Goal: Use online tool/utility: Use online tool/utility

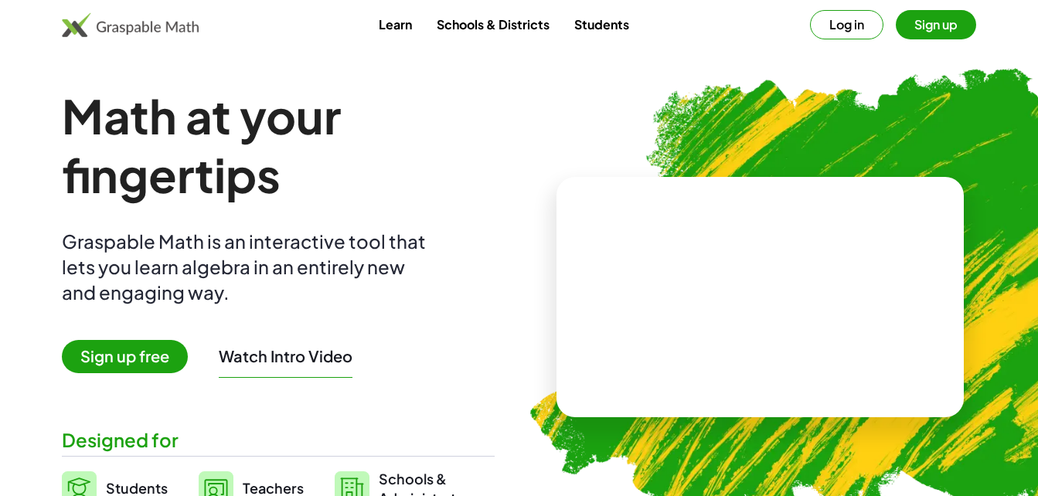
click at [139, 358] on span "Sign up free" at bounding box center [125, 356] width 126 height 33
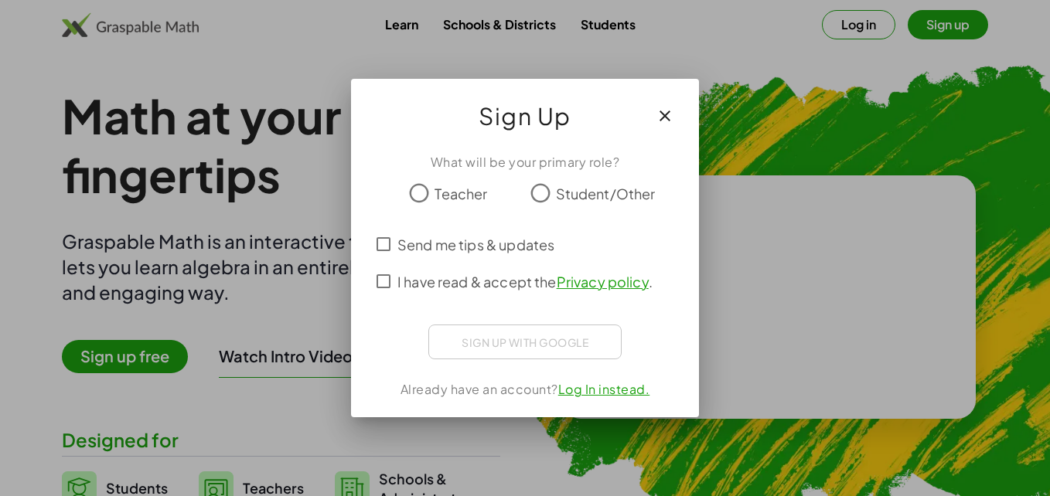
click at [658, 119] on icon "button" at bounding box center [665, 116] width 19 height 19
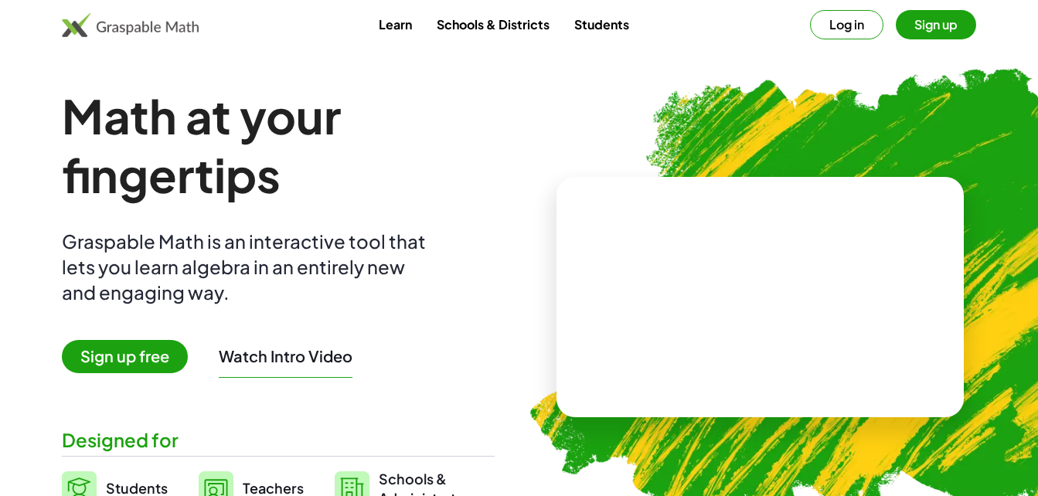
click at [156, 356] on span "Sign up free" at bounding box center [125, 356] width 126 height 33
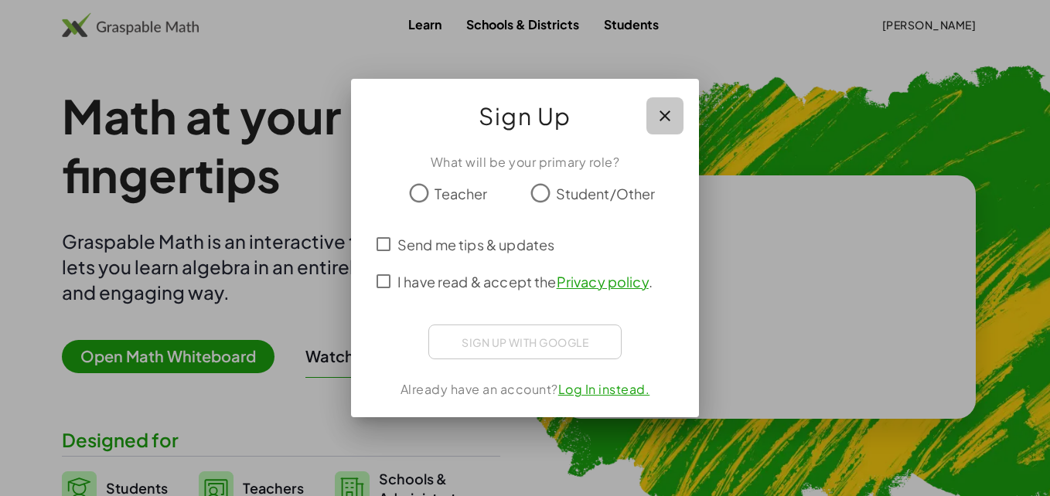
click at [660, 120] on icon "button" at bounding box center [665, 116] width 19 height 19
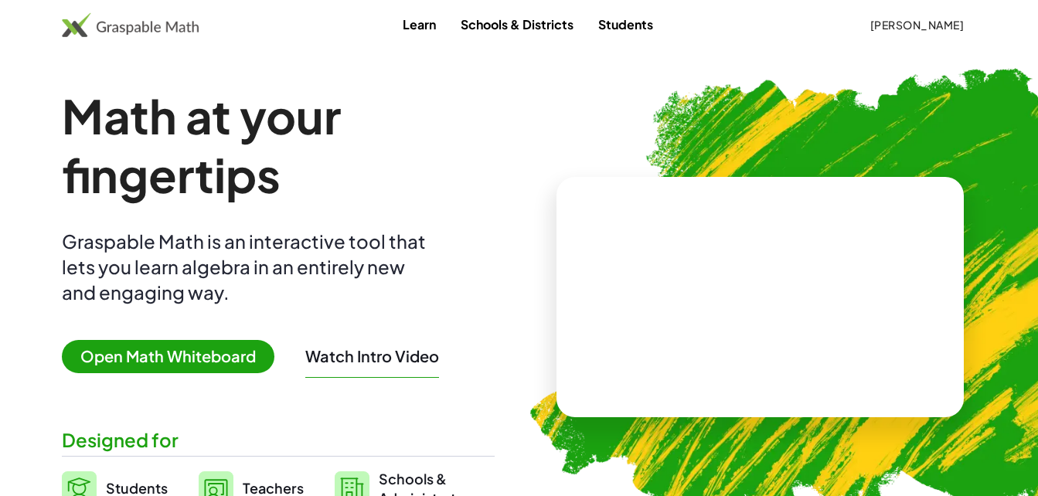
click at [225, 356] on span "Open Math Whiteboard" at bounding box center [168, 356] width 213 height 33
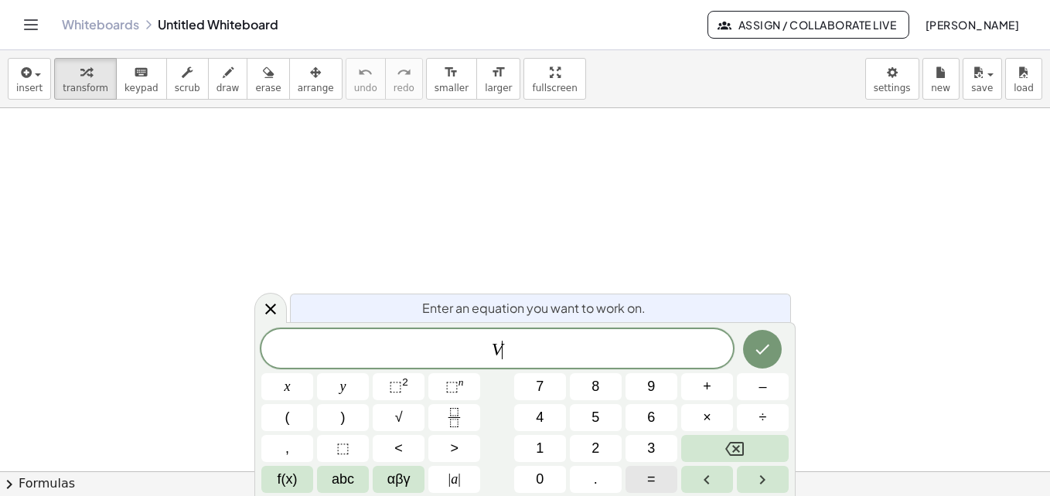
click at [646, 486] on button "=" at bounding box center [651, 479] width 52 height 27
click at [704, 424] on span "×" at bounding box center [707, 417] width 9 height 21
click at [761, 353] on icon "Done" at bounding box center [763, 350] width 14 height 10
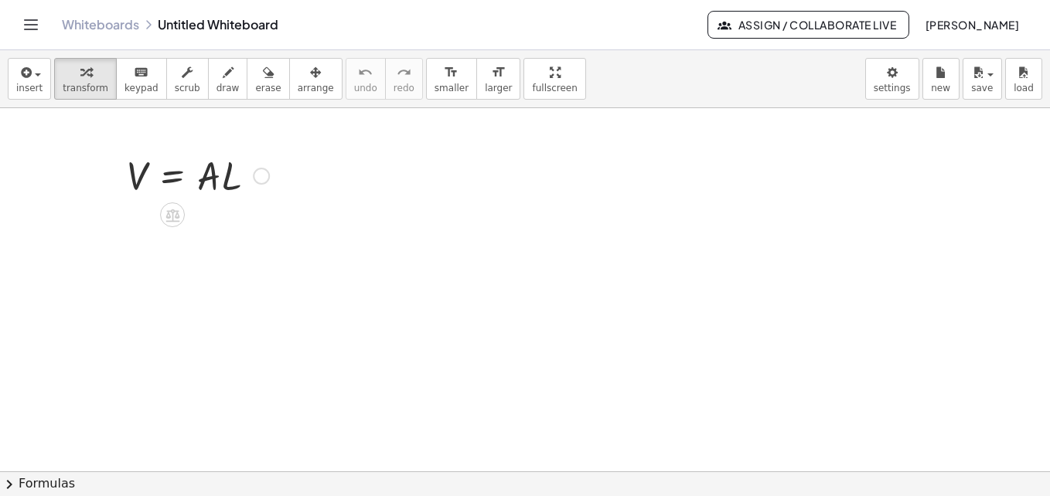
click at [221, 182] on div at bounding box center [198, 174] width 158 height 53
click at [264, 182] on div at bounding box center [261, 176] width 17 height 17
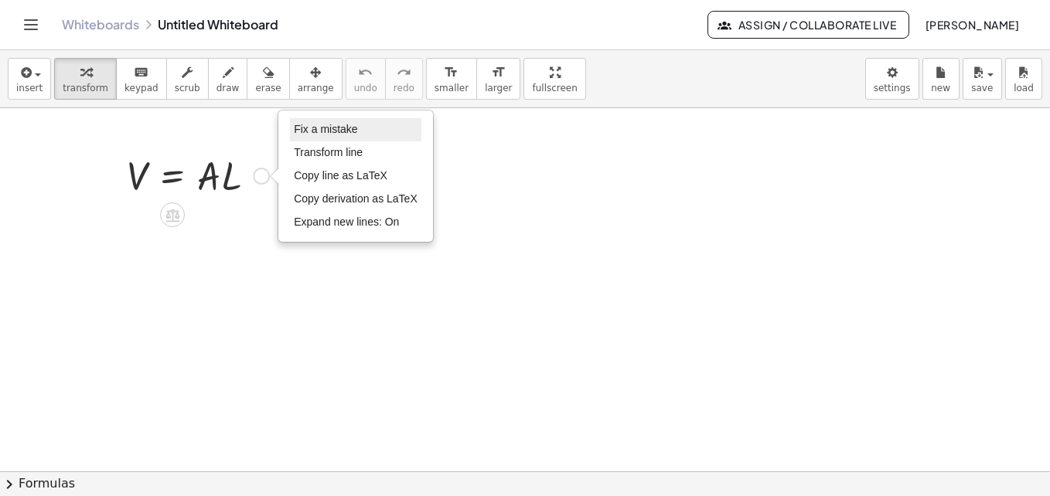
click at [335, 135] on span "Fix a mistake" at bounding box center [325, 129] width 63 height 12
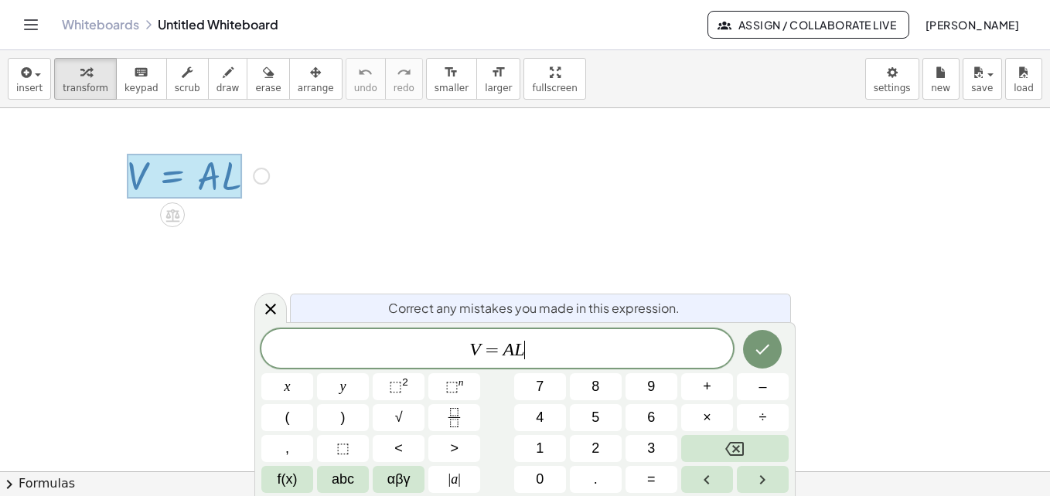
click at [516, 349] on var "L" at bounding box center [519, 349] width 10 height 20
click at [706, 415] on span "×" at bounding box center [707, 417] width 9 height 21
click at [757, 353] on icon "Done" at bounding box center [762, 349] width 19 height 19
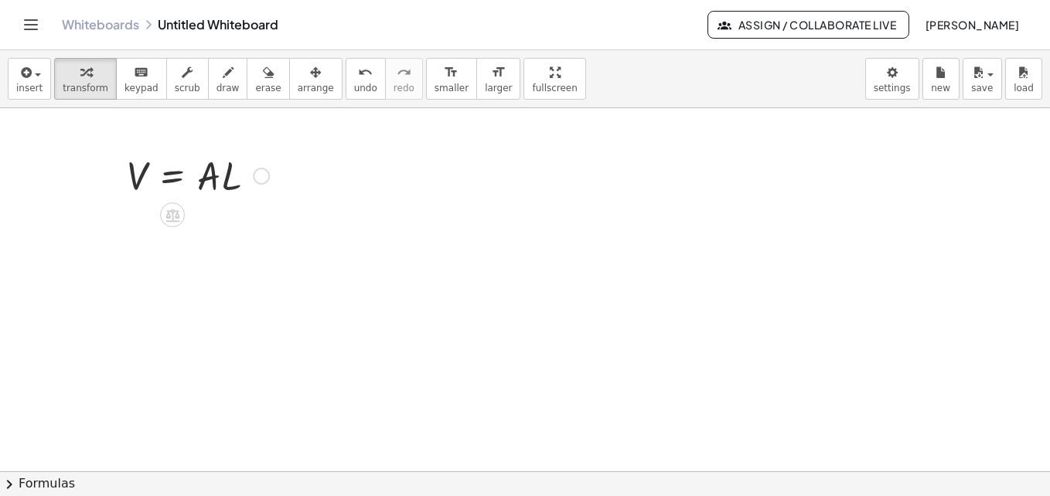
click at [227, 182] on div at bounding box center [198, 174] width 158 height 53
click at [222, 180] on div at bounding box center [198, 174] width 158 height 53
click at [262, 179] on div "Fix a mistake Transform line Copy line as LaTeX Copy derivation as LaTeX Expand…" at bounding box center [261, 176] width 17 height 17
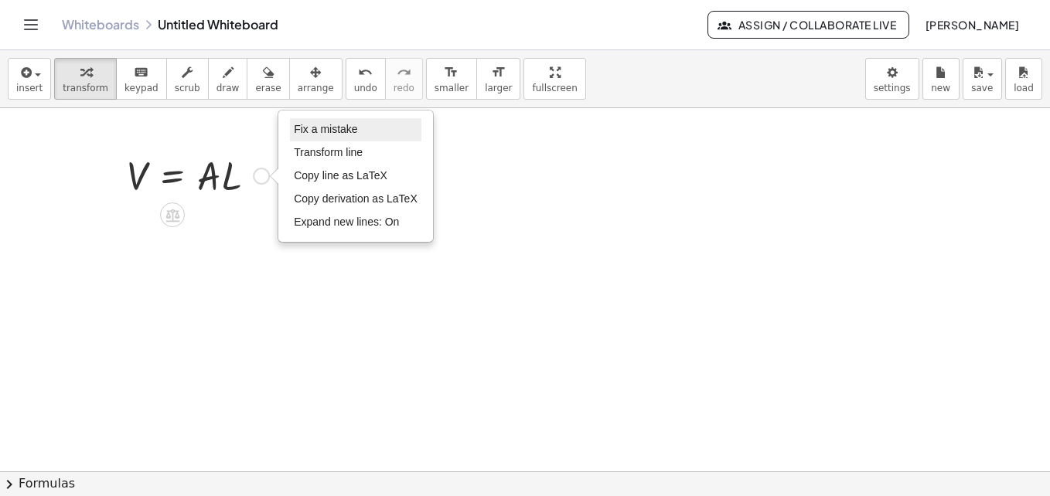
click at [342, 128] on span "Fix a mistake" at bounding box center [325, 129] width 63 height 12
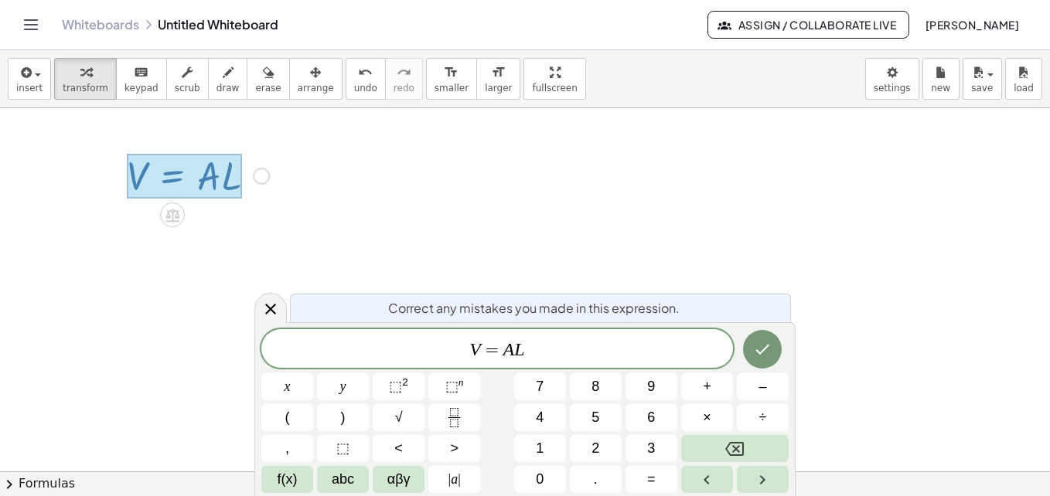
click at [512, 351] on var "A" at bounding box center [509, 349] width 12 height 20
click at [762, 337] on button "Done" at bounding box center [762, 349] width 39 height 39
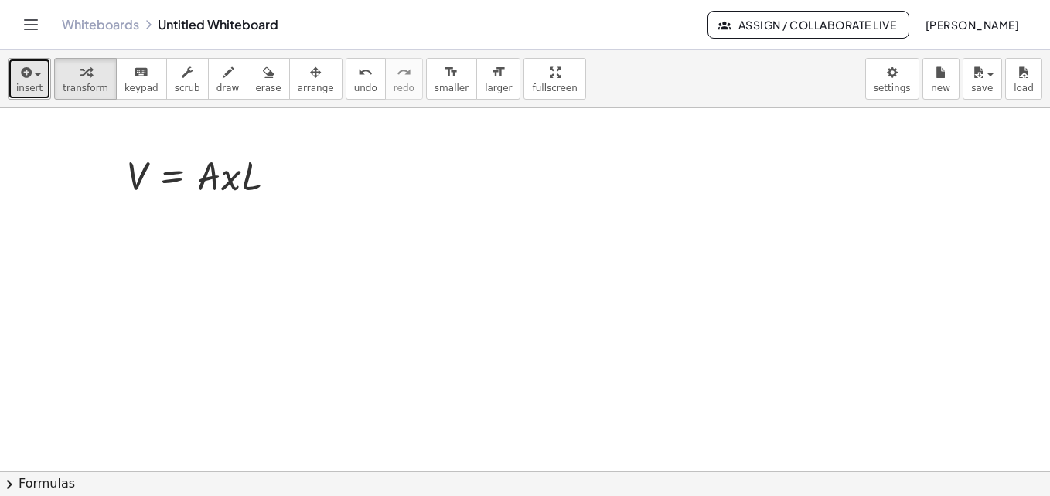
click at [32, 85] on span "insert" at bounding box center [29, 88] width 26 height 11
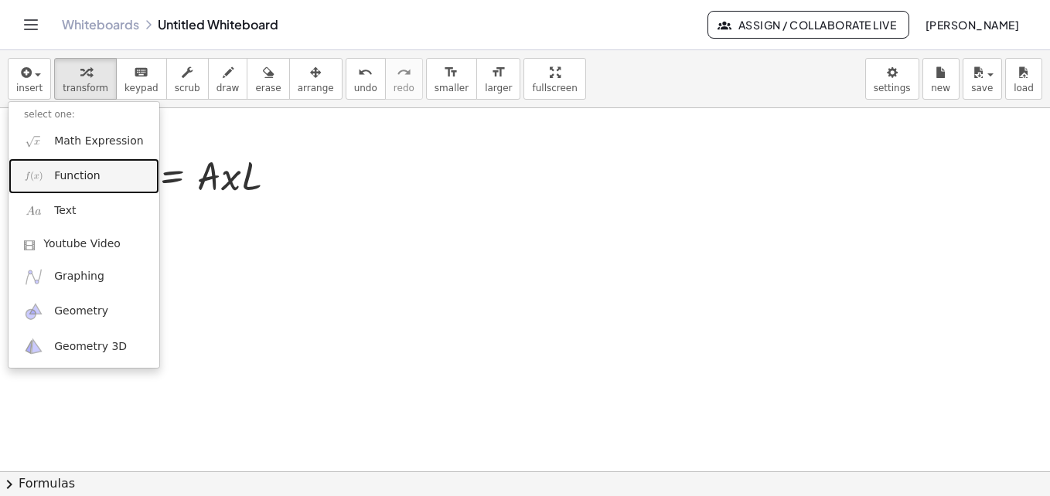
click at [94, 179] on span "Function" at bounding box center [77, 176] width 46 height 15
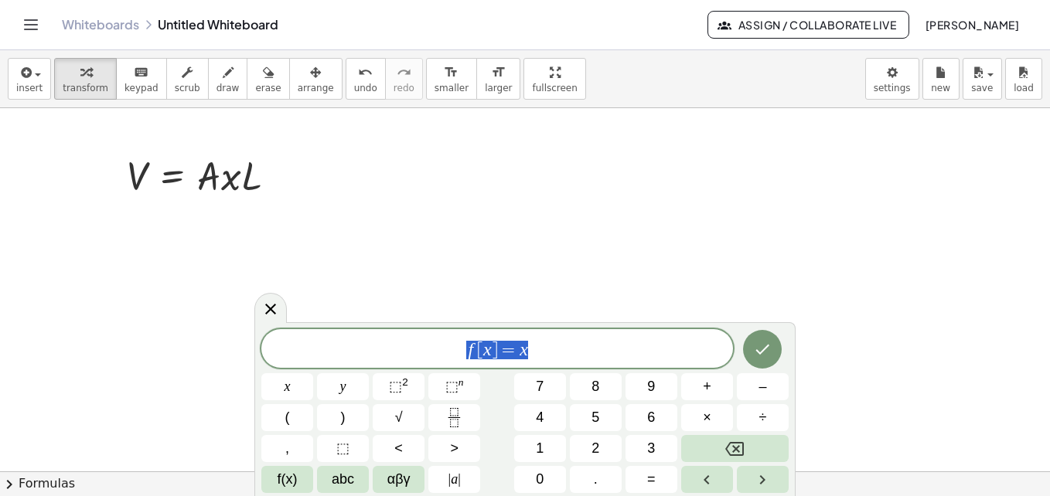
drag, startPoint x: 537, startPoint y: 349, endPoint x: 413, endPoint y: 356, distance: 123.9
click at [413, 356] on span "f [ x ] = x" at bounding box center [497, 350] width 472 height 22
click at [643, 480] on button "=" at bounding box center [651, 479] width 52 height 27
click at [296, 412] on button "(" at bounding box center [287, 417] width 52 height 27
click at [346, 411] on button ")" at bounding box center [343, 417] width 52 height 27
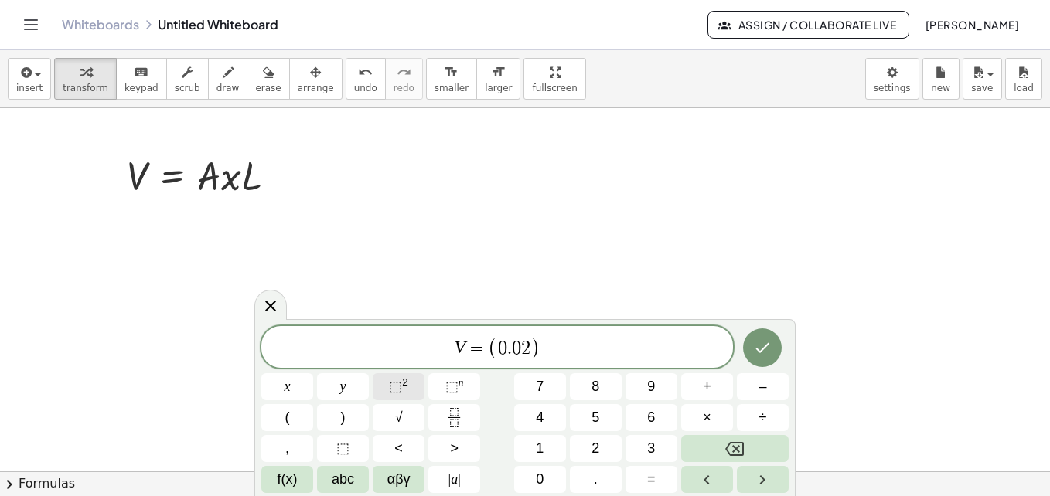
click at [409, 380] on button "⬚ 2" at bounding box center [399, 386] width 52 height 27
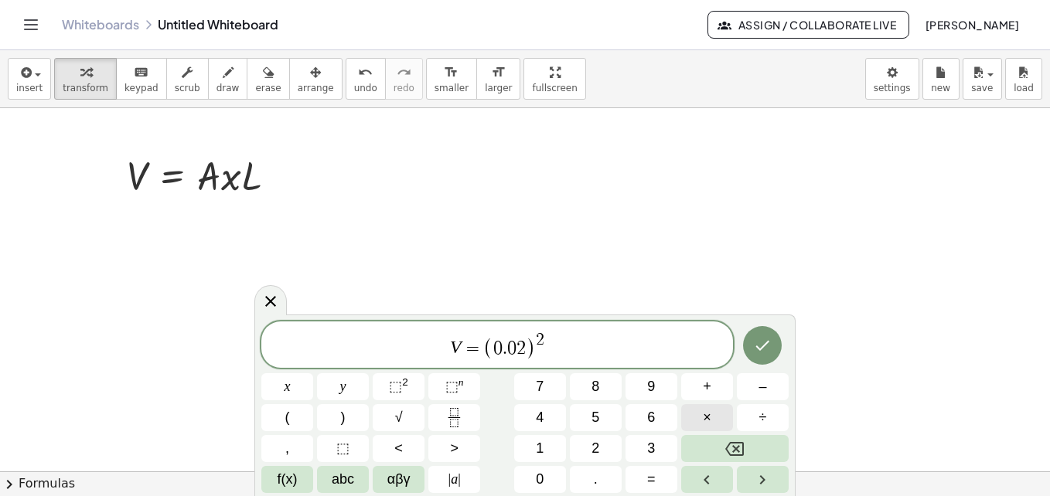
click at [714, 417] on button "×" at bounding box center [707, 417] width 52 height 27
click at [757, 417] on button "÷" at bounding box center [763, 417] width 52 height 27
click at [725, 454] on icon "Backspace" at bounding box center [734, 449] width 19 height 19
click at [710, 422] on span "×" at bounding box center [707, 417] width 9 height 21
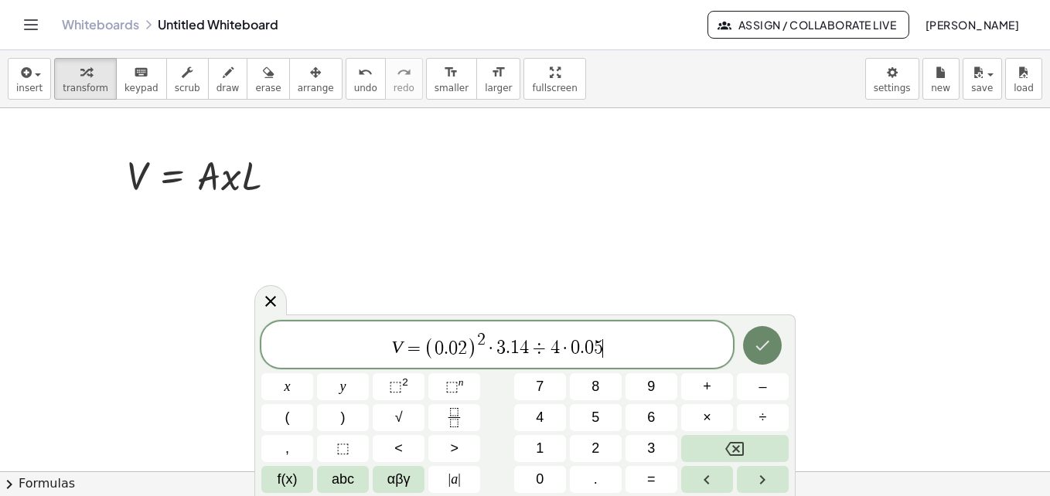
click at [768, 355] on icon "Done" at bounding box center [762, 345] width 19 height 19
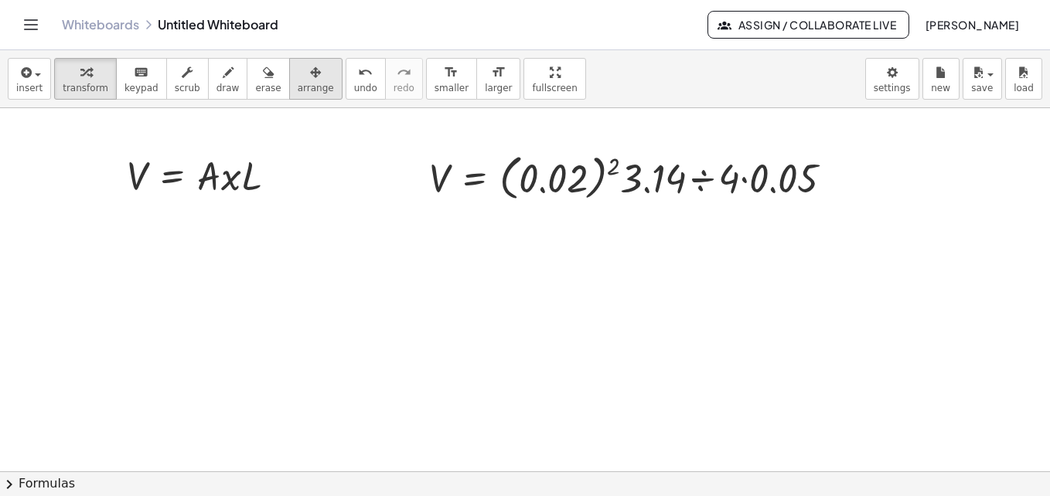
click at [310, 80] on icon "button" at bounding box center [315, 72] width 11 height 19
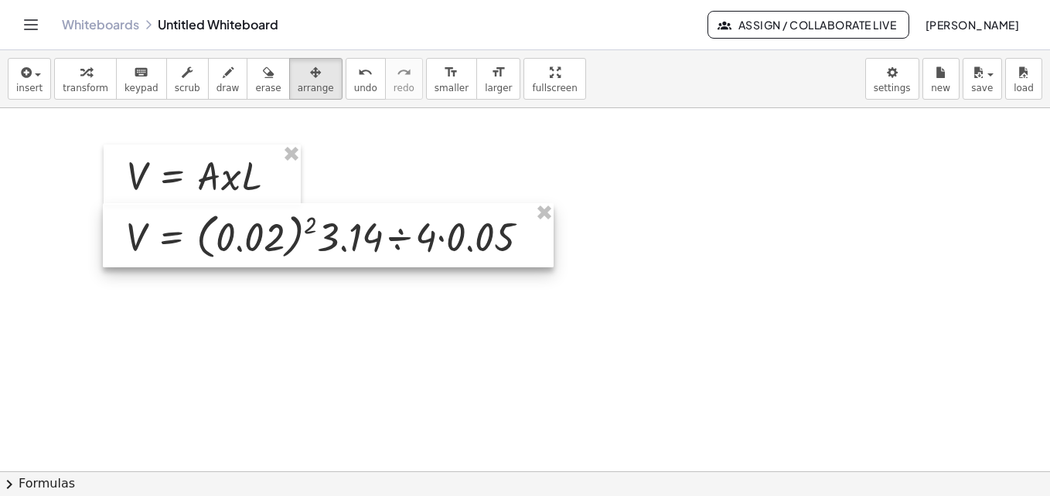
drag, startPoint x: 623, startPoint y: 196, endPoint x: 321, endPoint y: 254, distance: 307.9
click at [321, 254] on div at bounding box center [328, 235] width 451 height 64
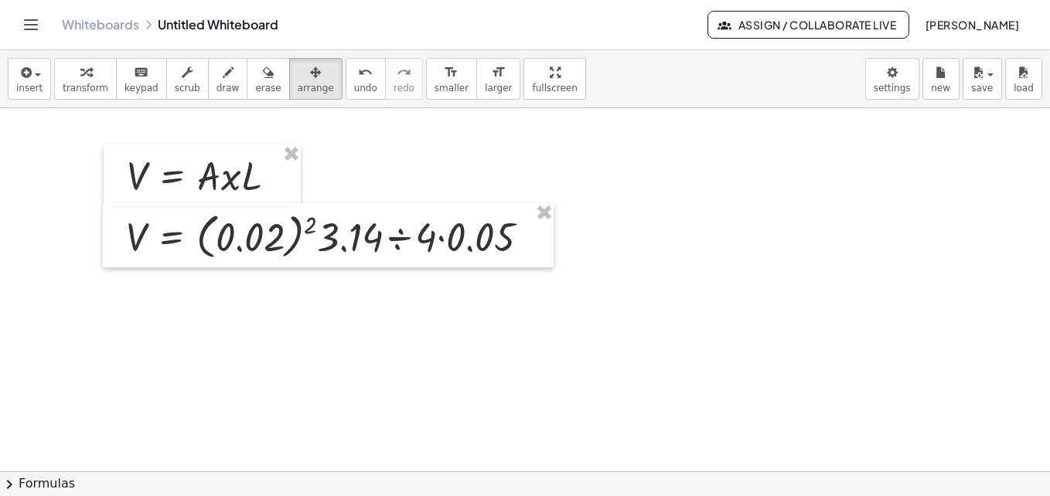
click at [32, 83] on span "insert" at bounding box center [29, 88] width 26 height 11
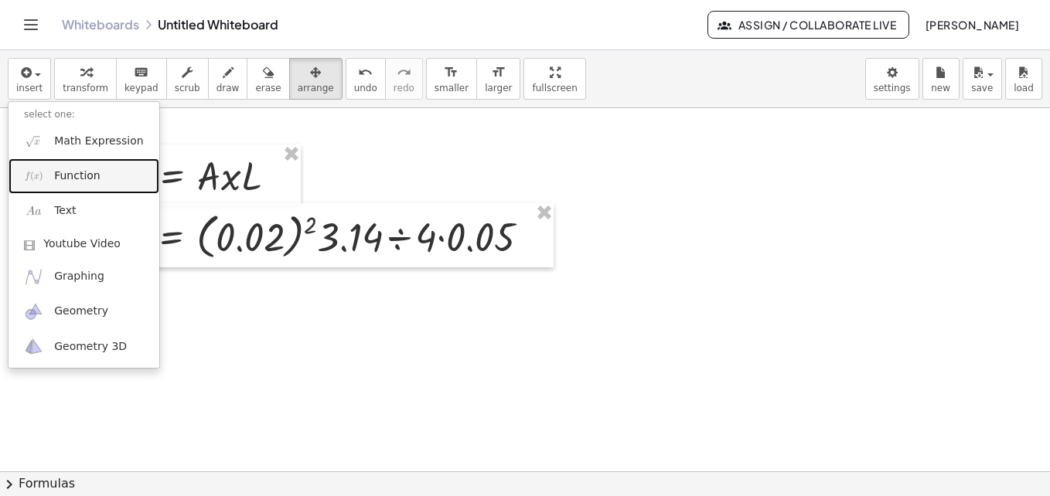
click at [78, 170] on span "Function" at bounding box center [77, 176] width 46 height 15
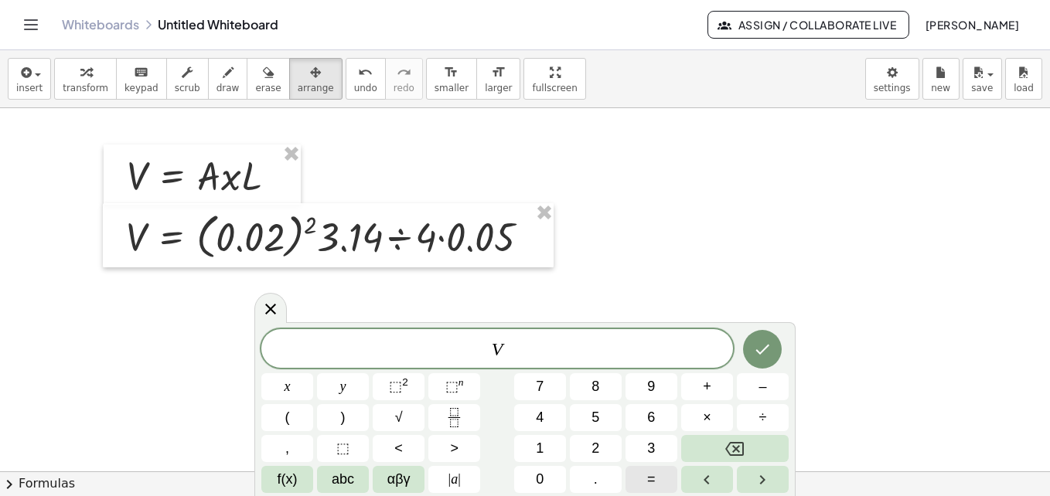
click at [657, 482] on button "=" at bounding box center [651, 479] width 52 height 27
click at [704, 421] on span "×" at bounding box center [707, 417] width 9 height 21
click at [450, 384] on span "⬚" at bounding box center [451, 386] width 13 height 15
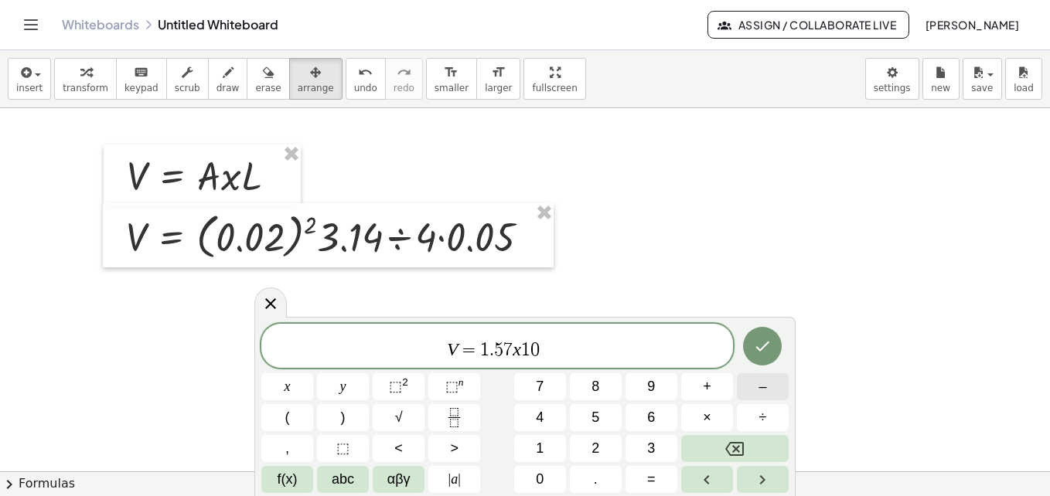
click at [759, 385] on span "–" at bounding box center [762, 387] width 8 height 21
click at [774, 350] on button "Done" at bounding box center [762, 346] width 39 height 39
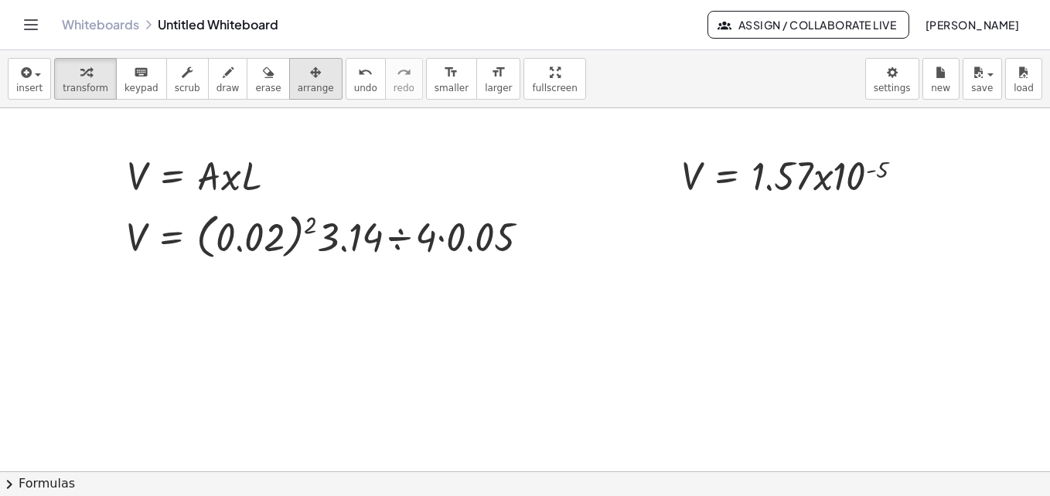
click at [310, 77] on icon "button" at bounding box center [315, 72] width 11 height 19
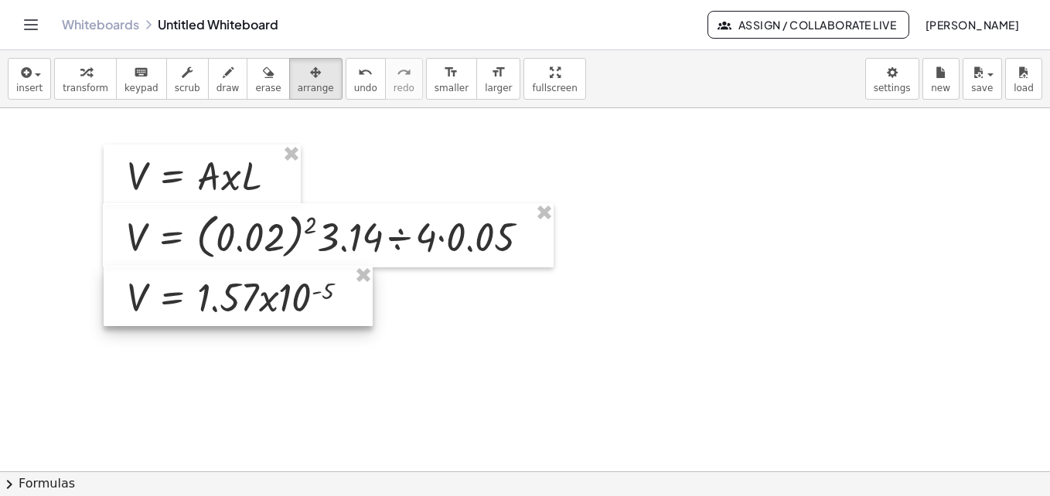
drag, startPoint x: 828, startPoint y: 173, endPoint x: 273, endPoint y: 295, distance: 568.2
click at [273, 295] on div at bounding box center [238, 296] width 269 height 60
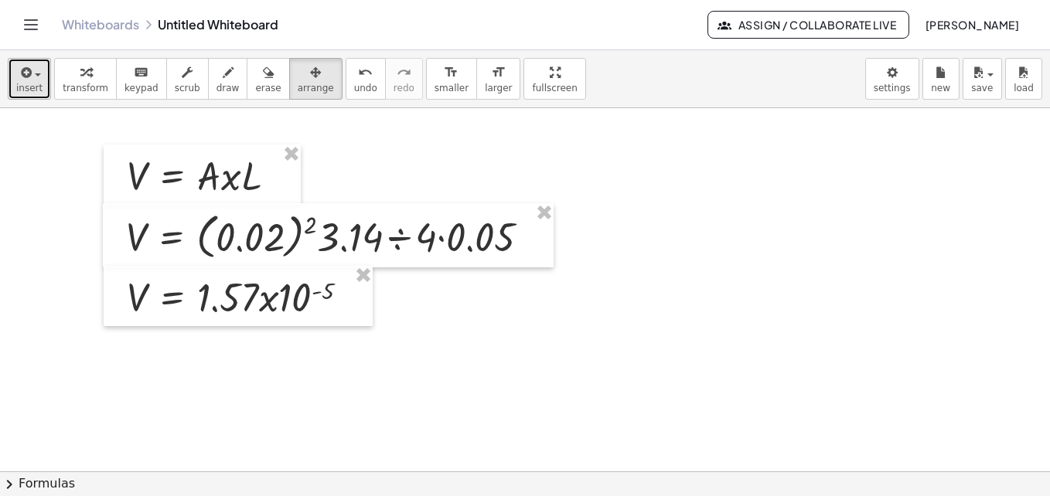
click at [43, 75] on button "insert" at bounding box center [29, 79] width 43 height 42
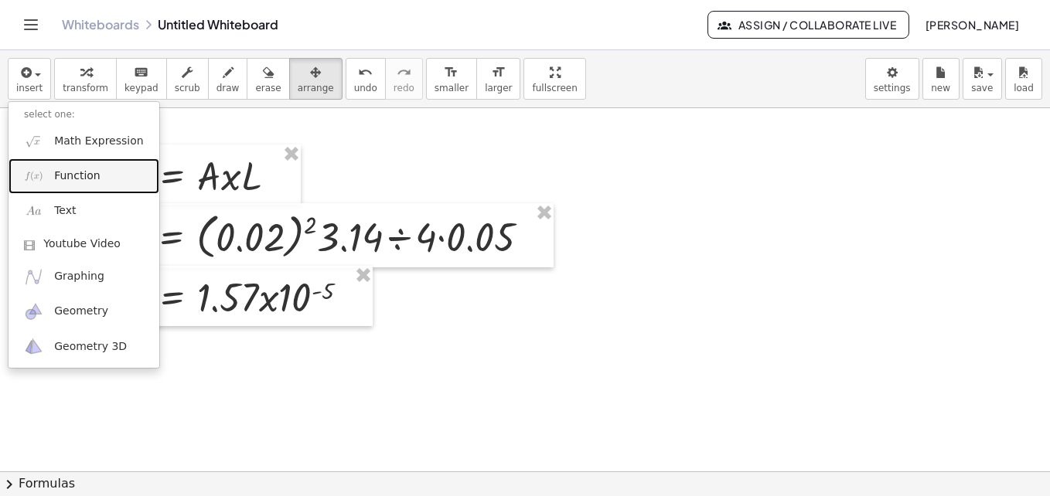
click at [80, 172] on span "Function" at bounding box center [77, 176] width 46 height 15
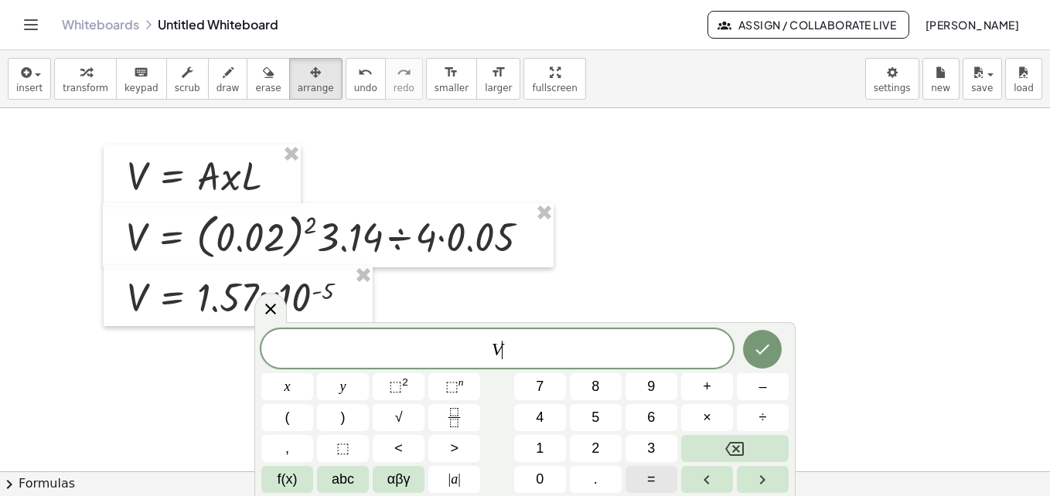
click at [656, 480] on button "=" at bounding box center [651, 479] width 52 height 27
click at [275, 308] on icon at bounding box center [270, 309] width 19 height 19
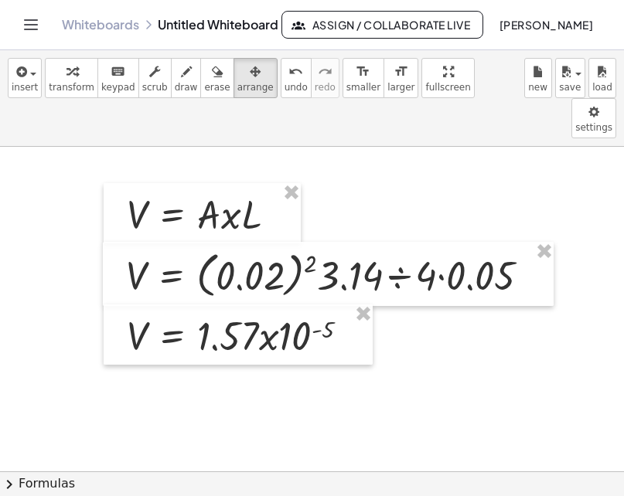
click at [318, 305] on div at bounding box center [238, 335] width 269 height 60
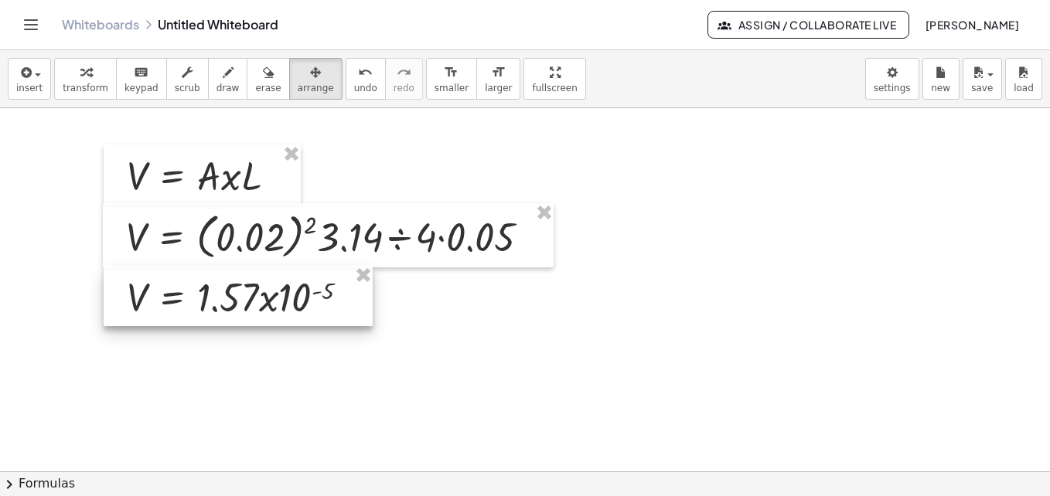
click at [342, 304] on div at bounding box center [238, 296] width 269 height 60
click at [299, 288] on div at bounding box center [238, 296] width 269 height 60
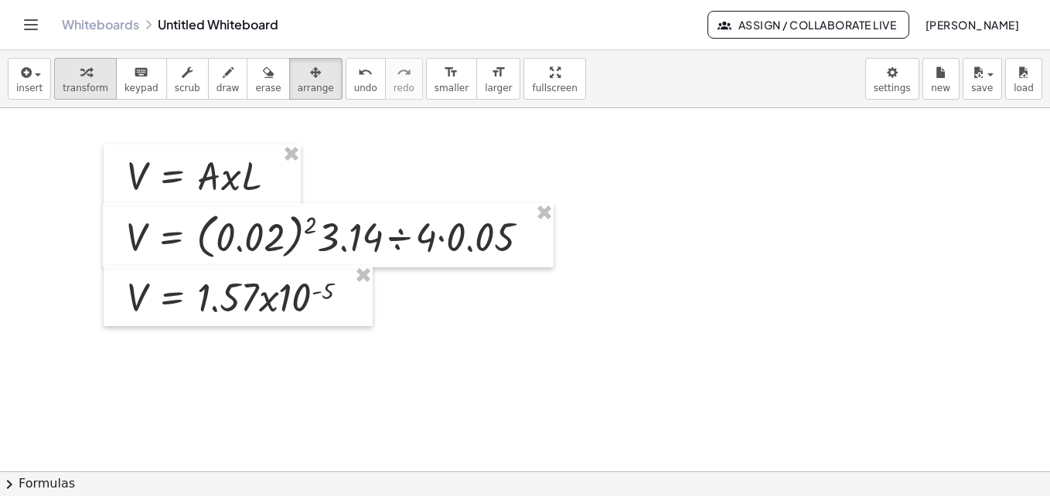
click at [66, 70] on div "button" at bounding box center [86, 72] width 46 height 19
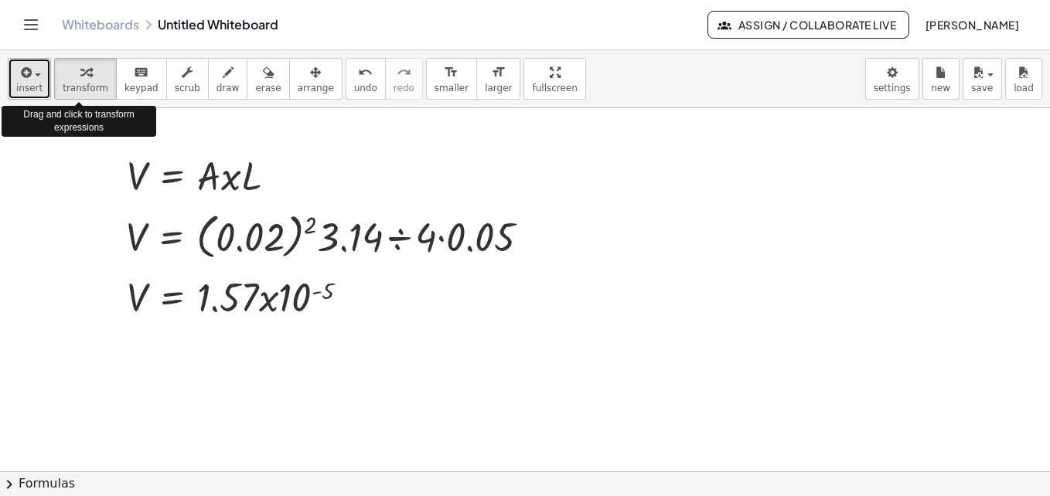
click at [38, 75] on span "button" at bounding box center [38, 74] width 6 height 3
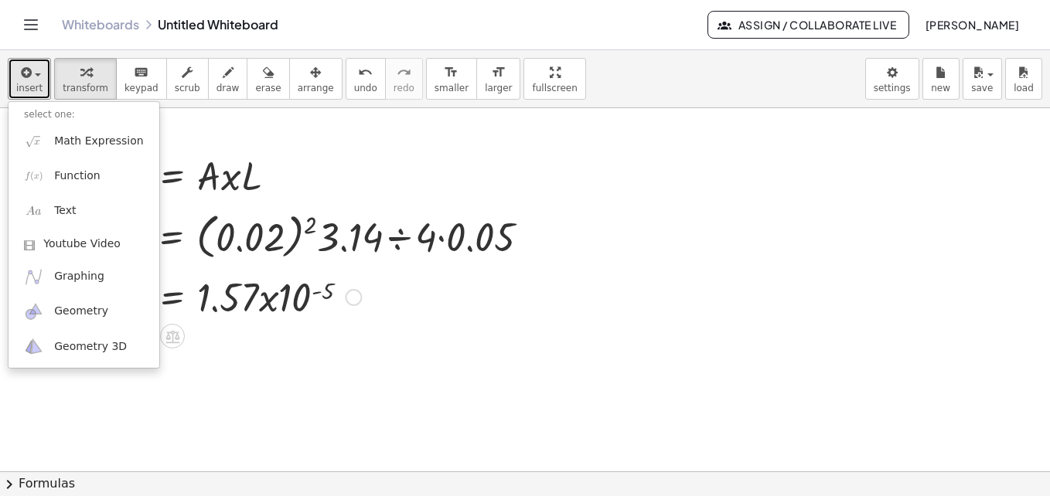
click at [288, 291] on div at bounding box center [244, 296] width 250 height 53
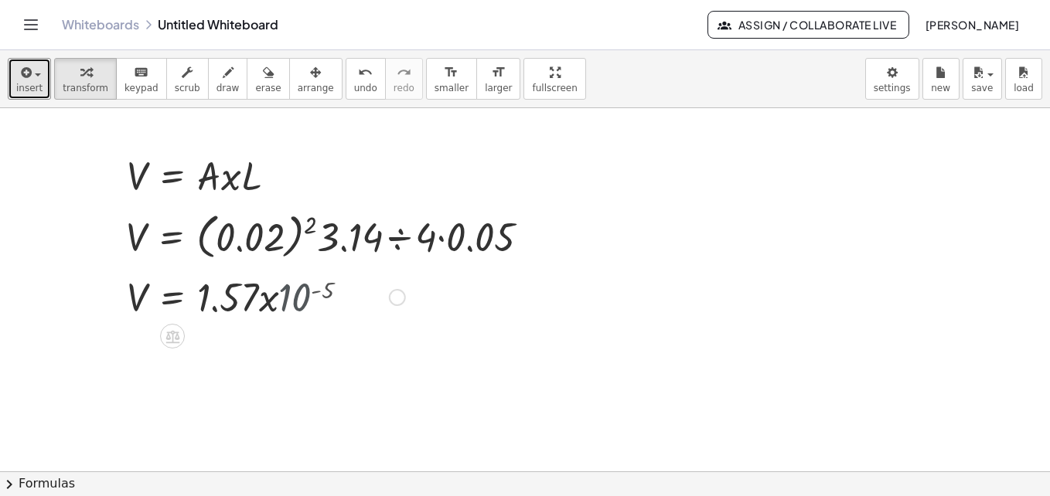
click at [288, 291] on div at bounding box center [266, 296] width 294 height 53
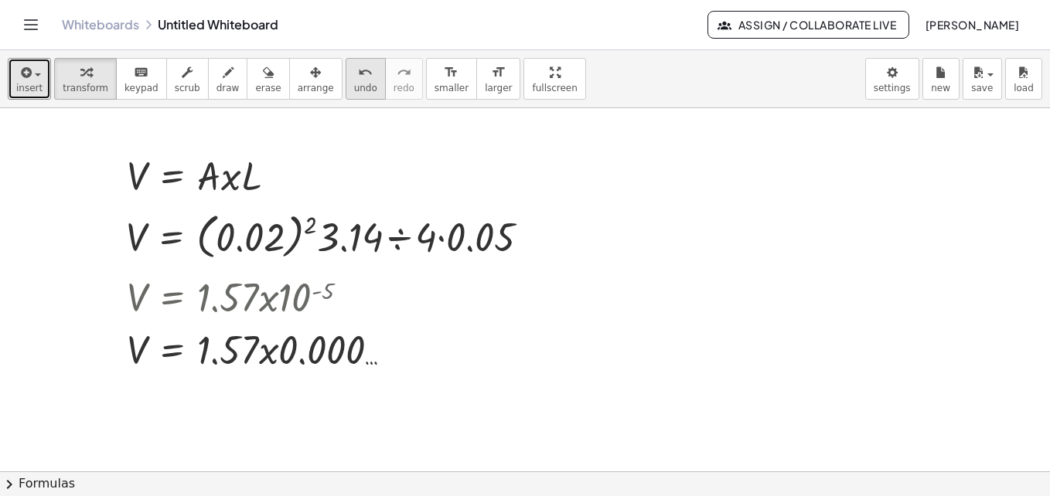
click at [354, 88] on span "undo" at bounding box center [365, 88] width 23 height 11
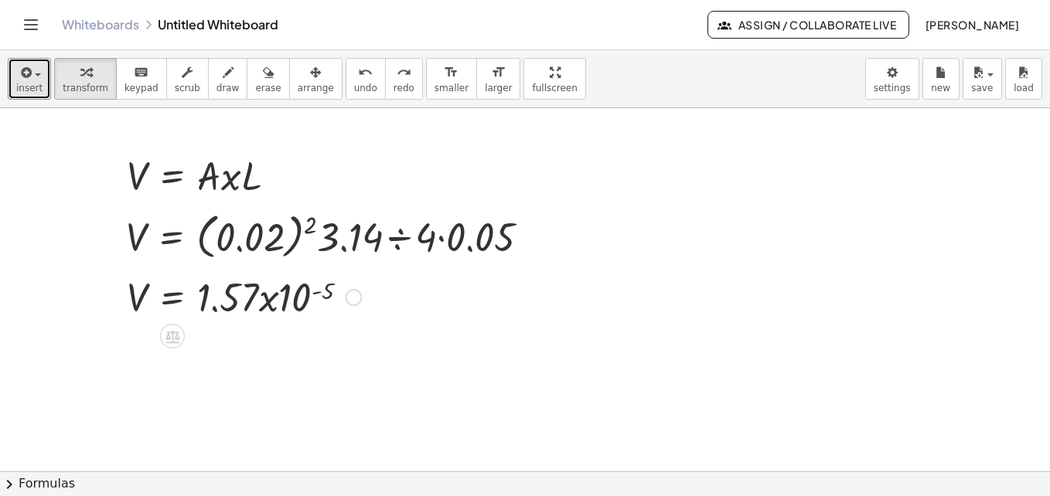
click at [363, 296] on div at bounding box center [244, 296] width 250 height 53
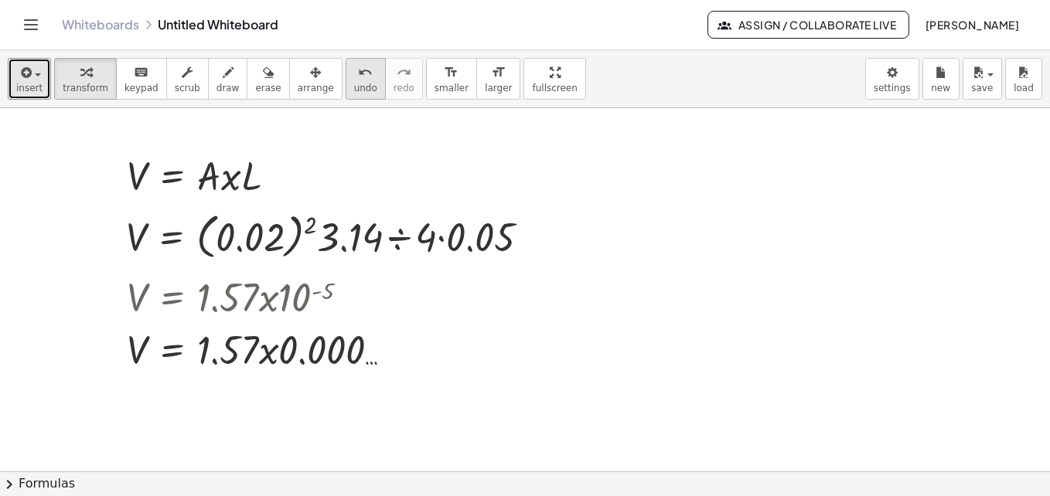
click at [354, 73] on div "undo" at bounding box center [365, 72] width 23 height 19
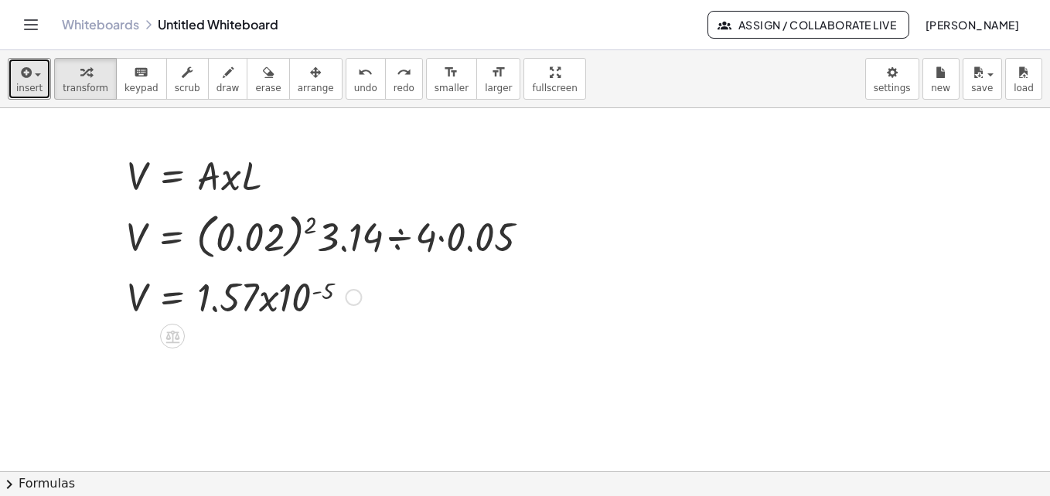
click at [361, 295] on div at bounding box center [353, 297] width 17 height 17
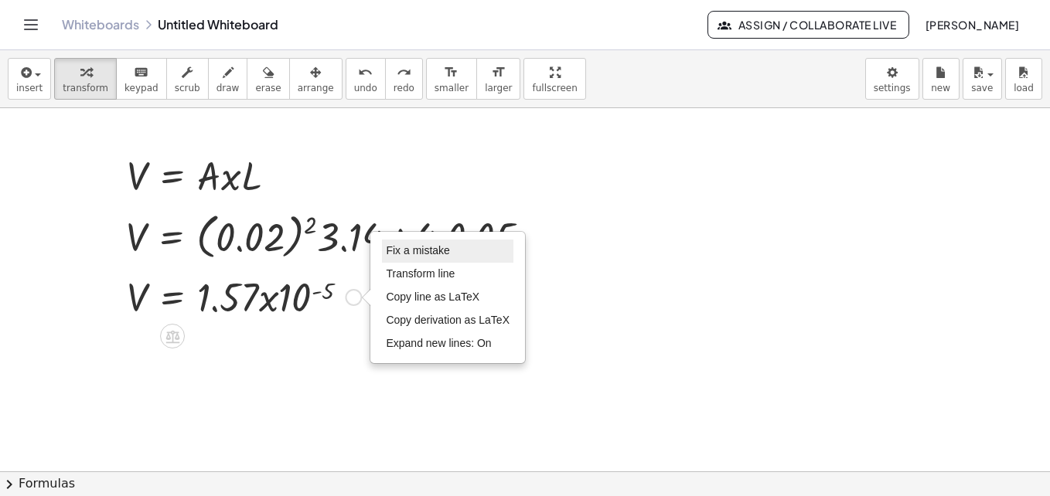
click at [412, 256] on span "Fix a mistake" at bounding box center [417, 250] width 63 height 12
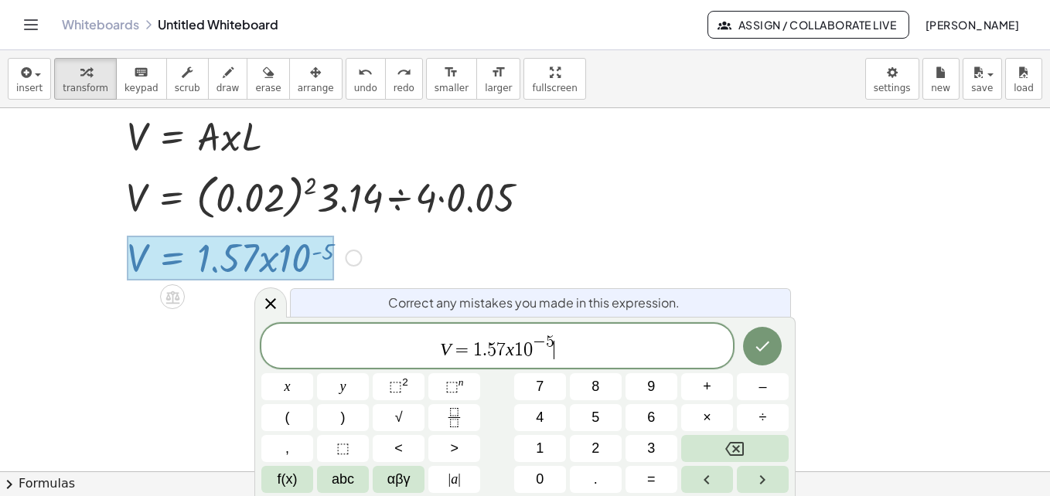
scroll to position [43, 0]
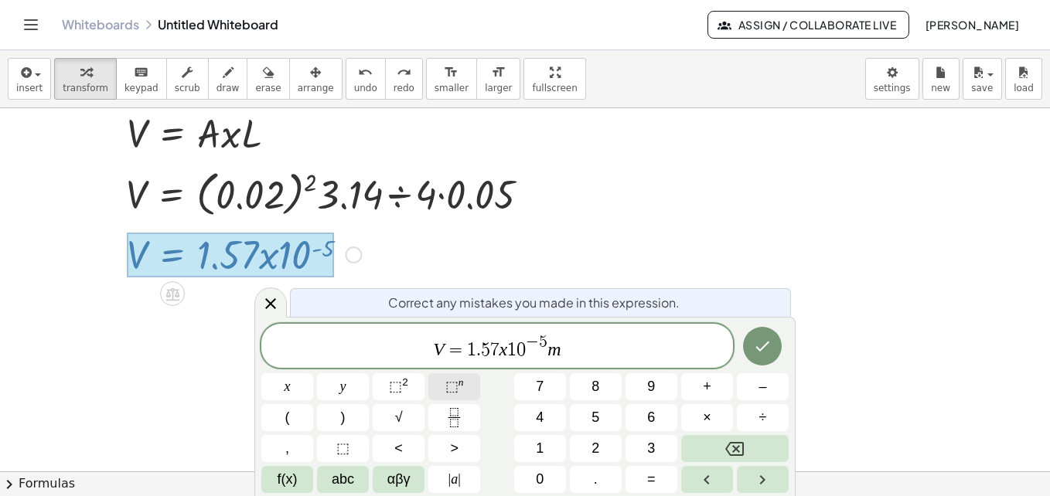
click at [457, 381] on span "⬚" at bounding box center [451, 386] width 13 height 15
click at [761, 343] on icon "Done" at bounding box center [762, 346] width 19 height 19
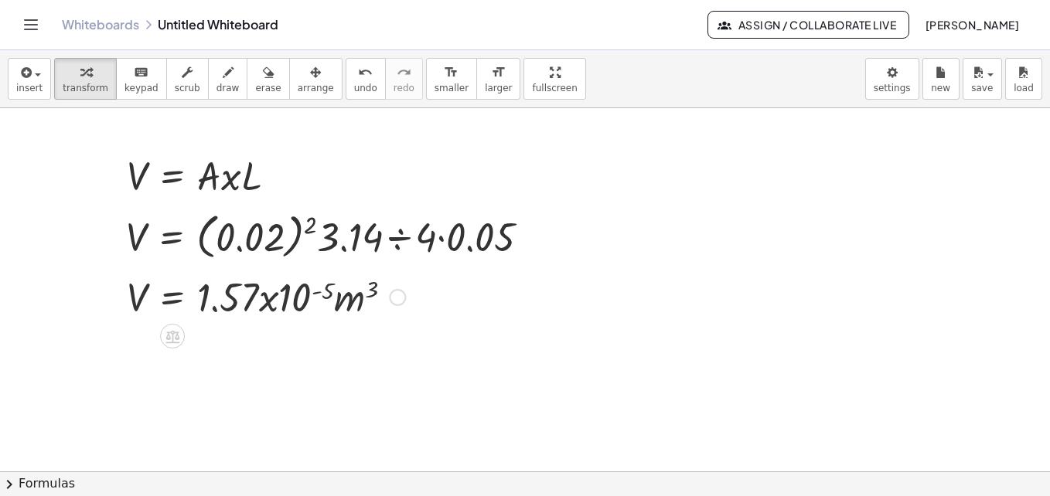
scroll to position [0, 0]
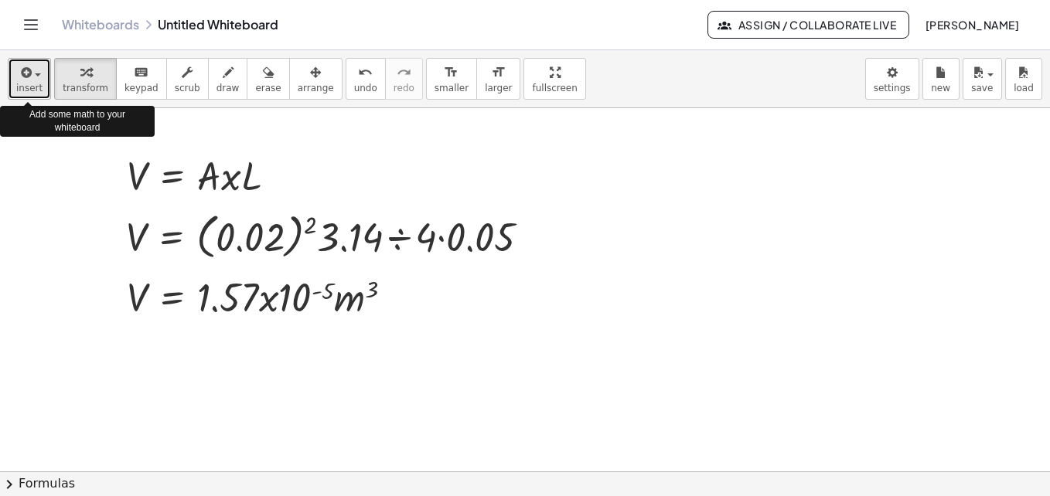
click at [40, 78] on button "insert" at bounding box center [29, 79] width 43 height 42
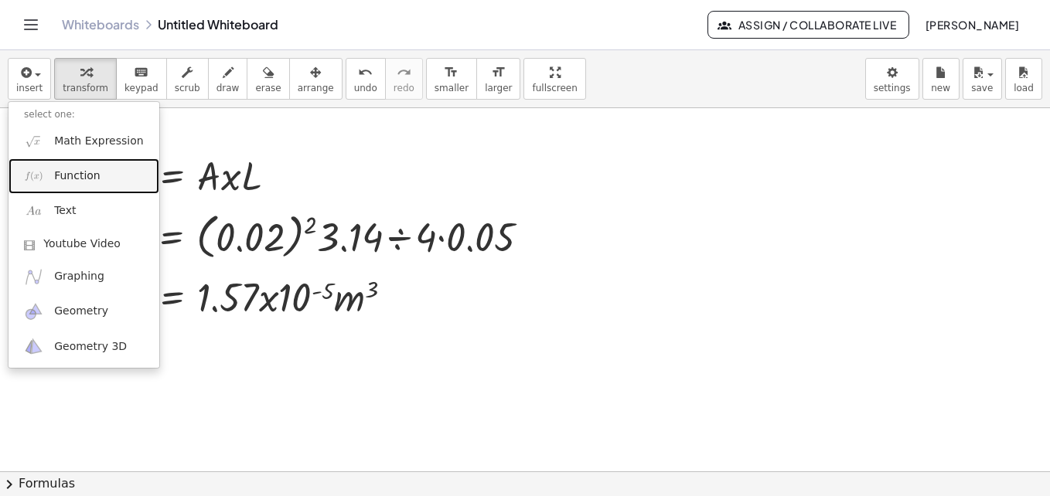
click at [80, 182] on span "Function" at bounding box center [77, 176] width 46 height 15
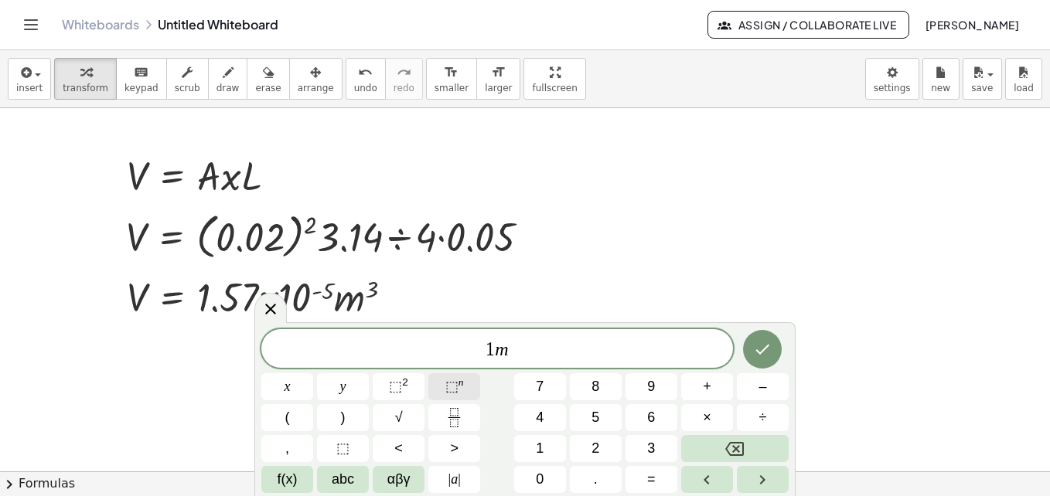
click at [452, 388] on span "⬚" at bounding box center [451, 386] width 13 height 15
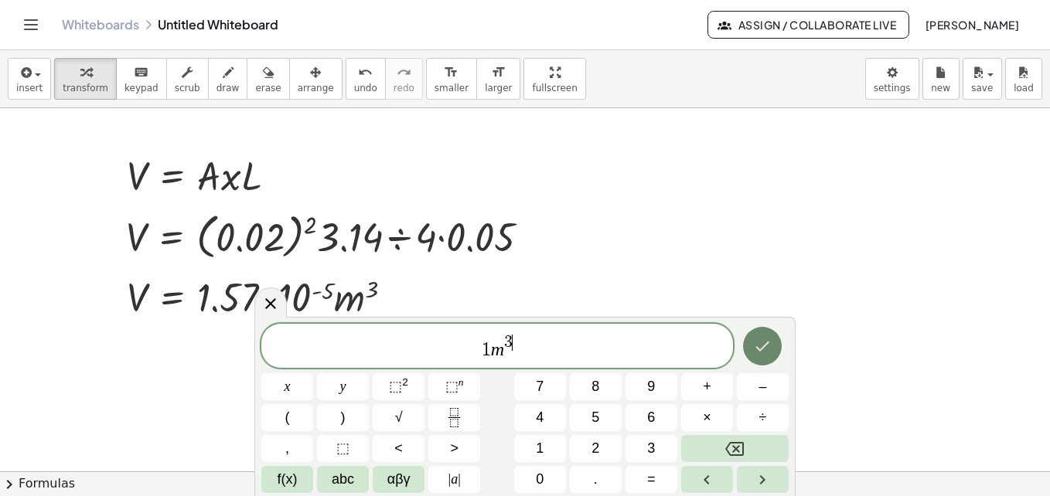
click at [772, 353] on icon "Done" at bounding box center [762, 346] width 19 height 19
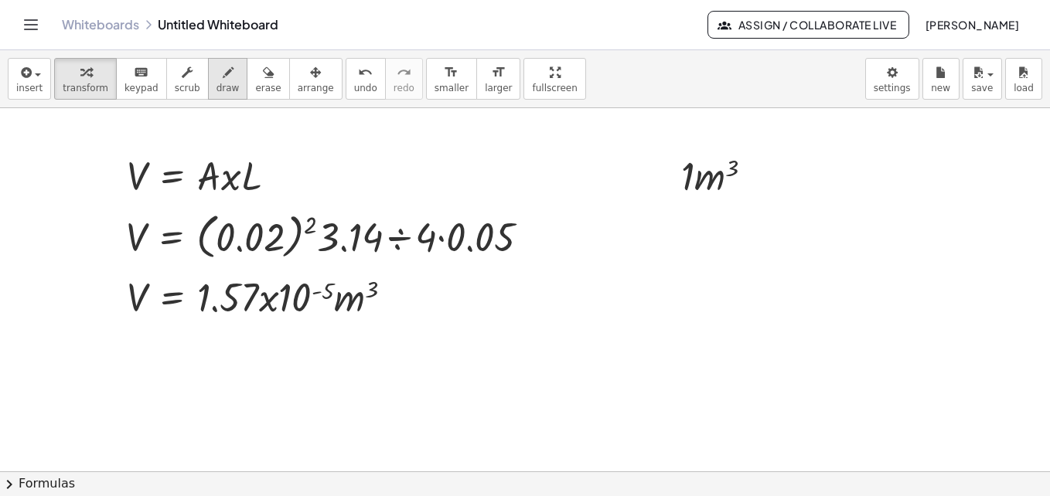
click at [216, 90] on span "draw" at bounding box center [227, 88] width 23 height 11
click at [29, 70] on icon "button" at bounding box center [25, 72] width 14 height 19
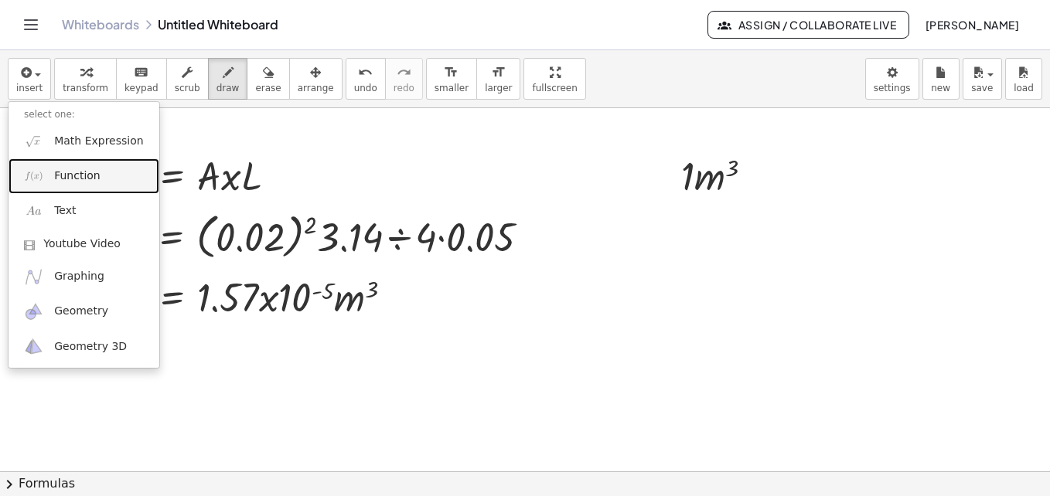
click at [72, 179] on span "Function" at bounding box center [77, 176] width 46 height 15
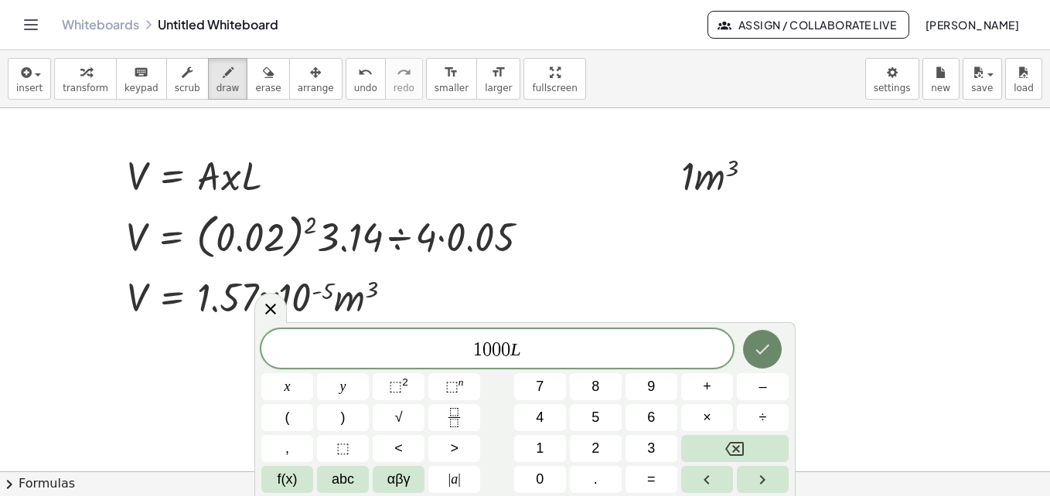
click at [765, 353] on icon "Done" at bounding box center [762, 349] width 19 height 19
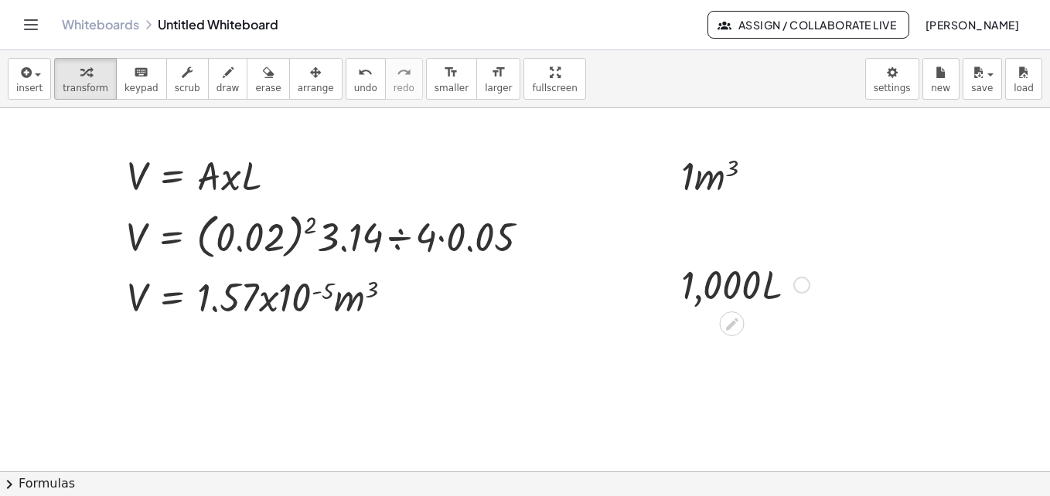
click at [703, 294] on div at bounding box center [745, 283] width 144 height 53
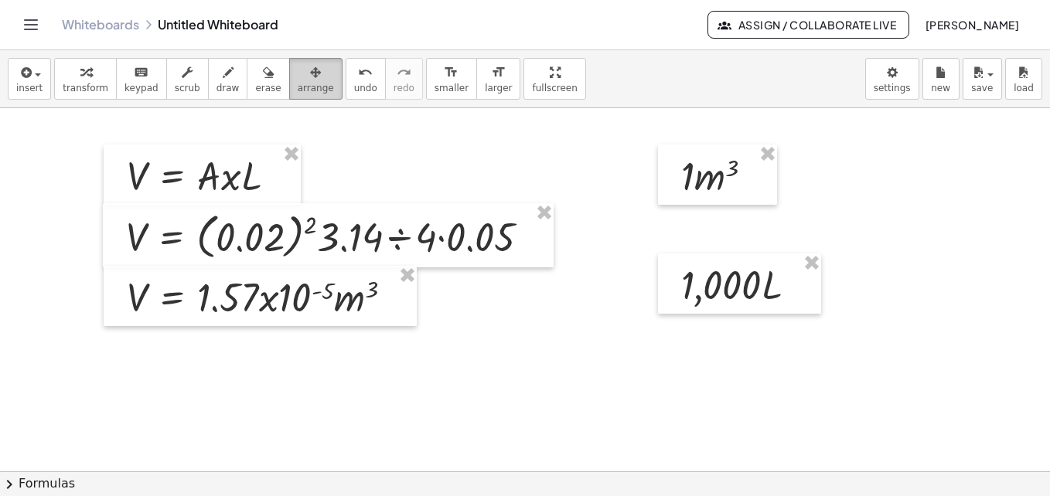
click at [298, 79] on div "button" at bounding box center [316, 72] width 36 height 19
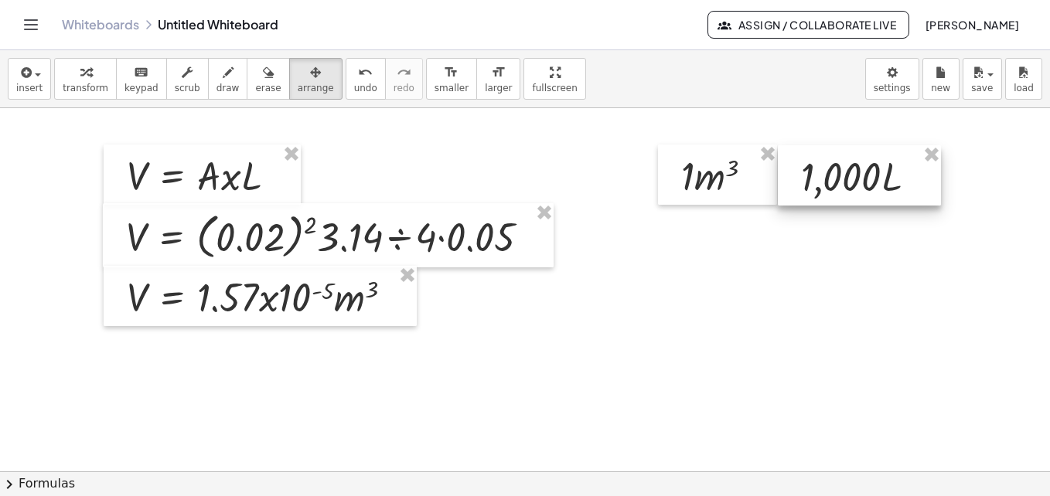
drag, startPoint x: 727, startPoint y: 278, endPoint x: 847, endPoint y: 170, distance: 161.5
click at [847, 170] on div at bounding box center [859, 175] width 163 height 60
click at [29, 77] on icon "button" at bounding box center [25, 72] width 14 height 19
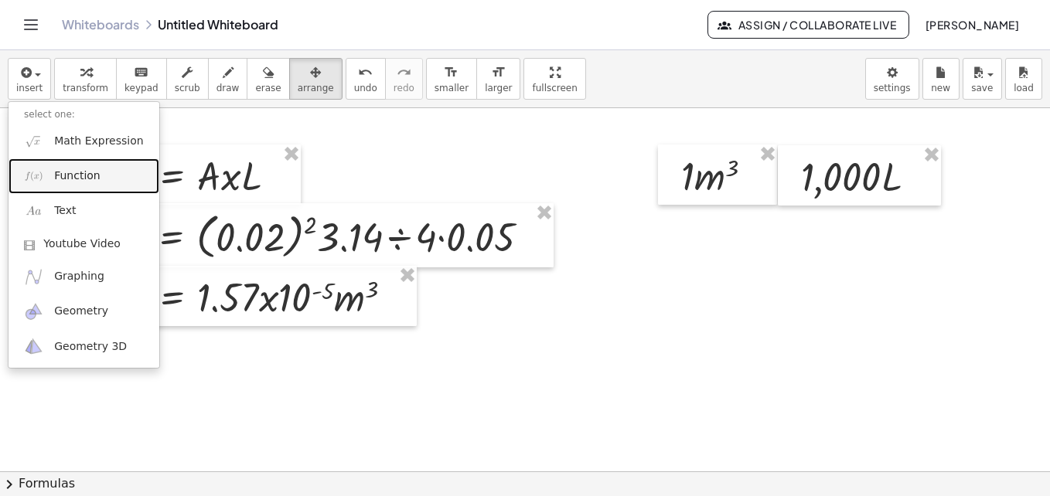
click at [73, 169] on span "Function" at bounding box center [77, 176] width 46 height 15
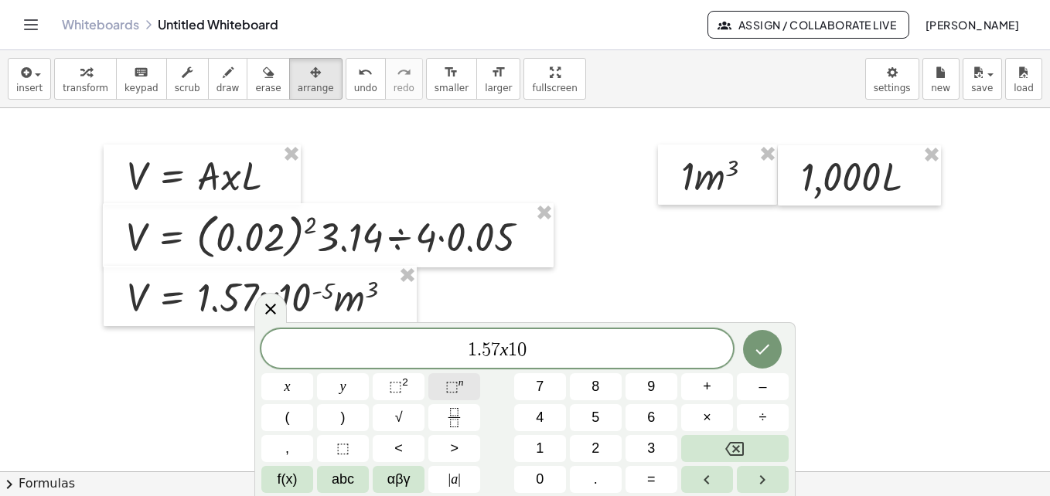
click at [456, 380] on span "⬚" at bounding box center [451, 386] width 13 height 15
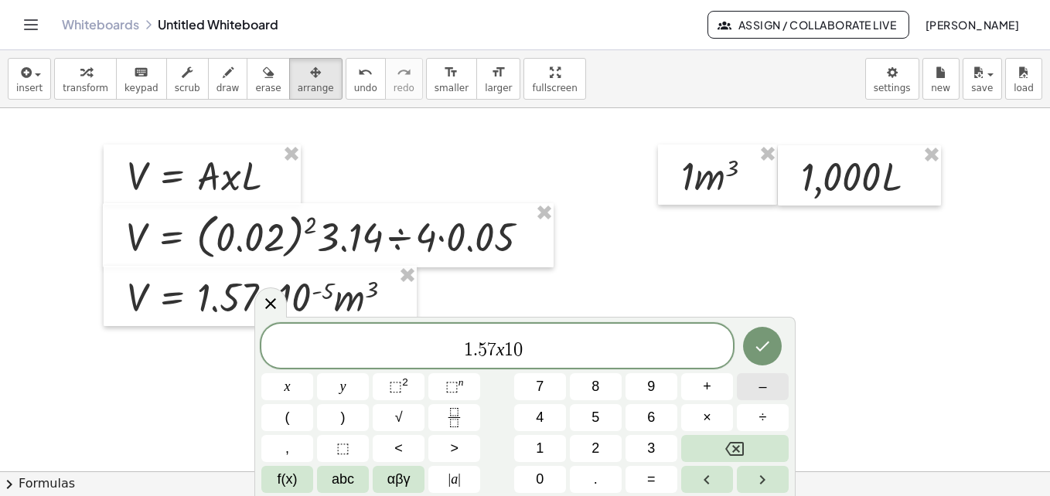
click at [766, 392] on span "–" at bounding box center [762, 387] width 8 height 21
click at [462, 384] on sup "n" at bounding box center [460, 383] width 5 height 12
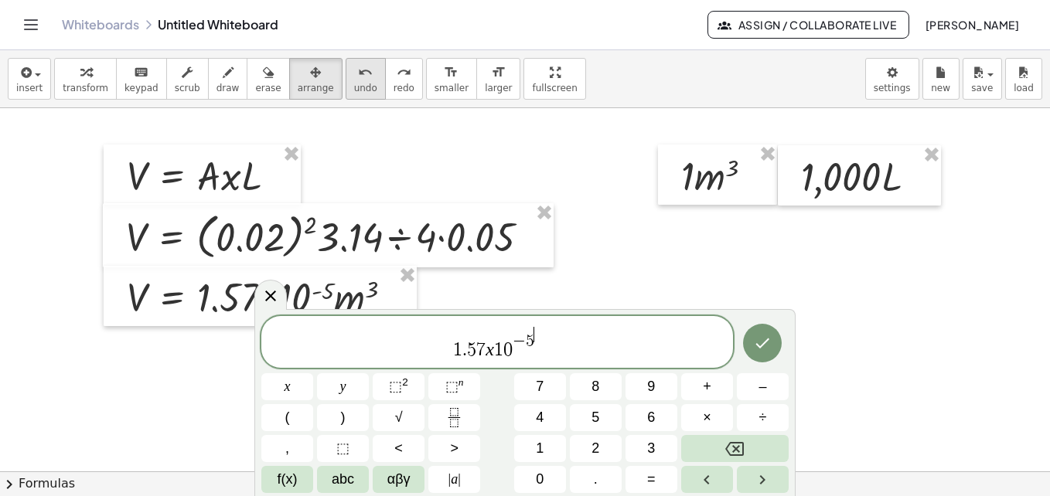
click at [358, 66] on icon "undo" at bounding box center [365, 72] width 15 height 19
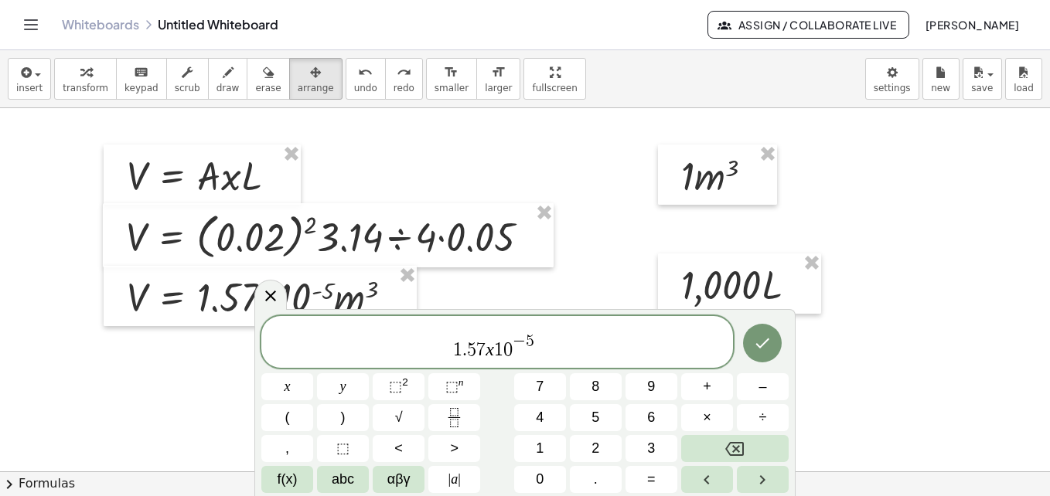
click at [540, 346] on span "− 5 ​" at bounding box center [527, 339] width 29 height 24
click at [540, 349] on span "− 5 ​" at bounding box center [527, 339] width 29 height 24
click at [554, 348] on span "1 . 5 7 x 1 0 − 5 ​" at bounding box center [497, 343] width 472 height 36
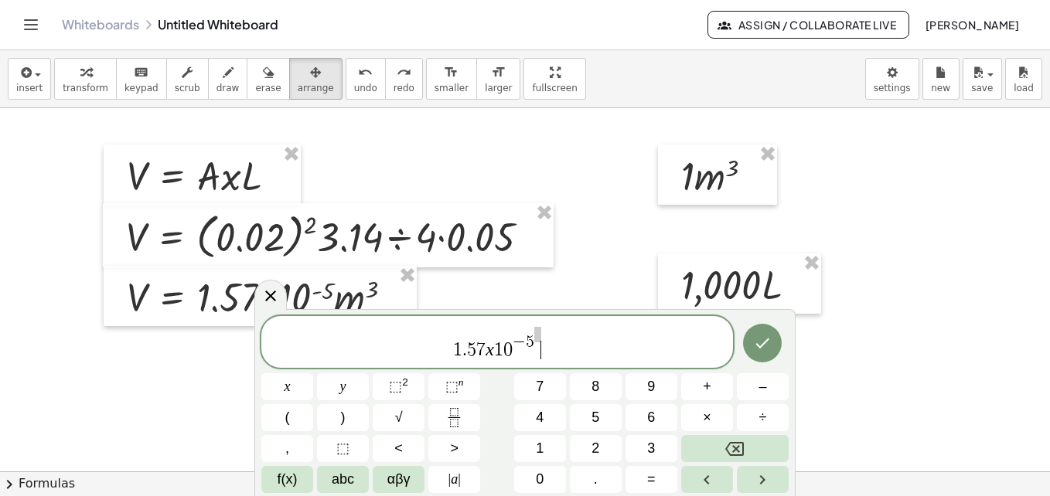
click at [554, 348] on span "1 . 5 7 x 1 0 − 5 ​" at bounding box center [497, 343] width 472 height 36
click at [461, 386] on sup "n" at bounding box center [460, 383] width 5 height 12
click at [645, 447] on button "3" at bounding box center [651, 448] width 52 height 27
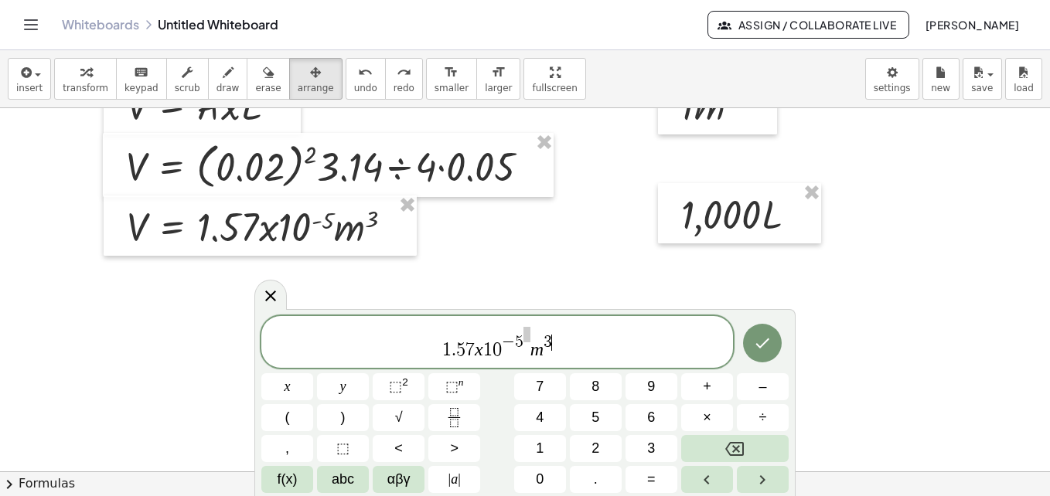
scroll to position [105, 0]
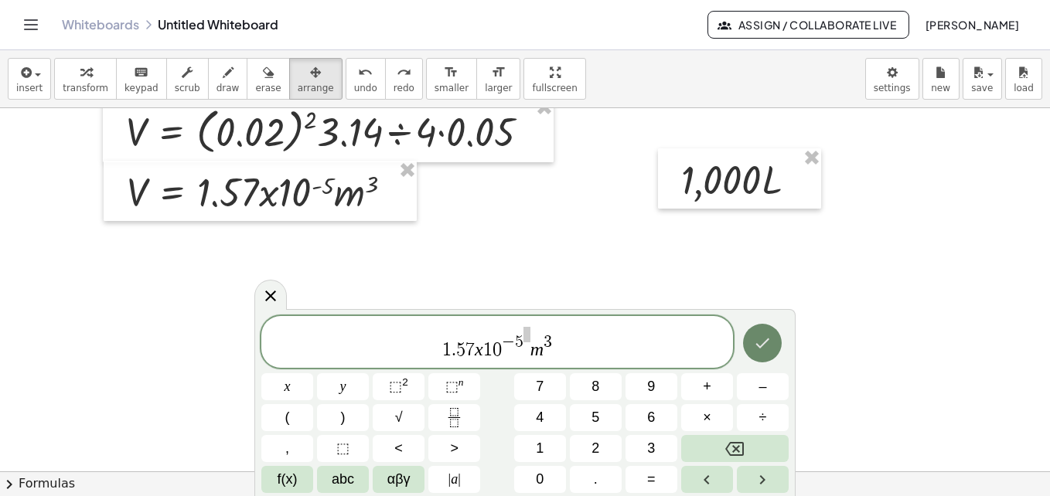
click at [759, 338] on icon "Done" at bounding box center [762, 343] width 19 height 19
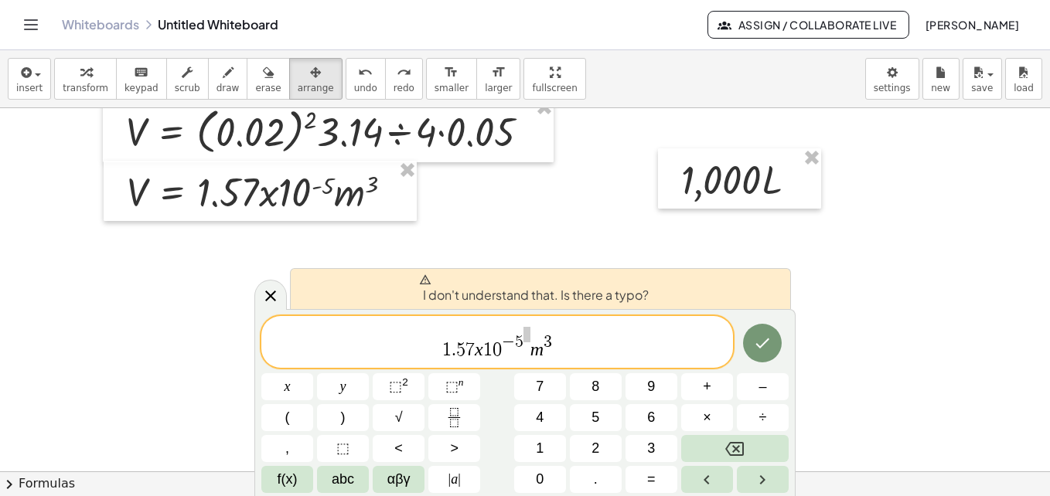
click at [526, 347] on span "− 5" at bounding box center [516, 339] width 29 height 24
click at [531, 347] on var "m" at bounding box center [536, 349] width 13 height 20
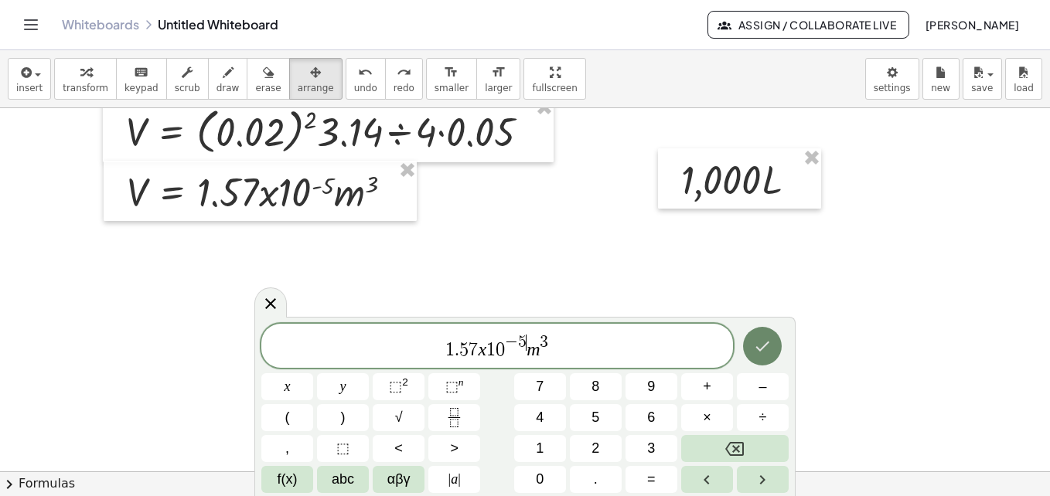
click at [761, 335] on button "Done" at bounding box center [762, 346] width 39 height 39
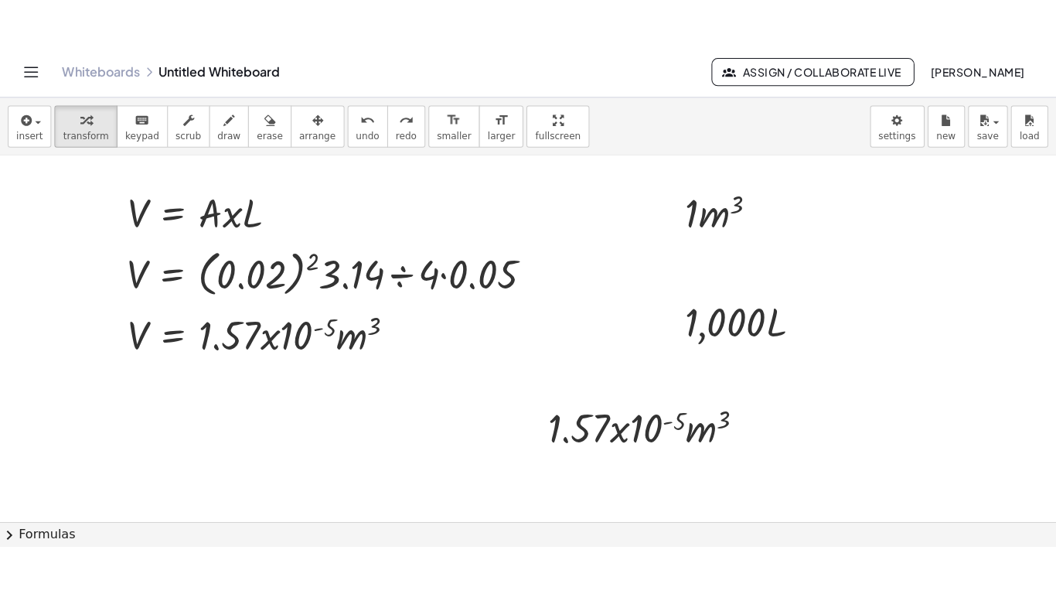
scroll to position [0, 0]
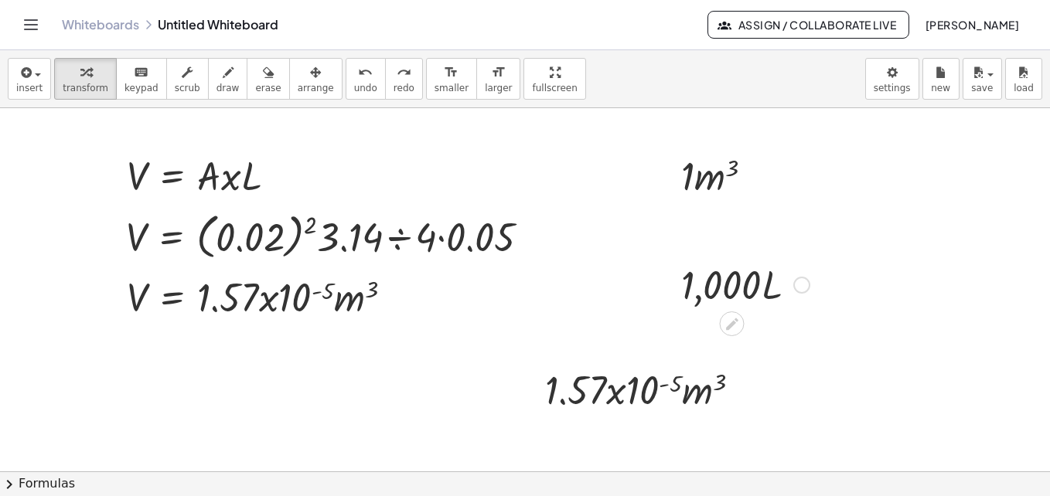
click at [724, 302] on div at bounding box center [745, 283] width 144 height 53
drag, startPoint x: 724, startPoint y: 302, endPoint x: 814, endPoint y: 194, distance: 140.0
click at [506, 140] on div "insert select one: Math Expression Function Text Youtube Video Graphing Geometr…" at bounding box center [525, 273] width 1050 height 446
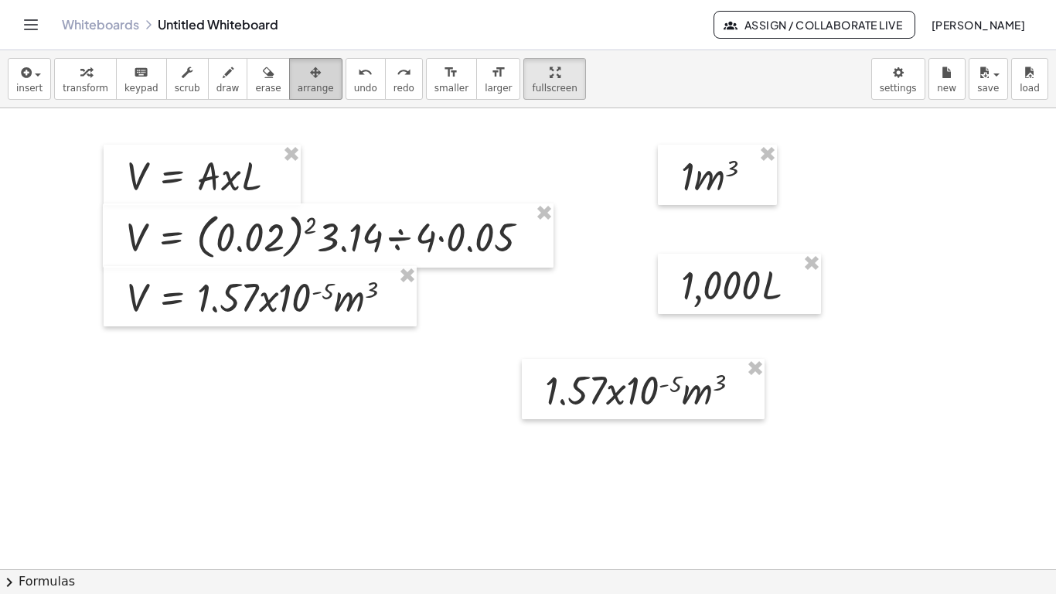
click at [298, 63] on div "button" at bounding box center [316, 72] width 36 height 19
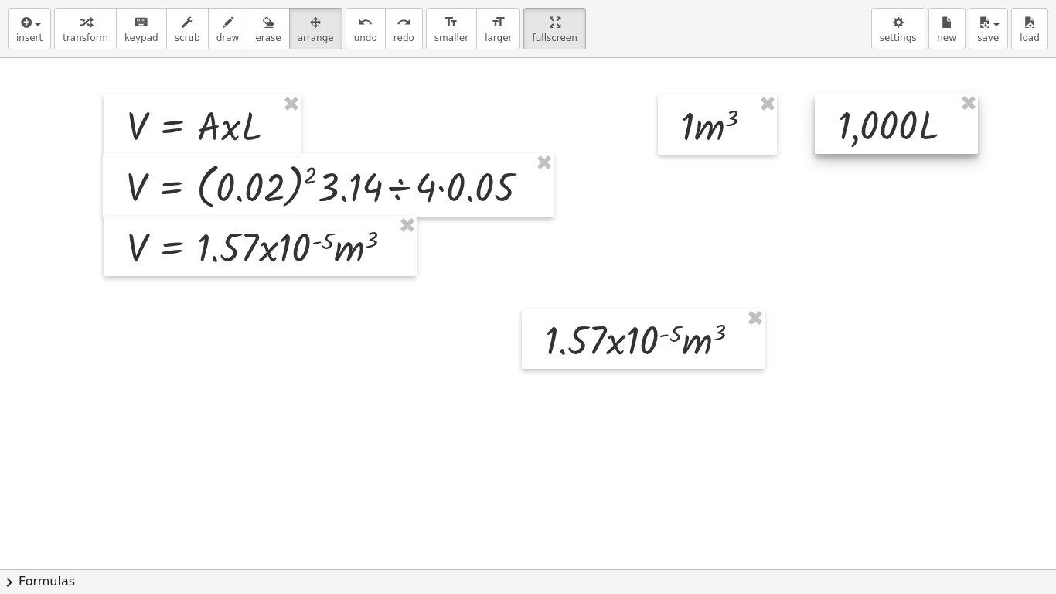
drag, startPoint x: 730, startPoint y: 229, endPoint x: 887, endPoint y: 119, distance: 191.5
click at [887, 119] on div at bounding box center [896, 124] width 163 height 60
drag, startPoint x: 730, startPoint y: 338, endPoint x: 854, endPoint y: 180, distance: 200.4
drag, startPoint x: 854, startPoint y: 180, endPoint x: 633, endPoint y: 349, distance: 277.4
click at [633, 349] on div at bounding box center [643, 338] width 243 height 60
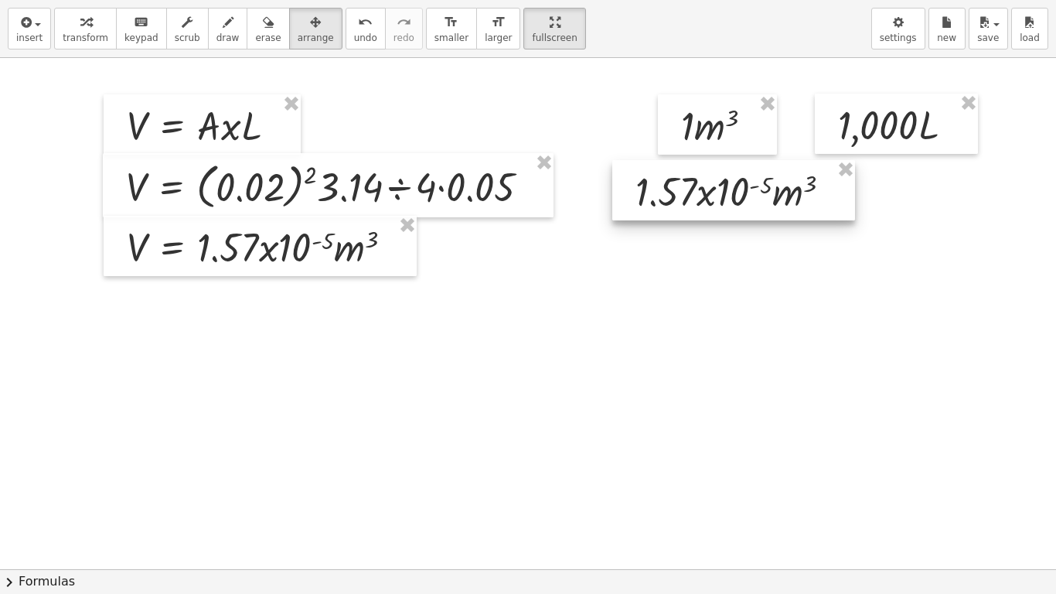
drag, startPoint x: 618, startPoint y: 352, endPoint x: 709, endPoint y: 203, distance: 173.8
click at [709, 203] on div at bounding box center [733, 190] width 243 height 60
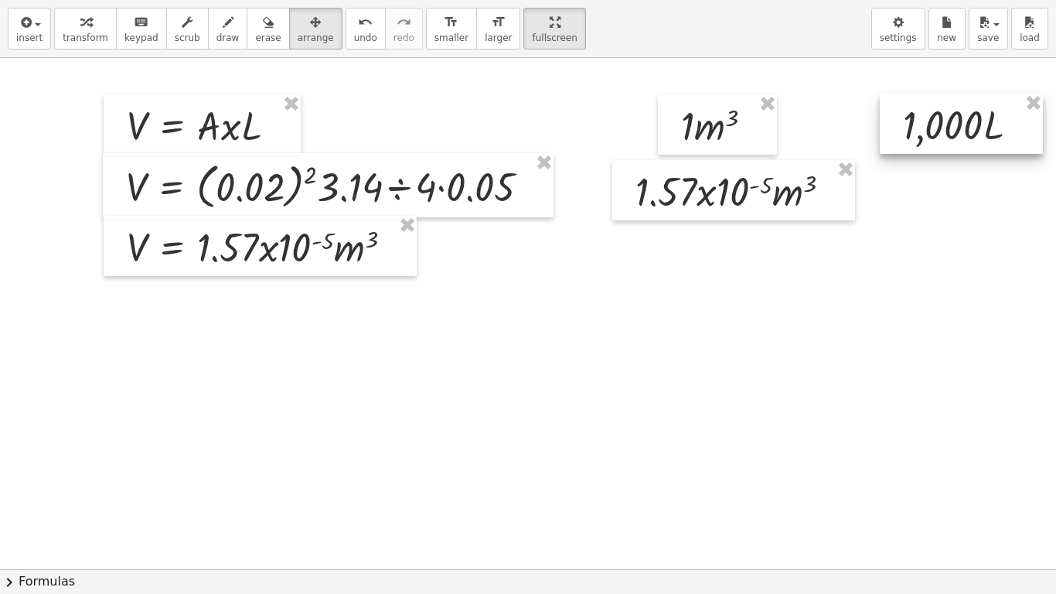
drag, startPoint x: 891, startPoint y: 142, endPoint x: 956, endPoint y: 142, distance: 64.9
click at [956, 142] on div at bounding box center [961, 124] width 163 height 60
click at [34, 49] on div "insert select one: Math Expression Function Text Youtube Video Graphing Geometr…" at bounding box center [528, 29] width 1056 height 58
click at [29, 26] on icon "button" at bounding box center [25, 22] width 14 height 19
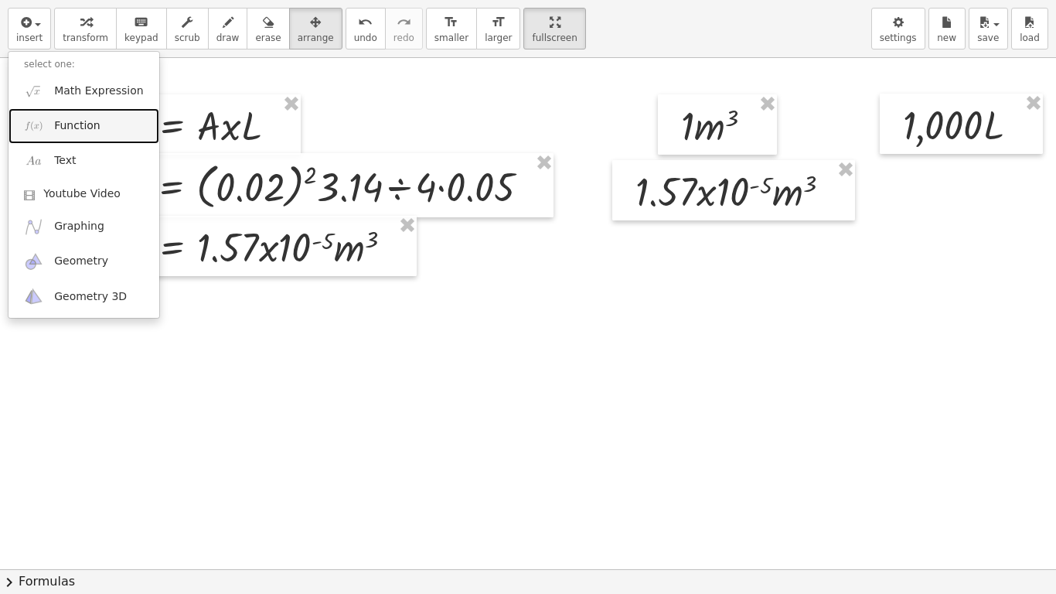
click at [64, 124] on span "Function" at bounding box center [77, 125] width 46 height 15
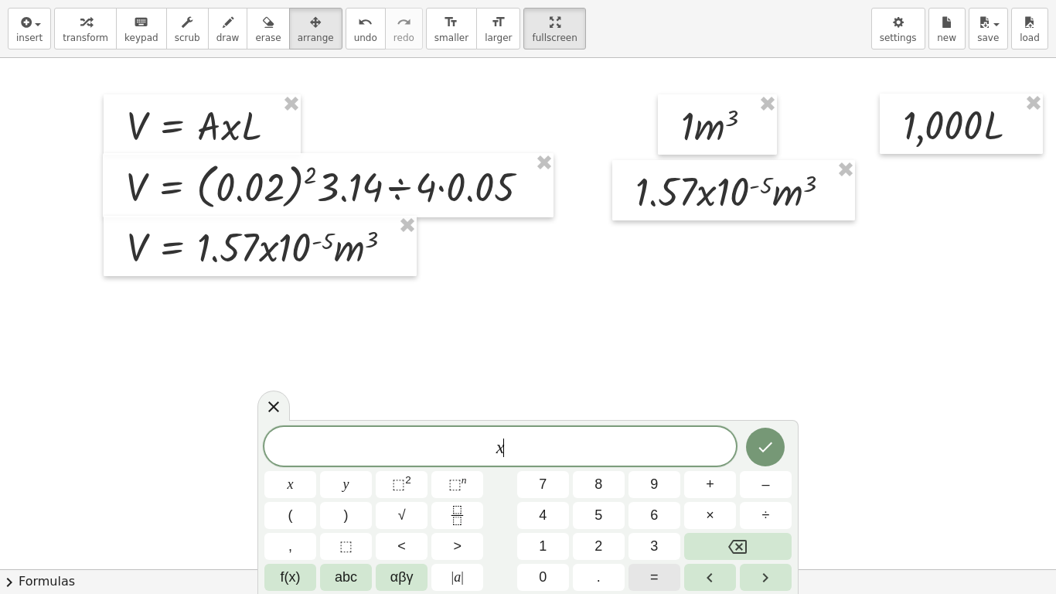
click at [665, 496] on button "=" at bounding box center [655, 577] width 52 height 27
click at [764, 431] on button "Done" at bounding box center [765, 447] width 39 height 39
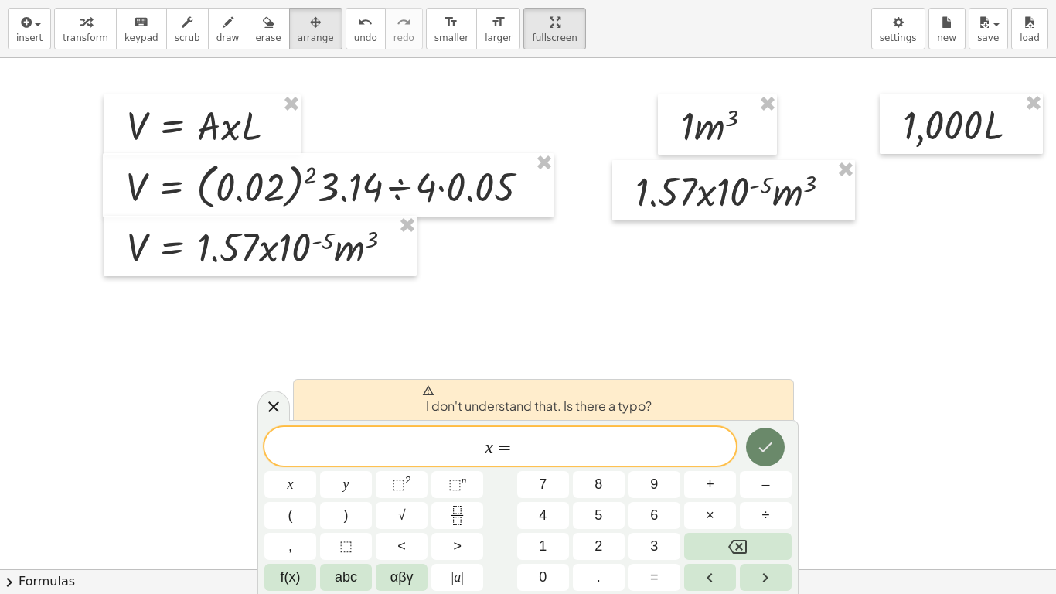
click at [755, 444] on button "Done" at bounding box center [765, 447] width 39 height 39
click at [495, 450] on span "=" at bounding box center [504, 447] width 22 height 19
click at [498, 448] on span "=" at bounding box center [504, 447] width 22 height 19
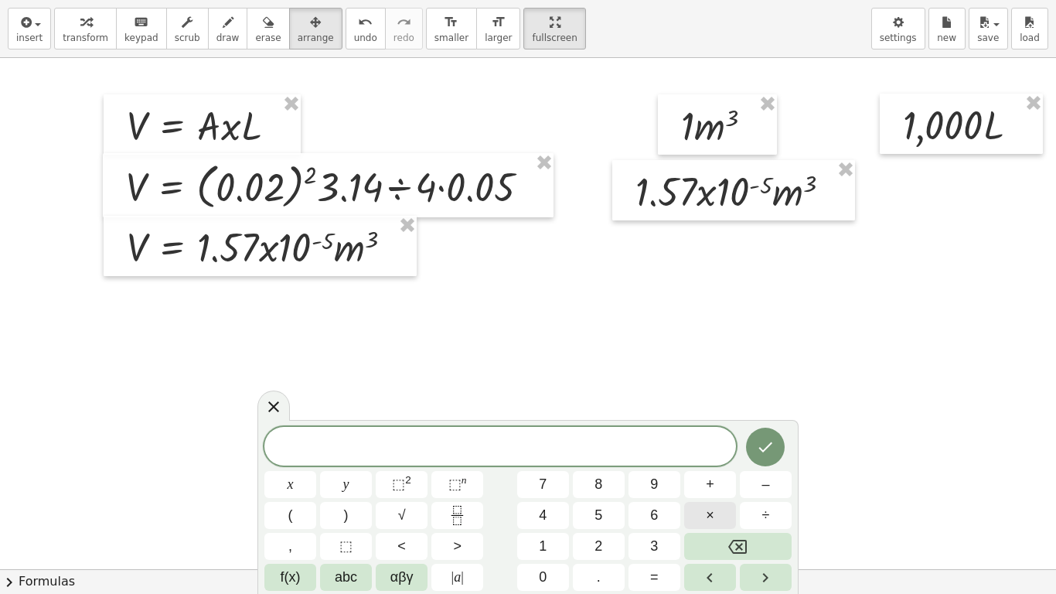
click at [704, 496] on button "×" at bounding box center [710, 515] width 52 height 27
click at [646, 496] on button "=" at bounding box center [655, 577] width 52 height 27
click at [764, 462] on button "Done" at bounding box center [765, 447] width 39 height 39
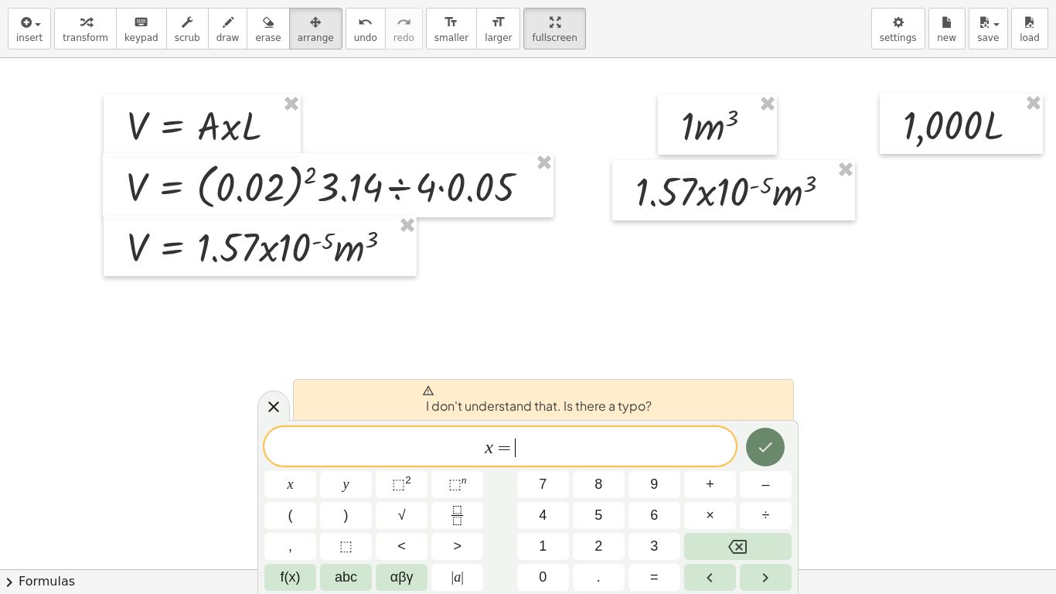
click at [764, 462] on button "Done" at bounding box center [765, 447] width 39 height 39
click at [764, 452] on icon "Done" at bounding box center [765, 447] width 19 height 19
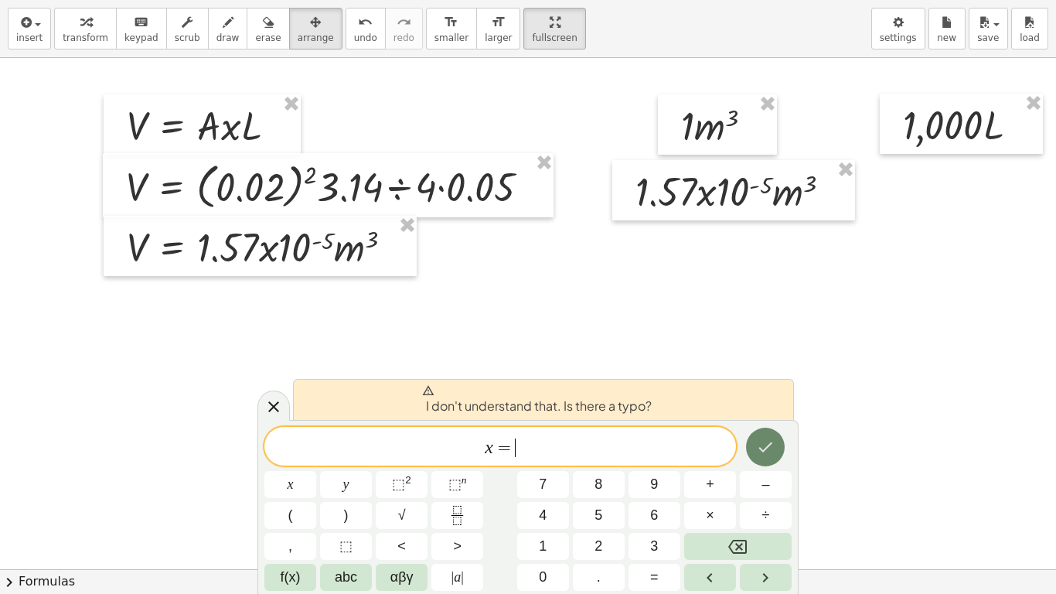
click at [764, 452] on icon "Done" at bounding box center [765, 447] width 19 height 19
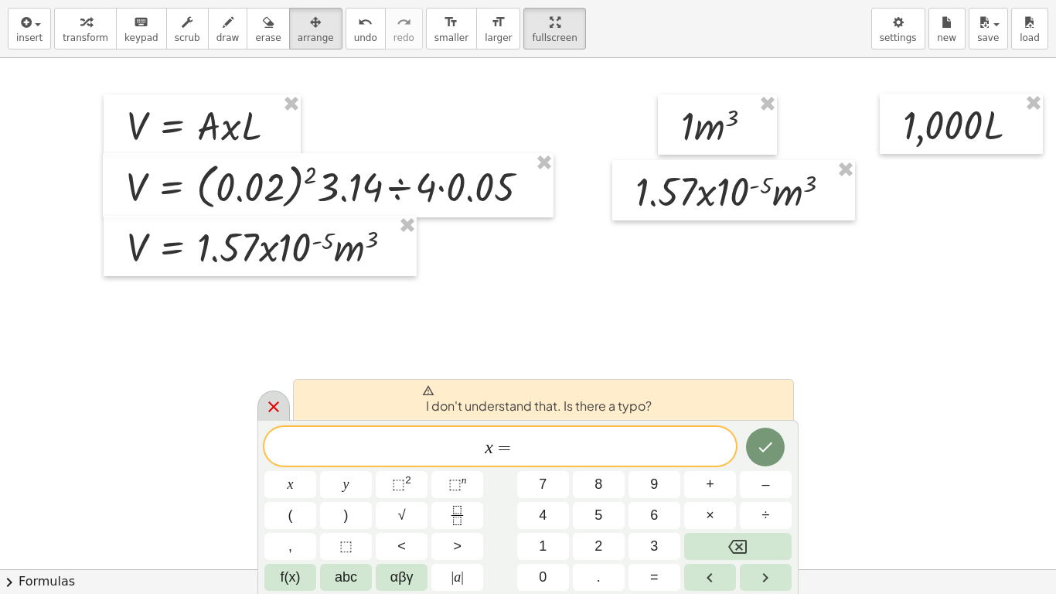
click at [278, 410] on icon at bounding box center [273, 406] width 19 height 19
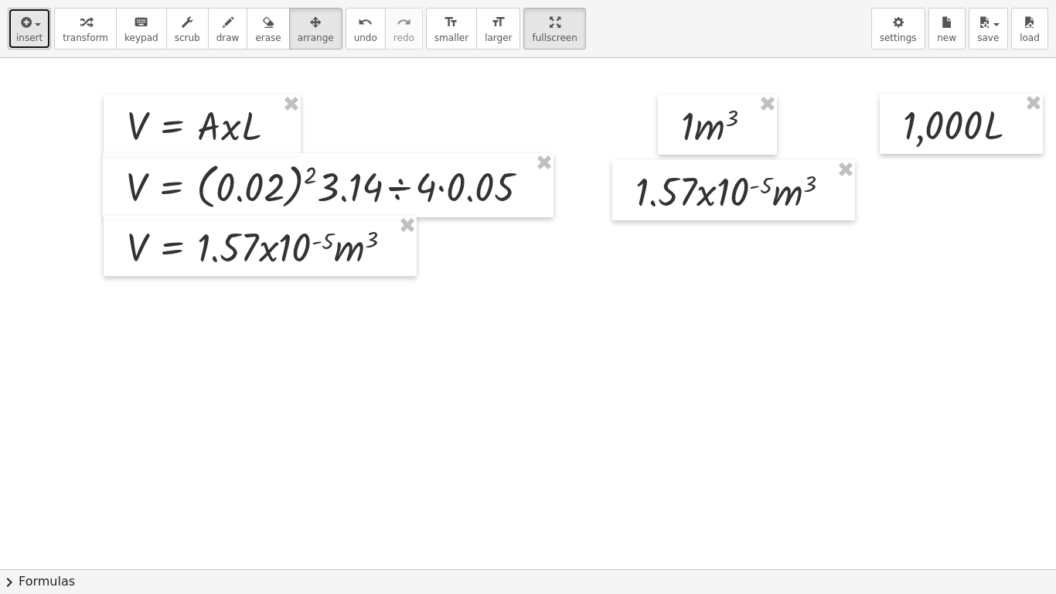
click at [28, 22] on icon "button" at bounding box center [25, 22] width 14 height 19
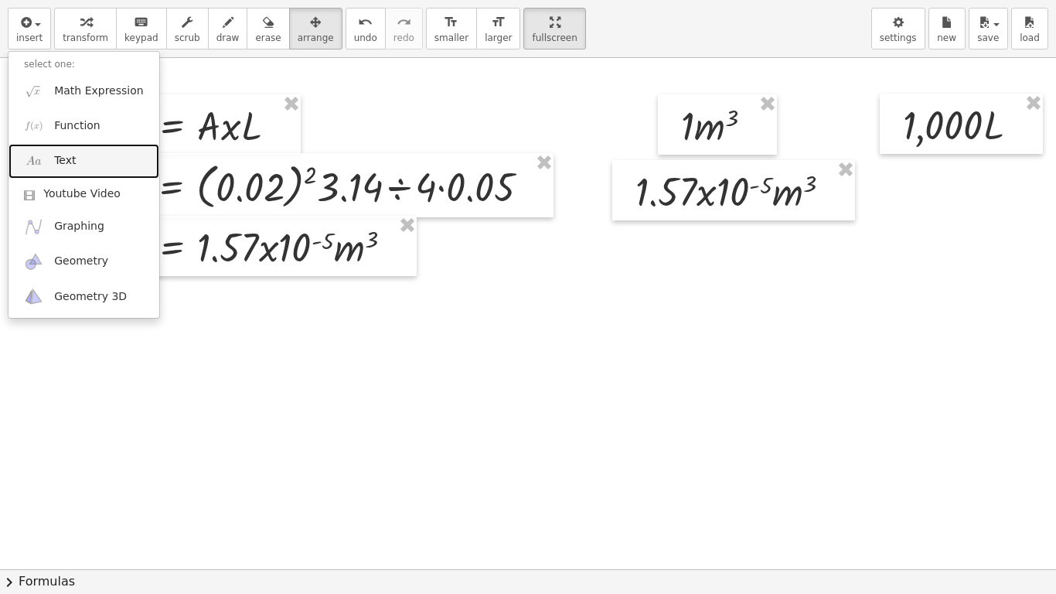
click at [74, 157] on link "Text" at bounding box center [84, 161] width 151 height 35
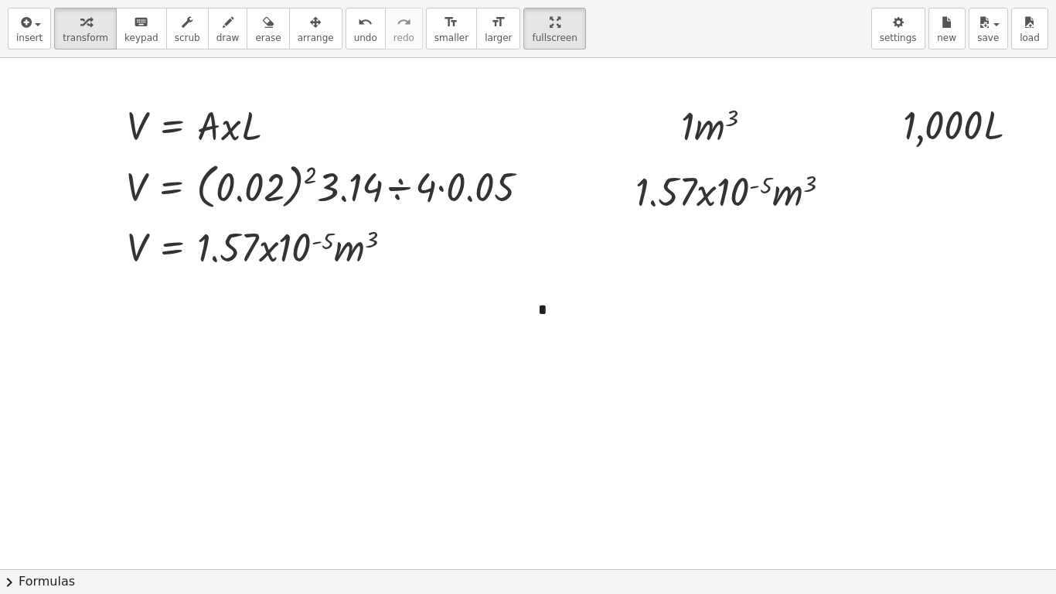
click at [488, 386] on div at bounding box center [528, 569] width 1056 height 1022
click at [544, 305] on div "*" at bounding box center [639, 309] width 232 height 53
click at [740, 285] on span "+" at bounding box center [735, 280] width 9 height 12
click at [545, 322] on div "*" at bounding box center [639, 310] width 232 height 55
click at [39, 37] on span "insert" at bounding box center [29, 37] width 26 height 11
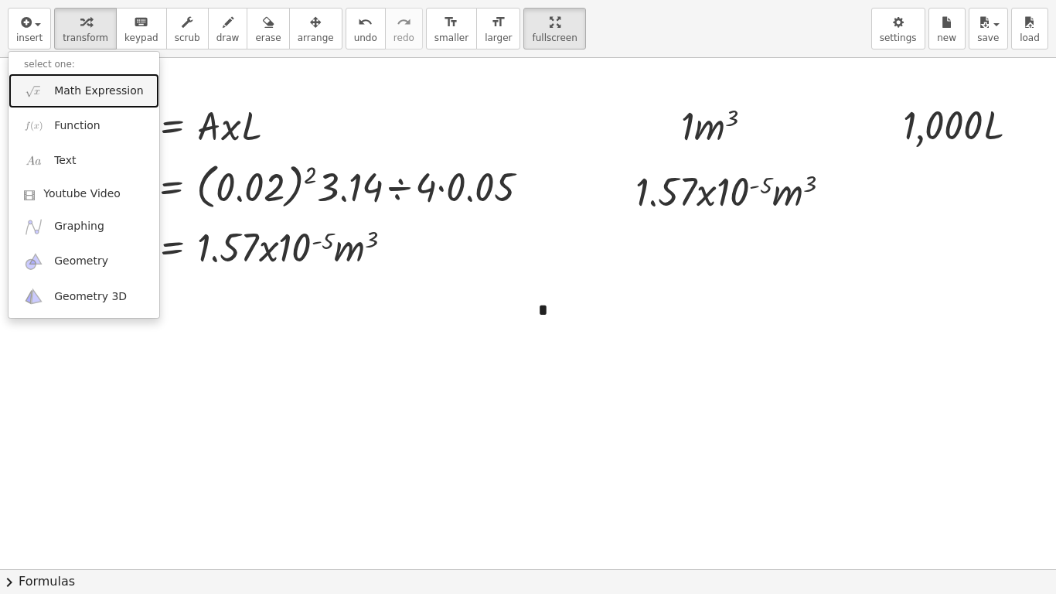
click at [83, 95] on span "Math Expression" at bounding box center [98, 90] width 89 height 15
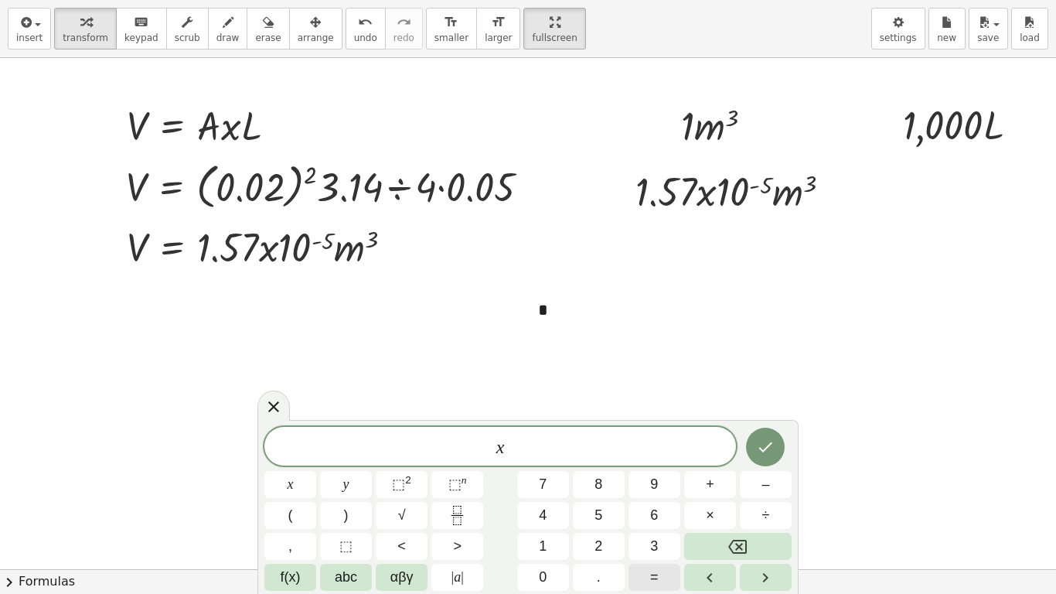
click at [659, 496] on button "=" at bounding box center [655, 577] width 52 height 27
click at [772, 442] on icon "Done" at bounding box center [765, 447] width 19 height 19
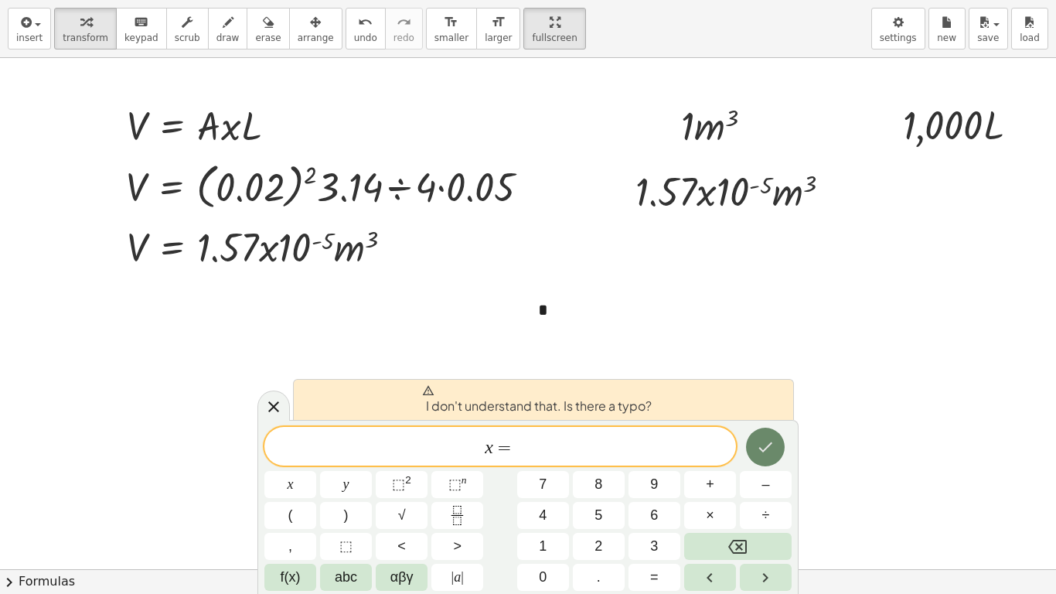
click at [772, 442] on icon "Done" at bounding box center [765, 447] width 19 height 19
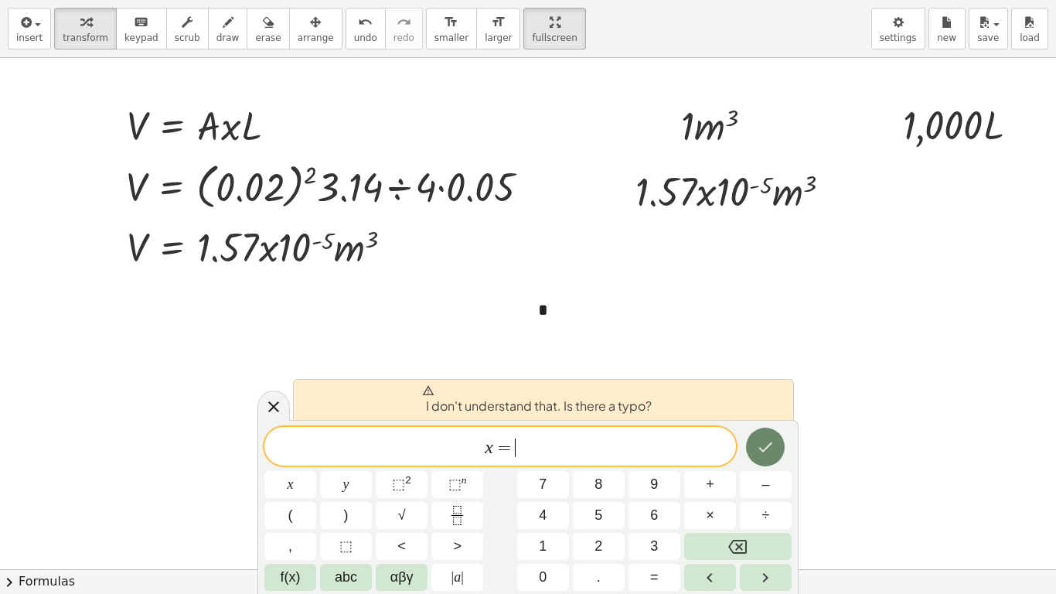
click at [772, 442] on icon "Done" at bounding box center [765, 447] width 19 height 19
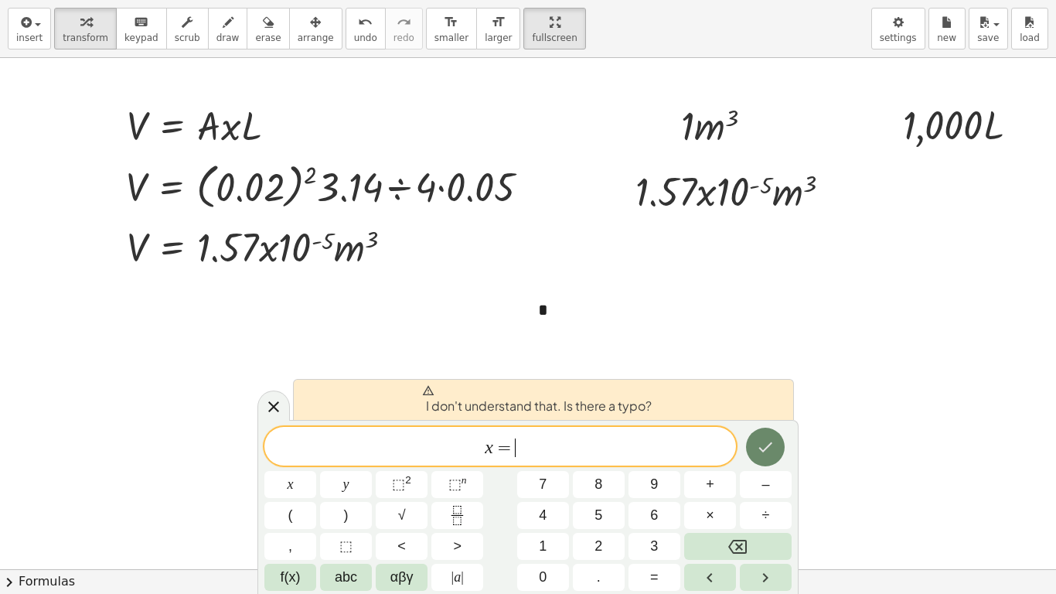
click at [772, 442] on icon "Done" at bounding box center [765, 447] width 19 height 19
click at [484, 448] on span "x = ​" at bounding box center [500, 448] width 472 height 22
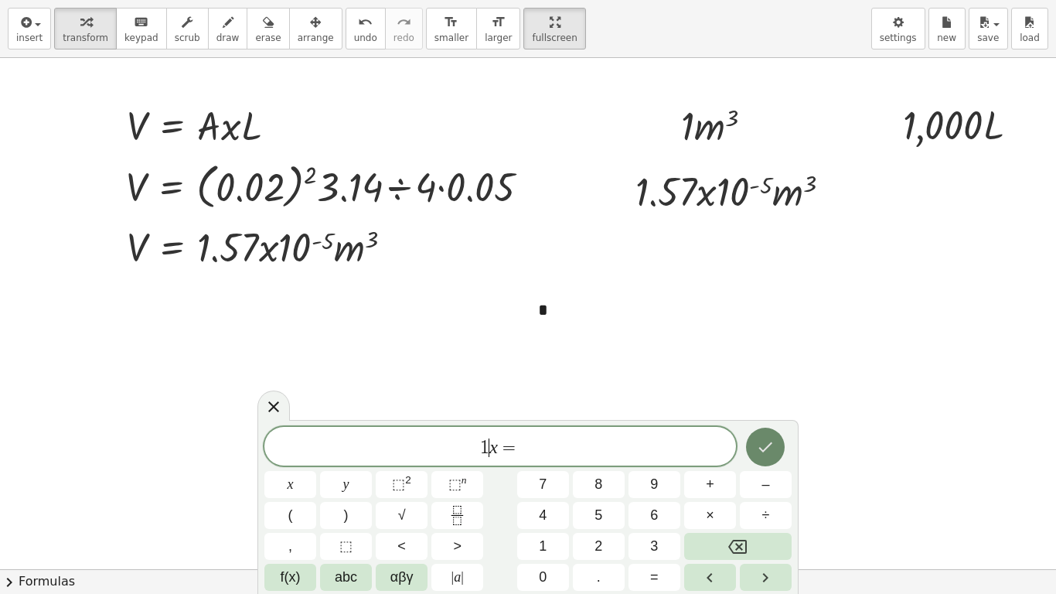
click at [775, 441] on button "Done" at bounding box center [765, 447] width 39 height 39
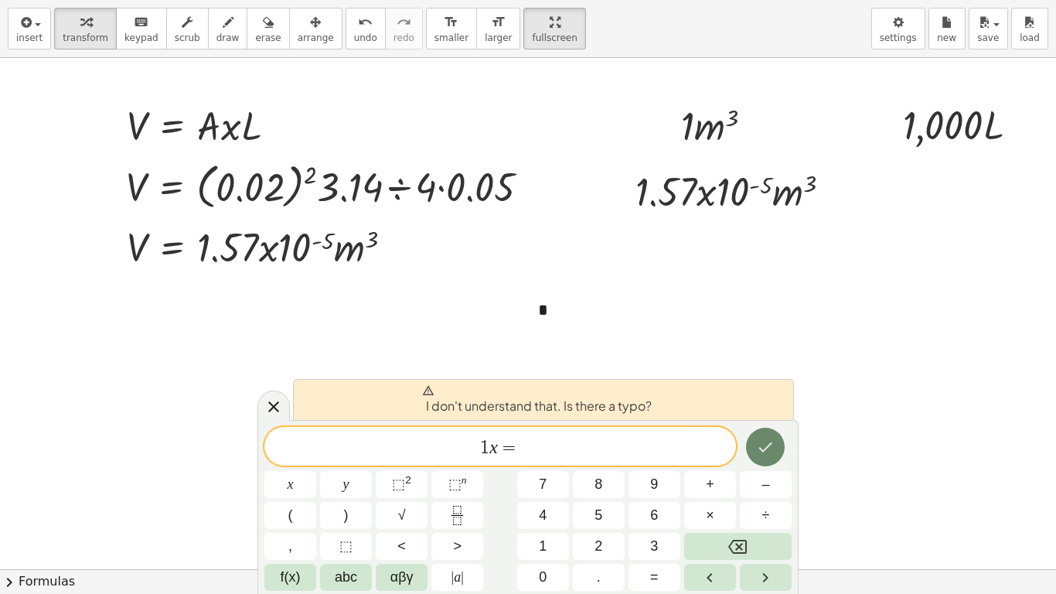
click at [775, 441] on button "Done" at bounding box center [765, 447] width 39 height 39
click at [573, 453] on span "1 x = ​" at bounding box center [500, 448] width 472 height 22
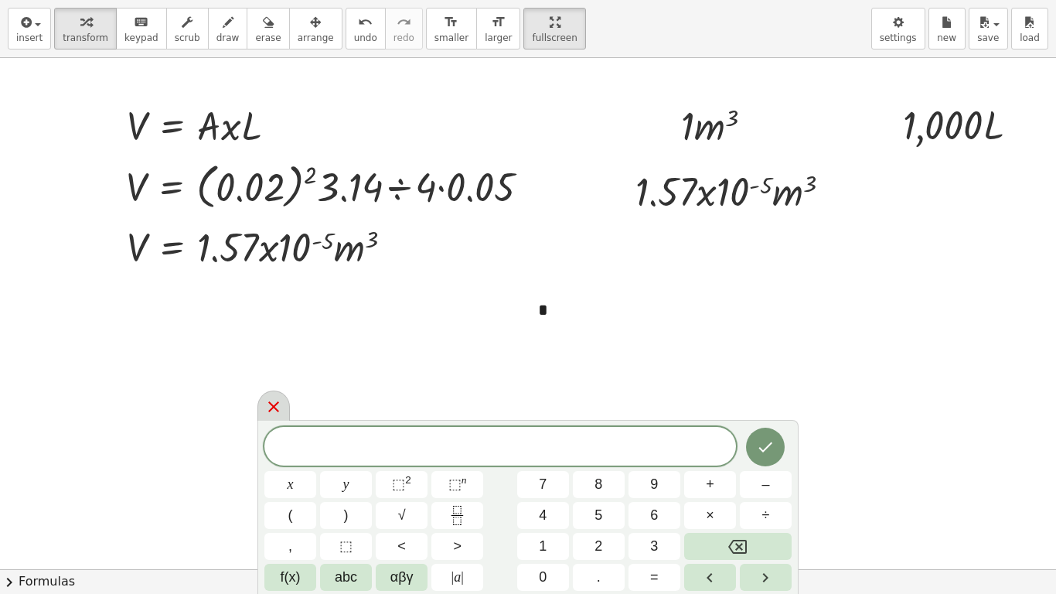
click at [264, 413] on div at bounding box center [273, 405] width 32 height 30
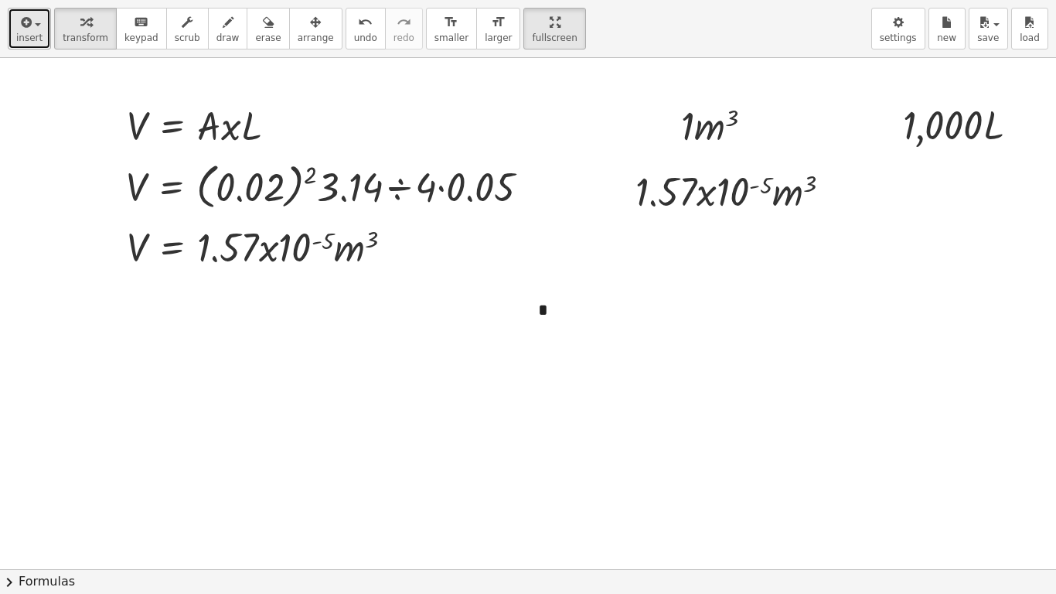
click at [32, 40] on span "insert" at bounding box center [29, 37] width 26 height 11
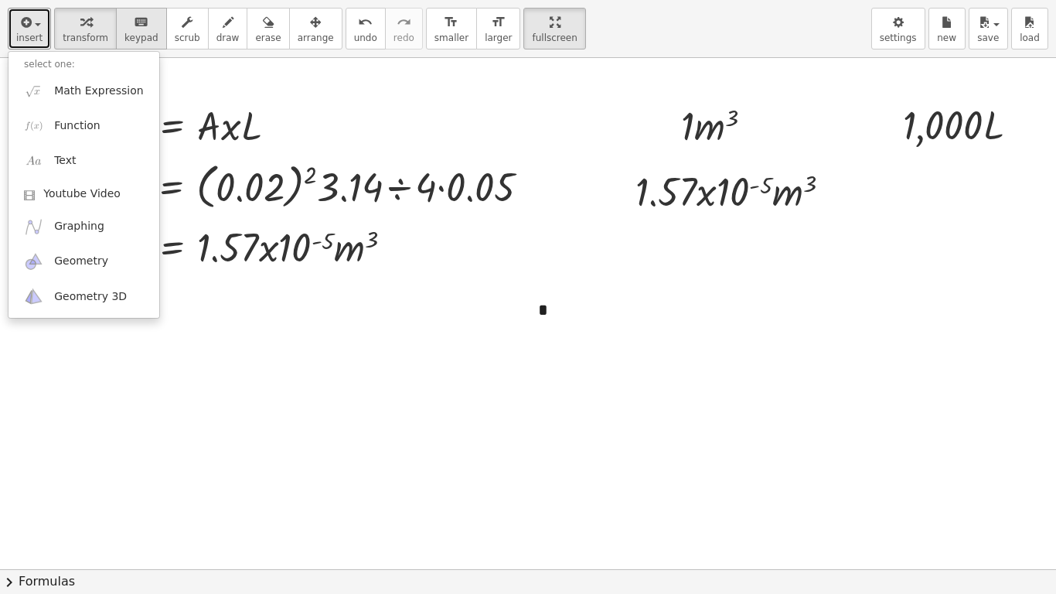
click at [145, 20] on button "keyboard keypad" at bounding box center [141, 29] width 51 height 42
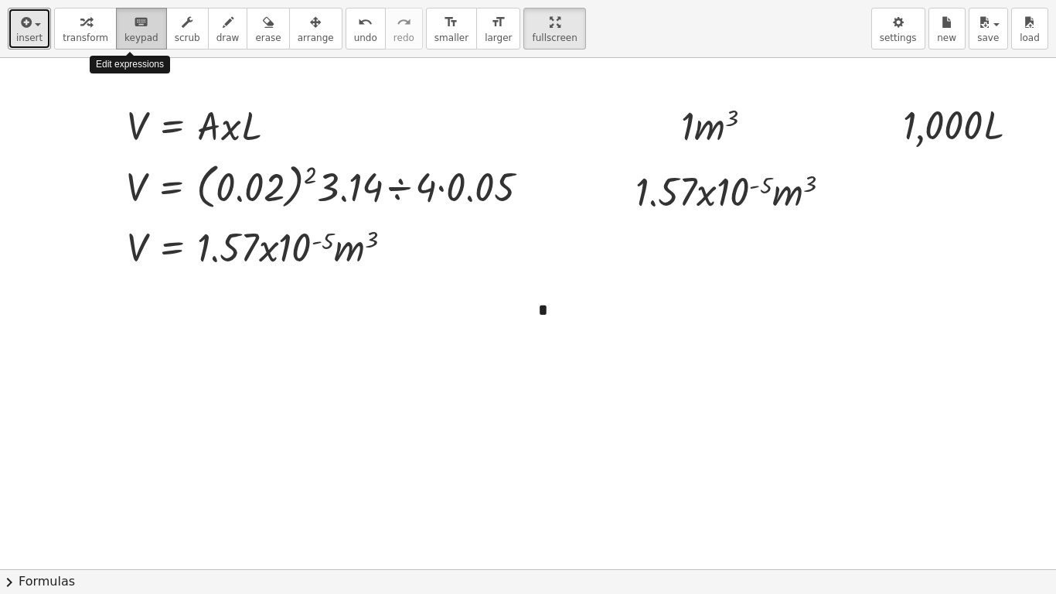
click at [145, 20] on button "keyboard keypad" at bounding box center [141, 29] width 51 height 42
click at [32, 28] on span "button" at bounding box center [33, 24] width 3 height 11
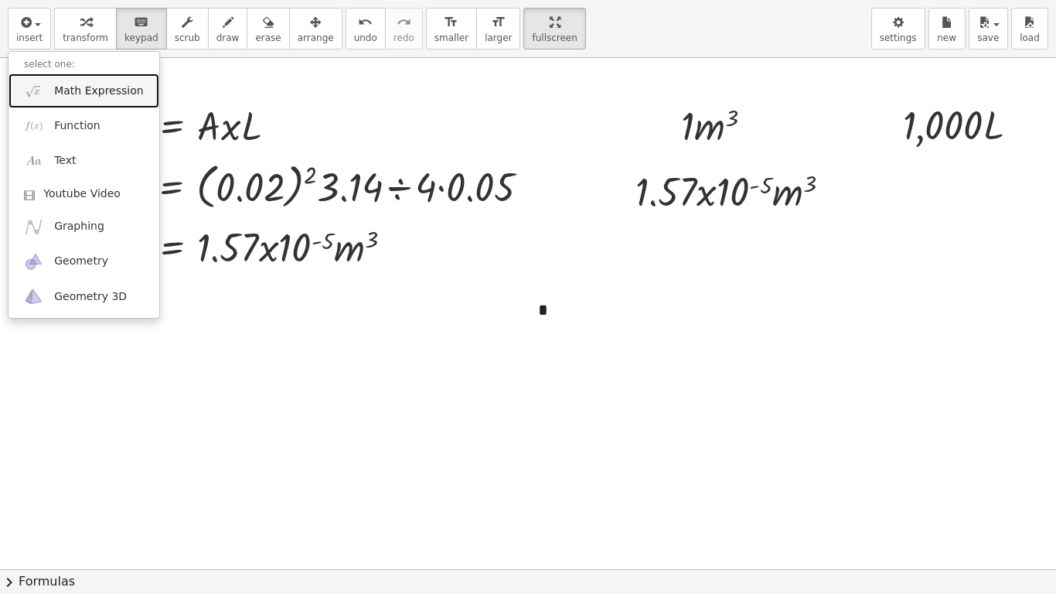
click at [87, 96] on span "Math Expression" at bounding box center [98, 90] width 89 height 15
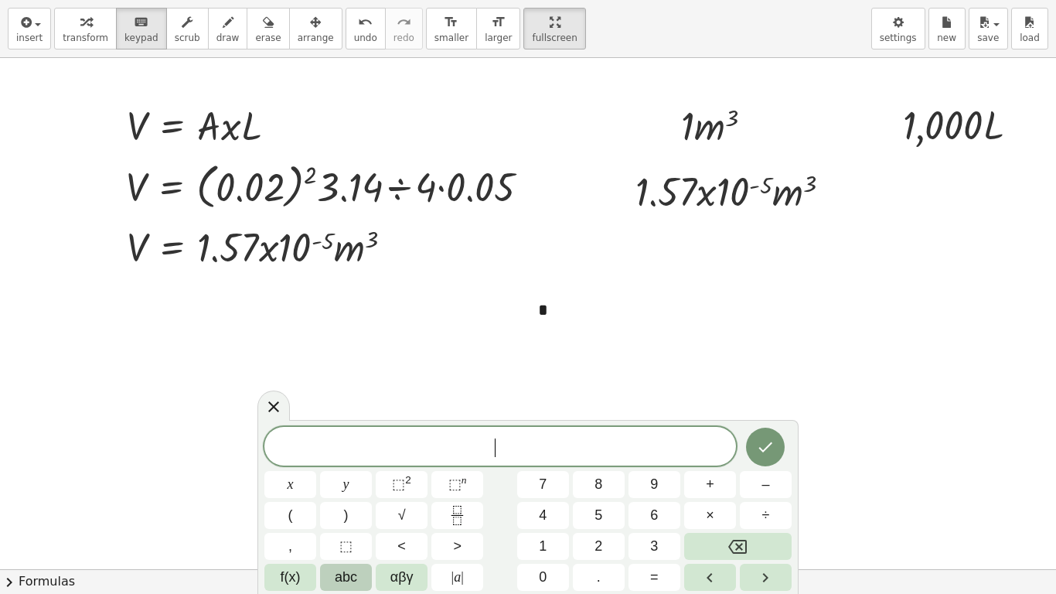
click at [358, 496] on button "abc" at bounding box center [346, 577] width 52 height 27
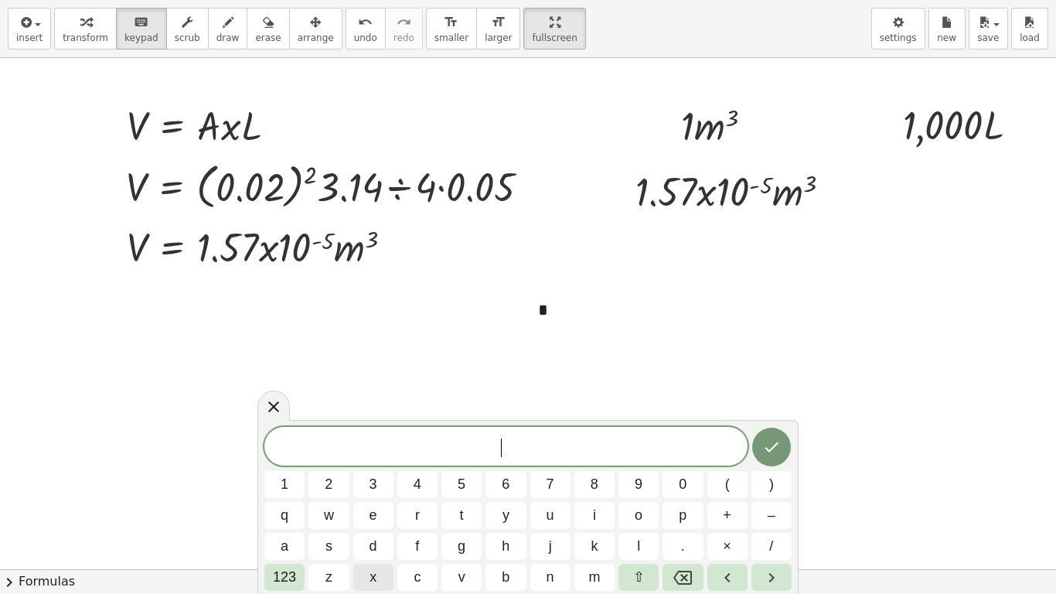
click at [370, 496] on span "x" at bounding box center [373, 577] width 7 height 21
click at [292, 496] on span "123" at bounding box center [284, 577] width 23 height 21
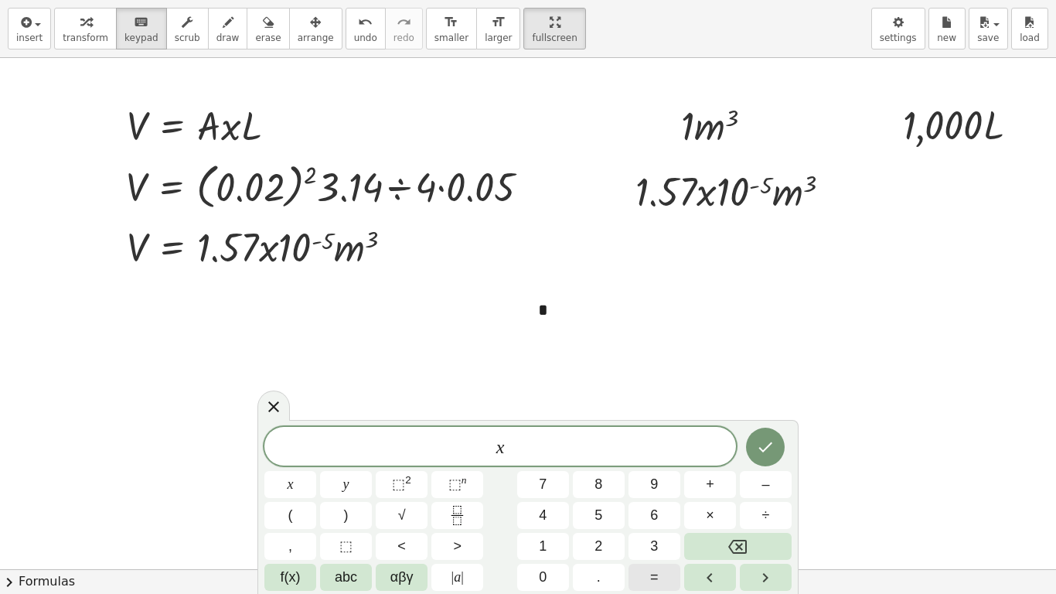
click at [659, 496] on button "=" at bounding box center [655, 577] width 52 height 27
click at [773, 448] on icon "Done" at bounding box center [765, 447] width 19 height 19
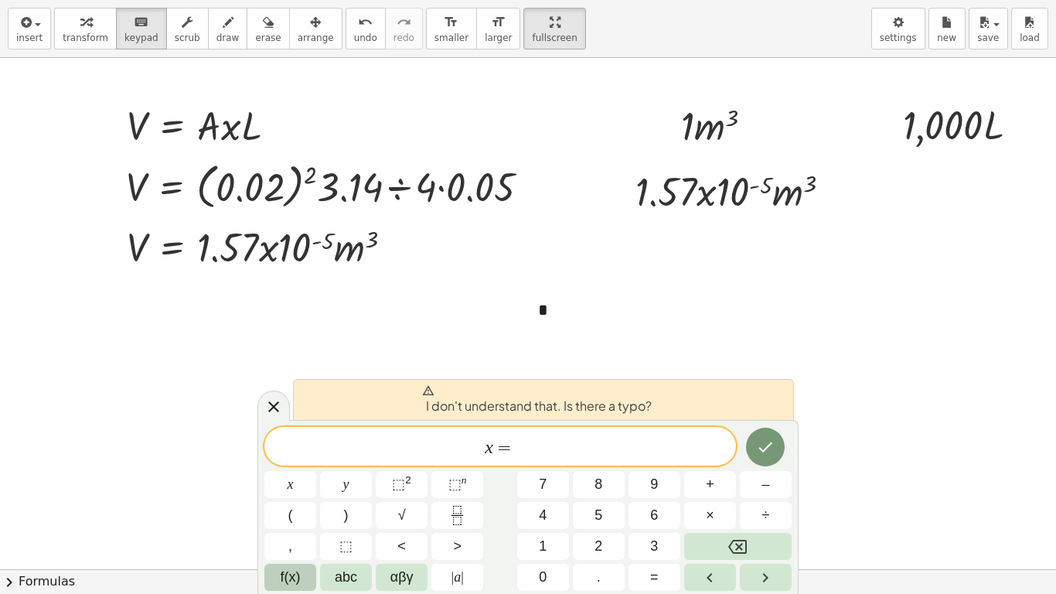
click at [295, 496] on span "f(x)" at bounding box center [291, 577] width 20 height 21
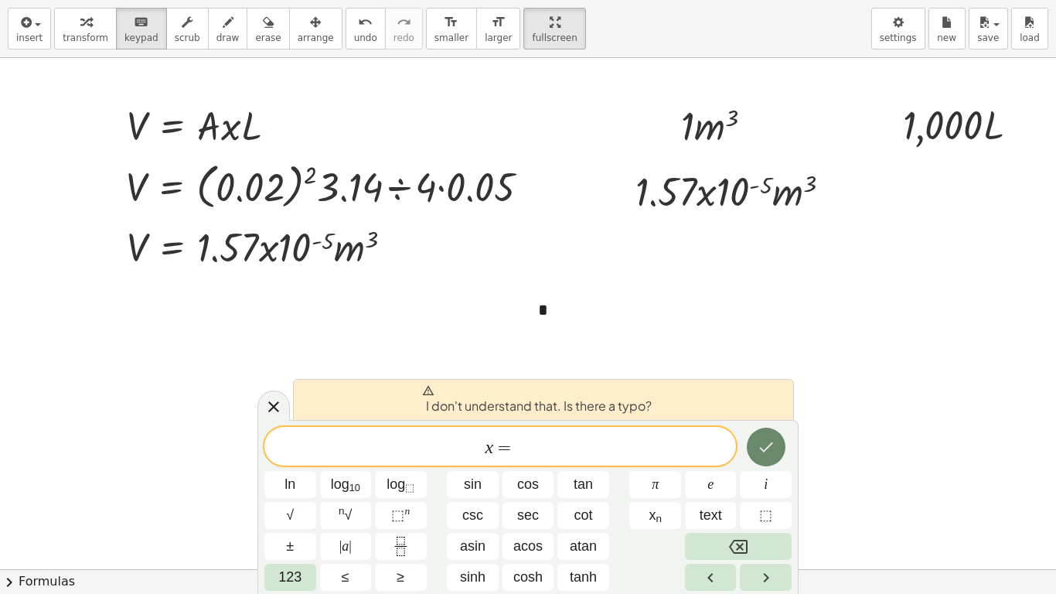
click at [769, 450] on icon "Done" at bounding box center [766, 447] width 19 height 19
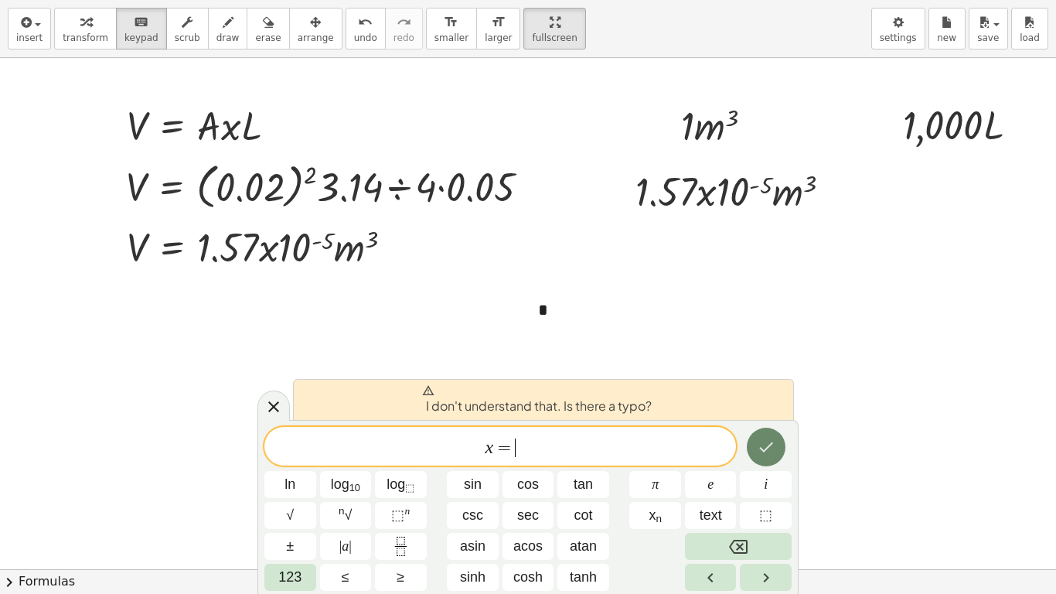
click at [769, 450] on icon "Done" at bounding box center [766, 447] width 19 height 19
click at [278, 400] on icon at bounding box center [273, 406] width 19 height 19
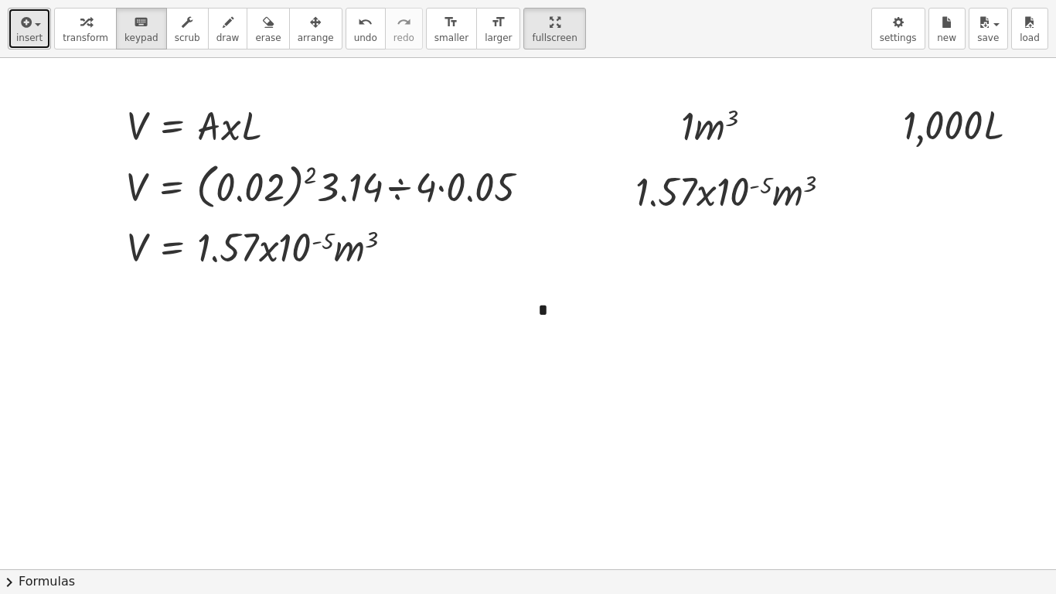
click at [32, 20] on span "button" at bounding box center [33, 24] width 3 height 11
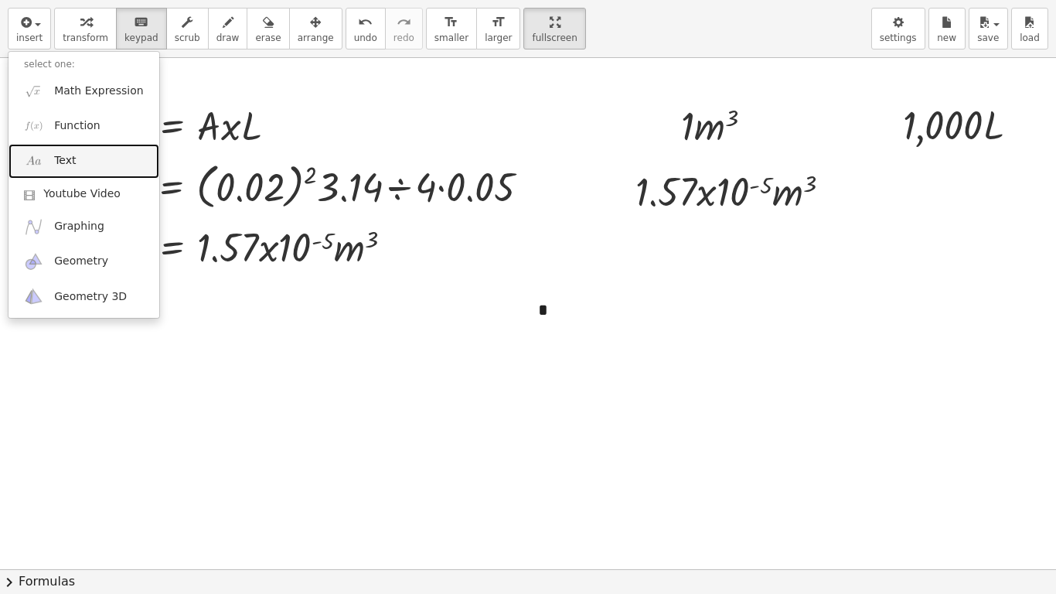
click at [67, 148] on link "Text" at bounding box center [84, 161] width 151 height 35
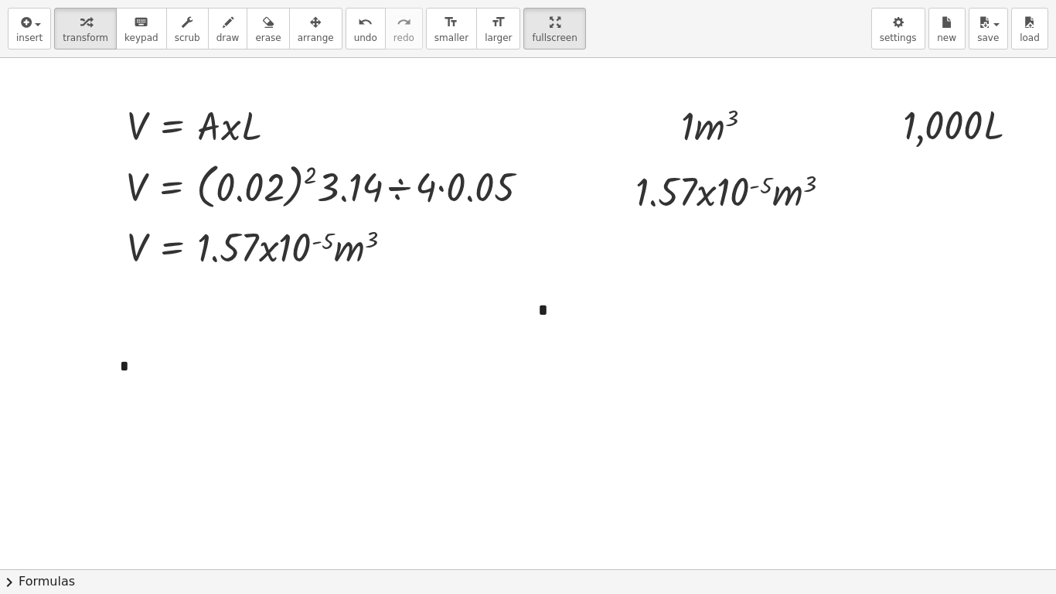
click at [344, 354] on div at bounding box center [528, 569] width 1056 height 1022
click at [120, 372] on div "*" at bounding box center [220, 365] width 232 height 53
click at [130, 370] on div "*" at bounding box center [220, 365] width 232 height 53
click at [206, 386] on div "**" at bounding box center [220, 365] width 232 height 53
click at [237, 431] on div at bounding box center [528, 569] width 1056 height 1022
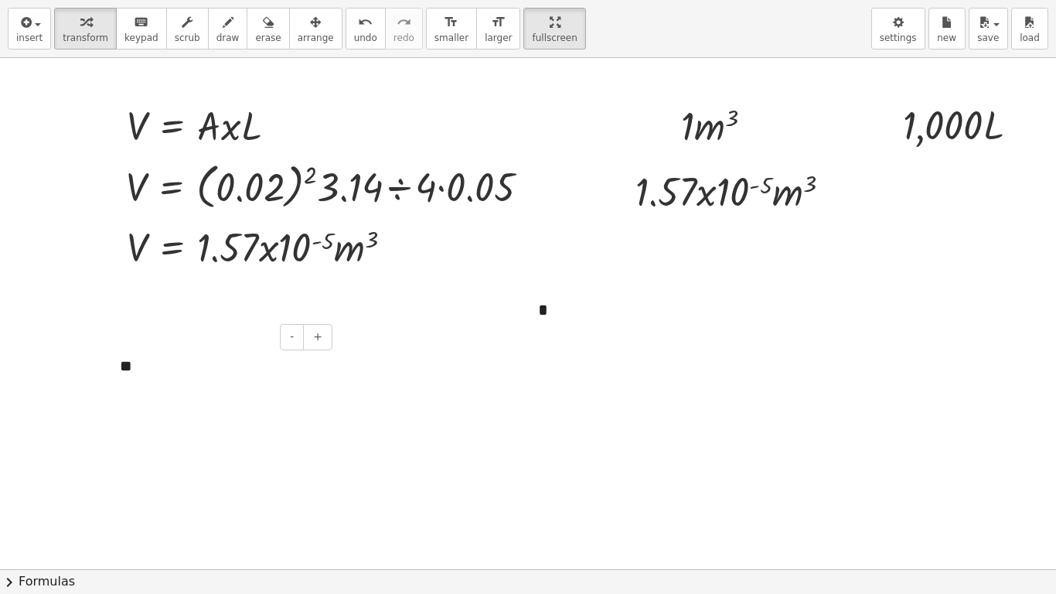
click at [132, 362] on div "**" at bounding box center [220, 365] width 232 height 53
drag, startPoint x: 121, startPoint y: 364, endPoint x: 176, endPoint y: 391, distance: 61.2
click at [176, 391] on div "**" at bounding box center [220, 365] width 232 height 53
click at [312, 336] on button "+" at bounding box center [317, 337] width 29 height 26
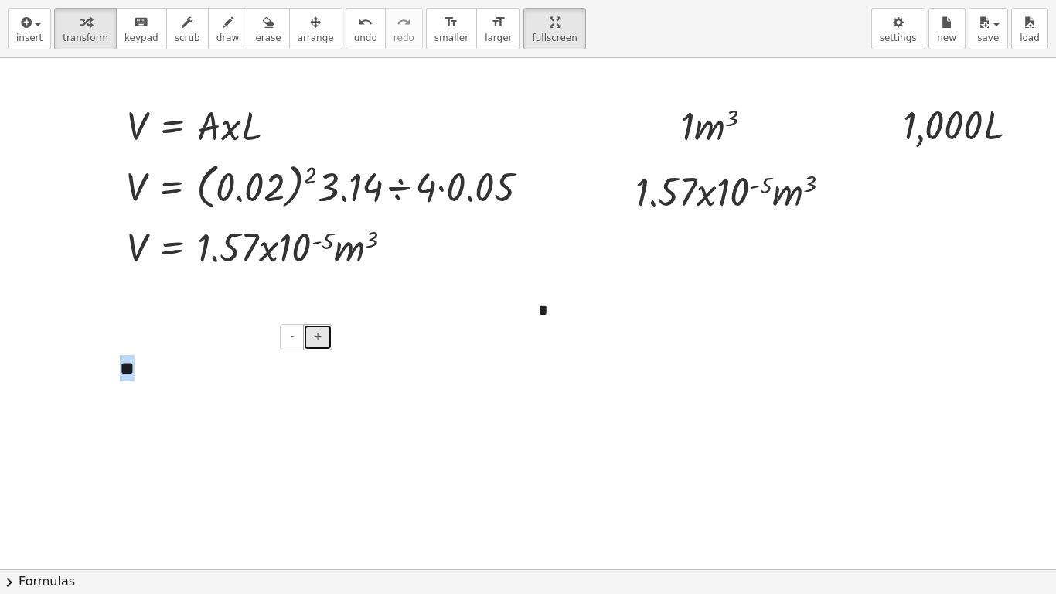
click at [312, 336] on button "+" at bounding box center [317, 337] width 29 height 26
click at [298, 27] on div "button" at bounding box center [316, 21] width 36 height 19
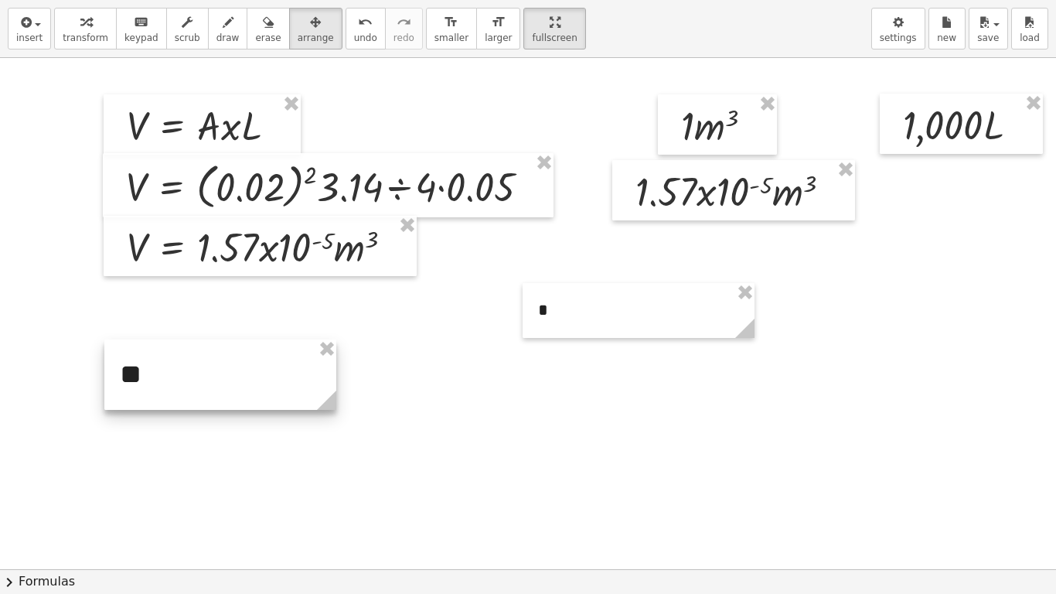
click at [191, 400] on div at bounding box center [220, 374] width 232 height 70
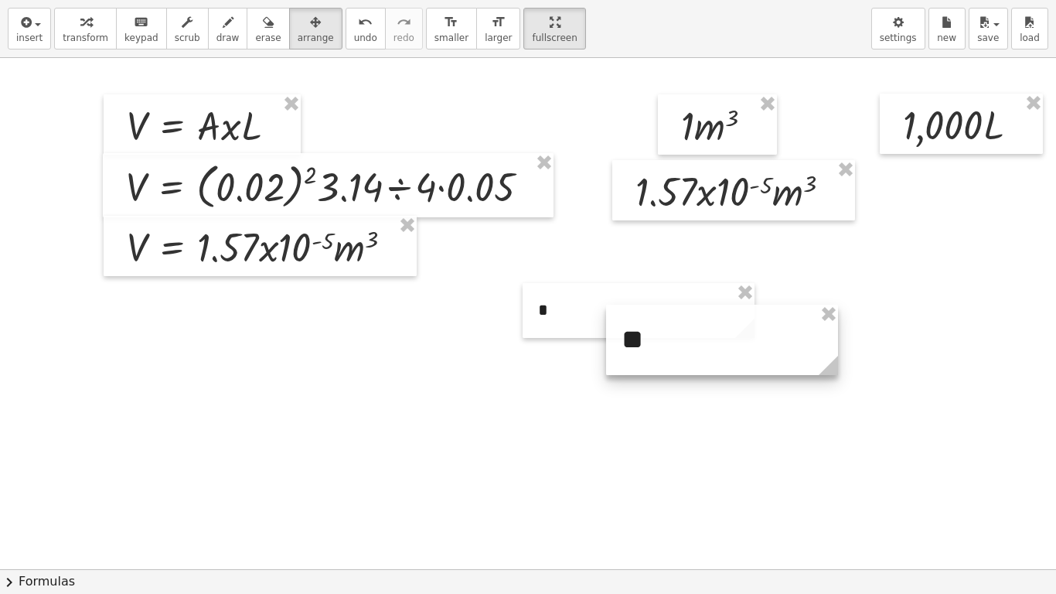
drag, startPoint x: 191, startPoint y: 400, endPoint x: 885, endPoint y: 293, distance: 702.5
click at [838, 305] on div at bounding box center [722, 340] width 232 height 70
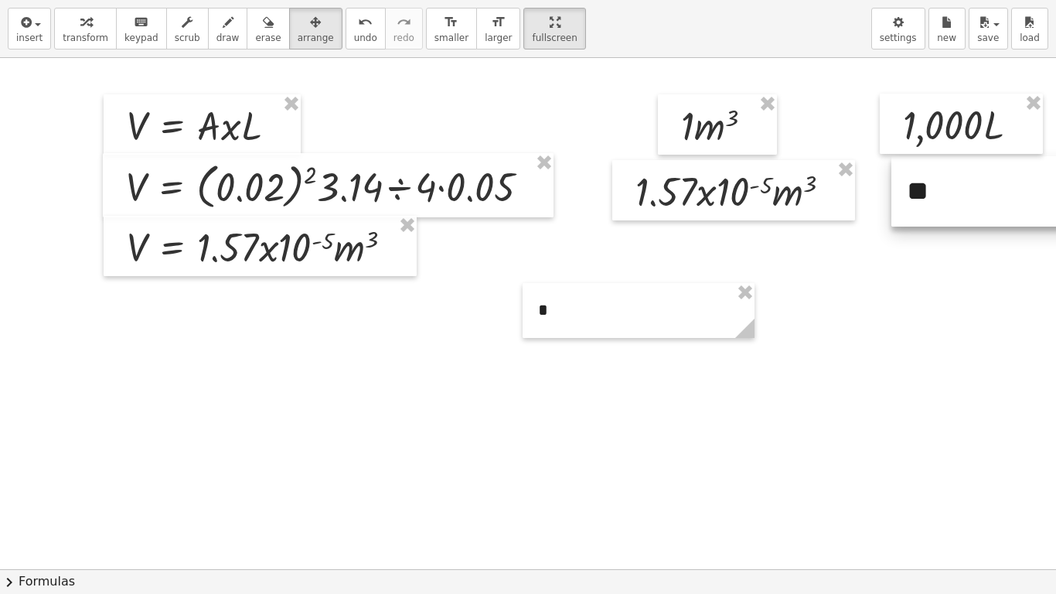
drag, startPoint x: 997, startPoint y: 238, endPoint x: 973, endPoint y: 220, distance: 29.8
click at [973, 220] on div at bounding box center [1007, 191] width 232 height 70
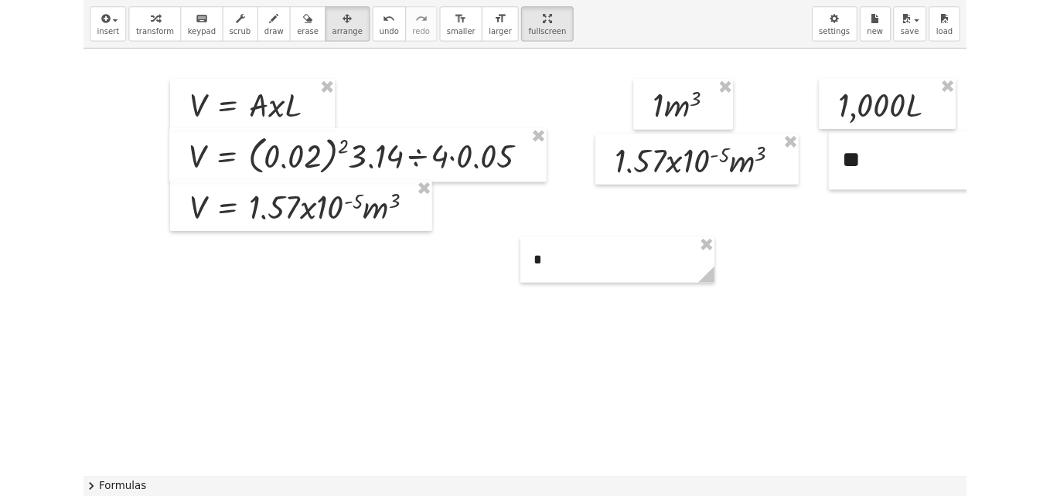
scroll to position [0, 83]
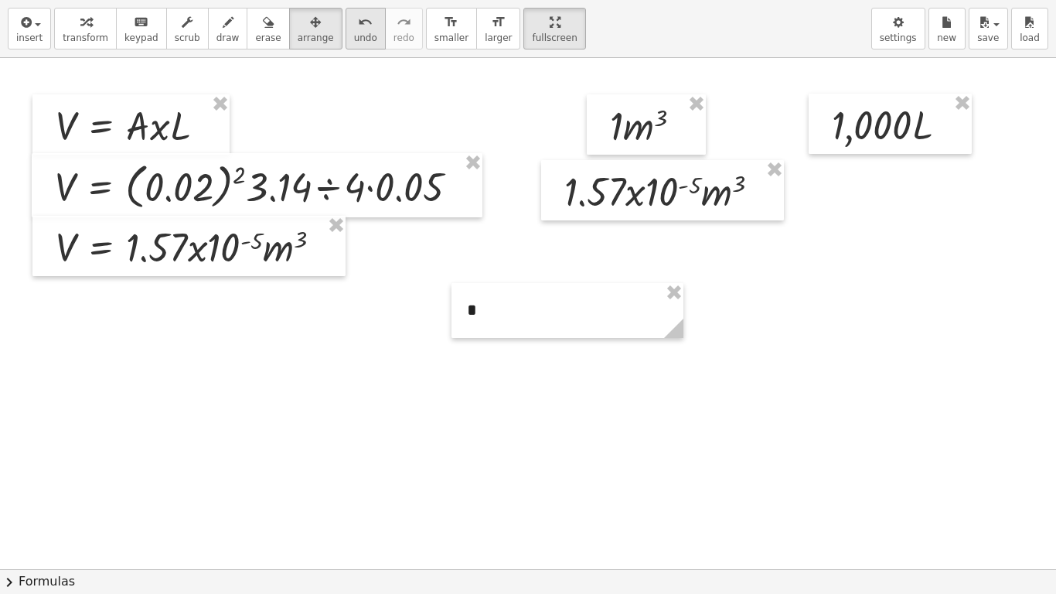
click at [354, 43] on span "undo" at bounding box center [365, 37] width 23 height 11
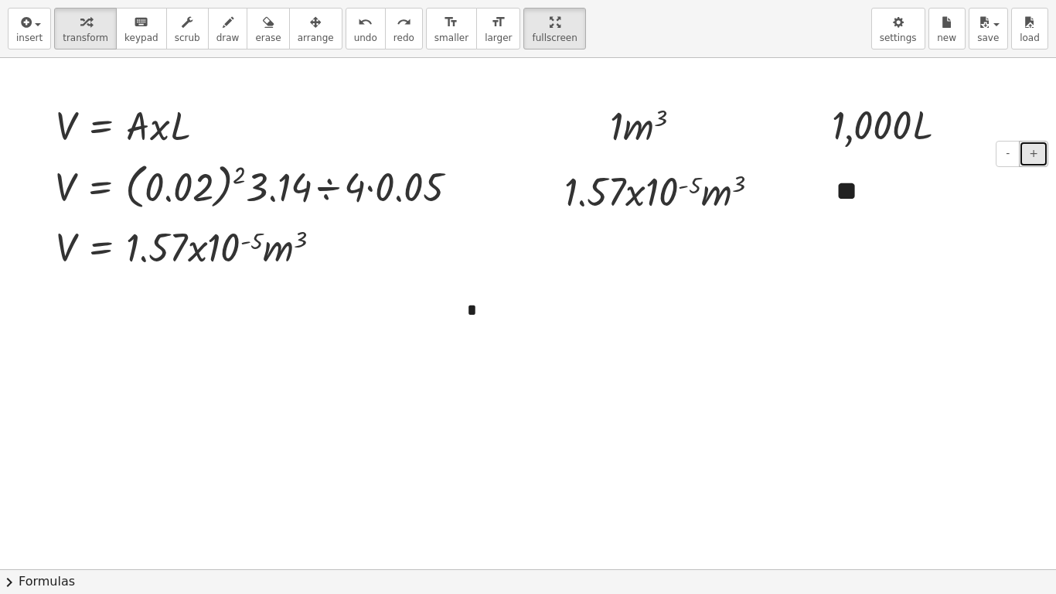
click at [1029, 152] on span "+" at bounding box center [1033, 153] width 9 height 12
click at [1006, 152] on span "-" at bounding box center [1008, 153] width 4 height 12
click at [857, 206] on div "**" at bounding box center [936, 198] width 232 height 84
click at [842, 159] on div "- +" at bounding box center [932, 154] width 232 height 26
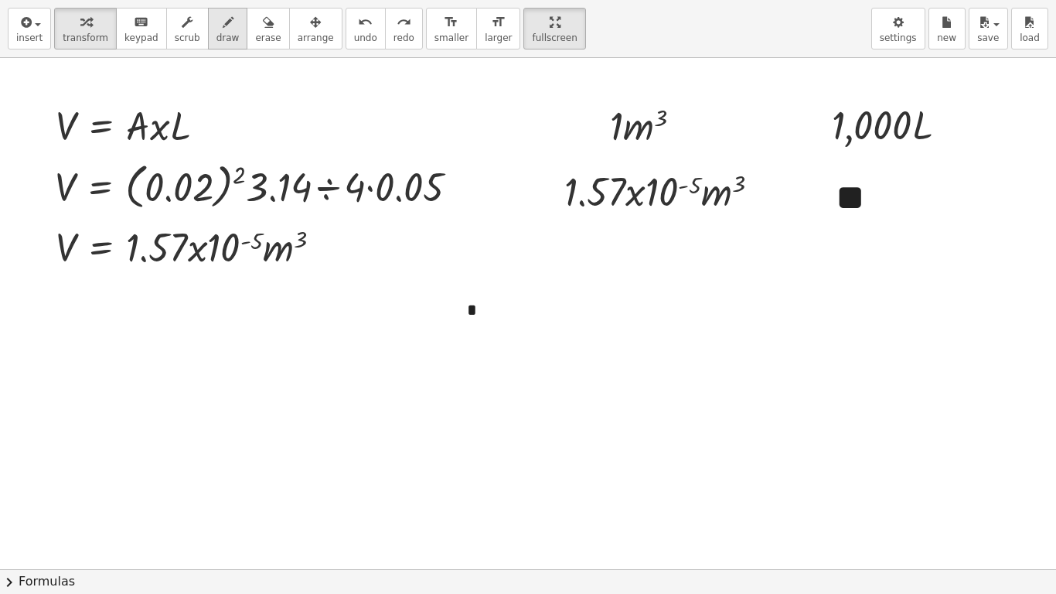
click at [216, 41] on span "draw" at bounding box center [227, 37] width 23 height 11
click at [208, 30] on button "draw" at bounding box center [228, 29] width 40 height 42
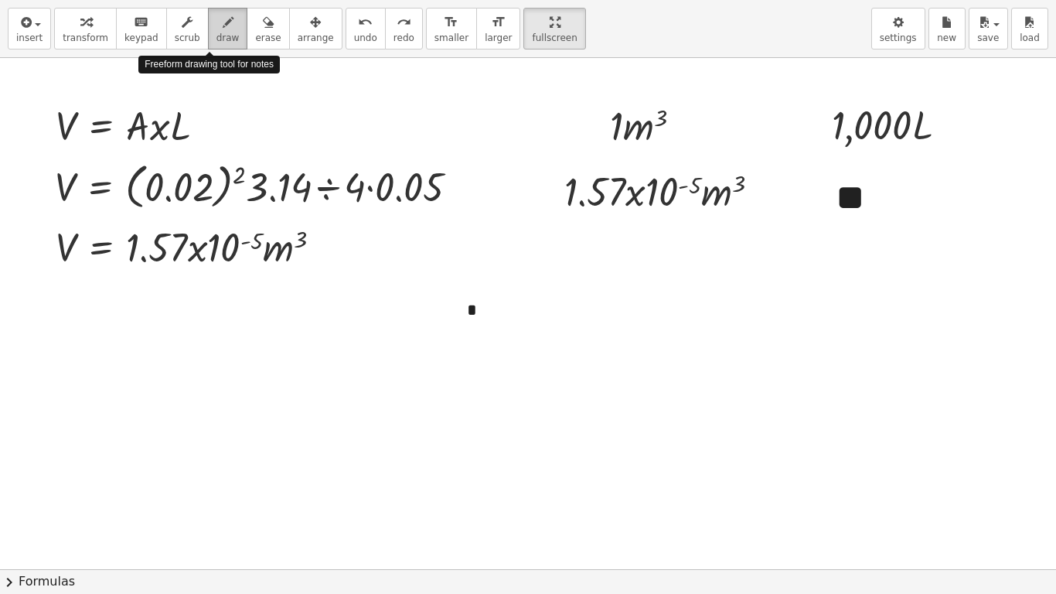
click at [208, 30] on button "draw" at bounding box center [228, 29] width 40 height 42
drag, startPoint x: 746, startPoint y: 212, endPoint x: 802, endPoint y: 216, distance: 56.6
click at [802, 216] on div at bounding box center [492, 569] width 1127 height 1022
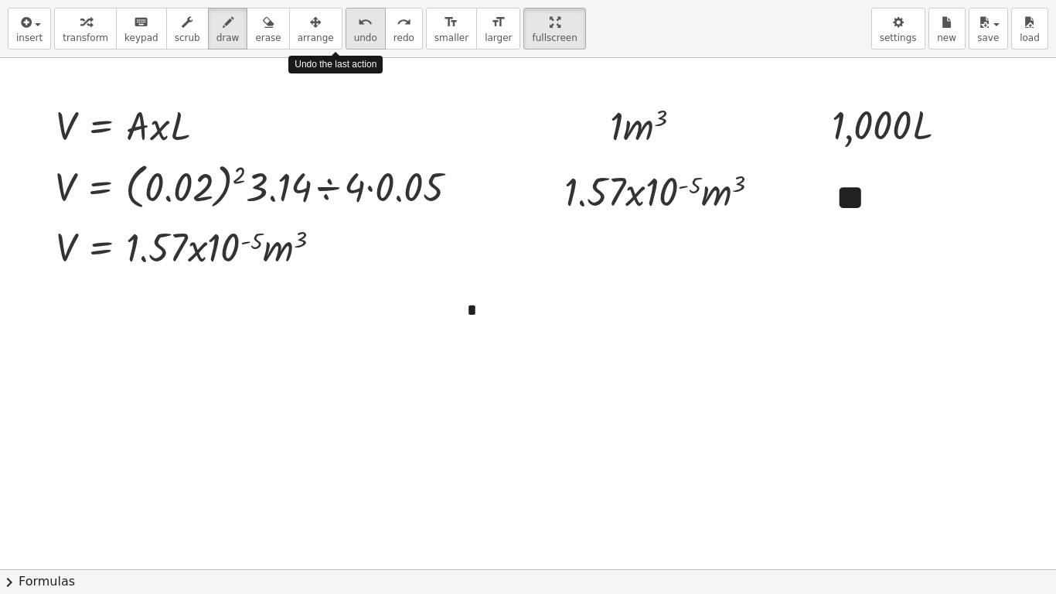
click at [354, 29] on div "undo" at bounding box center [365, 21] width 23 height 19
click at [299, 39] on span "arrange" at bounding box center [316, 37] width 36 height 11
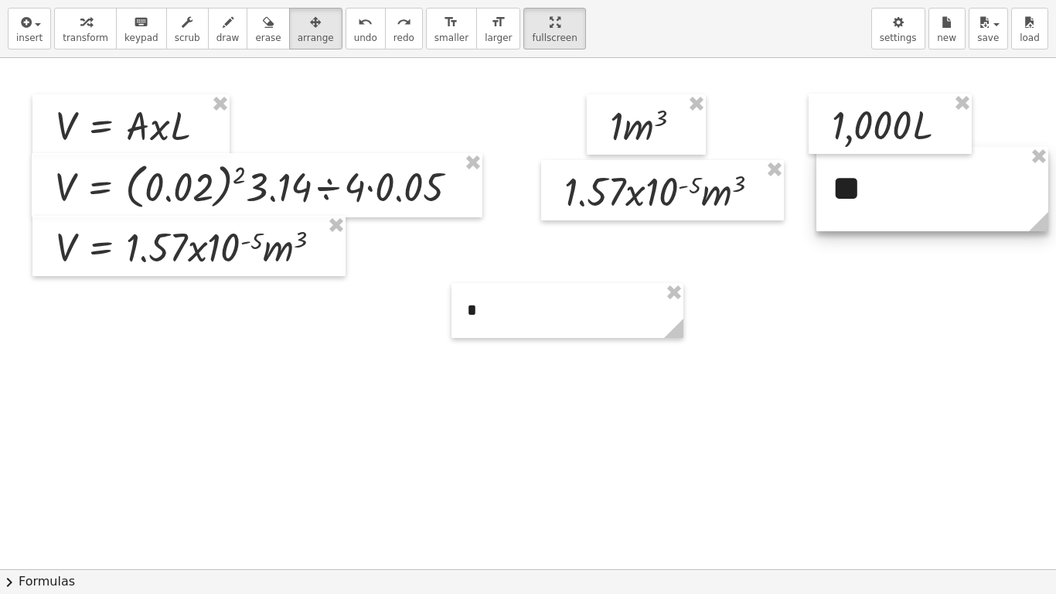
drag, startPoint x: 818, startPoint y: 182, endPoint x: 814, endPoint y: 172, distance: 10.1
click at [816, 172] on div at bounding box center [932, 189] width 232 height 84
click at [747, 318] on div at bounding box center [492, 569] width 1127 height 1022
click at [751, 378] on div at bounding box center [492, 569] width 1127 height 1022
click at [840, 496] on div at bounding box center [492, 569] width 1127 height 1022
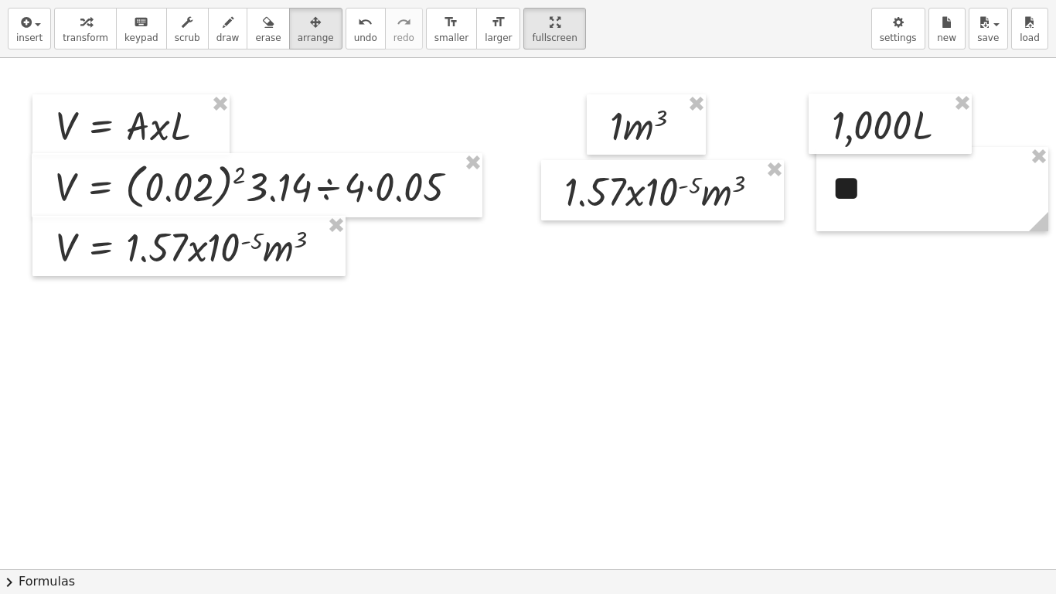
click at [840, 496] on div at bounding box center [492, 569] width 1127 height 1022
click at [20, 32] on span "insert" at bounding box center [29, 37] width 26 height 11
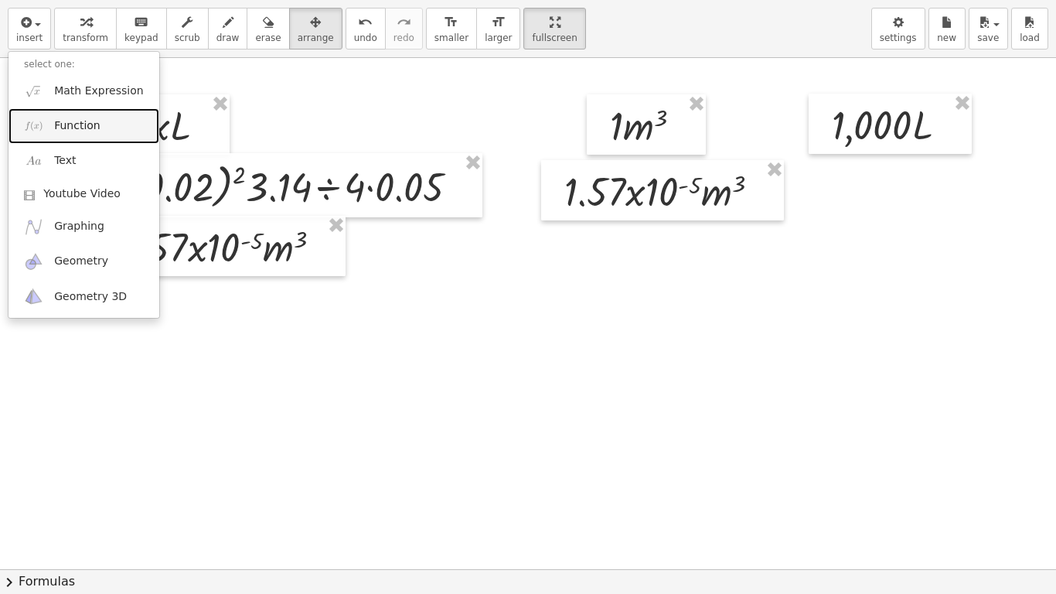
click at [86, 129] on span "Function" at bounding box center [77, 125] width 46 height 15
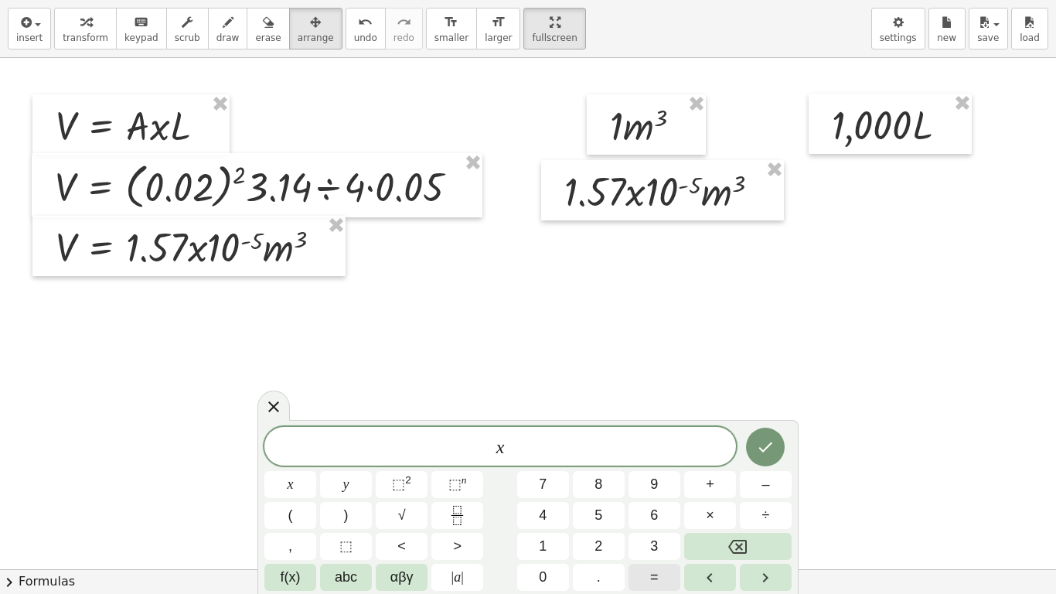
click at [666, 496] on button "=" at bounding box center [655, 577] width 52 height 27
click at [766, 458] on button "Done" at bounding box center [765, 447] width 39 height 39
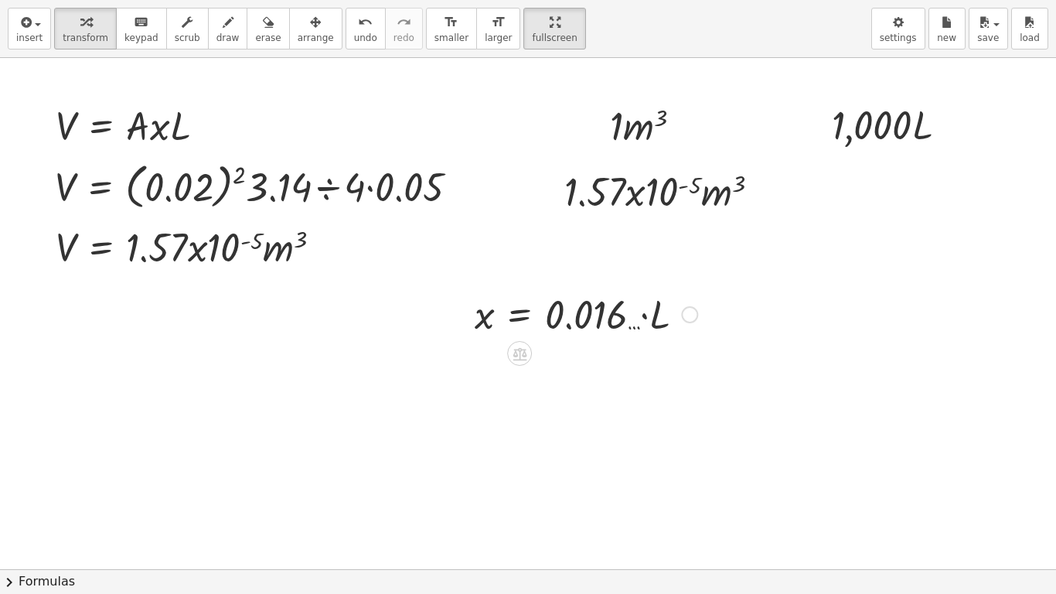
click at [681, 318] on div at bounding box center [689, 314] width 17 height 17
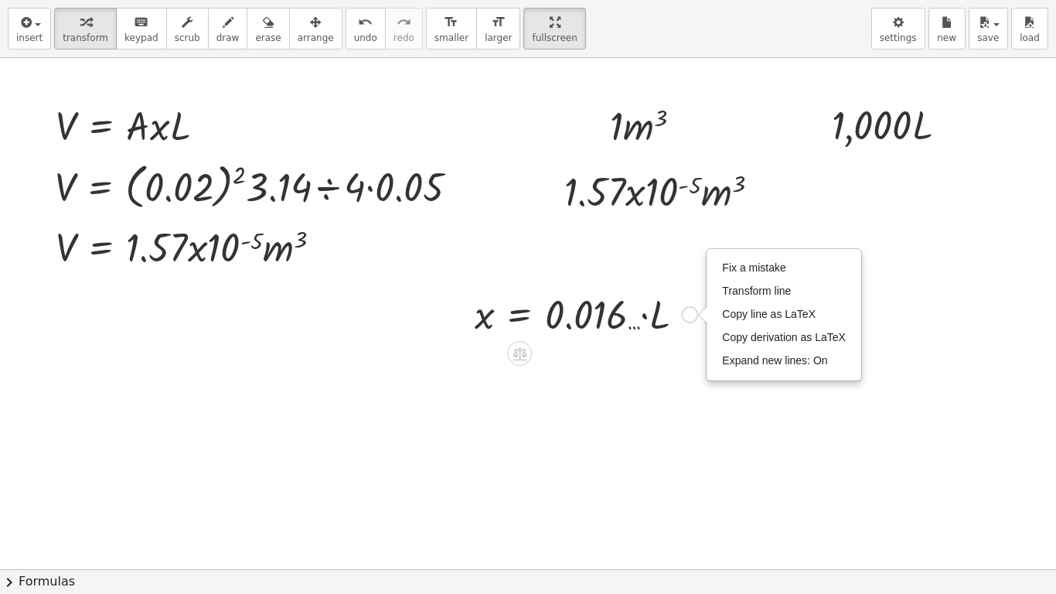
click at [681, 318] on div "Fix a mistake Transform line Copy line as LaTeX Copy derivation as LaTeX Expand…" at bounding box center [689, 314] width 17 height 17
click at [727, 267] on span "Fix a mistake" at bounding box center [753, 267] width 63 height 12
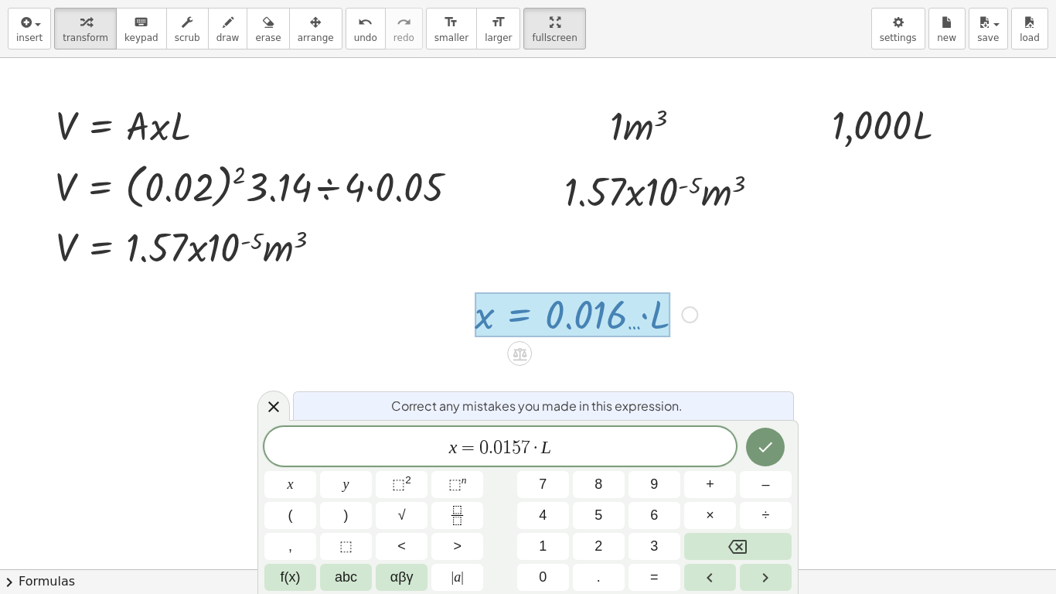
click at [568, 451] on span "x = 0 . 0 1 5 7 · L ​" at bounding box center [500, 448] width 472 height 22
click at [540, 445] on span "x = 0 . 0 1 5 7 · ​ L" at bounding box center [500, 448] width 472 height 22
click at [757, 438] on icon "Done" at bounding box center [765, 447] width 19 height 19
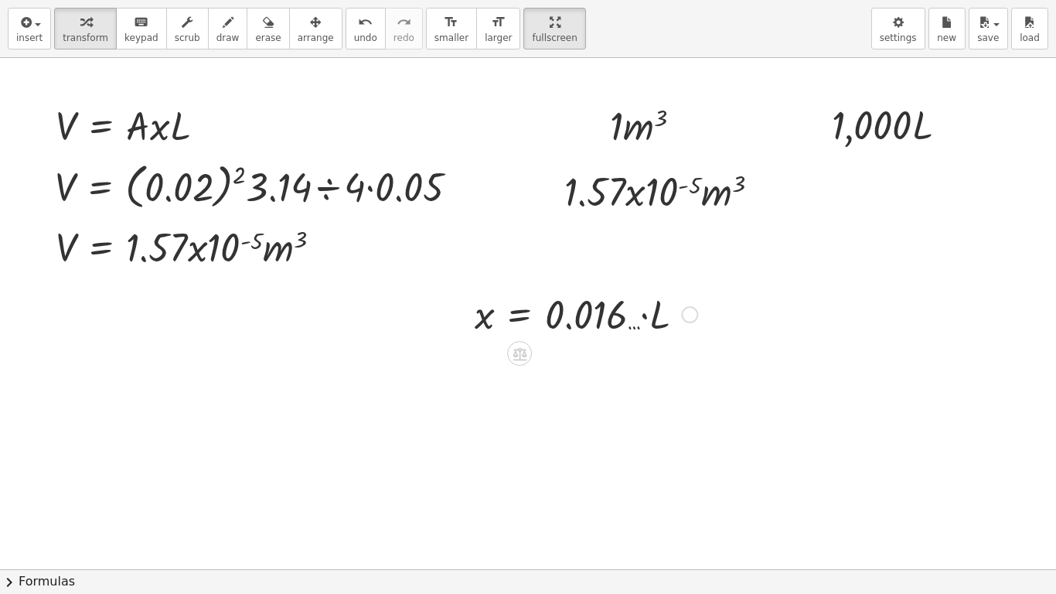
click at [681, 316] on div "Fix a mistake Transform line Copy line as LaTeX Copy derivation as LaTeX Expand…" at bounding box center [689, 314] width 17 height 17
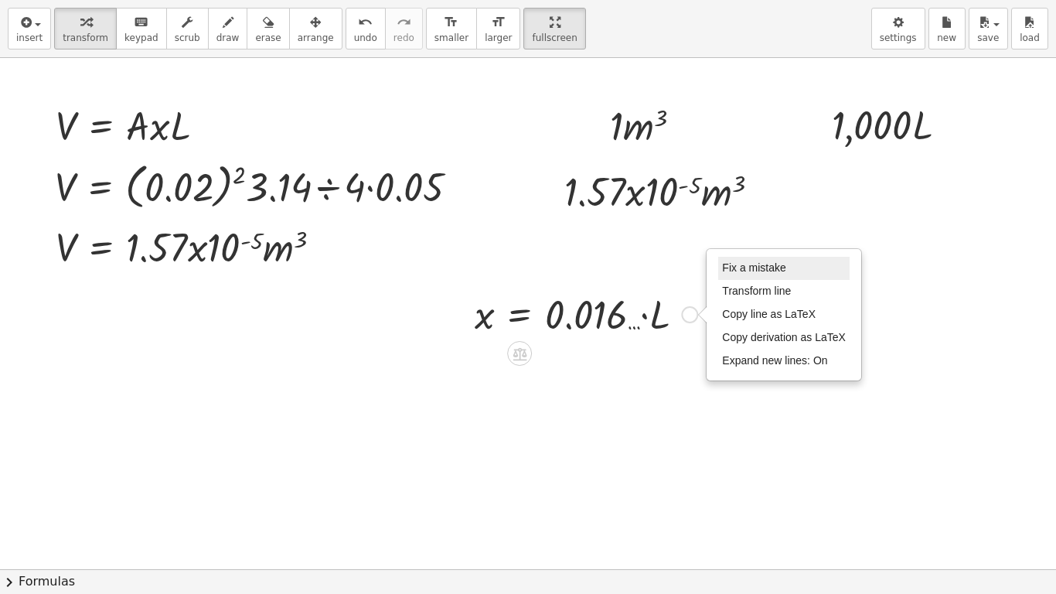
click at [724, 275] on li "Fix a mistake" at bounding box center [783, 268] width 131 height 23
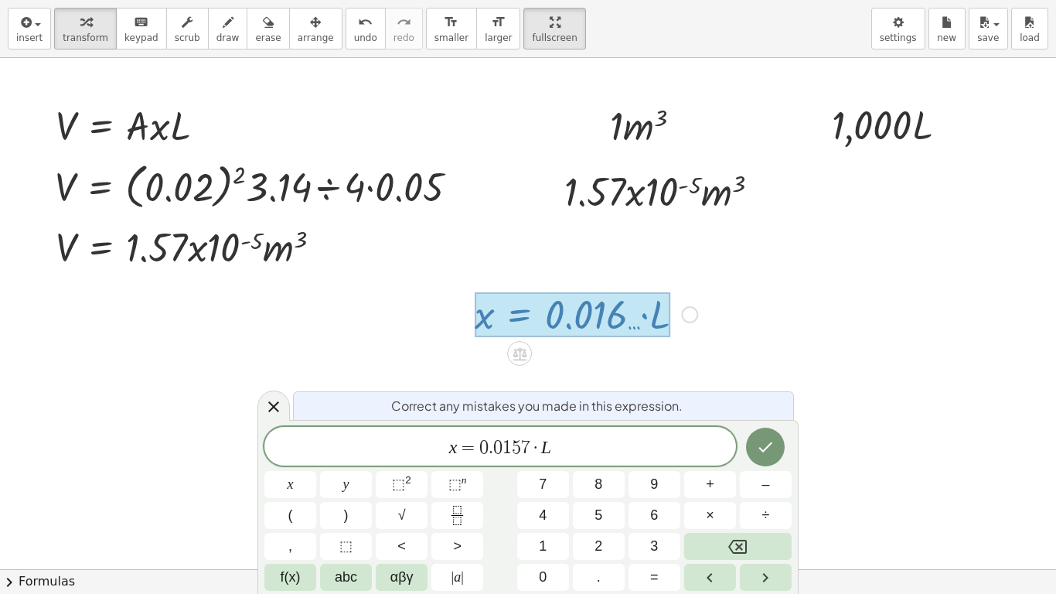
click at [540, 448] on span "x = 0 . 0 1 5 7 · L ​" at bounding box center [500, 448] width 472 height 22
click at [499, 441] on span "0" at bounding box center [503, 447] width 9 height 19
click at [764, 458] on button "Done" at bounding box center [765, 447] width 39 height 39
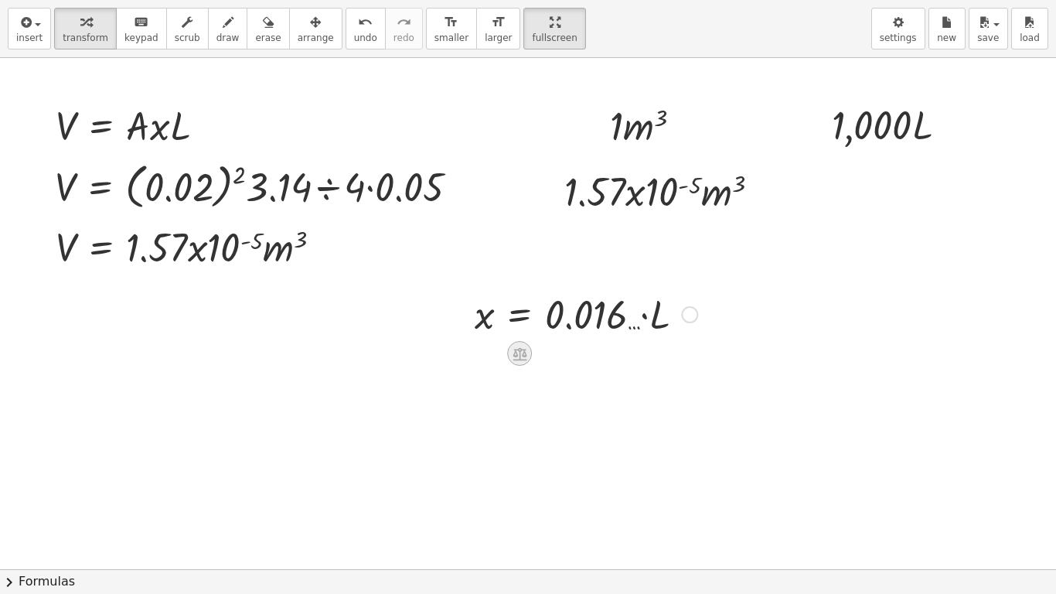
click at [507, 365] on div at bounding box center [519, 353] width 25 height 25
click at [569, 359] on div at bounding box center [581, 353] width 25 height 25
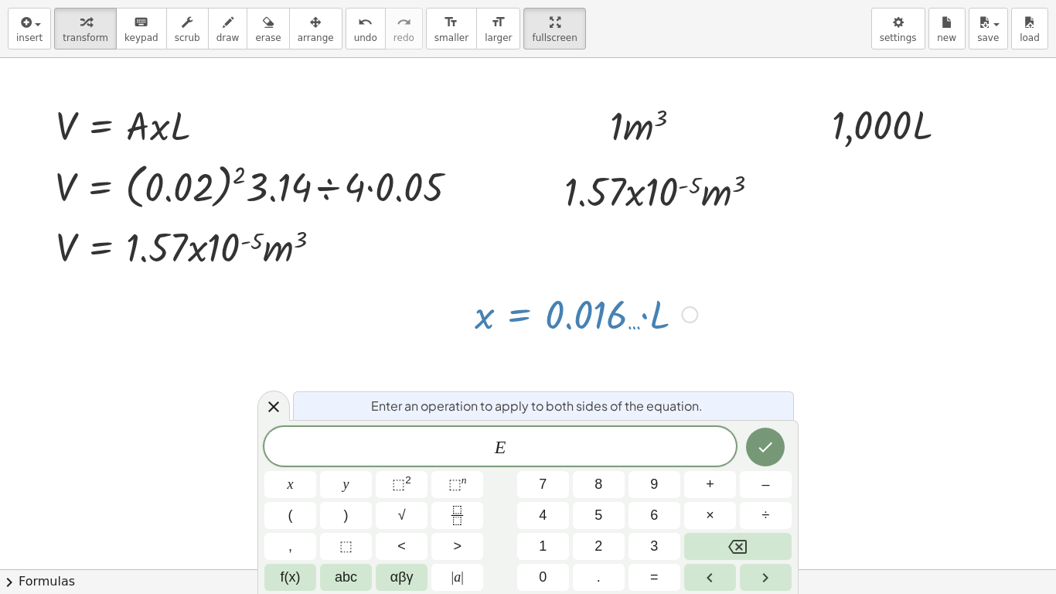
click at [616, 349] on div at bounding box center [492, 569] width 1127 height 1022
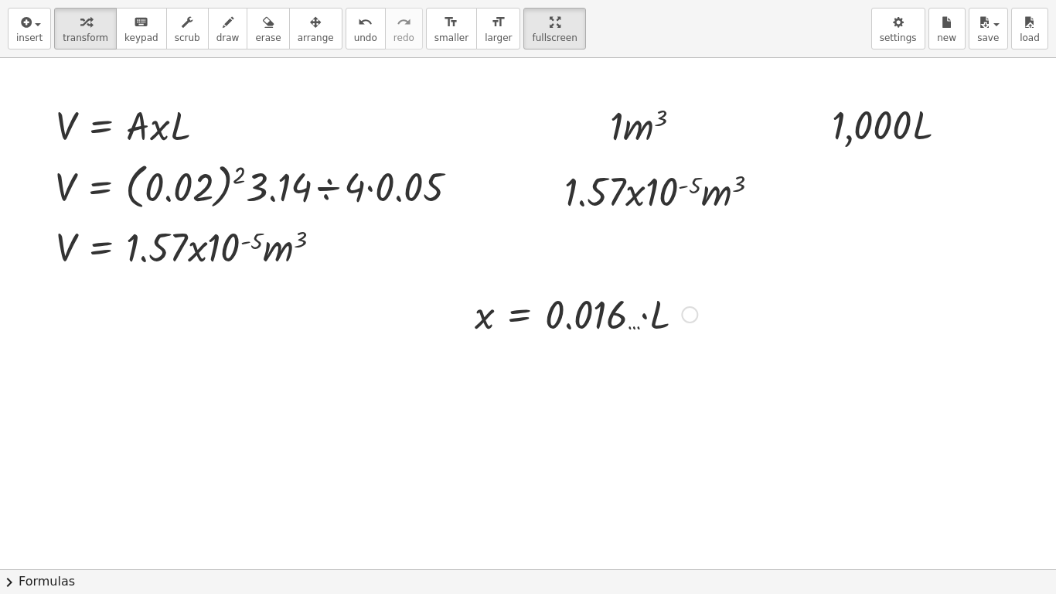
click at [644, 310] on div at bounding box center [586, 313] width 238 height 53
click at [599, 310] on div at bounding box center [586, 313] width 238 height 53
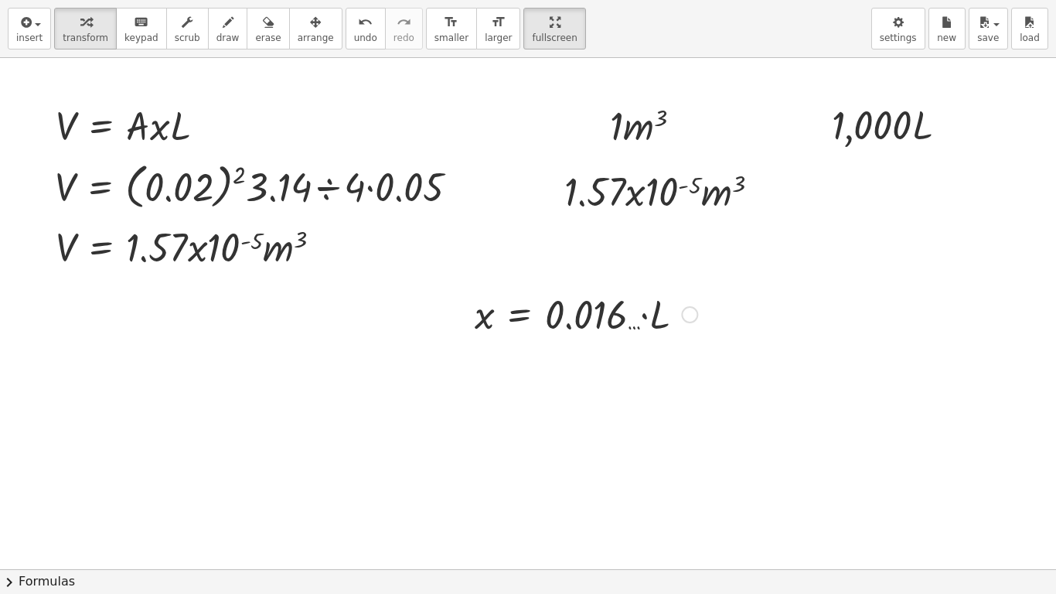
click at [681, 308] on div "Fix a mistake Transform line Copy line as LaTeX Copy derivation as LaTeX Expand…" at bounding box center [689, 314] width 17 height 17
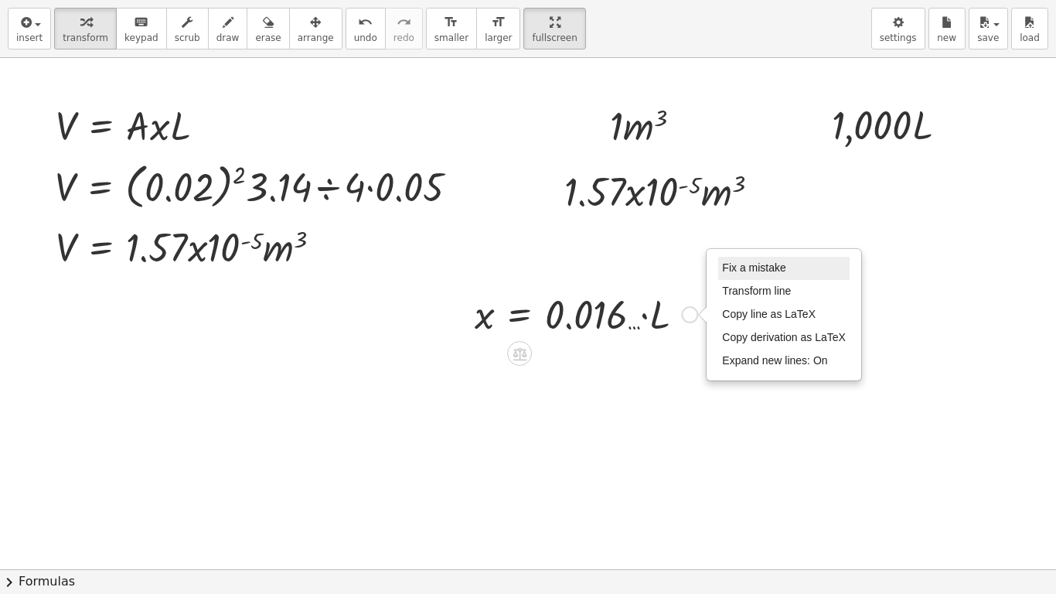
click at [725, 271] on span "Fix a mistake" at bounding box center [753, 267] width 63 height 12
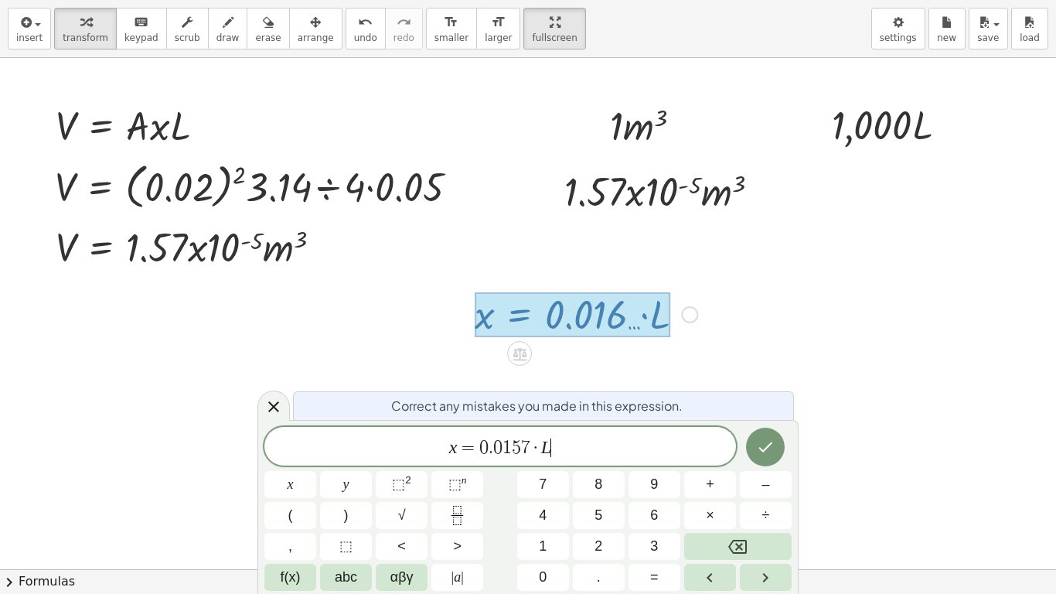
click at [581, 442] on span "x = 0 . 0 1 5 7 · L ​" at bounding box center [500, 448] width 472 height 22
click at [761, 452] on icon "Done" at bounding box center [765, 447] width 19 height 19
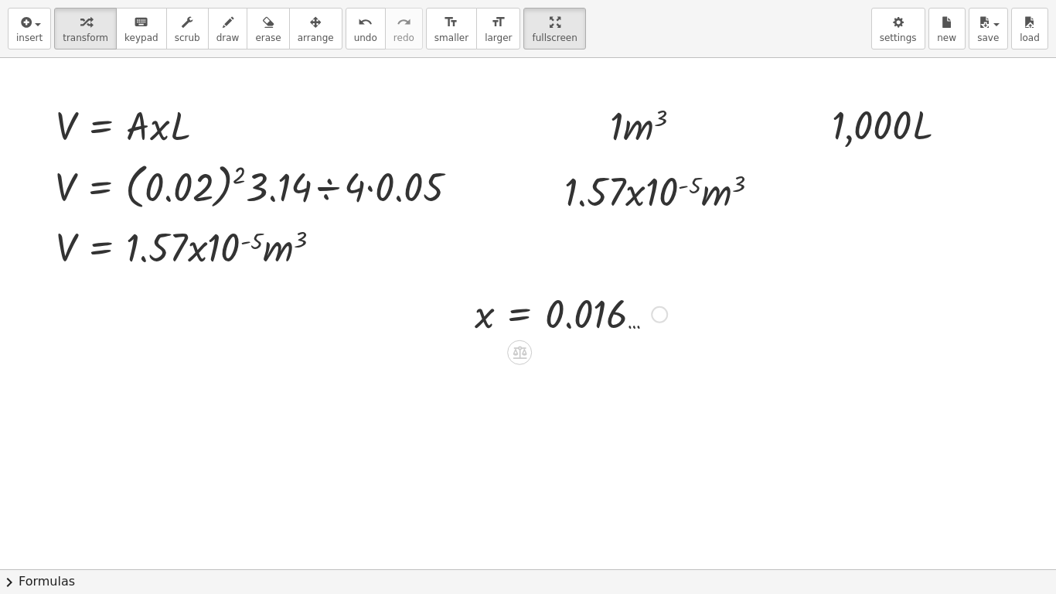
click at [652, 318] on div "Fix a mistake Transform line Copy line as LaTeX Copy derivation as LaTeX Expand…" at bounding box center [659, 314] width 17 height 17
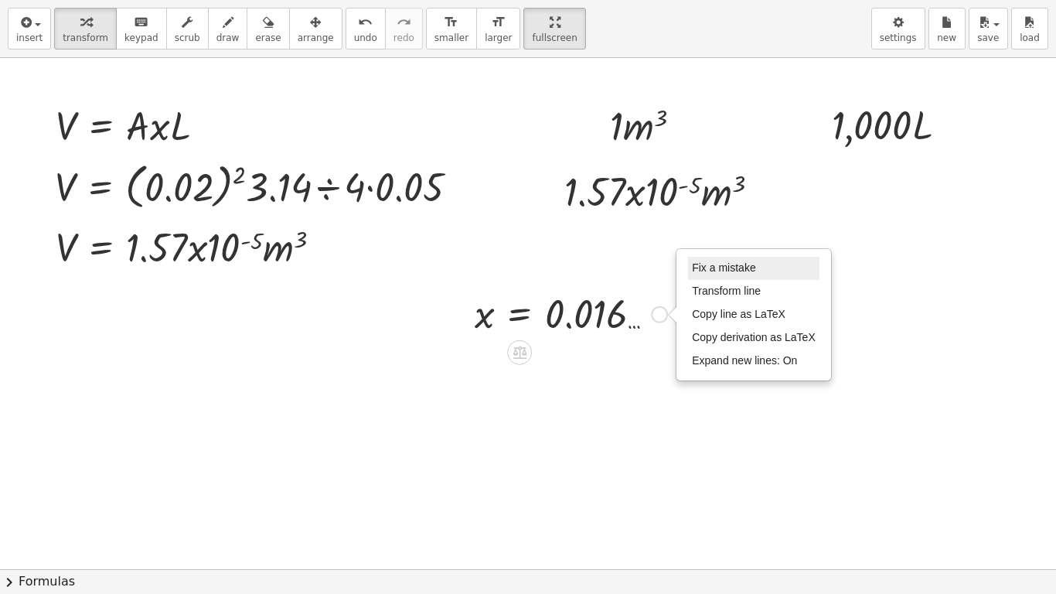
click at [718, 271] on span "Fix a mistake" at bounding box center [723, 267] width 63 height 12
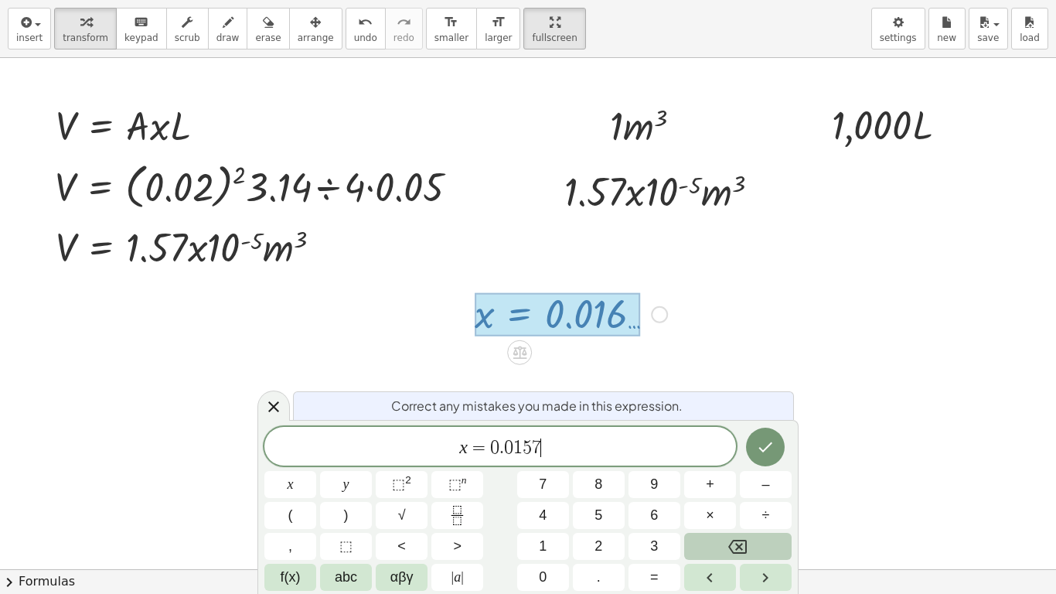
click at [743, 496] on icon "Backspace" at bounding box center [737, 546] width 19 height 19
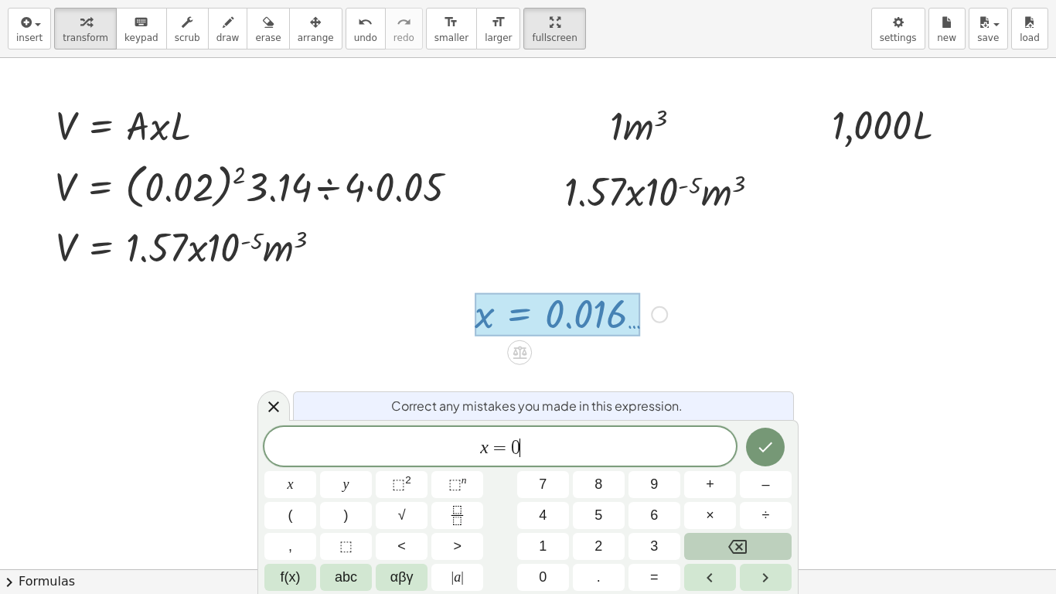
click at [743, 496] on icon "Backspace" at bounding box center [737, 546] width 19 height 19
click at [673, 496] on button "=" at bounding box center [655, 577] width 52 height 27
click at [775, 448] on icon "Done" at bounding box center [765, 447] width 19 height 19
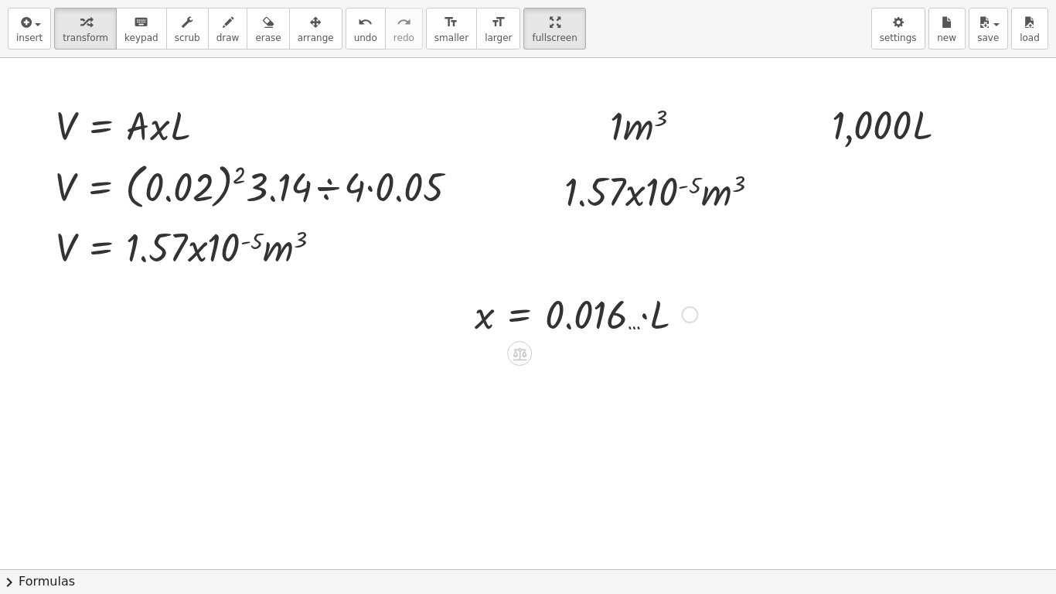
click at [681, 312] on div "Fix a mistake Transform line Copy line as LaTeX Copy derivation as LaTeX Expand…" at bounding box center [689, 314] width 17 height 17
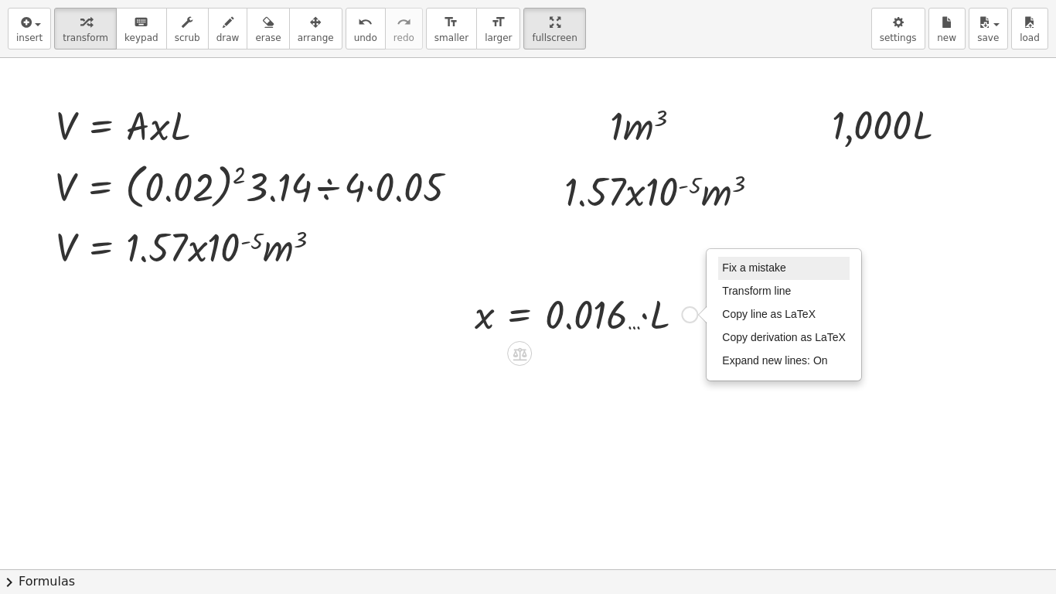
click at [752, 268] on span "Fix a mistake" at bounding box center [753, 267] width 63 height 12
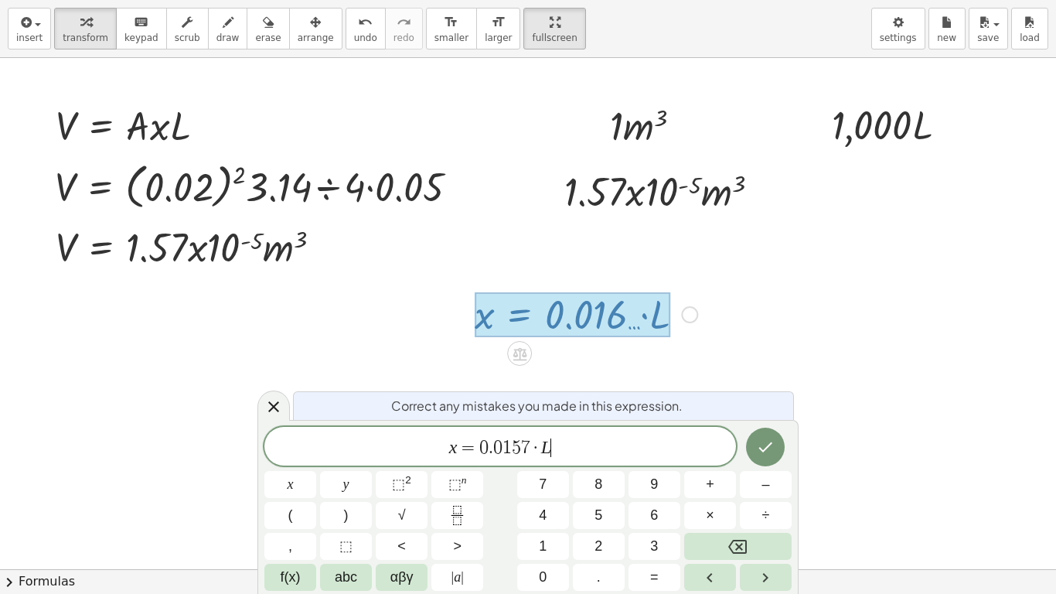
click at [530, 449] on span "x = 0 . 0 1 5 7 · L ​" at bounding box center [500, 448] width 472 height 22
click at [763, 450] on icon "Done" at bounding box center [766, 447] width 14 height 10
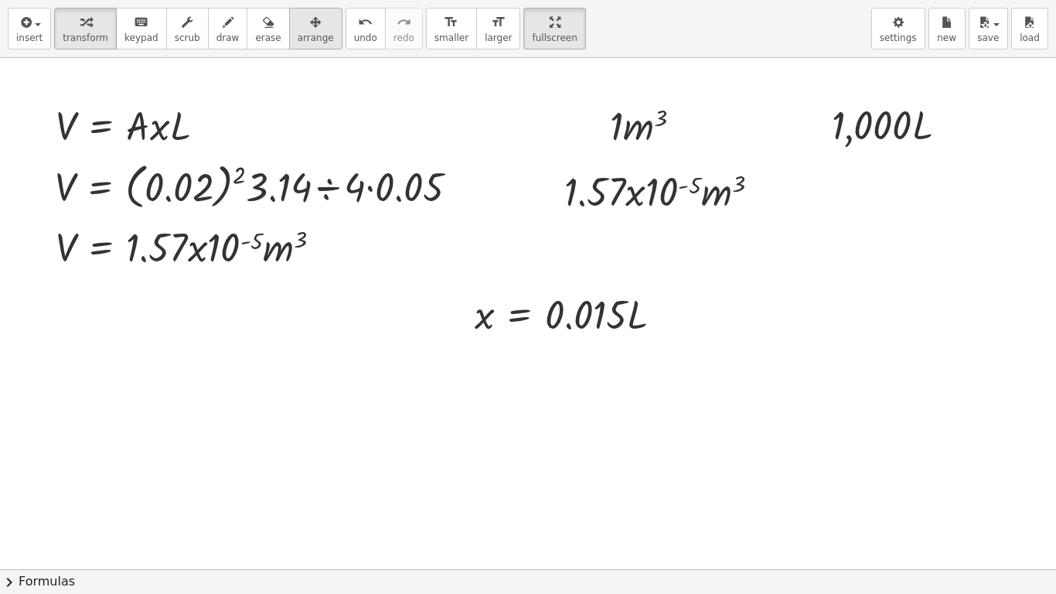
click at [298, 33] on span "arrange" at bounding box center [316, 37] width 36 height 11
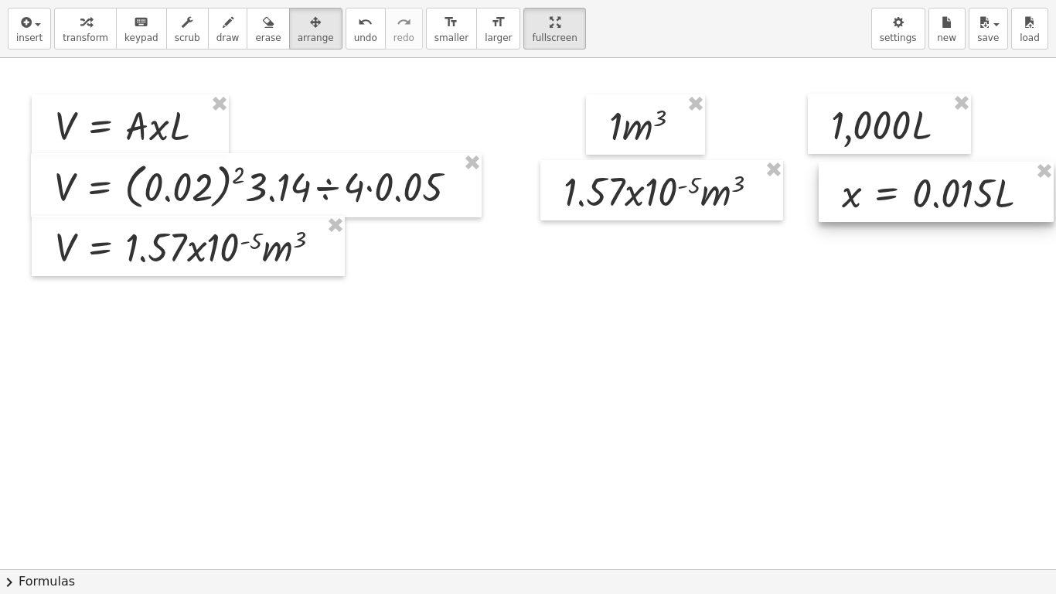
drag, startPoint x: 596, startPoint y: 323, endPoint x: 964, endPoint y: 202, distance: 387.5
click at [964, 202] on div at bounding box center [936, 192] width 235 height 60
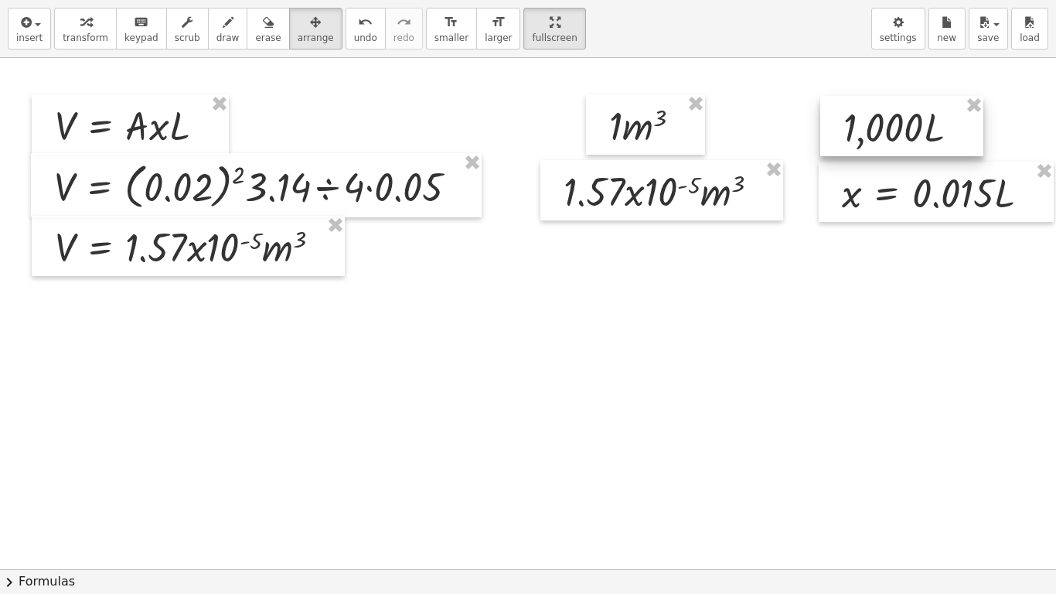
drag, startPoint x: 890, startPoint y: 138, endPoint x: 902, endPoint y: 141, distance: 12.6
click at [902, 141] on div at bounding box center [901, 126] width 163 height 60
click at [864, 319] on div at bounding box center [491, 569] width 1127 height 1022
click at [884, 494] on div at bounding box center [491, 569] width 1127 height 1022
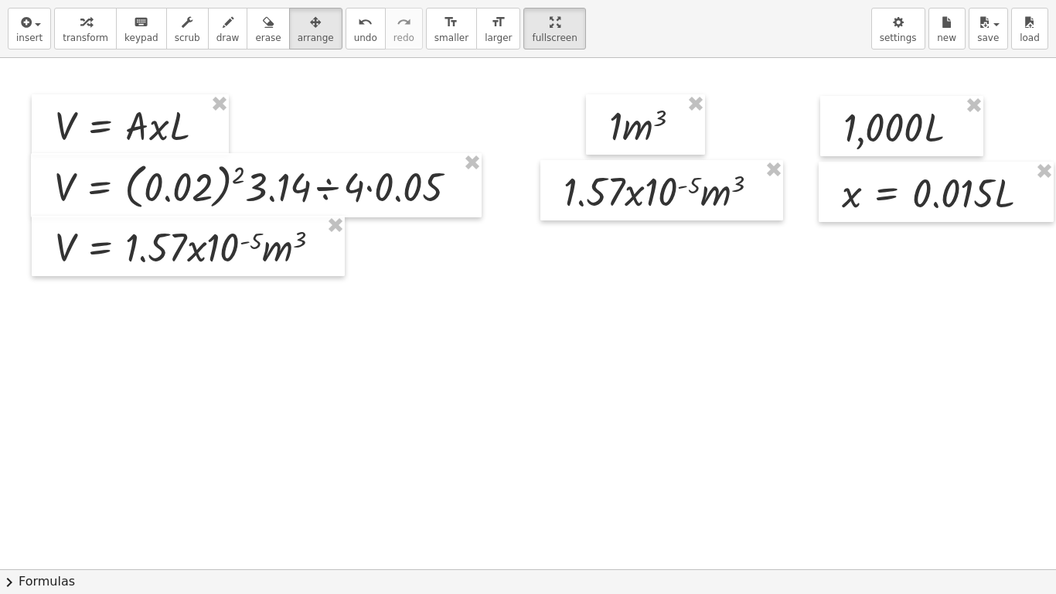
click at [809, 428] on div at bounding box center [491, 569] width 1127 height 1022
click at [40, 20] on button "insert" at bounding box center [29, 29] width 43 height 42
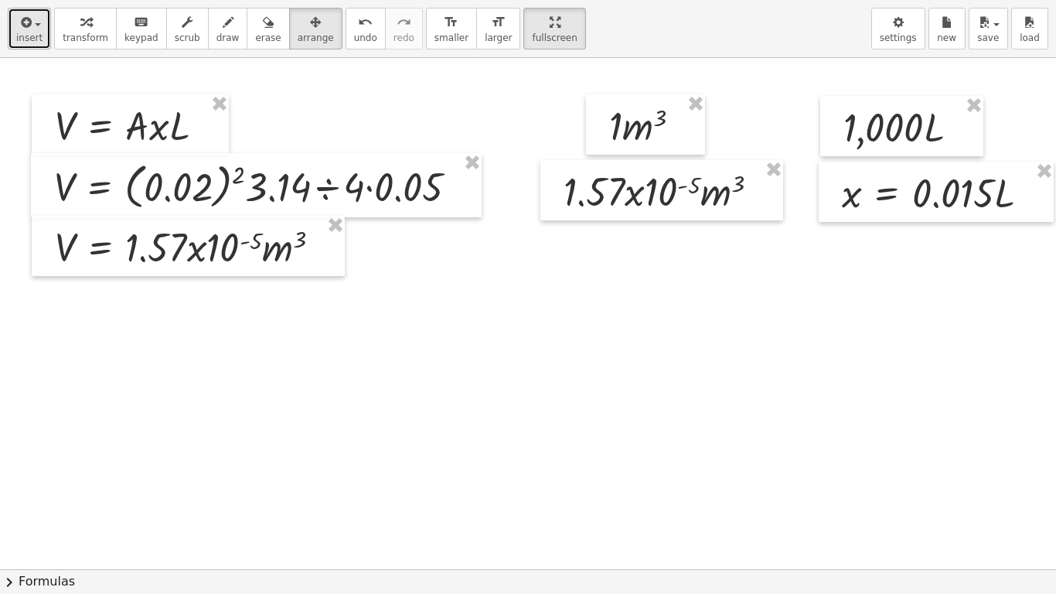
click at [40, 20] on button "insert" at bounding box center [29, 29] width 43 height 42
click at [373, 447] on div at bounding box center [491, 569] width 1127 height 1022
click at [755, 434] on div at bounding box center [491, 569] width 1127 height 1022
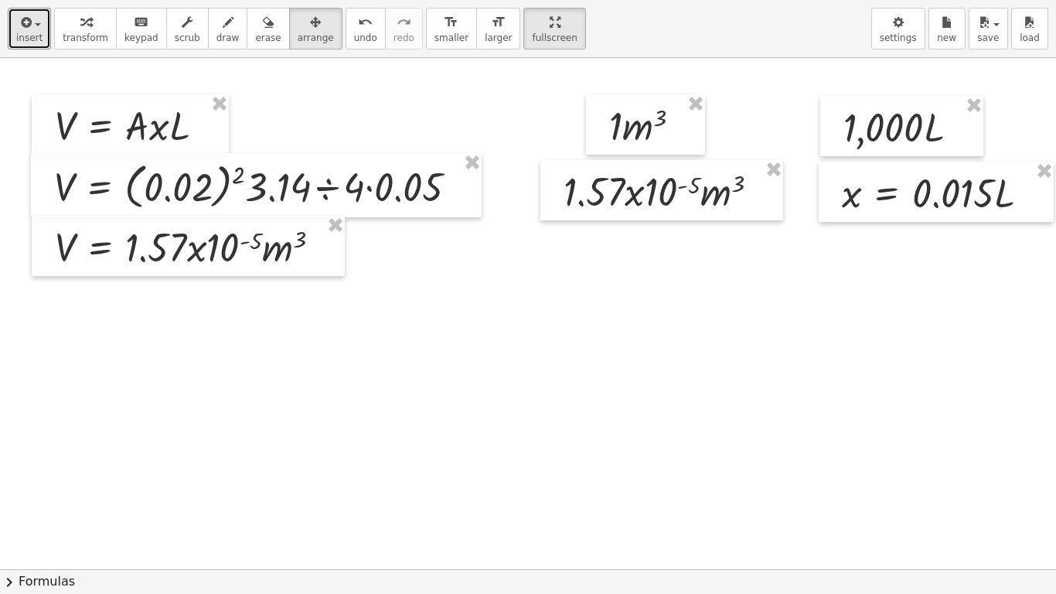
drag, startPoint x: 503, startPoint y: 19, endPoint x: 500, endPoint y: -39, distance: 57.3
click at [500, 0] on html "Graspable Math Activities Get Started Activity Bank Assigned Work Classes White…" at bounding box center [528, 297] width 1056 height 594
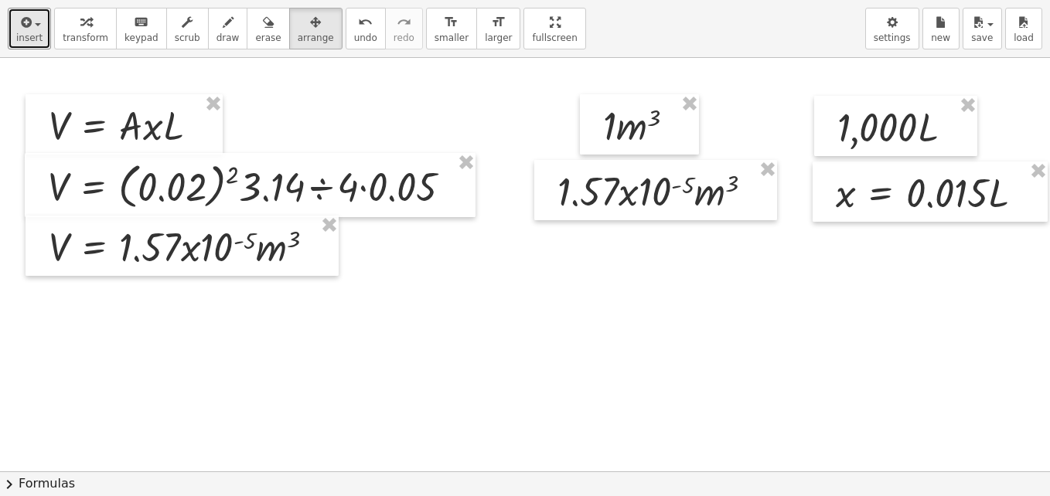
click at [452, 302] on div at bounding box center [485, 471] width 1127 height 827
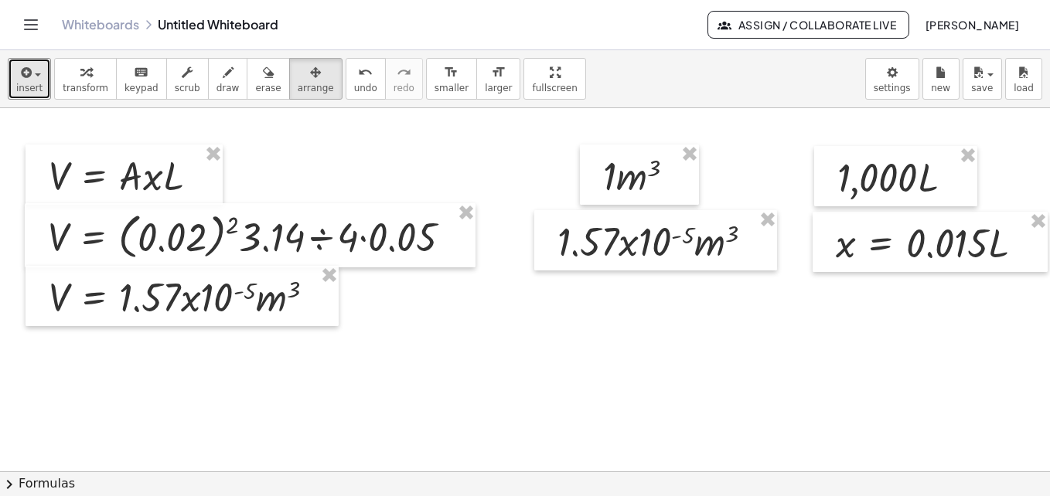
click at [33, 79] on div "button" at bounding box center [29, 72] width 26 height 19
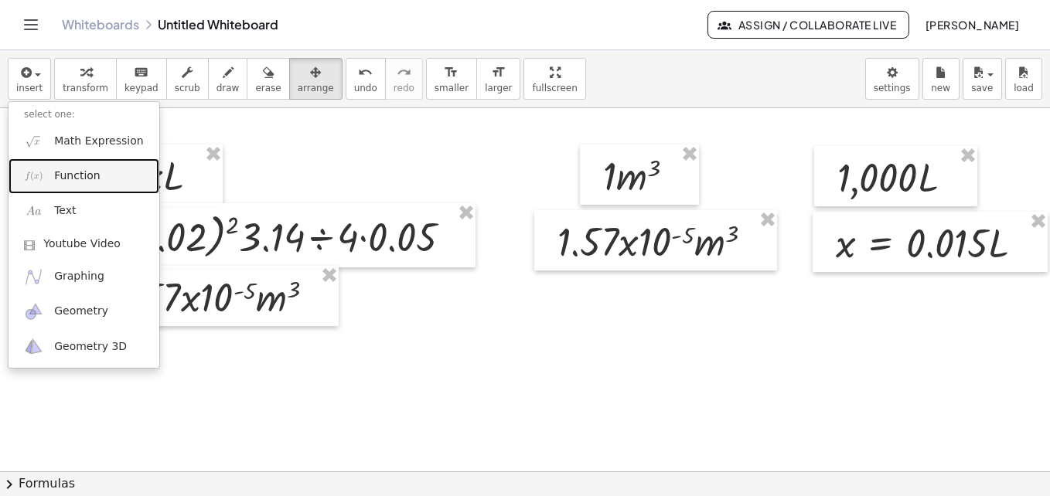
click at [53, 171] on link "Function" at bounding box center [84, 175] width 151 height 35
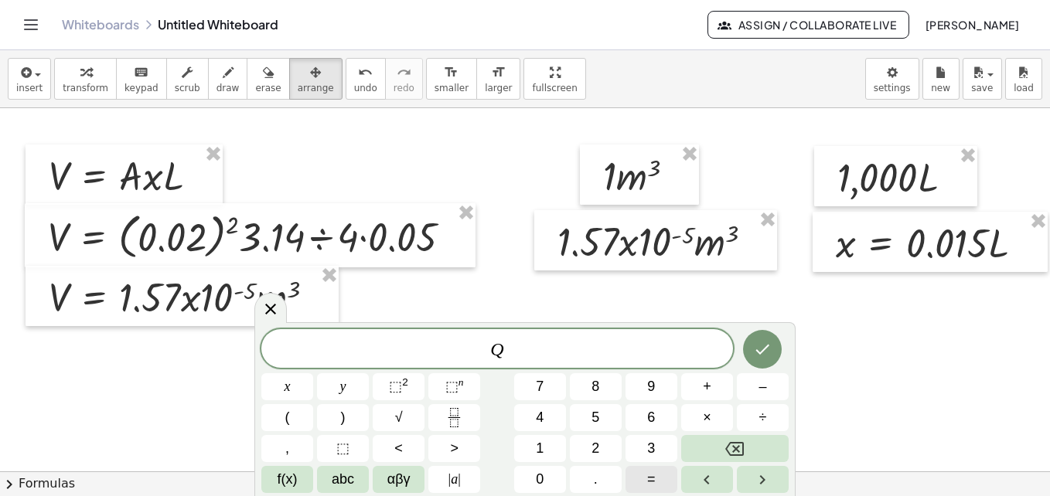
click at [646, 480] on button "=" at bounding box center [651, 479] width 52 height 27
click at [715, 410] on button "×" at bounding box center [707, 417] width 52 height 27
click at [771, 350] on icon "Done" at bounding box center [762, 349] width 19 height 19
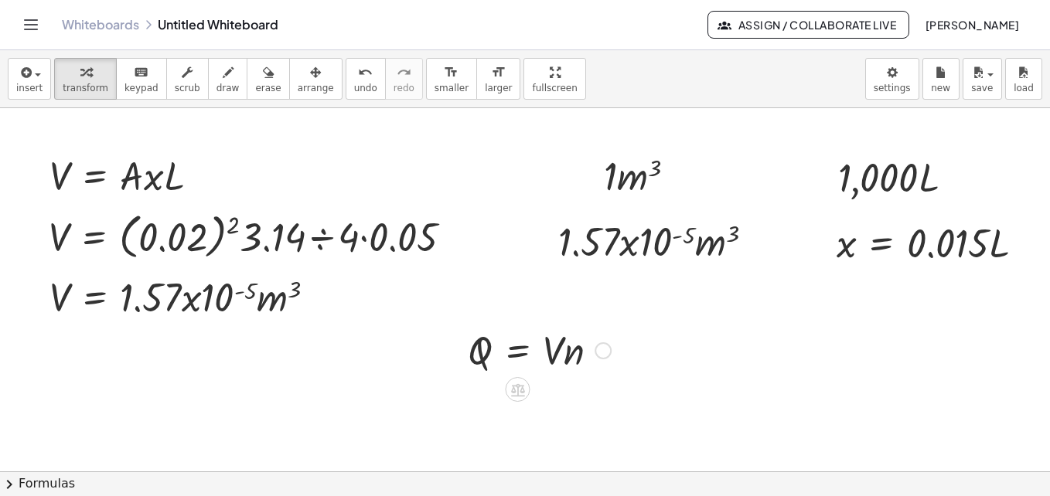
click at [595, 353] on div at bounding box center [603, 350] width 17 height 17
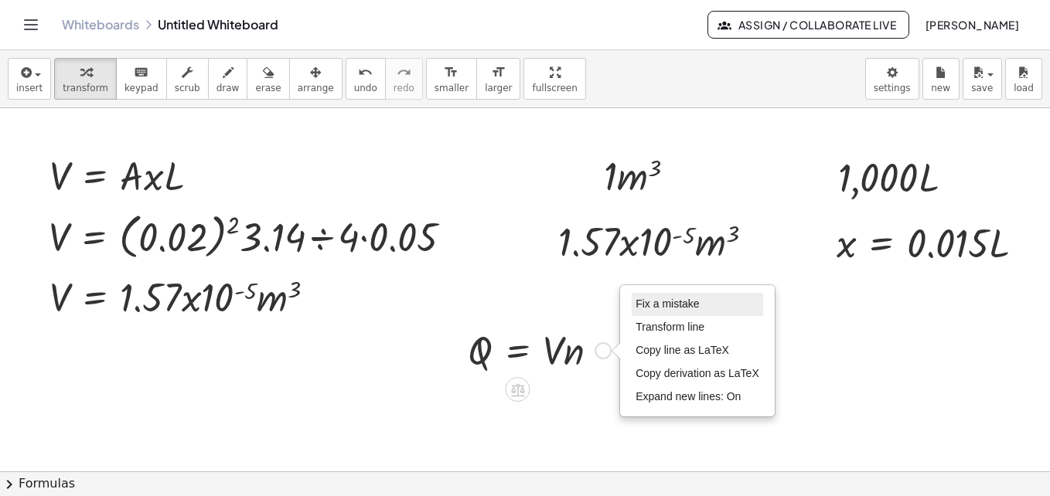
click at [635, 298] on span "Fix a mistake" at bounding box center [666, 304] width 63 height 12
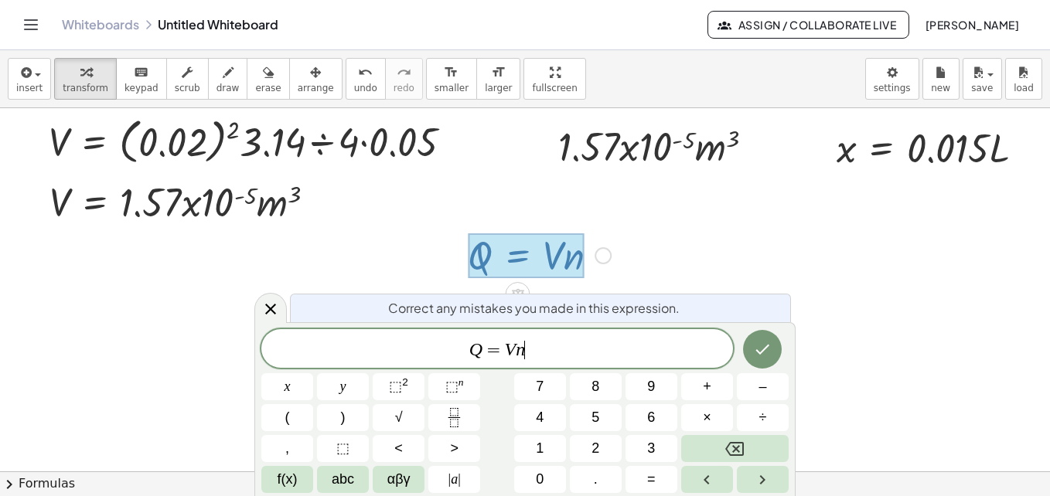
scroll to position [96, 83]
click at [511, 347] on var "V" at bounding box center [511, 349] width 12 height 20
click at [765, 346] on icon "Done" at bounding box center [762, 349] width 19 height 19
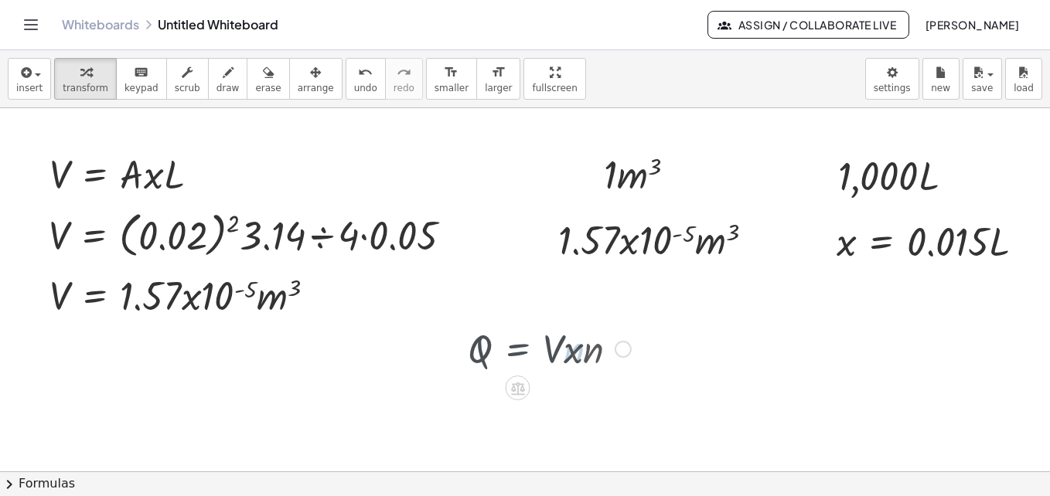
scroll to position [0, 83]
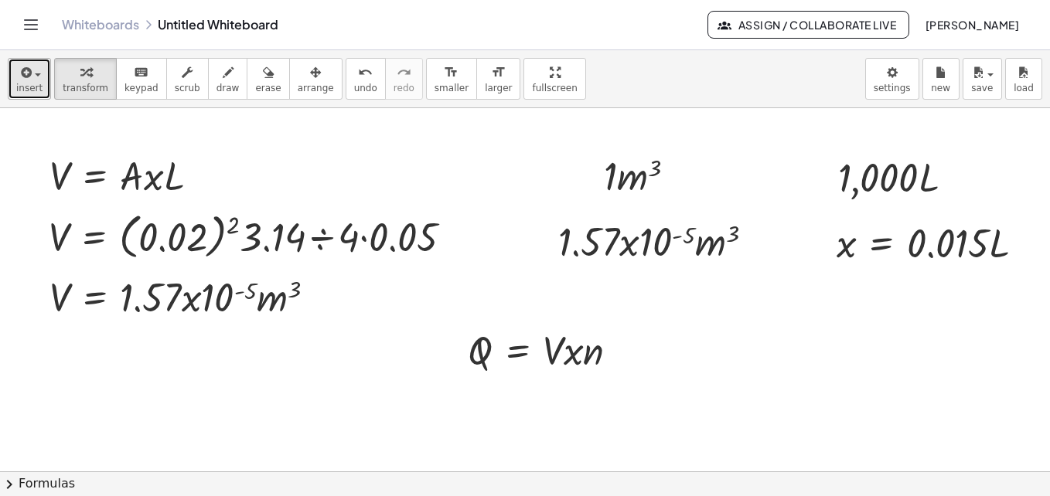
click at [15, 74] on button "insert" at bounding box center [29, 79] width 43 height 42
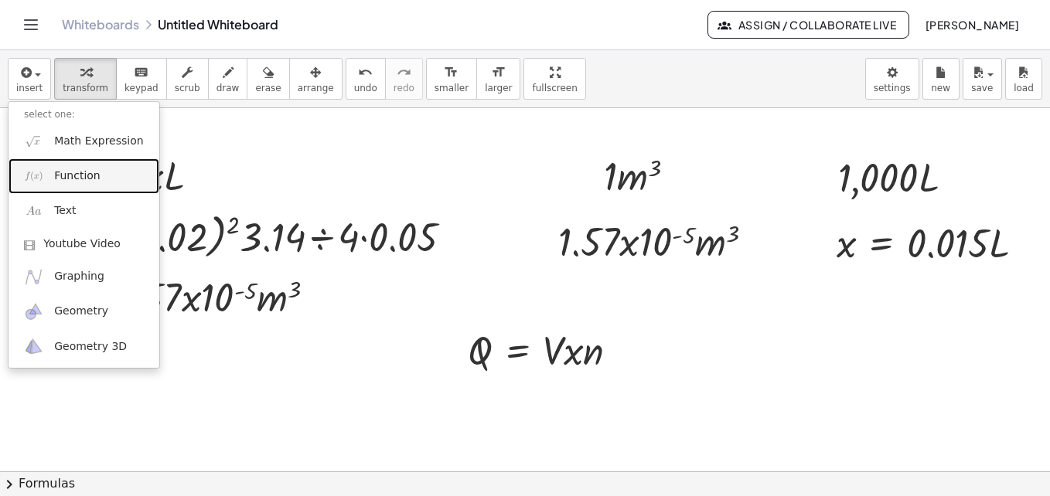
click at [96, 173] on link "Function" at bounding box center [84, 175] width 151 height 35
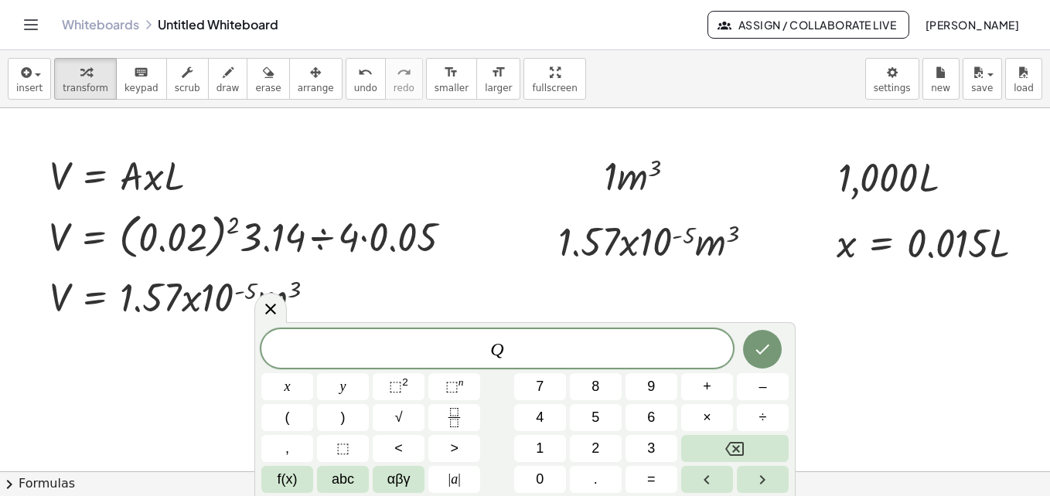
click at [649, 493] on div "Q x y ⬚ 2 ⬚ n 7 8 9 + – ( ) √ 4 5 6 × ÷ , ⬚ < > 1 2 3 f(x) abc αβγ | a | 0 . =" at bounding box center [524, 409] width 541 height 174
click at [659, 479] on button "=" at bounding box center [651, 479] width 52 height 27
click at [706, 423] on span "×" at bounding box center [707, 417] width 9 height 21
click at [766, 347] on icon "Done" at bounding box center [763, 350] width 14 height 10
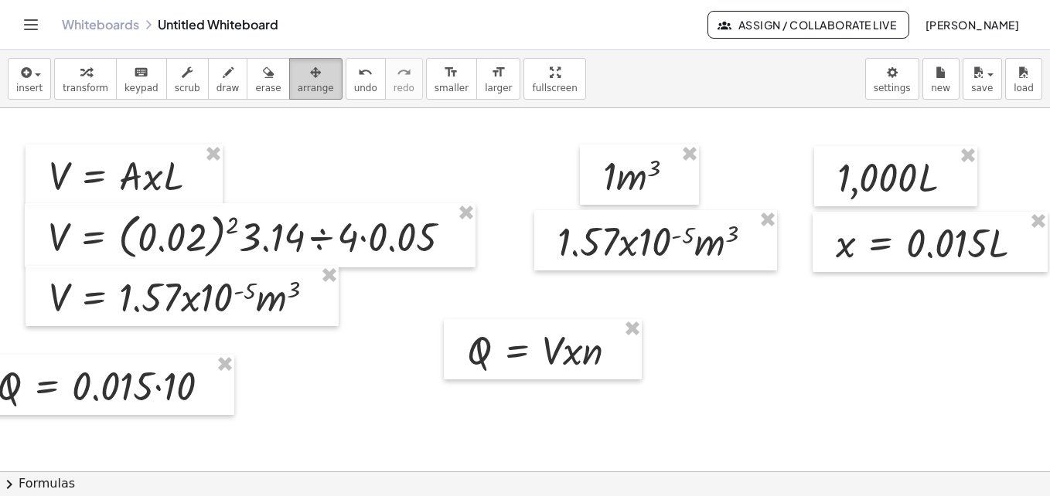
click at [298, 85] on span "arrange" at bounding box center [316, 88] width 36 height 11
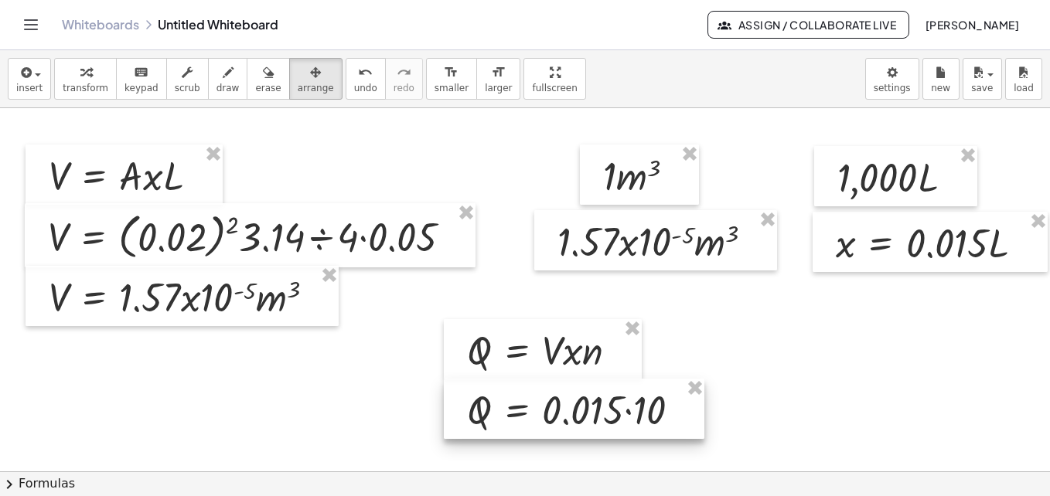
drag, startPoint x: 121, startPoint y: 361, endPoint x: 591, endPoint y: 386, distance: 470.7
click at [591, 386] on div at bounding box center [574, 409] width 261 height 60
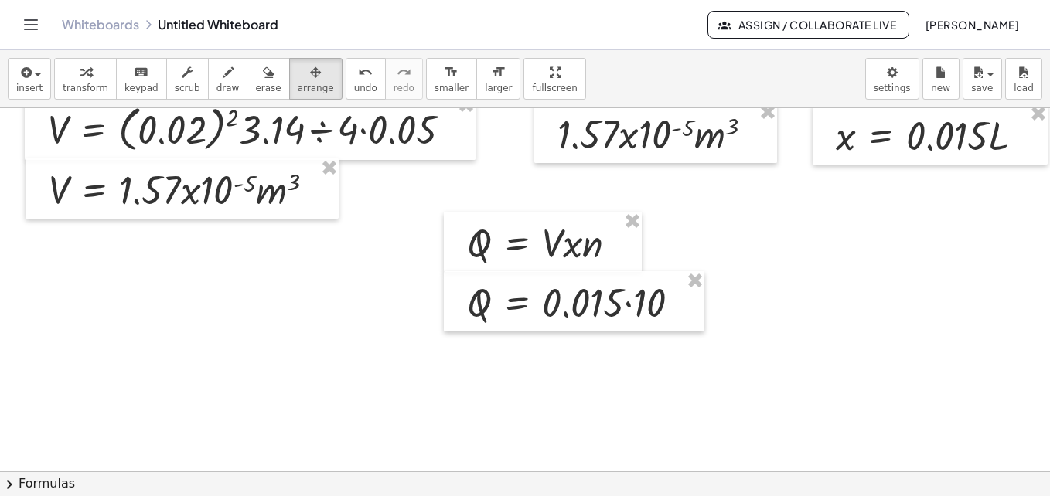
scroll to position [129, 83]
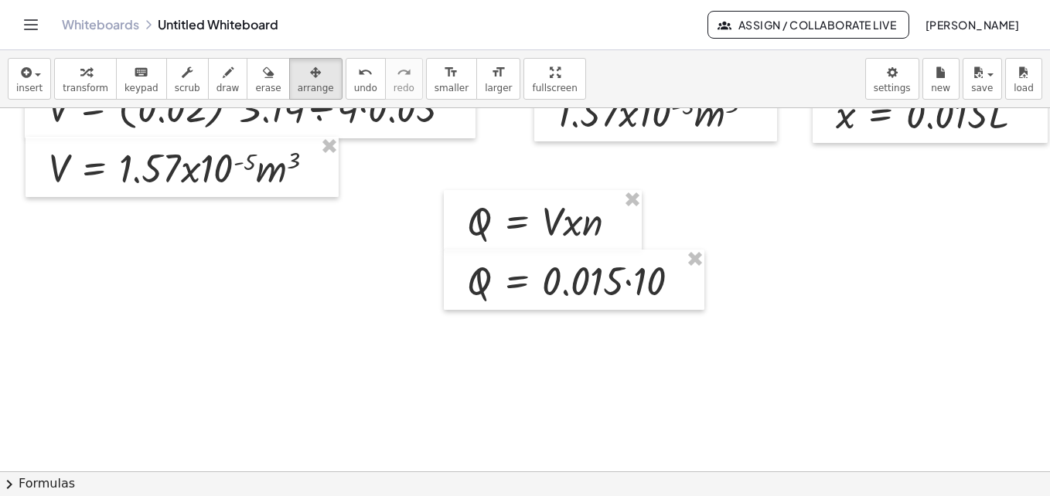
click at [873, 350] on div at bounding box center [485, 392] width 1127 height 827
click at [35, 76] on span "button" at bounding box center [38, 74] width 6 height 3
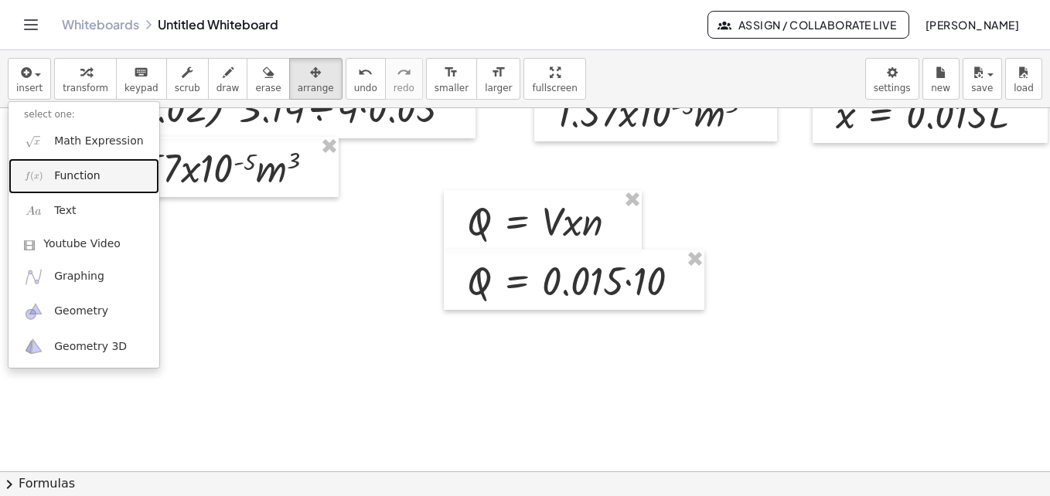
click at [78, 169] on span "Function" at bounding box center [77, 176] width 46 height 15
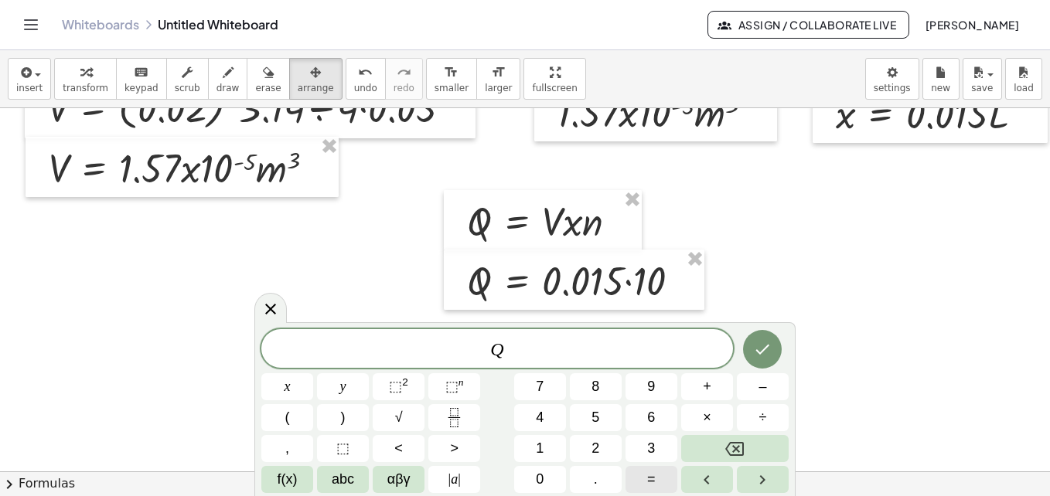
click at [643, 467] on button "=" at bounding box center [651, 479] width 52 height 27
click at [417, 478] on button "αβγ" at bounding box center [399, 479] width 52 height 27
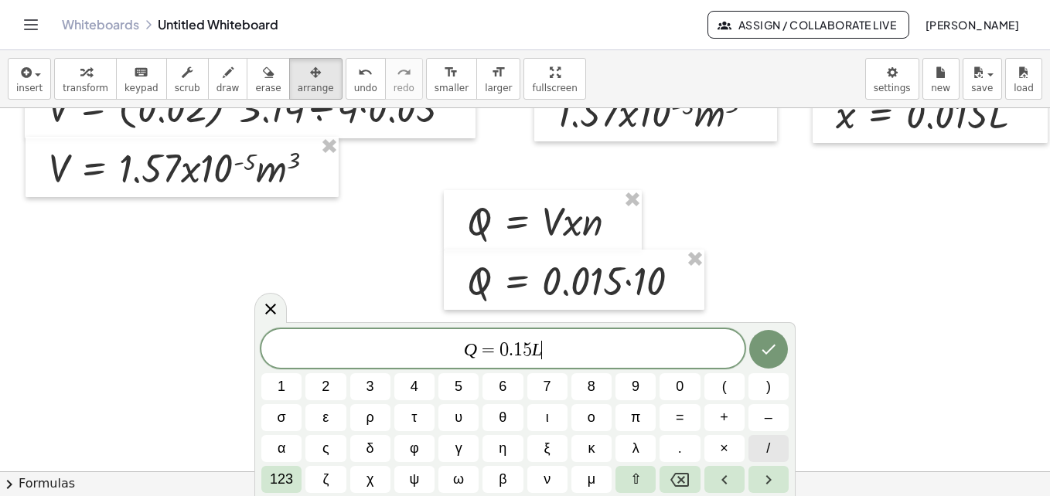
click at [762, 438] on button "/" at bounding box center [768, 448] width 40 height 27
click at [775, 357] on icon "Done" at bounding box center [768, 349] width 19 height 19
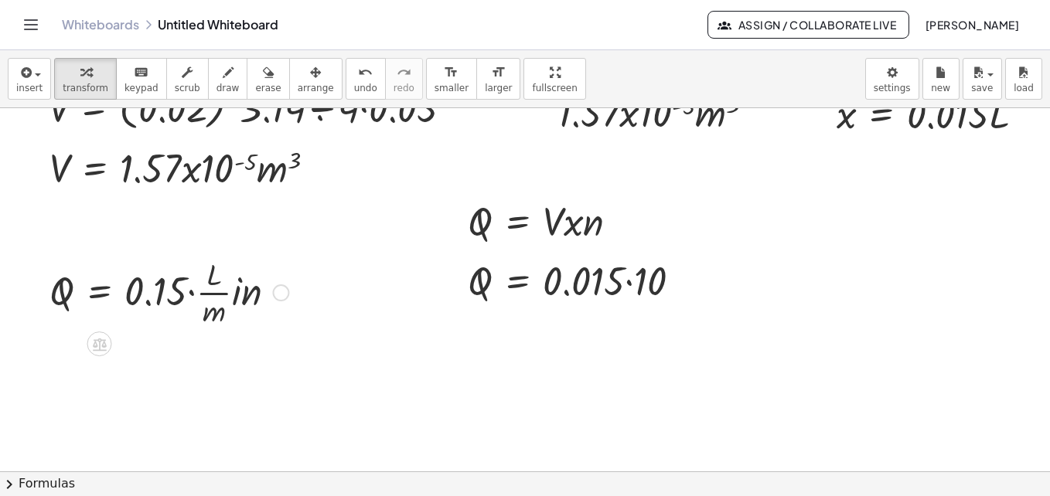
click at [267, 299] on div at bounding box center [169, 291] width 254 height 77
click at [272, 298] on div at bounding box center [280, 293] width 17 height 17
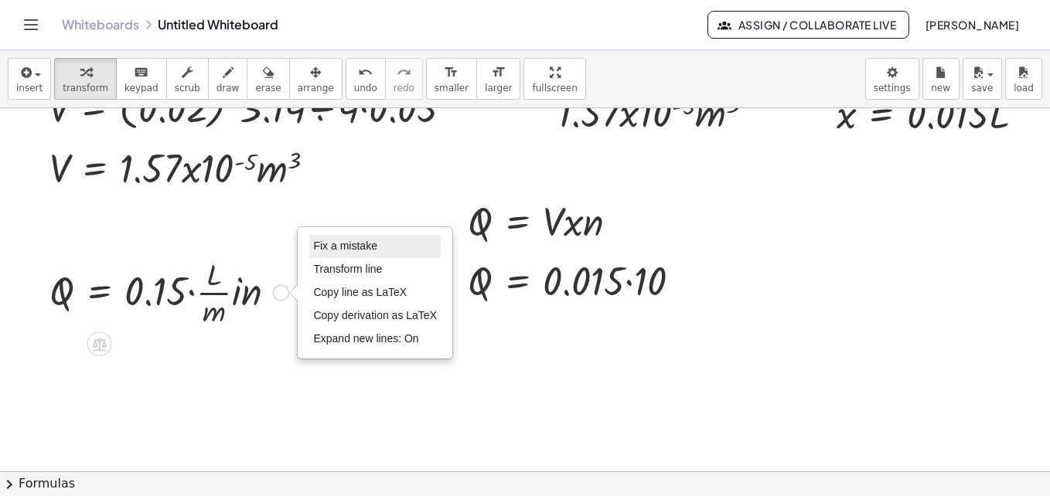
click at [325, 250] on span "Fix a mistake" at bounding box center [344, 246] width 63 height 12
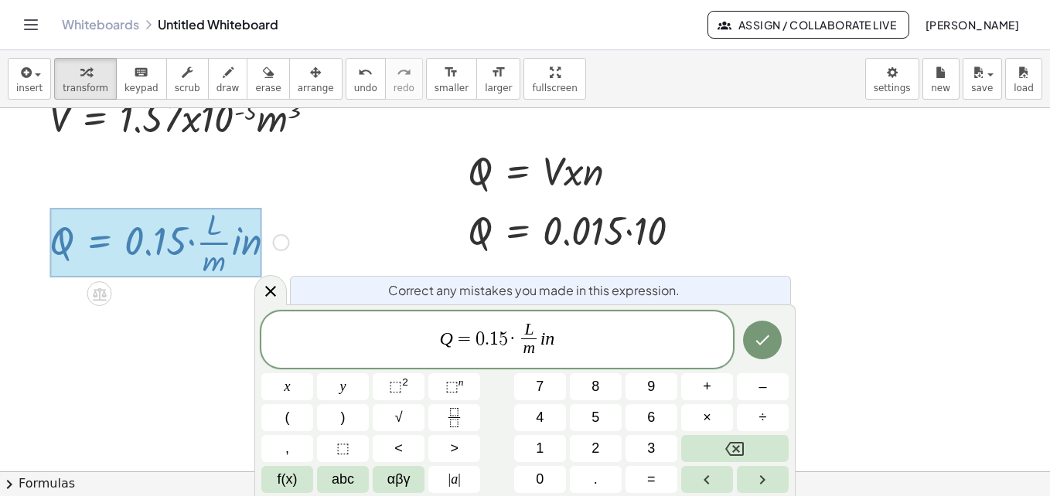
scroll to position [179, 83]
click at [538, 348] on span "L m ​ ​" at bounding box center [529, 341] width 22 height 38
click at [540, 340] on var "i" at bounding box center [541, 338] width 5 height 20
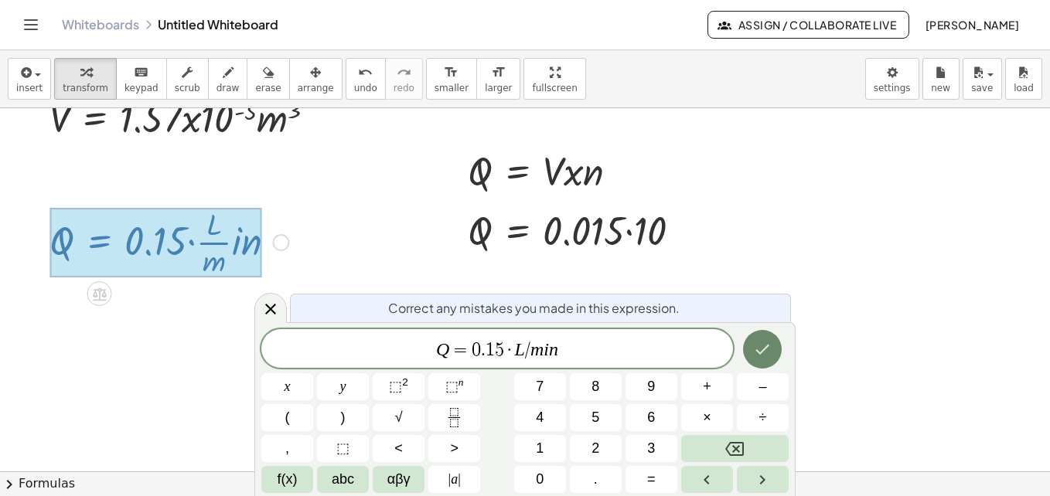
click at [757, 345] on icon "Done" at bounding box center [762, 349] width 19 height 19
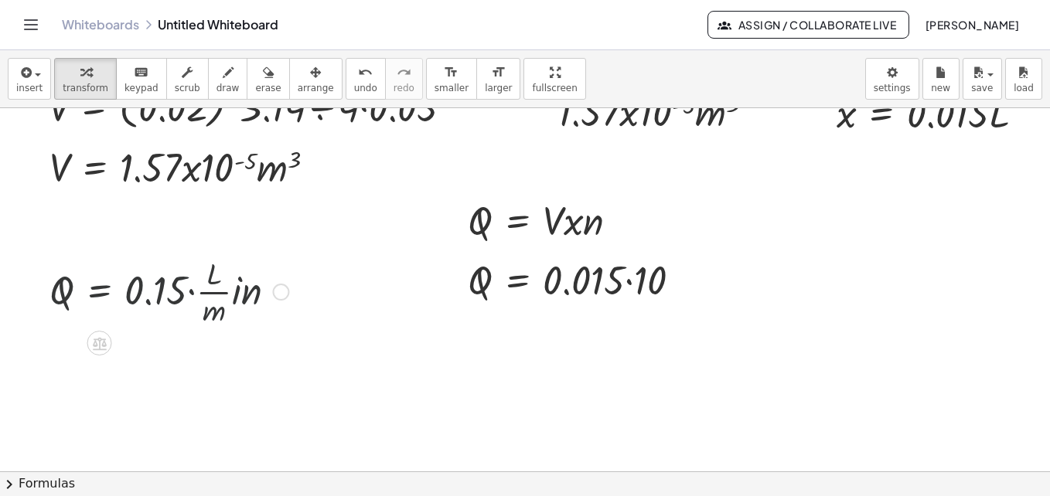
scroll to position [129, 83]
click at [96, 347] on icon at bounding box center [99, 344] width 16 height 16
click at [274, 290] on div "Fix a mistake Transform line Copy line as LaTeX Copy derivation as LaTeX Expand…" at bounding box center [280, 293] width 17 height 17
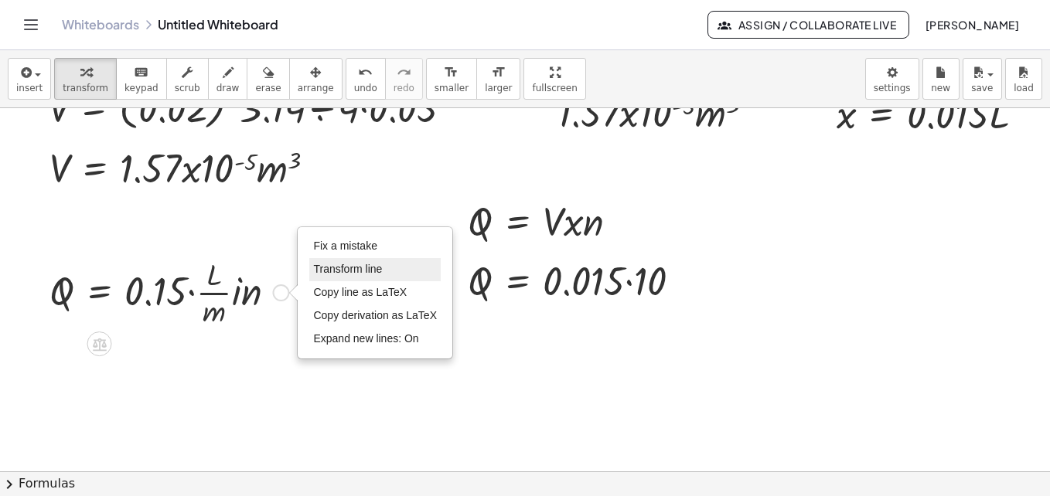
click at [330, 264] on span "Transform line" at bounding box center [347, 269] width 69 height 12
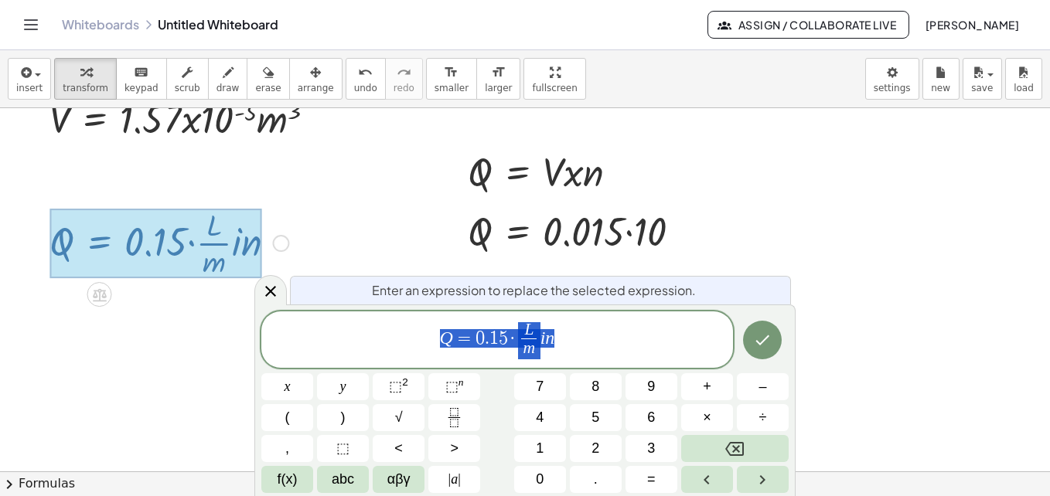
scroll to position [179, 83]
click at [544, 349] on span "Q = 0 . 1 5 · L m ​ i ​ n" at bounding box center [497, 341] width 472 height 41
click at [539, 350] on span "L m ​" at bounding box center [529, 341] width 22 height 38
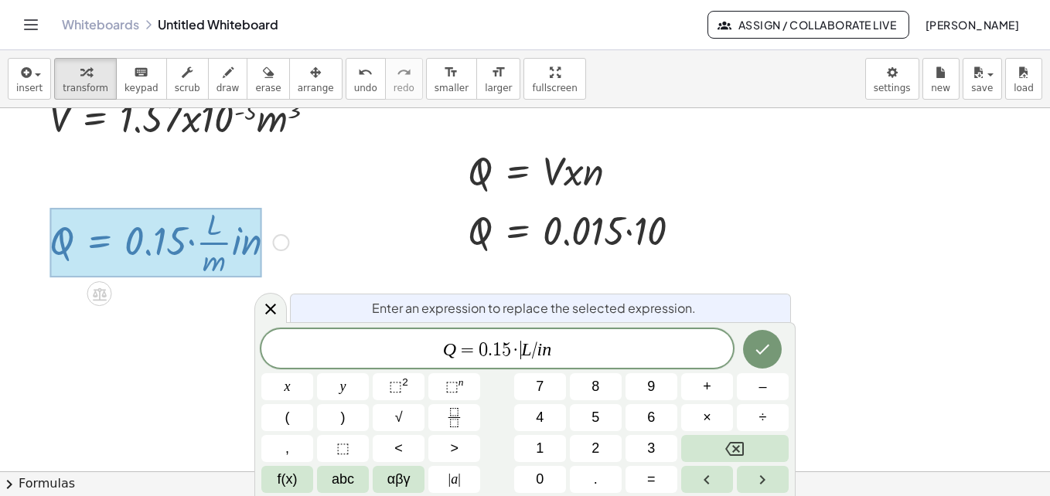
click at [519, 349] on span "·" at bounding box center [516, 350] width 11 height 19
click at [532, 349] on var "i" at bounding box center [534, 349] width 5 height 20
click at [769, 339] on button "Done" at bounding box center [762, 349] width 39 height 39
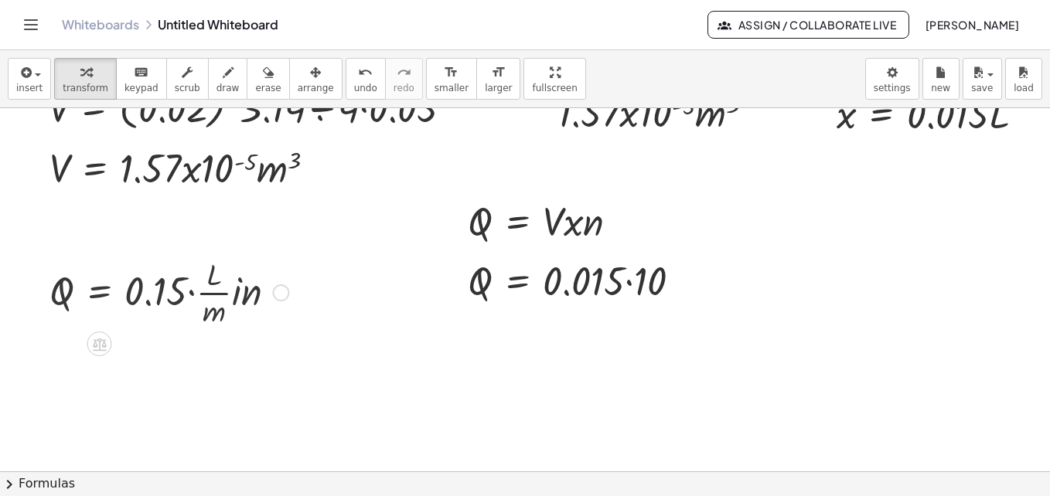
scroll to position [129, 83]
click at [267, 298] on div at bounding box center [169, 291] width 254 height 77
click at [274, 293] on div at bounding box center [280, 293] width 17 height 17
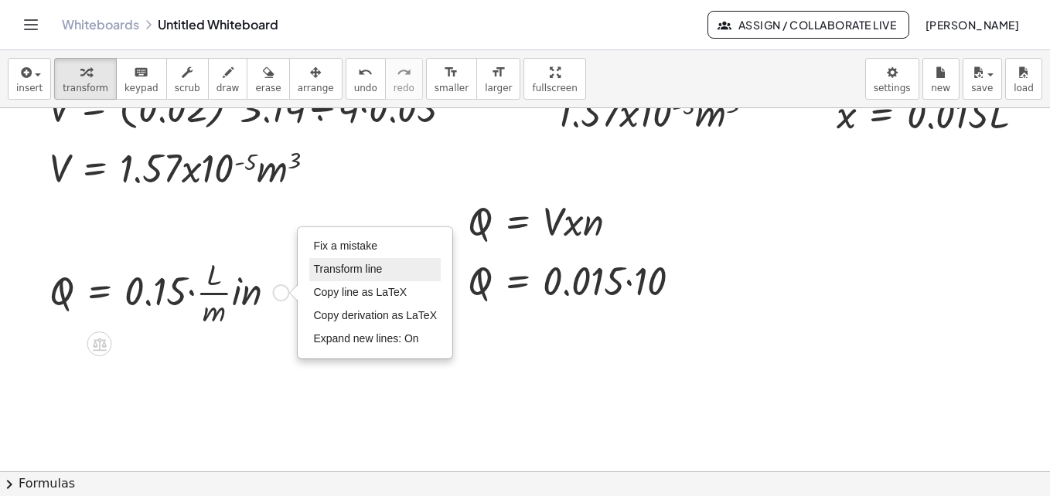
click at [362, 277] on li "Transform line" at bounding box center [374, 269] width 131 height 23
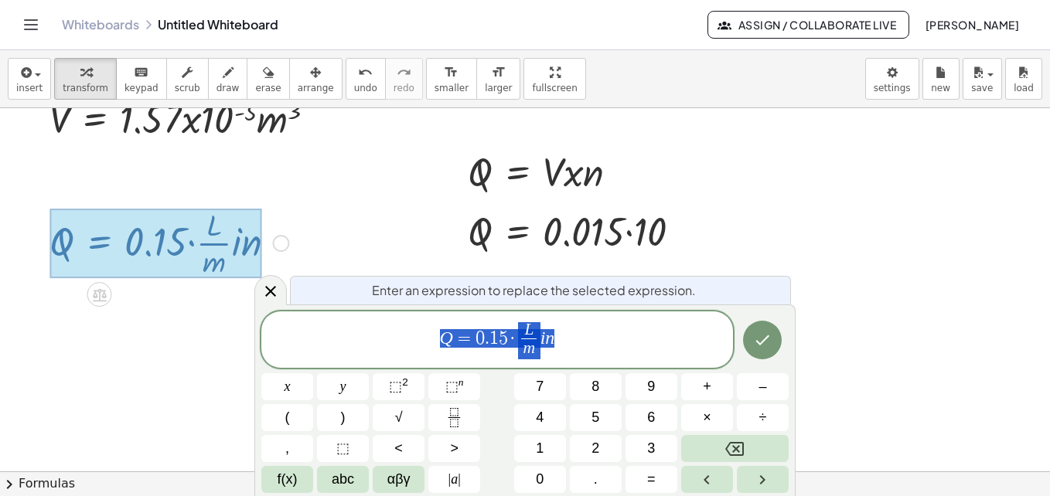
scroll to position [179, 83]
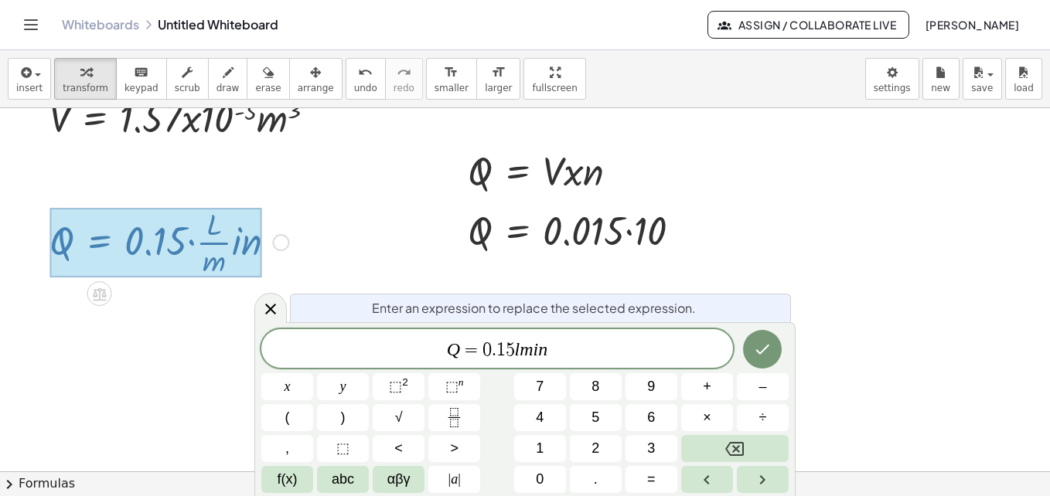
click at [520, 347] on span "Q = 0 . 1 5 [PERSON_NAME] ​ i n" at bounding box center [497, 350] width 472 height 22
click at [768, 360] on button "Done" at bounding box center [762, 349] width 39 height 39
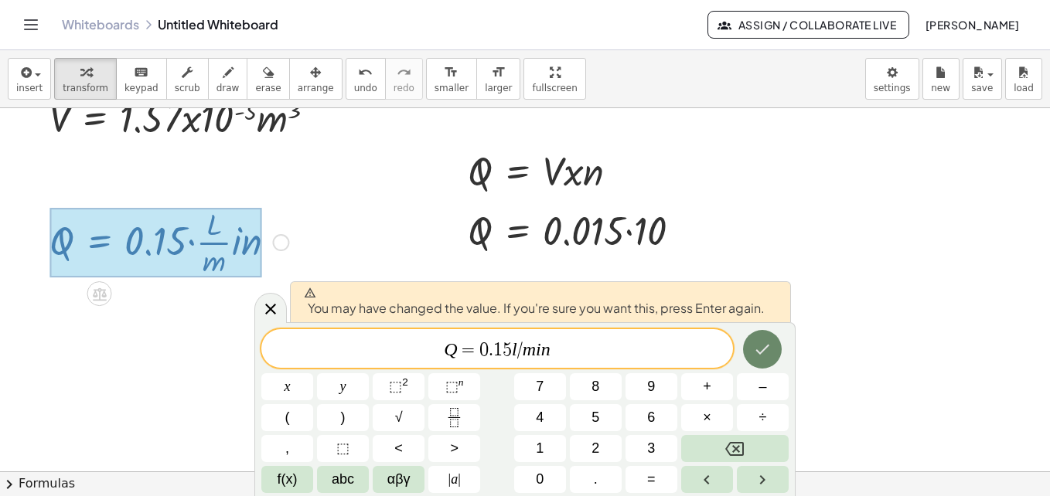
click at [768, 360] on button "Done" at bounding box center [762, 349] width 39 height 39
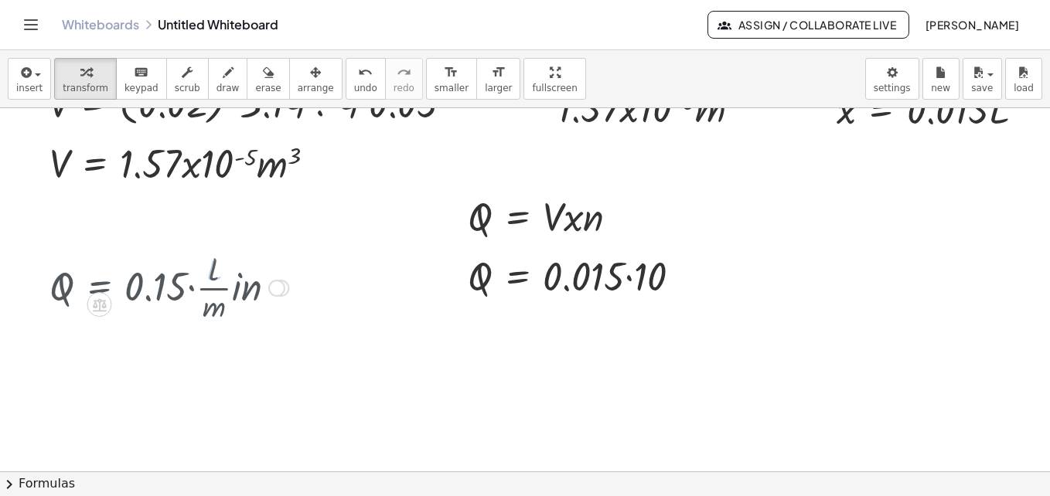
scroll to position [129, 83]
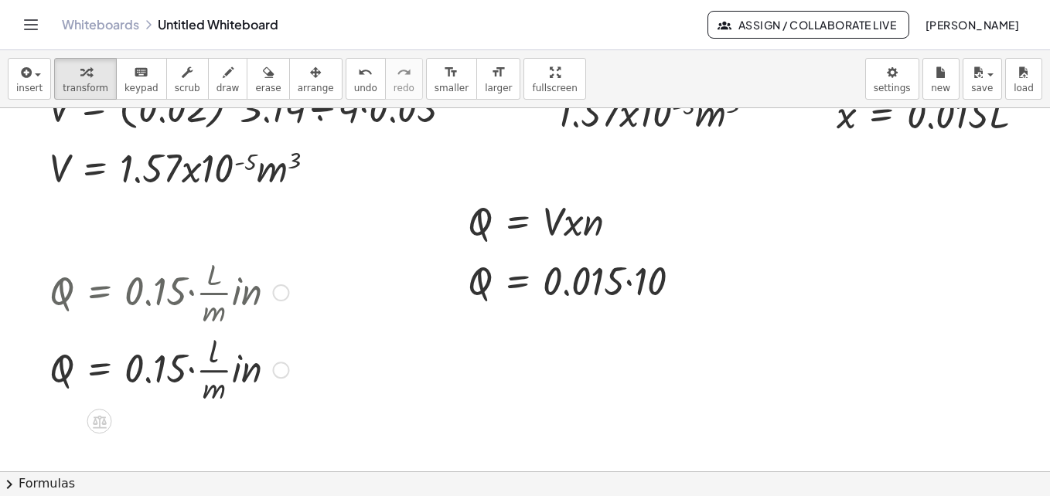
click at [281, 368] on div "Fix a mistake Transform line Copy line as LaTeX Copy derivation as LaTeX Expand…" at bounding box center [280, 370] width 17 height 17
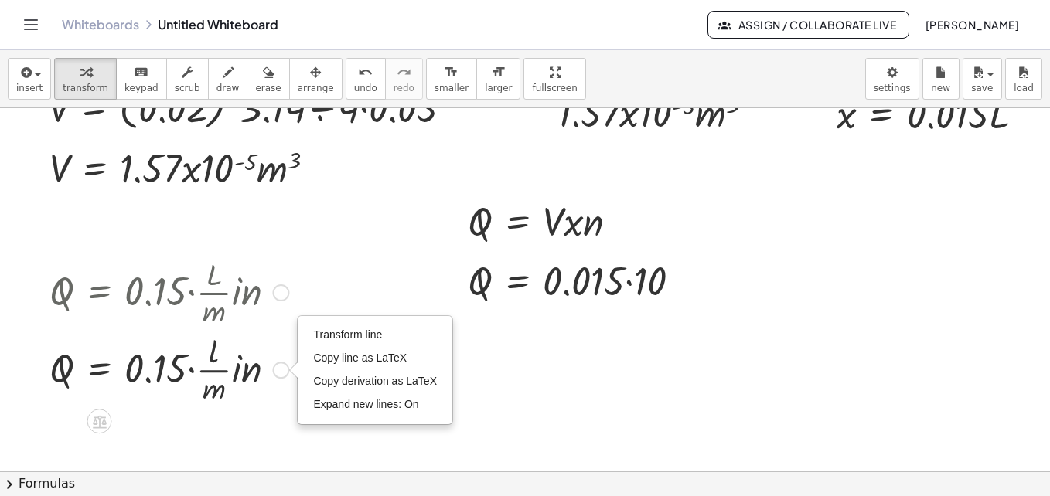
click at [285, 310] on div at bounding box center [169, 291] width 254 height 77
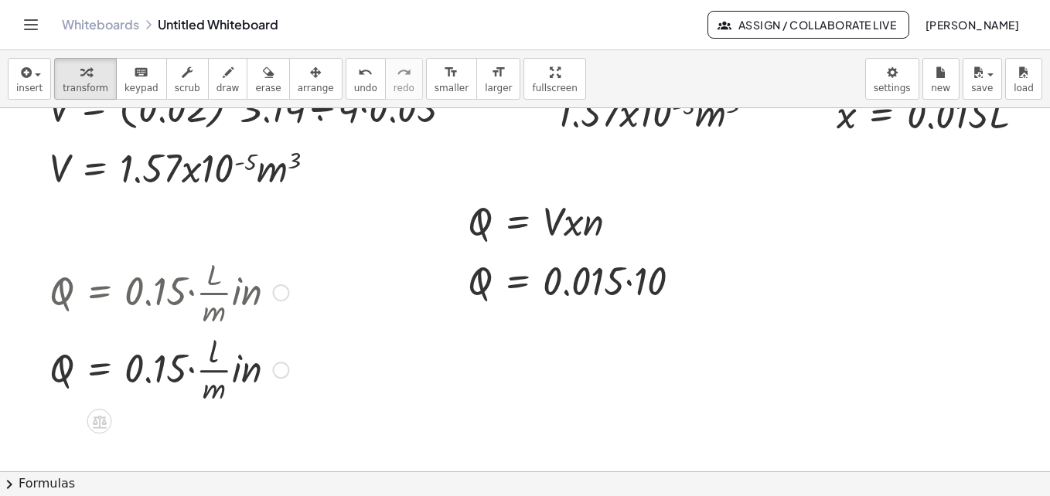
click at [280, 294] on div at bounding box center [280, 293] width 17 height 17
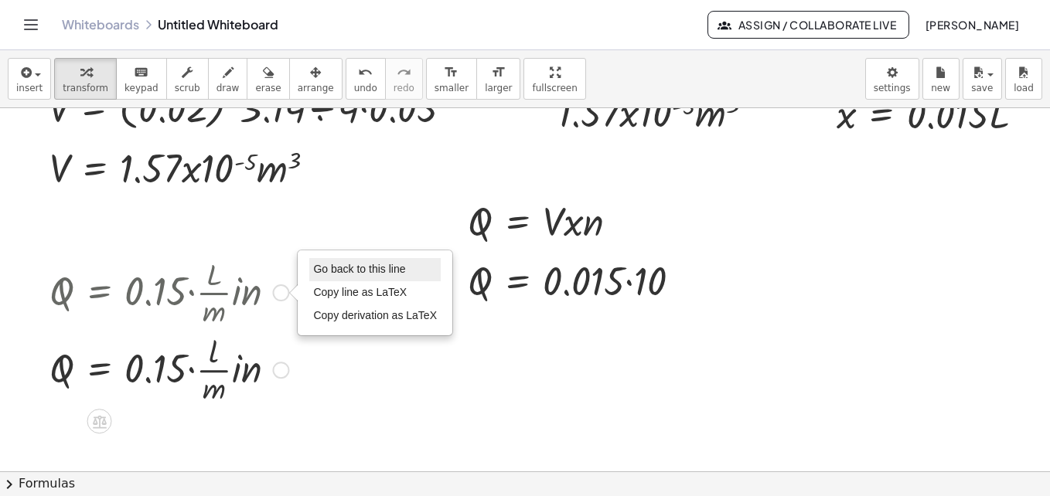
click at [338, 267] on span "Go back to this line" at bounding box center [359, 269] width 92 height 12
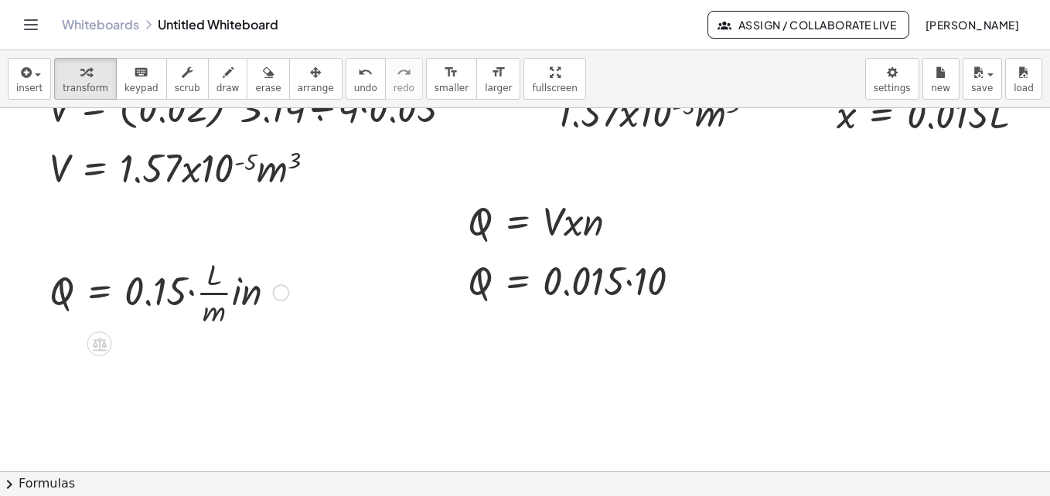
click at [272, 295] on div "Go back to this line Copy line as LaTeX Copy derivation as LaTeX" at bounding box center [280, 293] width 17 height 17
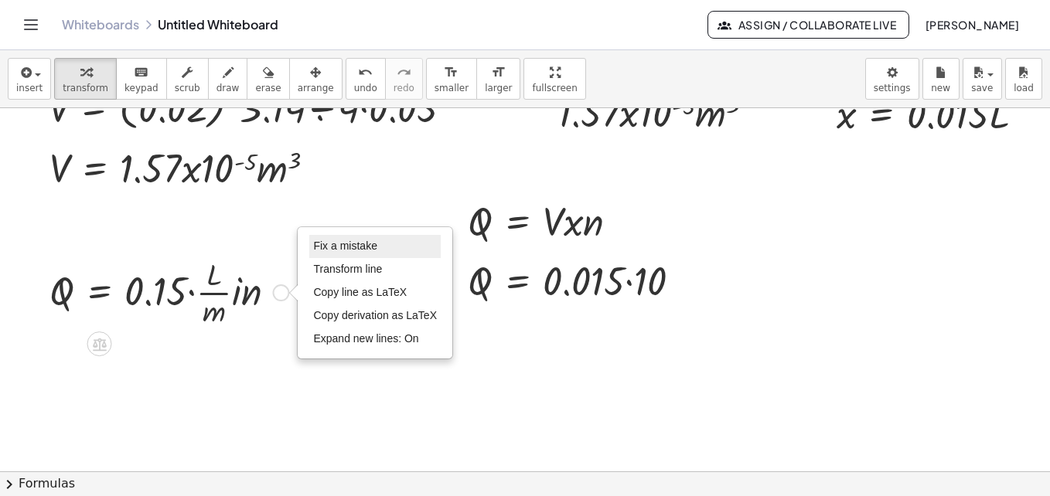
click at [336, 248] on span "Fix a mistake" at bounding box center [344, 246] width 63 height 12
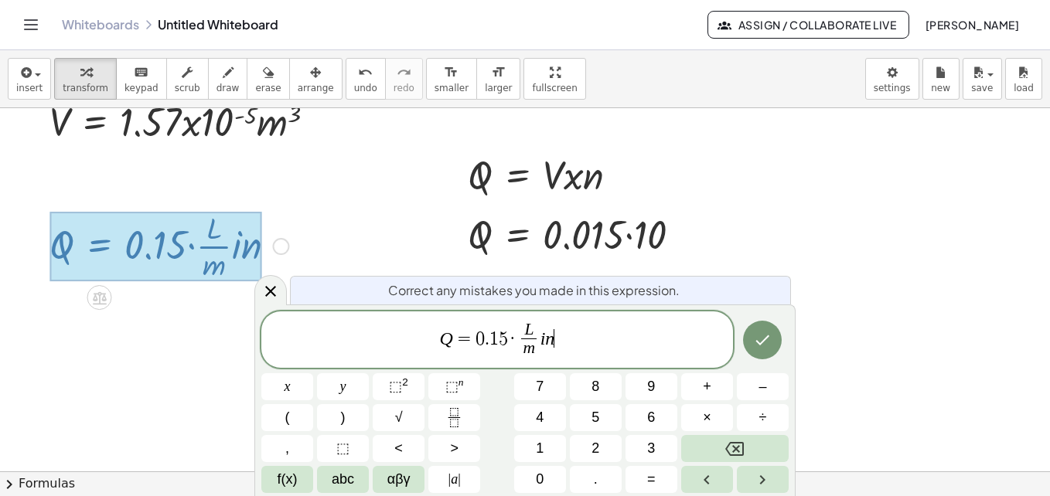
scroll to position [179, 83]
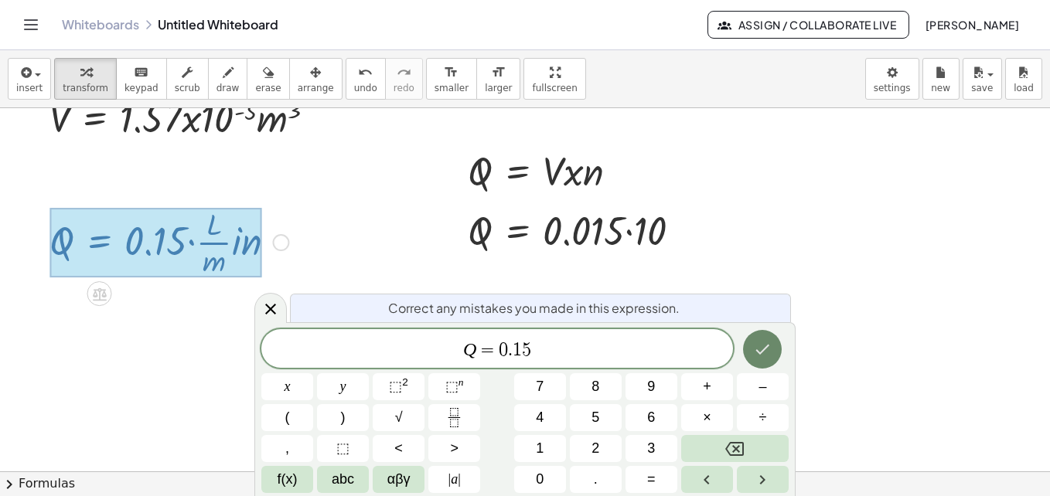
click at [760, 346] on icon "Done" at bounding box center [762, 349] width 19 height 19
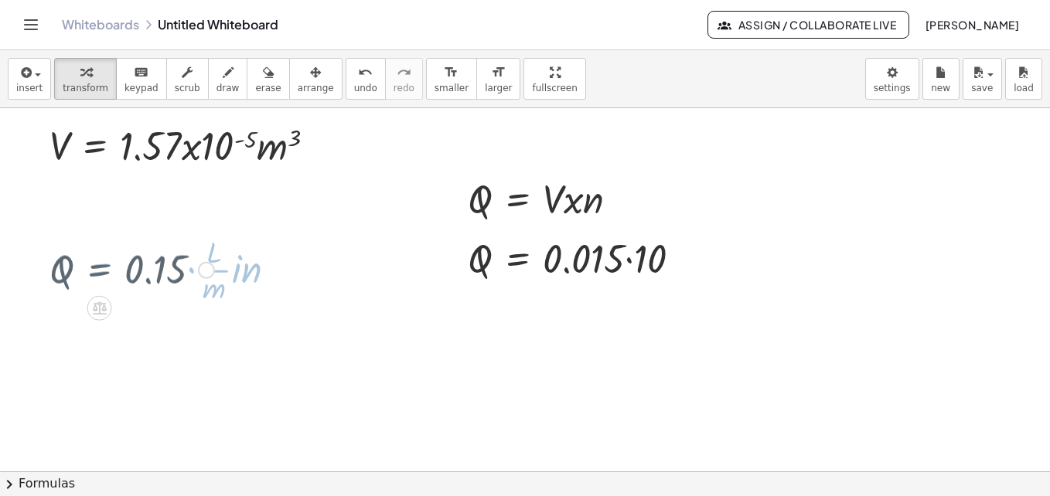
scroll to position [129, 83]
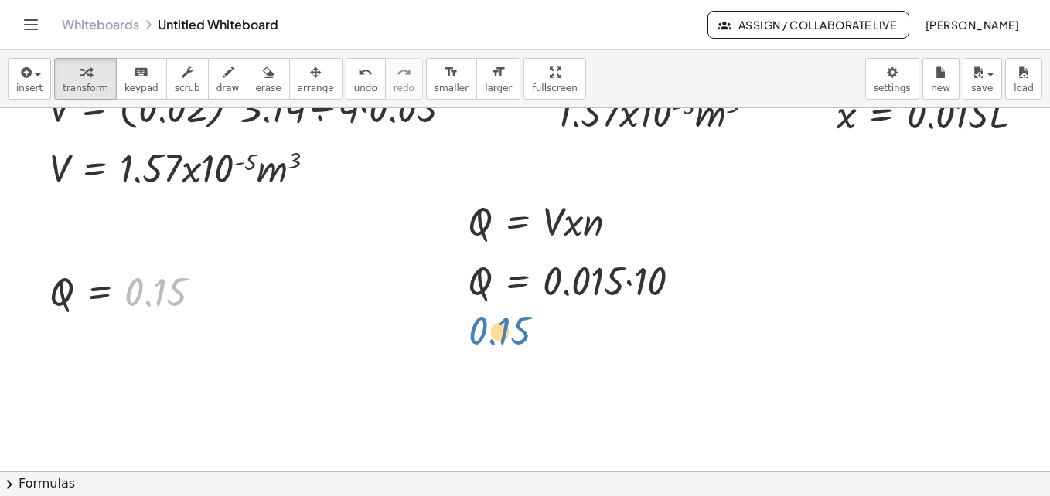
drag, startPoint x: 140, startPoint y: 300, endPoint x: 508, endPoint y: 341, distance: 370.3
click at [85, 301] on div at bounding box center [132, 291] width 180 height 51
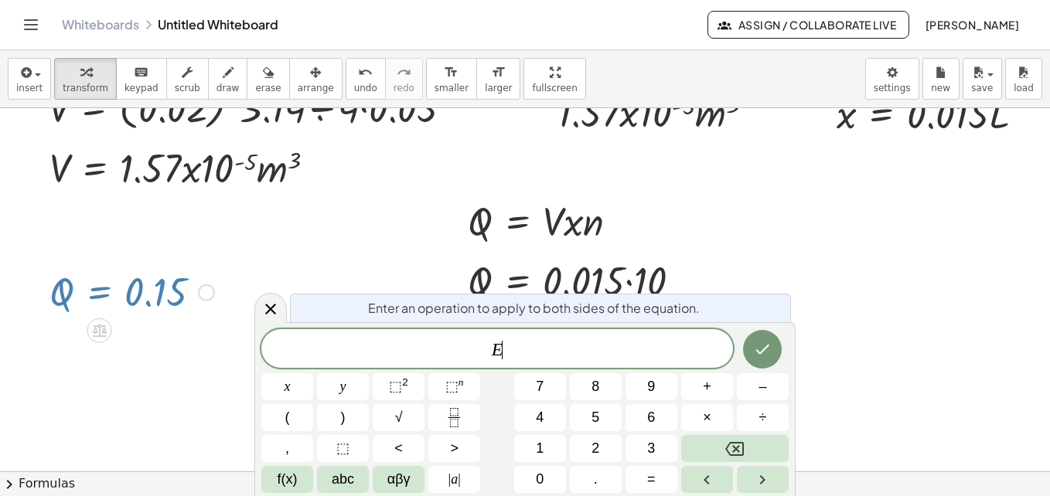
click at [278, 209] on div at bounding box center [486, 392] width 1127 height 827
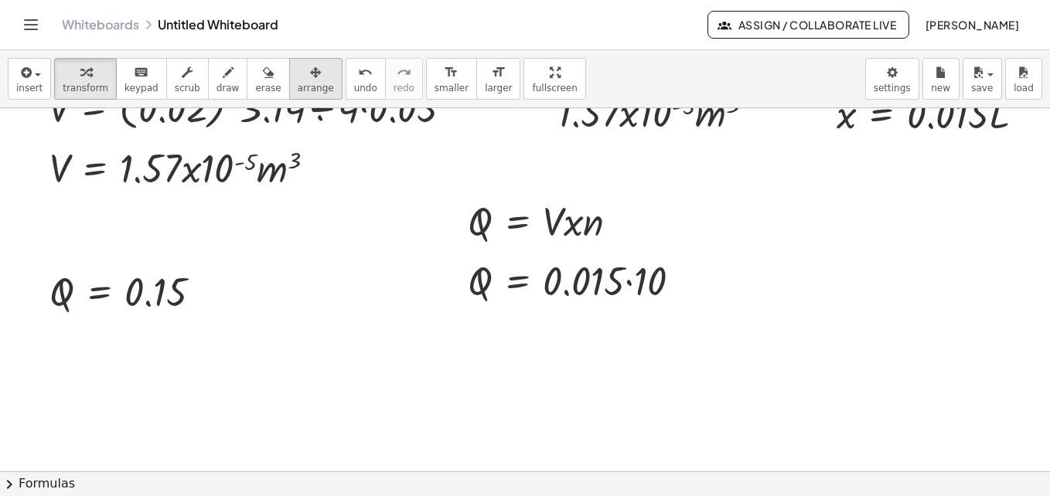
click at [289, 96] on button "arrange" at bounding box center [315, 79] width 53 height 42
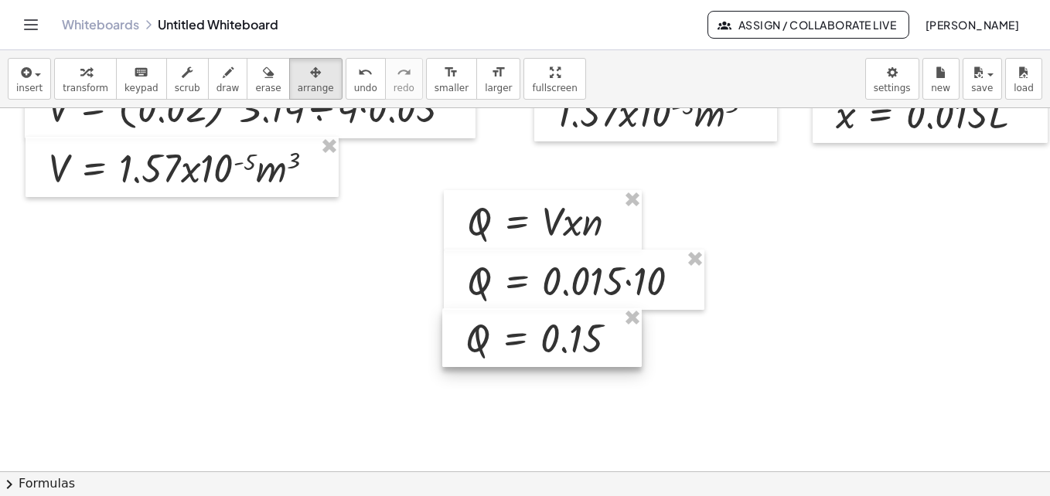
drag, startPoint x: 152, startPoint y: 298, endPoint x: 569, endPoint y: 344, distance: 419.3
click at [569, 344] on div at bounding box center [541, 337] width 199 height 59
click at [687, 397] on div at bounding box center [485, 392] width 1127 height 827
click at [717, 442] on div at bounding box center [485, 392] width 1127 height 827
click at [267, 309] on div at bounding box center [485, 392] width 1127 height 827
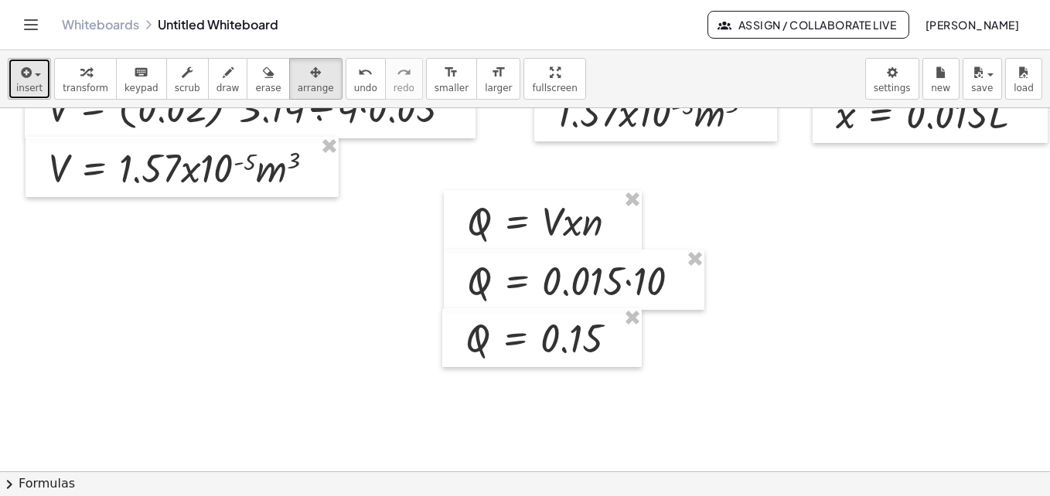
click at [32, 80] on div "button" at bounding box center [29, 72] width 26 height 19
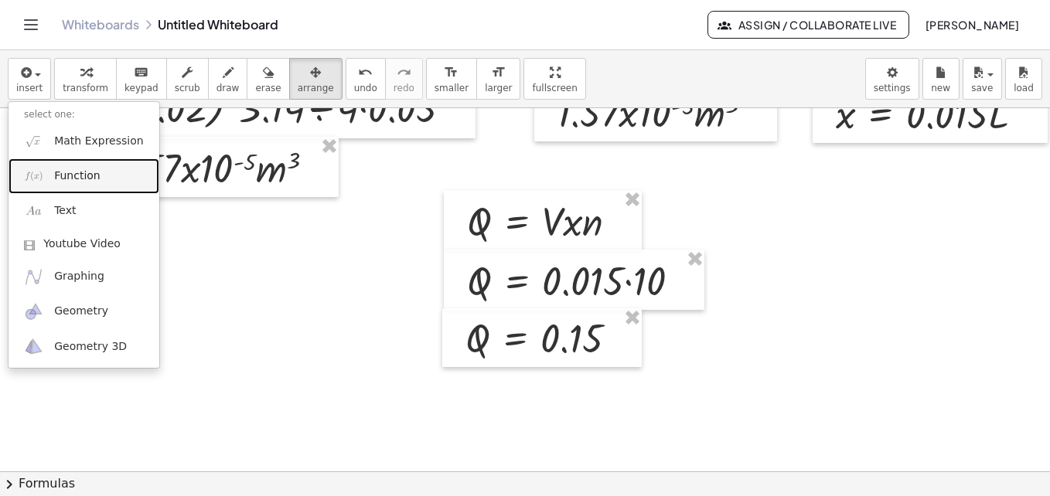
click at [98, 175] on link "Function" at bounding box center [84, 175] width 151 height 35
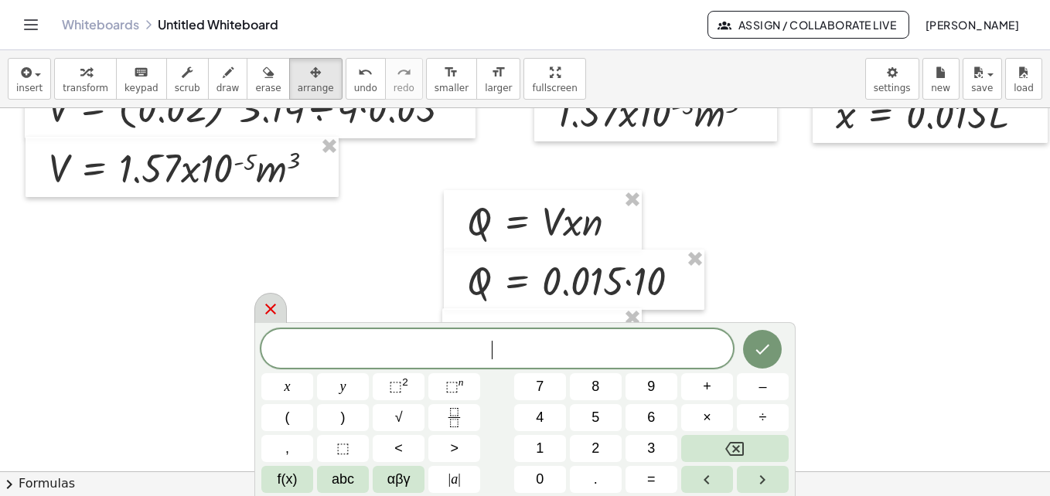
click at [265, 309] on icon at bounding box center [270, 309] width 19 height 19
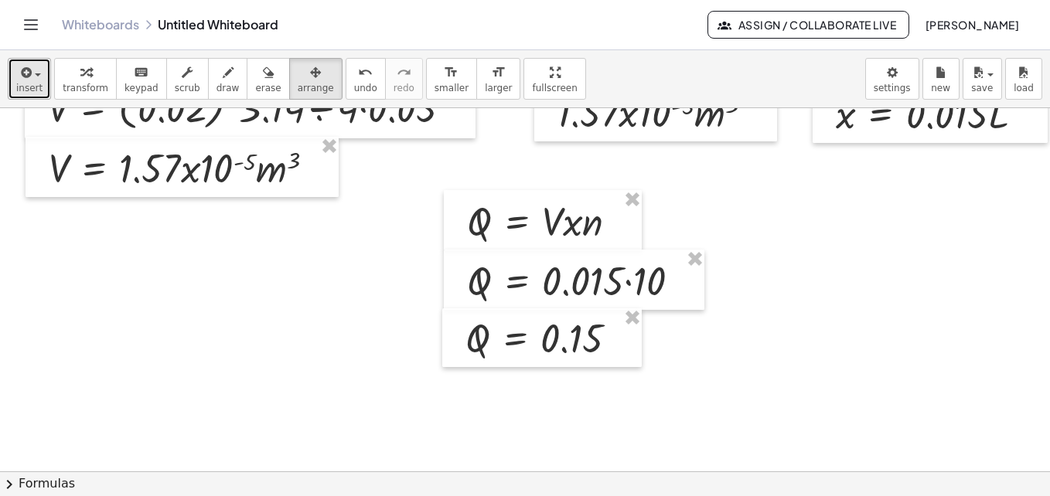
click at [39, 72] on button "insert" at bounding box center [29, 79] width 43 height 42
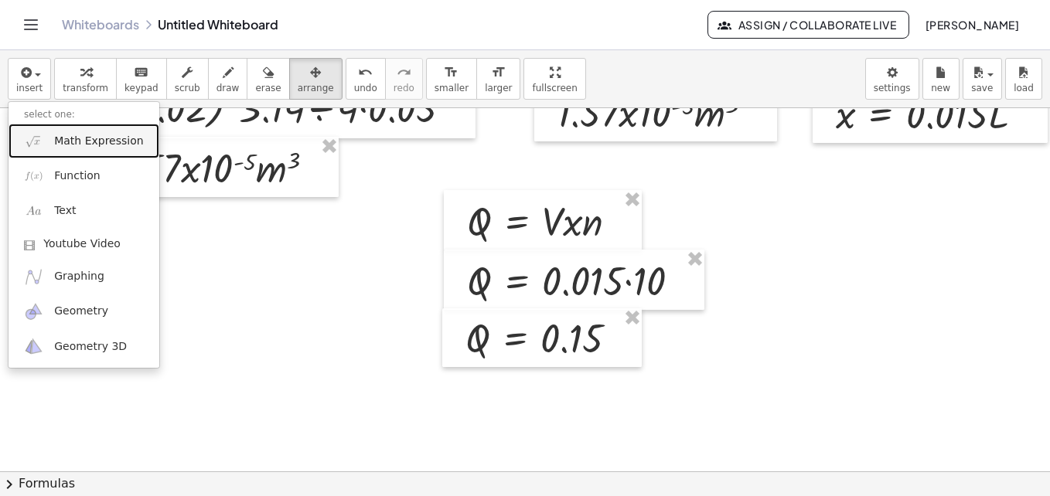
click at [83, 147] on span "Math Expression" at bounding box center [98, 141] width 89 height 15
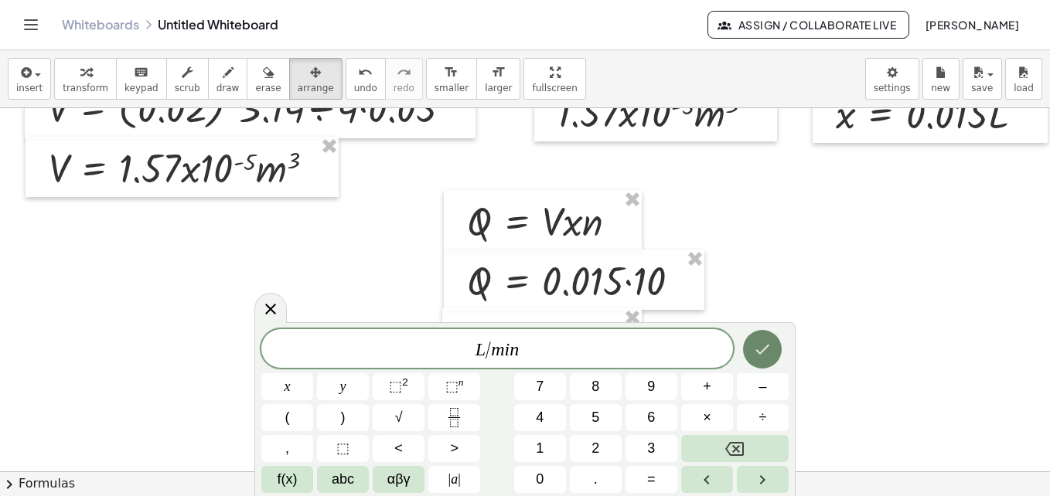
click at [751, 342] on button "Done" at bounding box center [762, 349] width 39 height 39
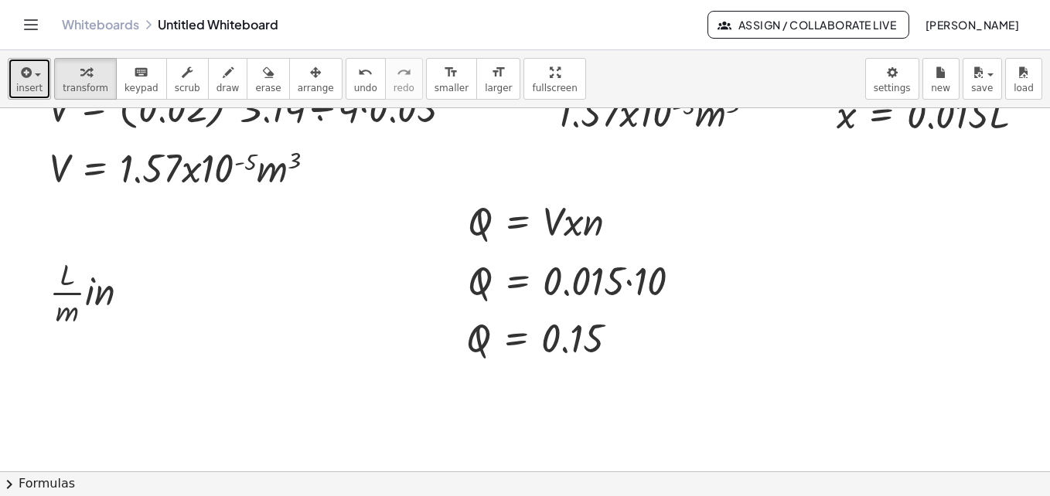
click at [32, 94] on span "insert" at bounding box center [29, 88] width 26 height 11
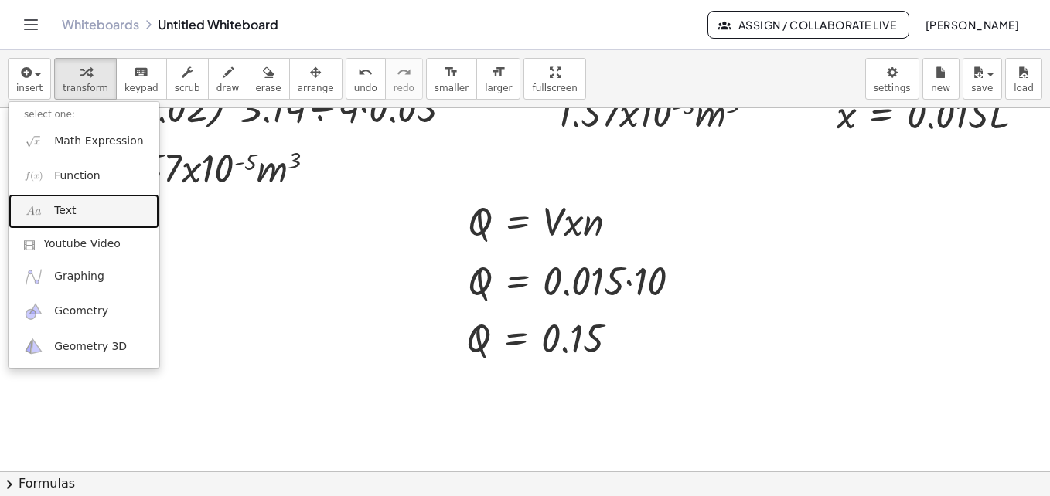
click at [71, 209] on span "Text" at bounding box center [65, 210] width 22 height 15
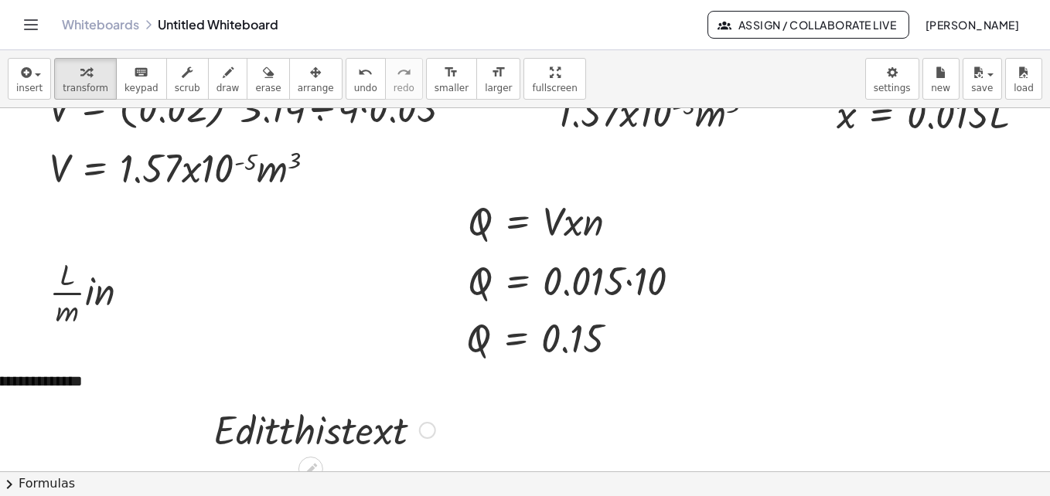
click at [405, 445] on div at bounding box center [324, 429] width 237 height 53
click at [382, 433] on div at bounding box center [324, 429] width 237 height 53
drag, startPoint x: 395, startPoint y: 431, endPoint x: 261, endPoint y: 418, distance: 134.3
click at [421, 433] on div at bounding box center [425, 430] width 17 height 17
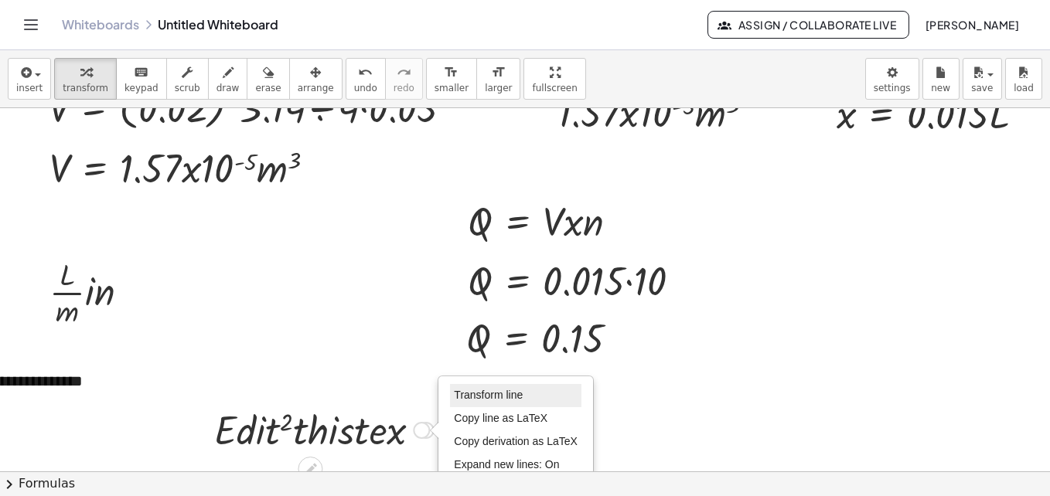
click at [481, 391] on span "Transform line" at bounding box center [488, 395] width 69 height 12
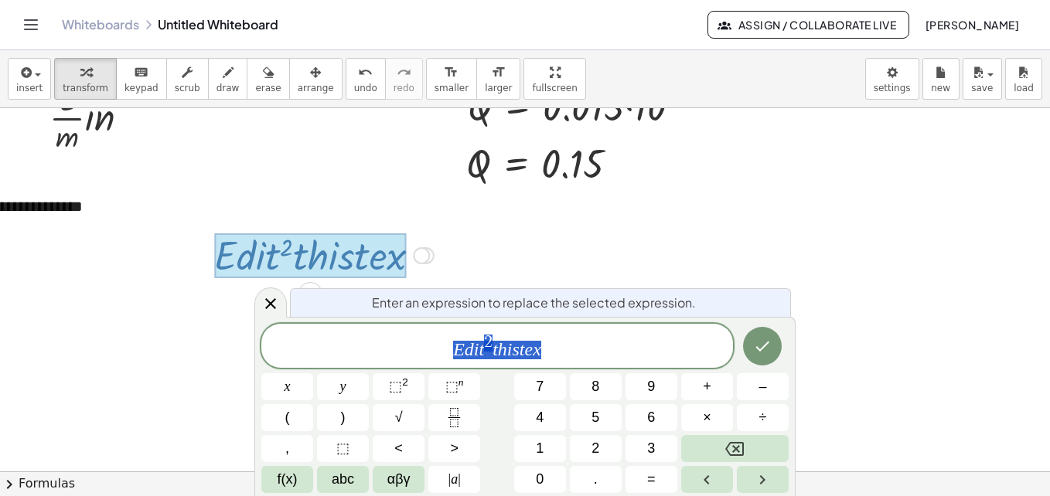
scroll to position [305, 83]
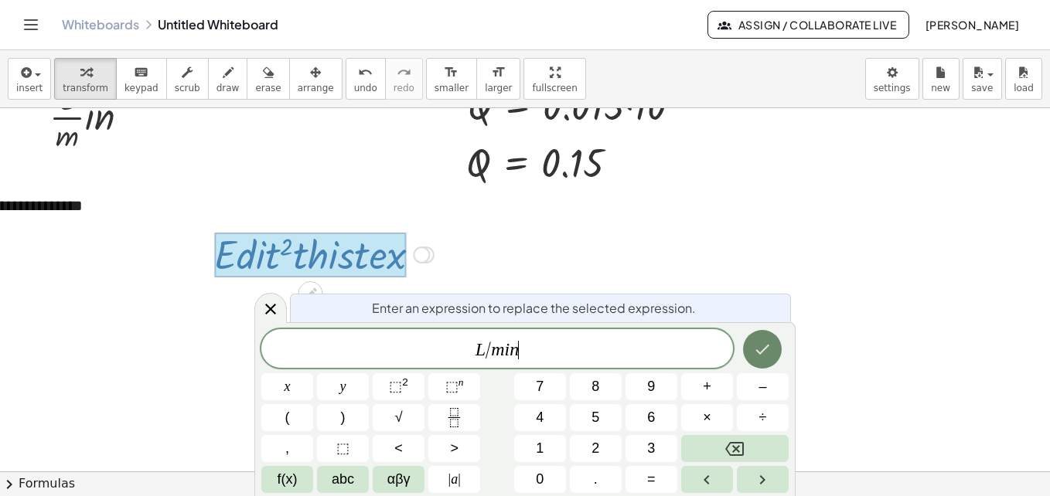
click at [777, 341] on button "Done" at bounding box center [762, 349] width 39 height 39
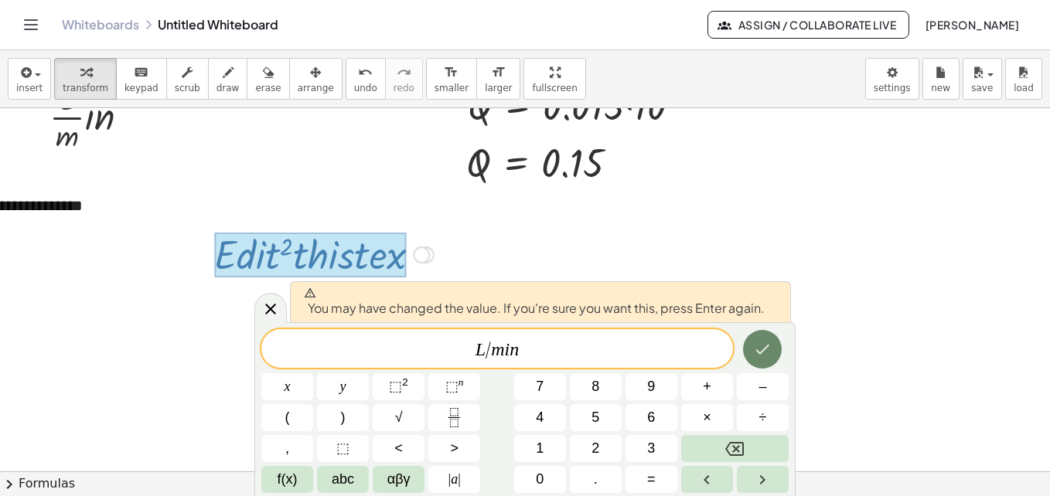
click at [768, 363] on button "Done" at bounding box center [762, 349] width 39 height 39
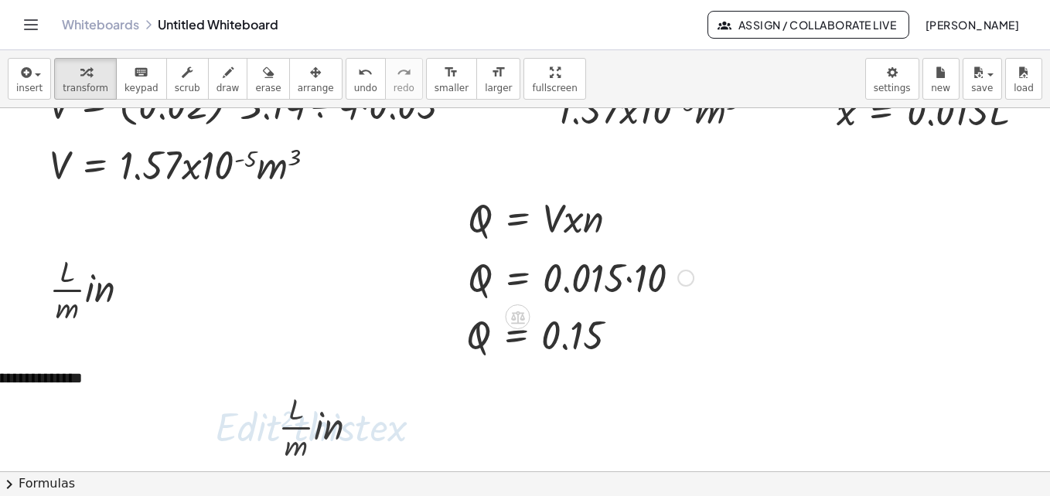
scroll to position [129, 83]
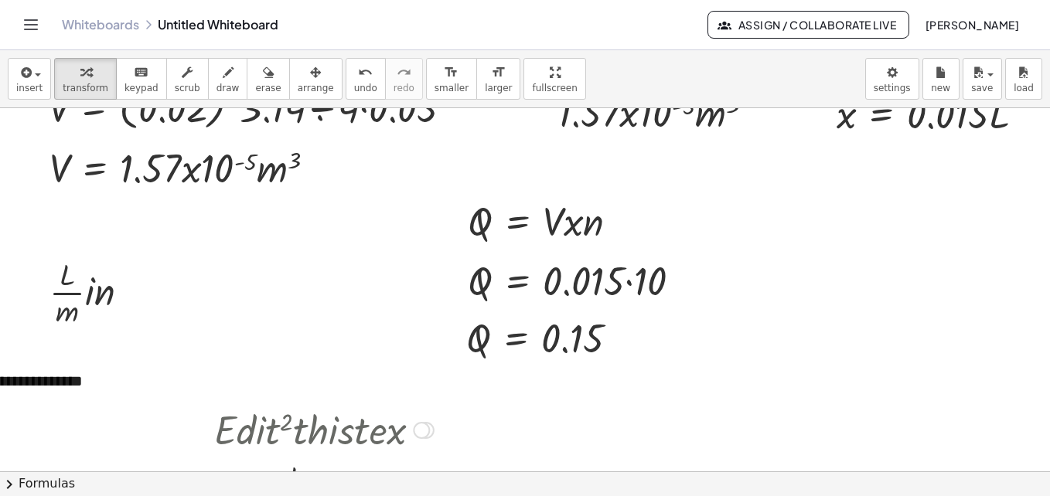
click at [422, 427] on div at bounding box center [421, 430] width 17 height 17
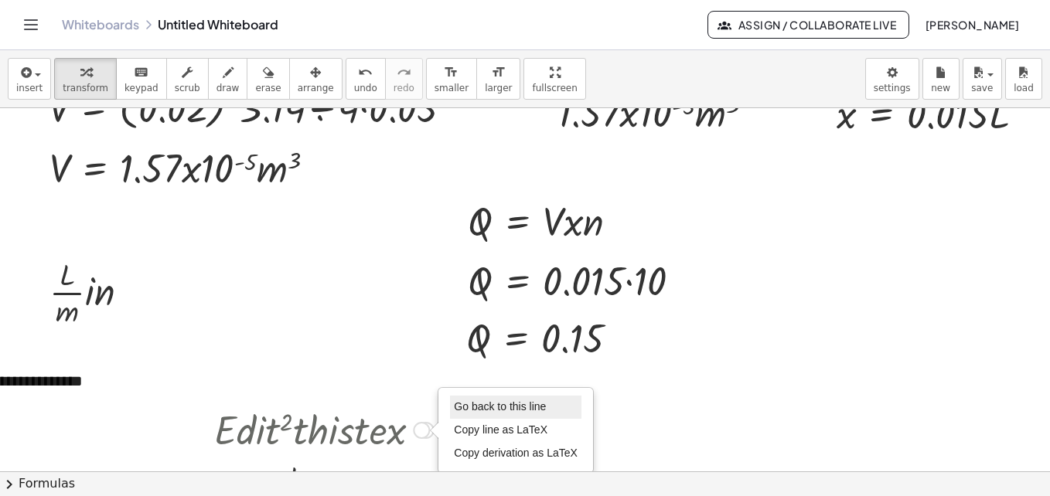
click at [489, 413] on span "Go back to this line" at bounding box center [500, 406] width 92 height 12
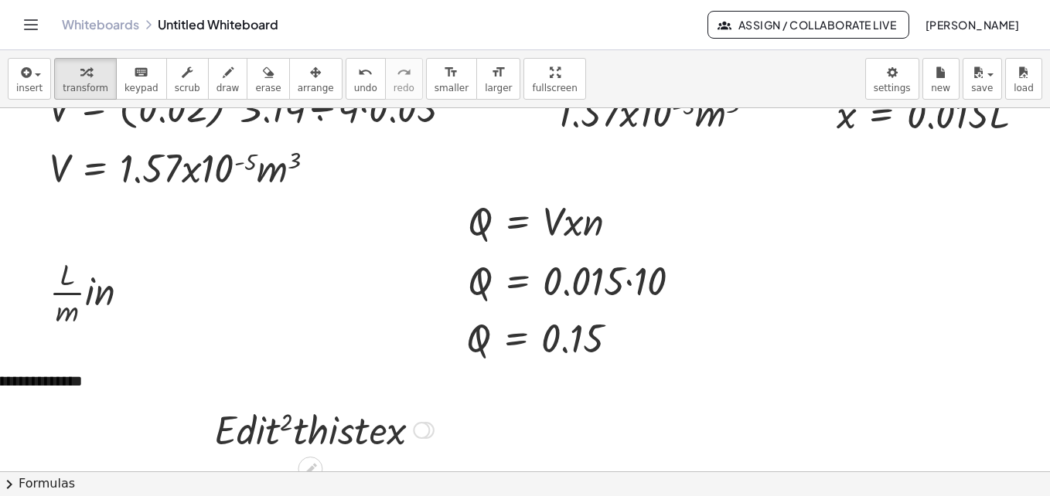
click at [310, 431] on div "· E · d · i · t 2 · t · h · i · s · t · e · x Go back to this line Copy line as…" at bounding box center [310, 431] width 0 height 0
click at [424, 429] on div "Transform line Copy line as LaTeX Copy derivation as LaTeX Expand new lines: On" at bounding box center [421, 430] width 17 height 17
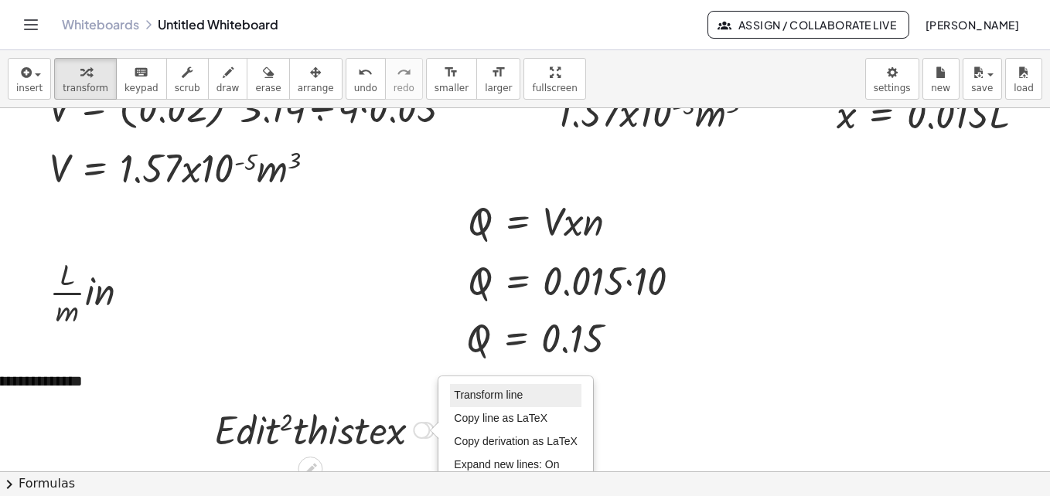
click at [455, 399] on span "Transform line" at bounding box center [488, 395] width 69 height 12
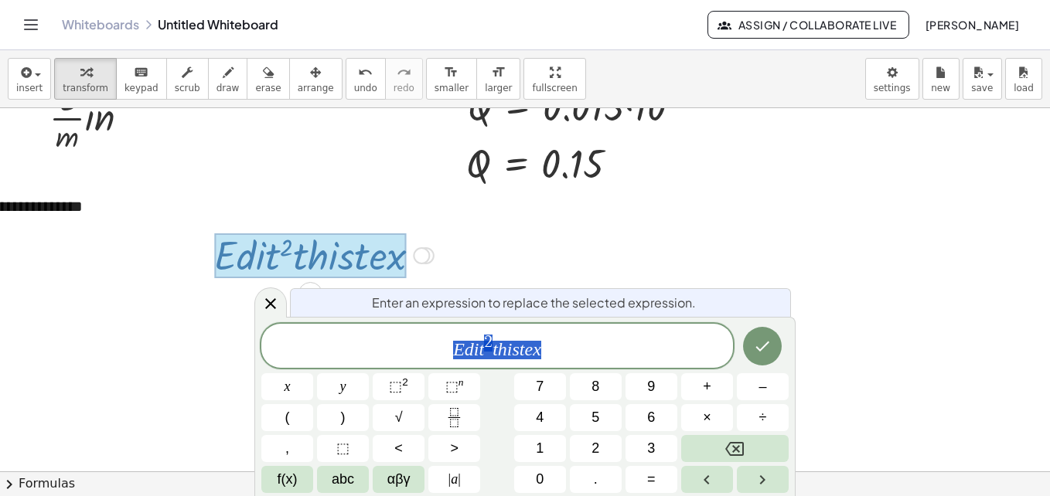
scroll to position [305, 83]
click at [278, 312] on icon at bounding box center [270, 304] width 19 height 19
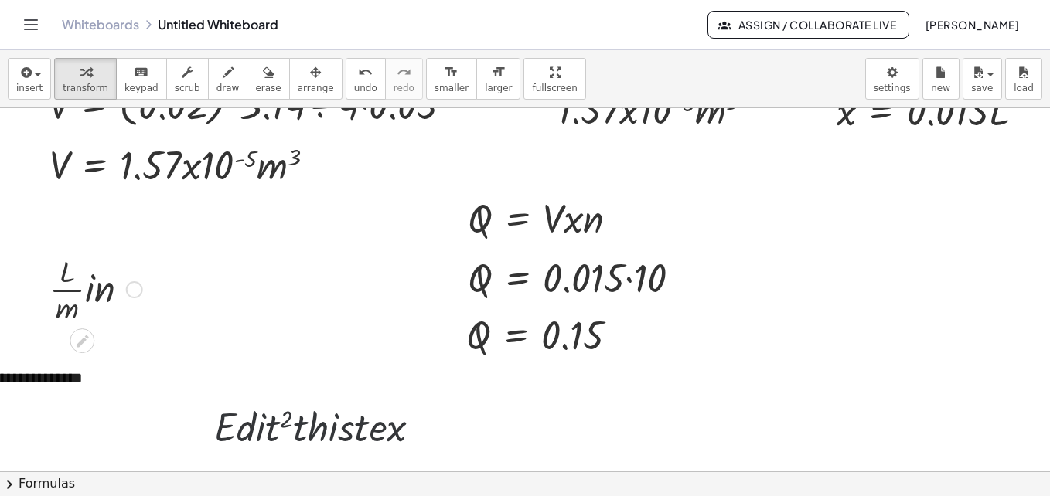
scroll to position [129, 83]
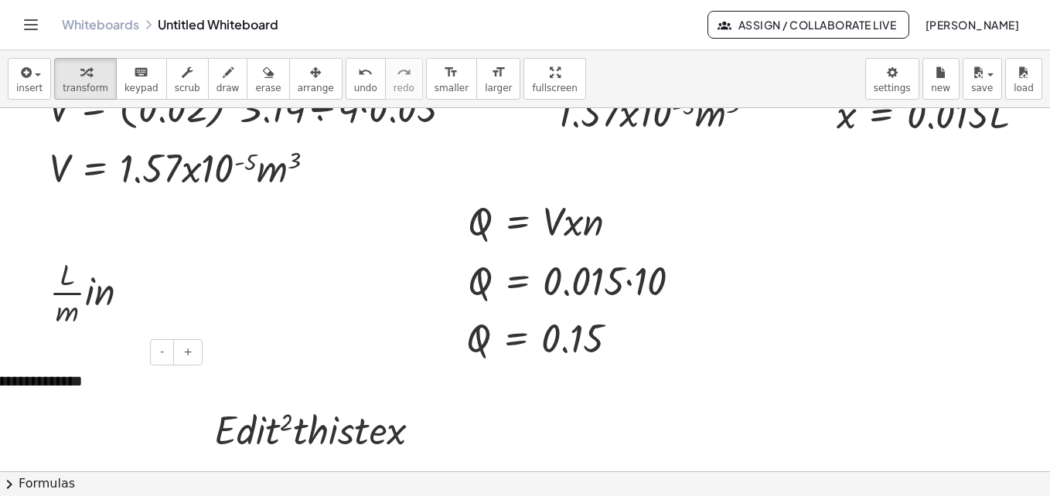
click at [50, 390] on div "**********" at bounding box center [90, 381] width 232 height 53
click at [298, 88] on span "arrange" at bounding box center [316, 88] width 36 height 11
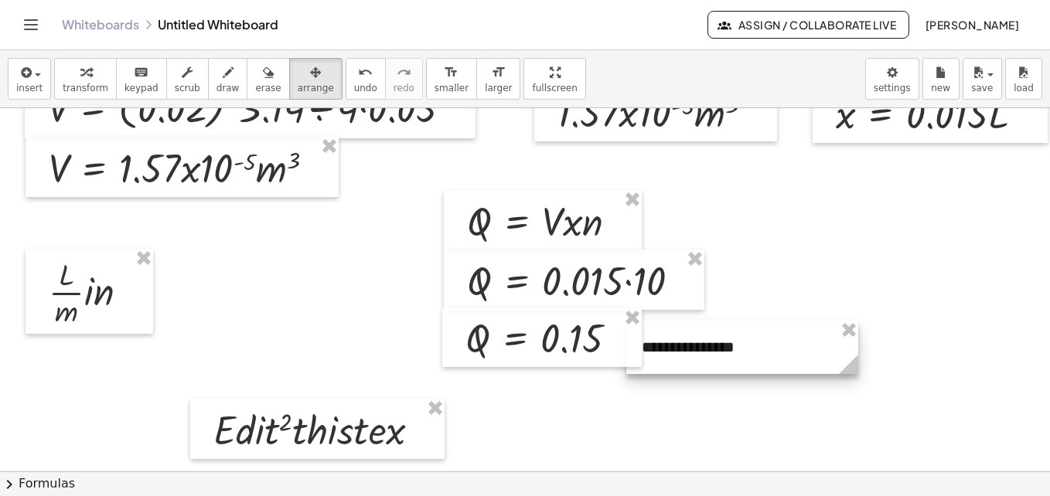
drag, startPoint x: 91, startPoint y: 392, endPoint x: 744, endPoint y: 357, distance: 653.4
click at [744, 357] on div at bounding box center [742, 347] width 232 height 53
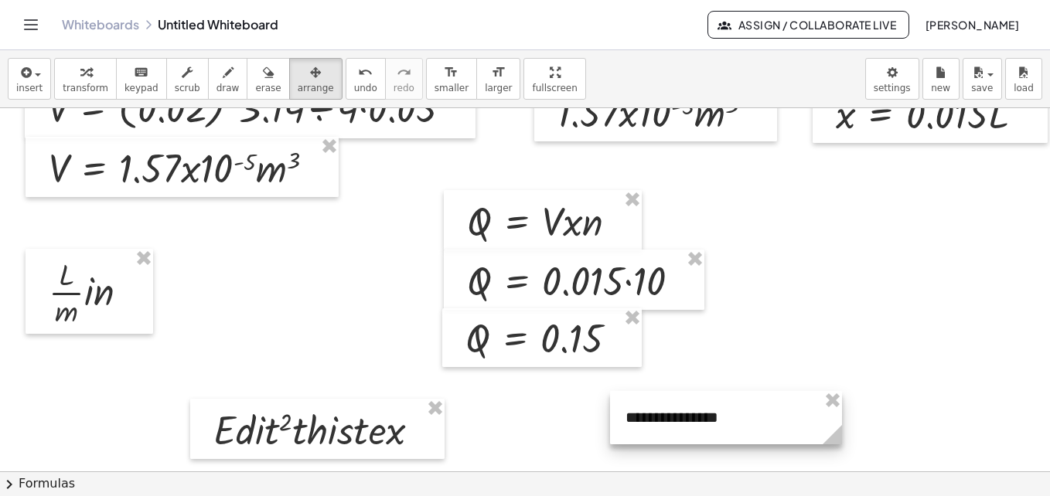
drag, startPoint x: 743, startPoint y: 351, endPoint x: 727, endPoint y: 422, distance: 73.0
click at [727, 422] on div at bounding box center [726, 417] width 232 height 53
click at [725, 422] on div at bounding box center [726, 417] width 232 height 53
click at [840, 328] on div at bounding box center [485, 392] width 1127 height 827
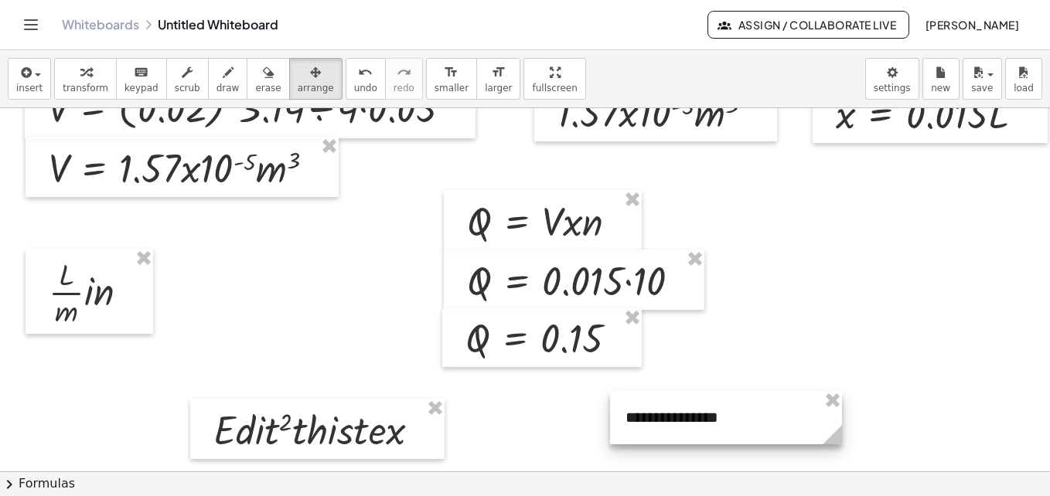
drag, startPoint x: 746, startPoint y: 431, endPoint x: 716, endPoint y: 422, distance: 31.3
click at [716, 422] on div at bounding box center [726, 417] width 232 height 53
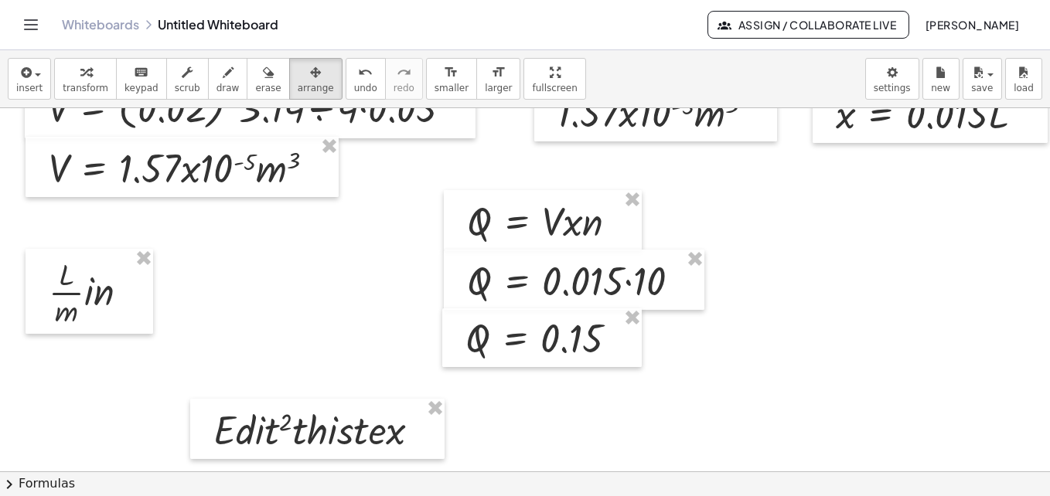
click at [38, 56] on div "insert select one: Math Expression Function Text Youtube Video Graphing Geometr…" at bounding box center [525, 79] width 1050 height 58
click at [35, 75] on span "button" at bounding box center [38, 74] width 6 height 3
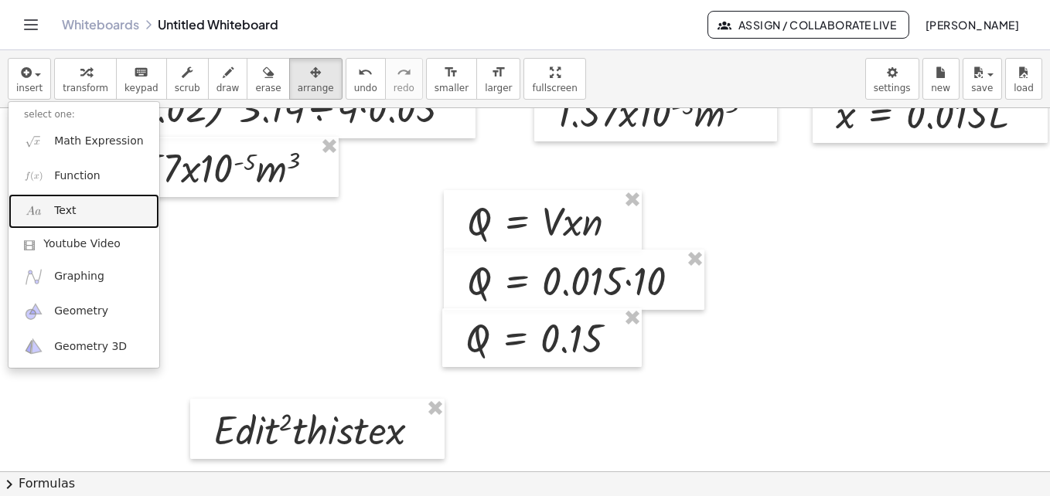
click at [81, 210] on link "Text" at bounding box center [84, 211] width 151 height 35
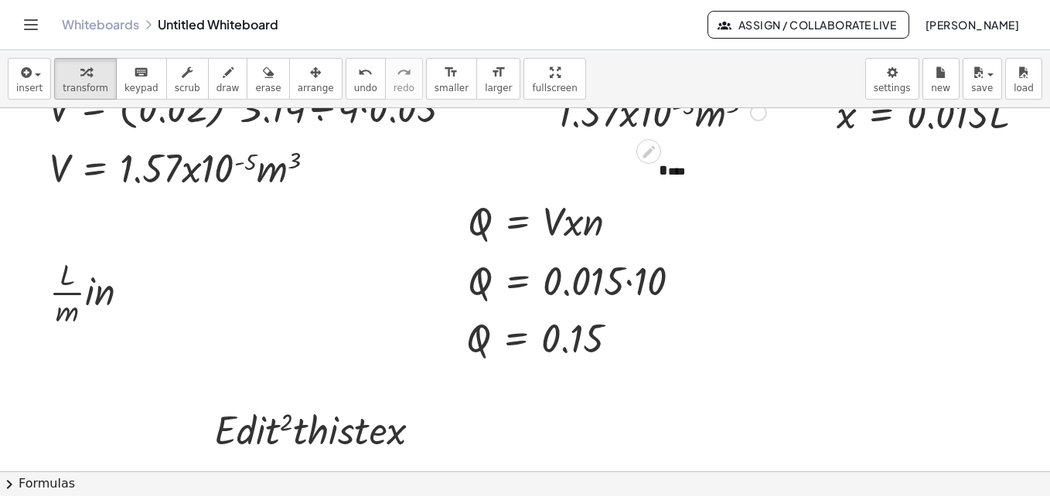
click at [645, 153] on icon at bounding box center [648, 152] width 16 height 16
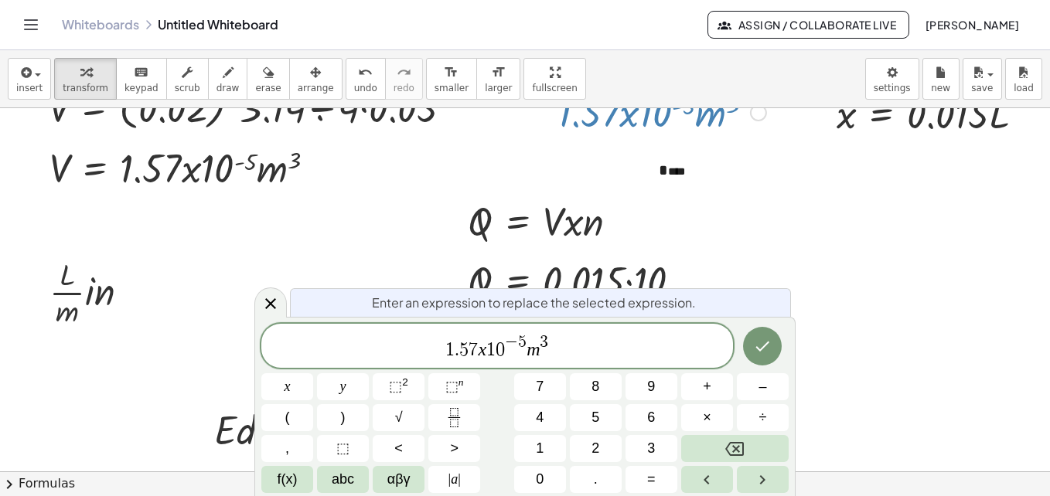
click at [691, 176] on div "* ****" at bounding box center [759, 170] width 232 height 53
drag, startPoint x: 691, startPoint y: 176, endPoint x: 648, endPoint y: 172, distance: 43.5
click at [648, 172] on div "- + * ****" at bounding box center [759, 170] width 232 height 53
click at [269, 302] on icon at bounding box center [270, 303] width 11 height 11
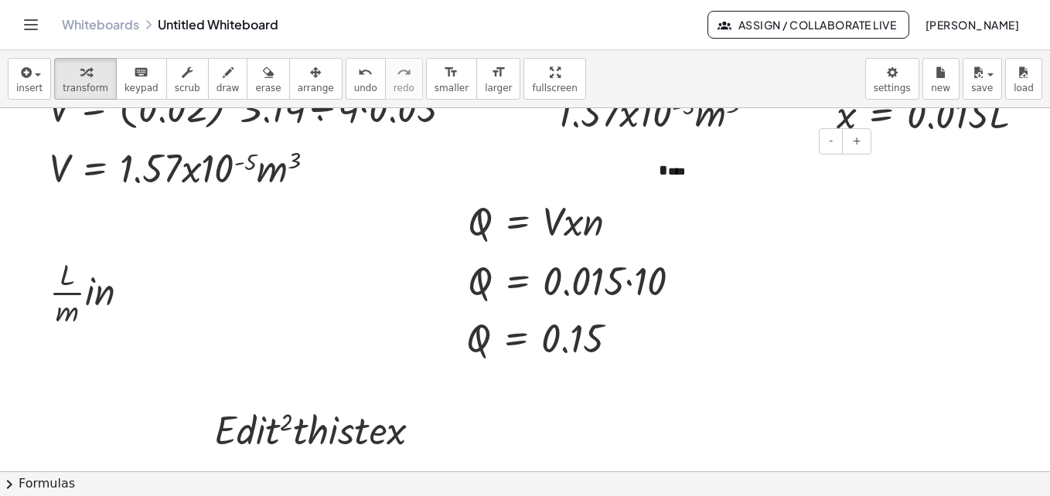
click at [700, 179] on div "* ****" at bounding box center [759, 170] width 232 height 53
drag, startPoint x: 690, startPoint y: 165, endPoint x: 618, endPoint y: 173, distance: 72.3
click at [618, 173] on div "V = · A · x · L Fix a mistake Transform line Copy line as LaTeX Copy derivation…" at bounding box center [486, 392] width 1127 height 827
drag, startPoint x: 687, startPoint y: 176, endPoint x: 649, endPoint y: 177, distance: 37.9
click at [649, 177] on div "- + * ****" at bounding box center [759, 170] width 232 height 53
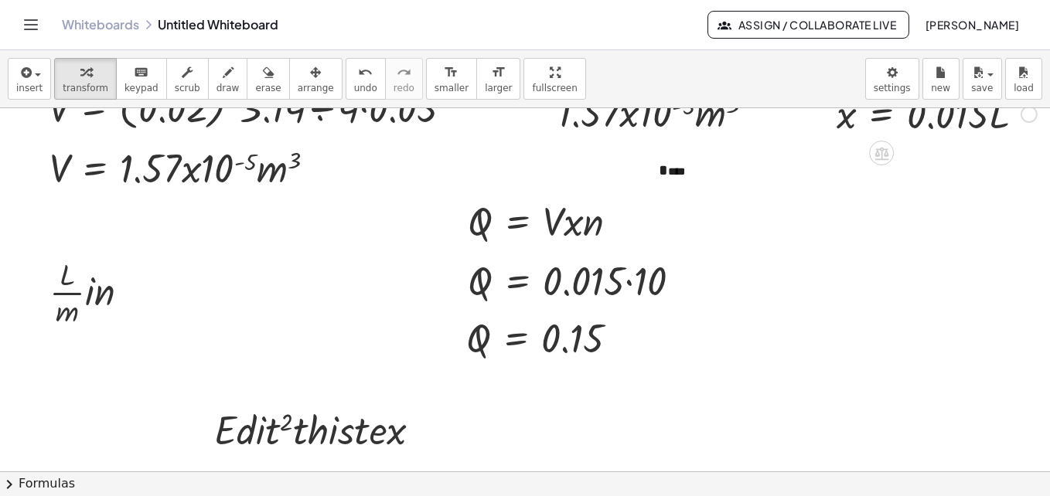
click at [854, 141] on div "x = · 0.015 · L Fix a mistake Transform line Copy line as LaTeX Copy derivation…" at bounding box center [930, 113] width 235 height 60
click at [707, 175] on div "* ****" at bounding box center [759, 170] width 232 height 53
click at [855, 143] on span "+" at bounding box center [856, 141] width 9 height 12
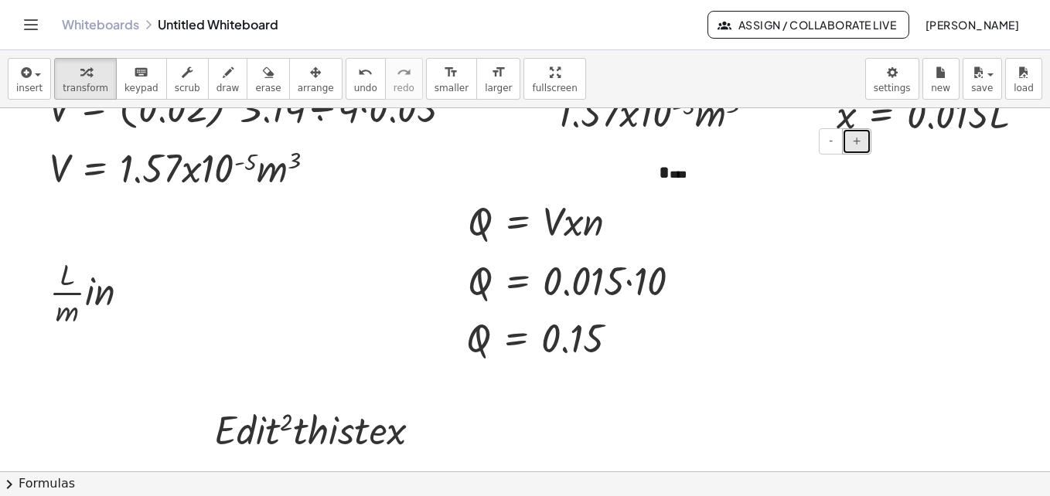
click at [855, 143] on span "+" at bounding box center [856, 141] width 9 height 12
click at [833, 145] on button "-" at bounding box center [831, 141] width 24 height 26
click at [651, 197] on div "- + * ****" at bounding box center [759, 179] width 232 height 70
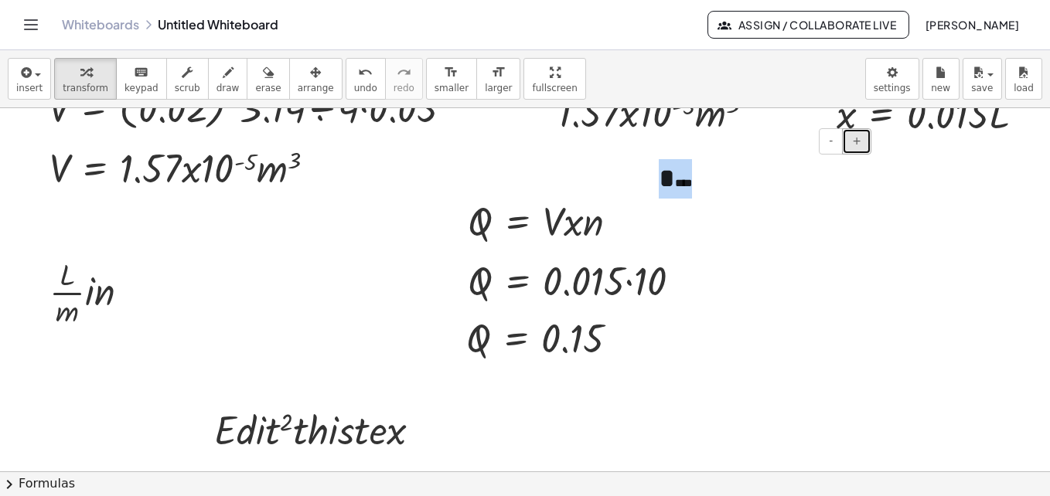
click at [855, 147] on span "+" at bounding box center [856, 141] width 9 height 12
drag, startPoint x: 672, startPoint y: 193, endPoint x: 720, endPoint y: 145, distance: 67.8
drag, startPoint x: 720, startPoint y: 145, endPoint x: 687, endPoint y: 186, distance: 53.4
click at [687, 186] on div "* ****" at bounding box center [759, 186] width 232 height 84
drag, startPoint x: 702, startPoint y: 189, endPoint x: 605, endPoint y: 182, distance: 96.9
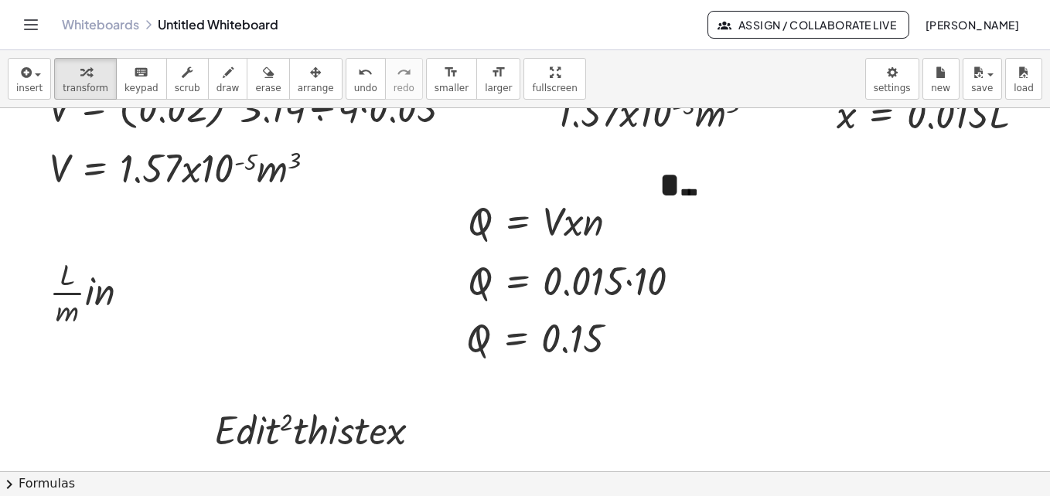
drag, startPoint x: 605, startPoint y: 182, endPoint x: 703, endPoint y: 169, distance: 98.3
click at [703, 169] on div "* ****" at bounding box center [759, 186] width 232 height 84
drag, startPoint x: 670, startPoint y: 186, endPoint x: 697, endPoint y: 165, distance: 34.1
click at [697, 165] on div "* ****" at bounding box center [759, 186] width 232 height 84
drag, startPoint x: 701, startPoint y: 183, endPoint x: 621, endPoint y: 179, distance: 80.5
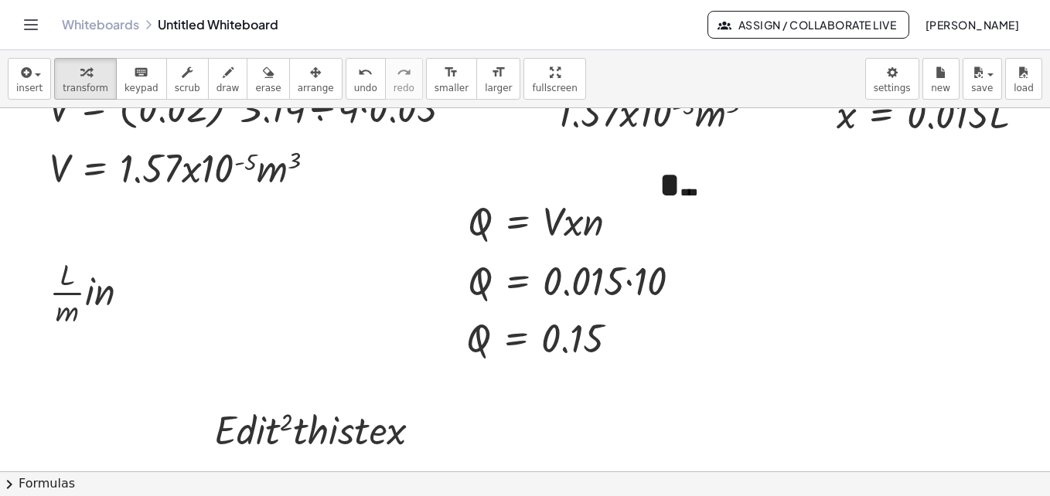
click at [621, 179] on div "V = · A · x · L Fix a mistake Transform line Copy line as LaTeX Copy derivation…" at bounding box center [486, 392] width 1127 height 827
drag, startPoint x: 660, startPoint y: 179, endPoint x: 697, endPoint y: 206, distance: 45.5
drag, startPoint x: 697, startPoint y: 206, endPoint x: 685, endPoint y: 191, distance: 19.2
click at [685, 191] on span "****" at bounding box center [688, 192] width 17 height 11
click at [687, 191] on span "****" at bounding box center [688, 192] width 17 height 11
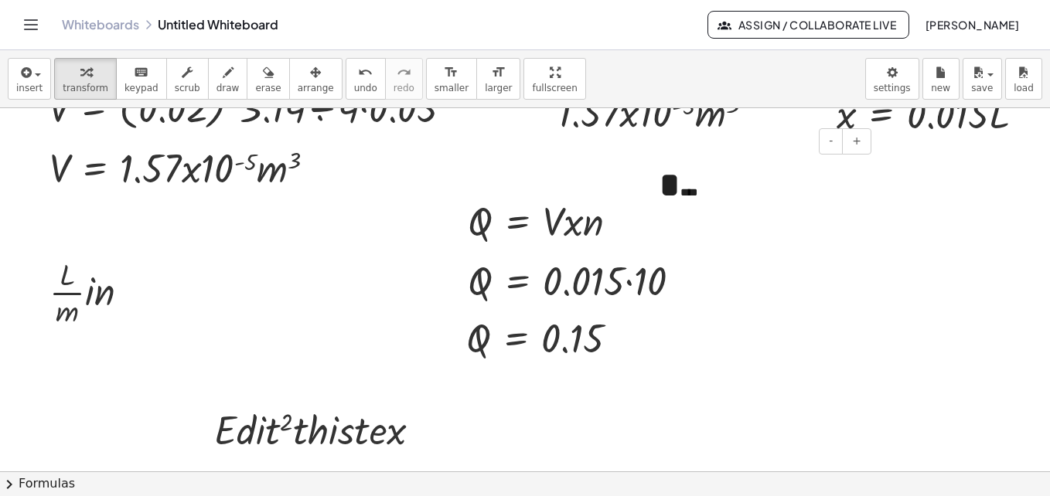
click at [687, 191] on span "****" at bounding box center [688, 192] width 17 height 11
drag, startPoint x: 691, startPoint y: 195, endPoint x: 703, endPoint y: 170, distance: 27.3
click at [703, 170] on div "* ****" at bounding box center [759, 186] width 232 height 84
click at [701, 181] on div "* ****" at bounding box center [759, 186] width 232 height 84
click at [833, 145] on button "-" at bounding box center [831, 141] width 24 height 26
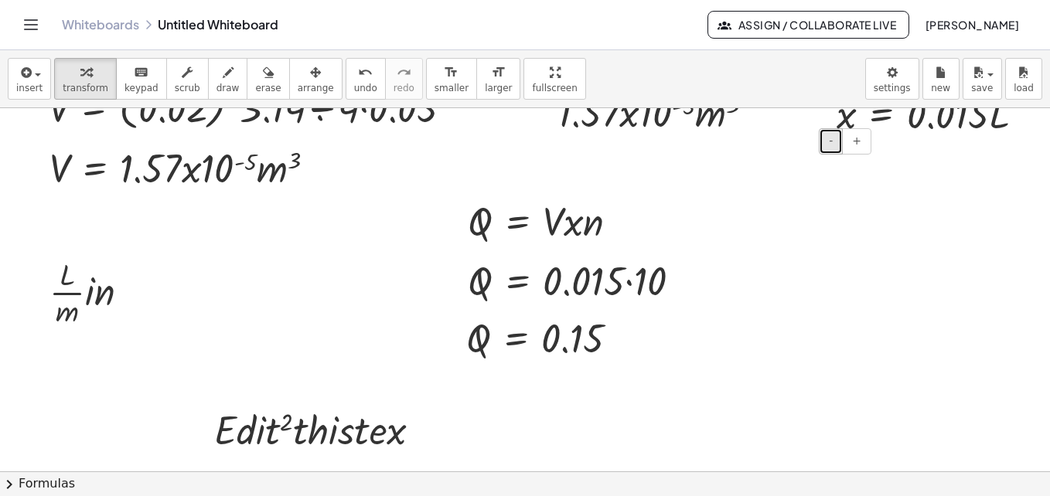
click at [833, 145] on button "-" at bounding box center [831, 141] width 24 height 26
click at [747, 203] on div at bounding box center [486, 392] width 1127 height 827
click at [585, 338] on div at bounding box center [548, 337] width 180 height 51
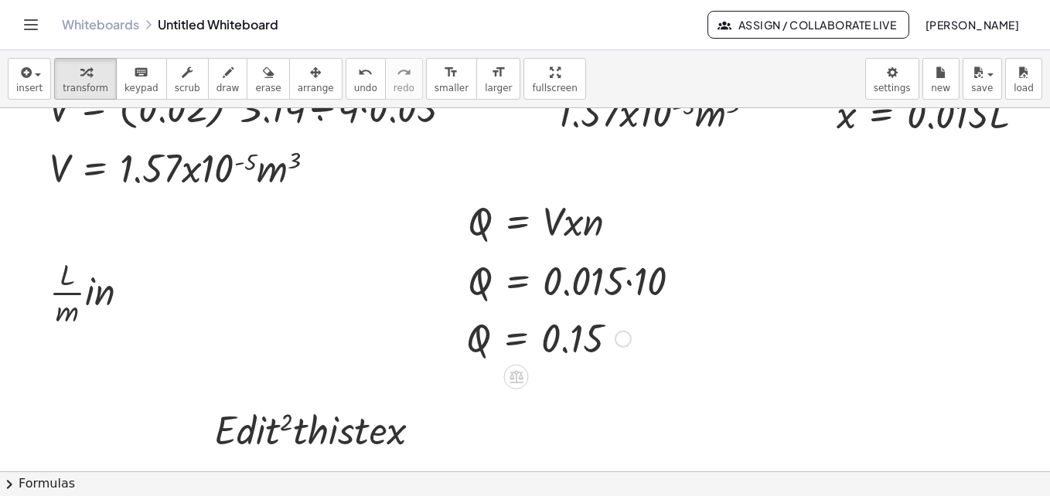
click at [628, 340] on div at bounding box center [548, 337] width 180 height 51
click at [618, 337] on div "Fix a mistake Transform line Copy line as LaTeX Copy derivation as LaTeX Expand…" at bounding box center [623, 339] width 17 height 17
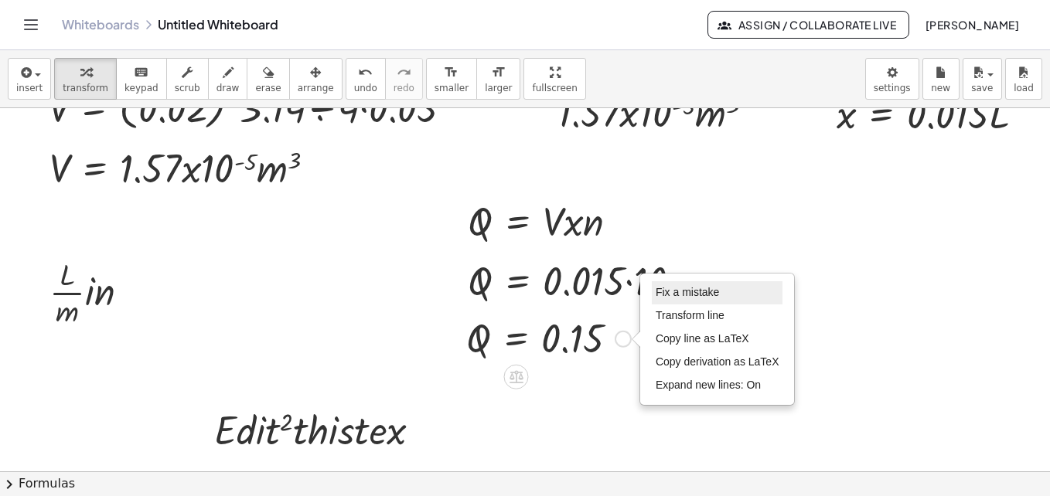
click at [674, 293] on span "Fix a mistake" at bounding box center [687, 292] width 63 height 12
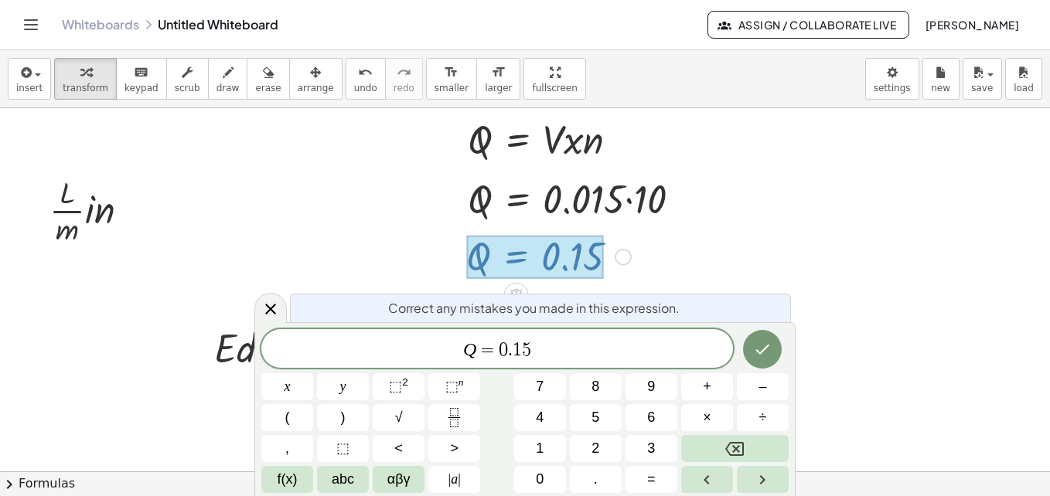
scroll to position [213, 83]
click at [761, 351] on icon "Done" at bounding box center [762, 349] width 19 height 19
click at [864, 337] on div at bounding box center [486, 309] width 1127 height 827
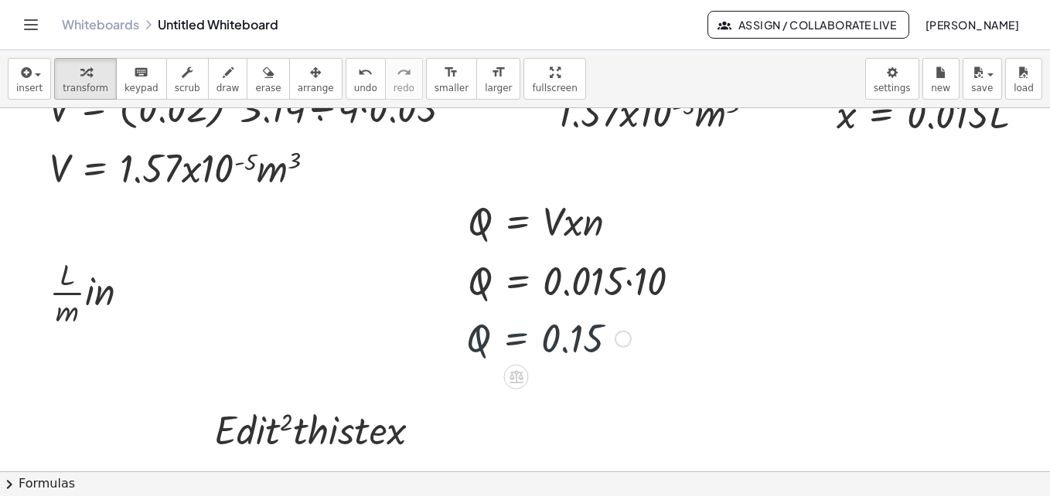
scroll to position [129, 83]
click at [615, 341] on div "Fix a mistake Transform line Copy line as LaTeX Copy derivation as LaTeX Expand…" at bounding box center [623, 339] width 17 height 17
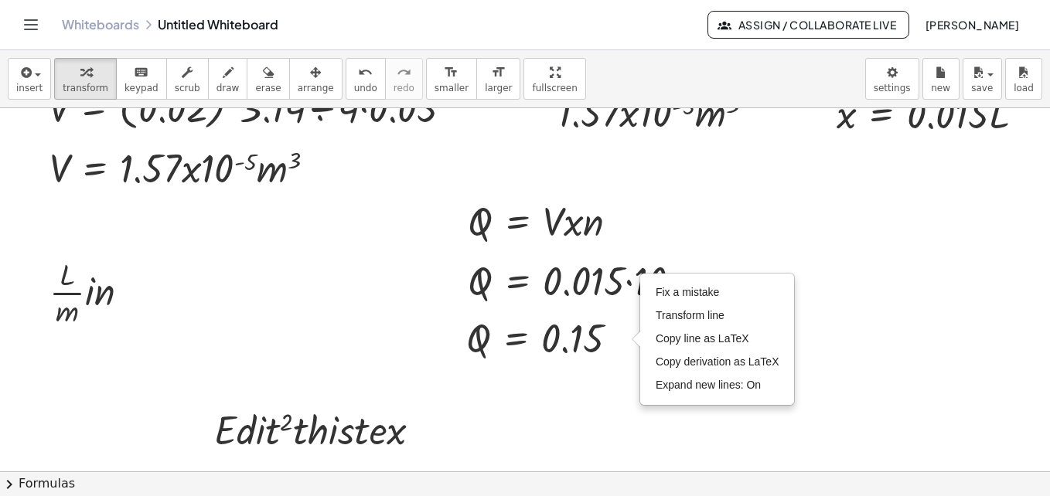
click at [569, 390] on div at bounding box center [486, 392] width 1127 height 827
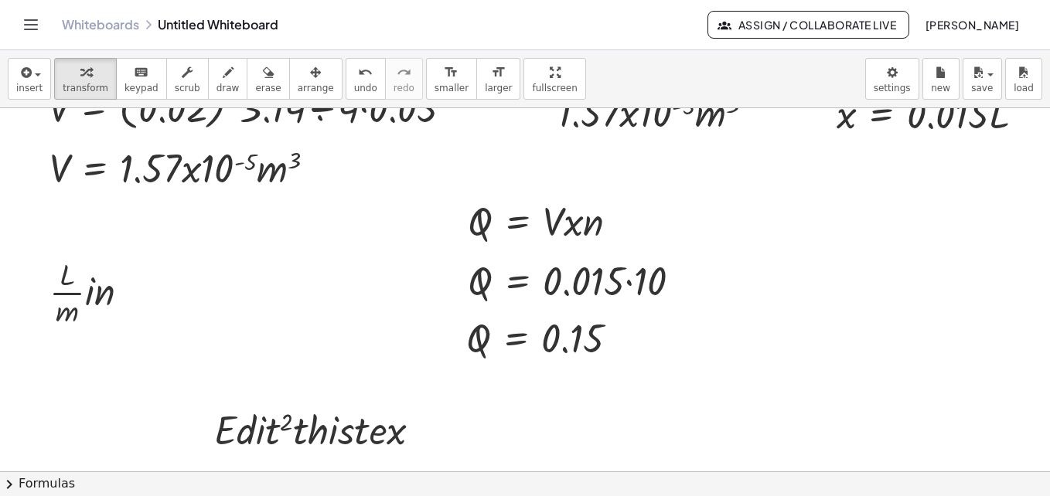
drag, startPoint x: 834, startPoint y: 373, endPoint x: 699, endPoint y: 218, distance: 205.5
click at [699, 218] on div at bounding box center [486, 392] width 1127 height 827
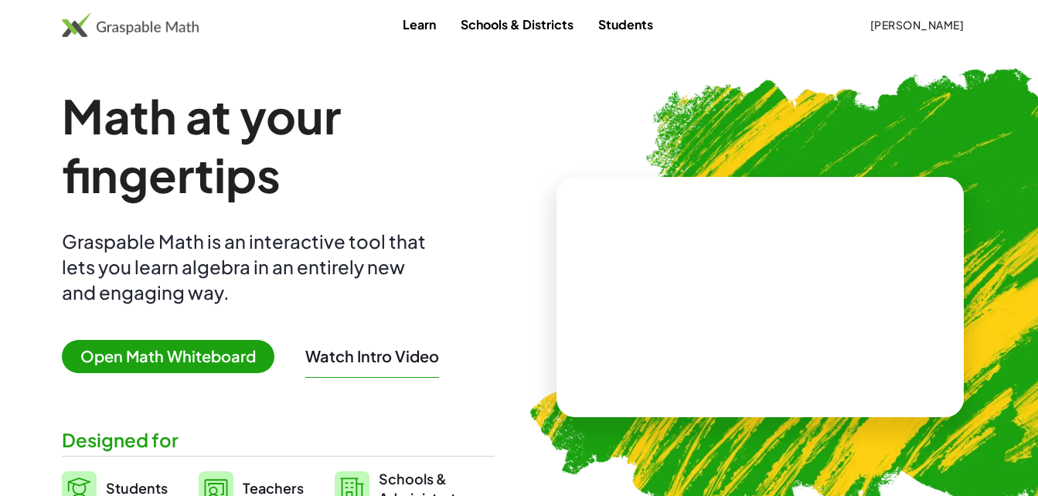
click at [135, 357] on span "Open Math Whiteboard" at bounding box center [168, 356] width 213 height 33
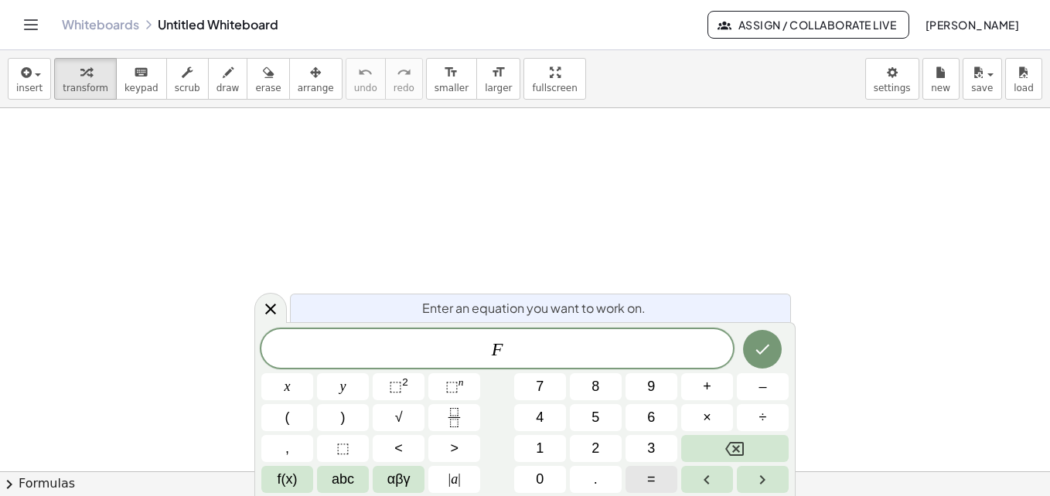
click at [639, 480] on button "=" at bounding box center [651, 479] width 52 height 27
click at [777, 354] on button "Done" at bounding box center [762, 349] width 39 height 39
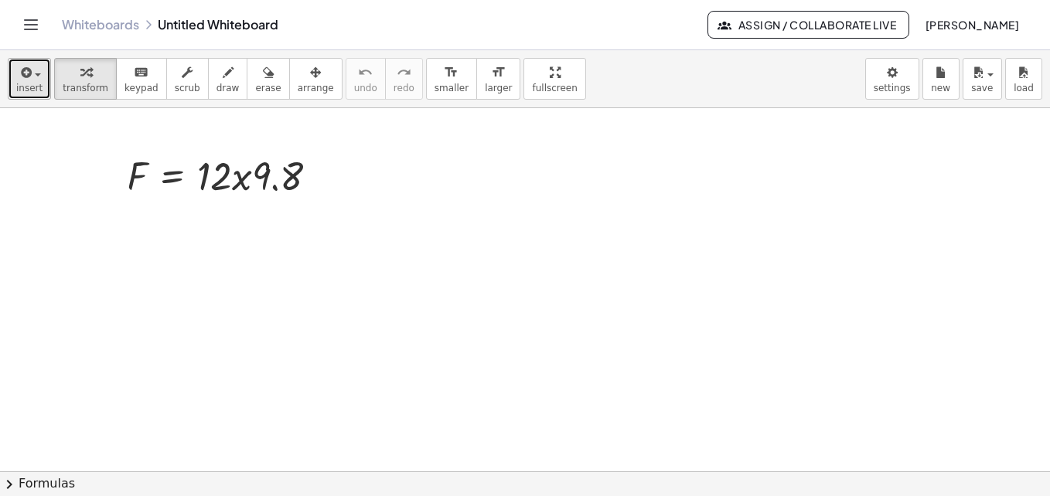
click at [32, 80] on div "button" at bounding box center [29, 72] width 26 height 19
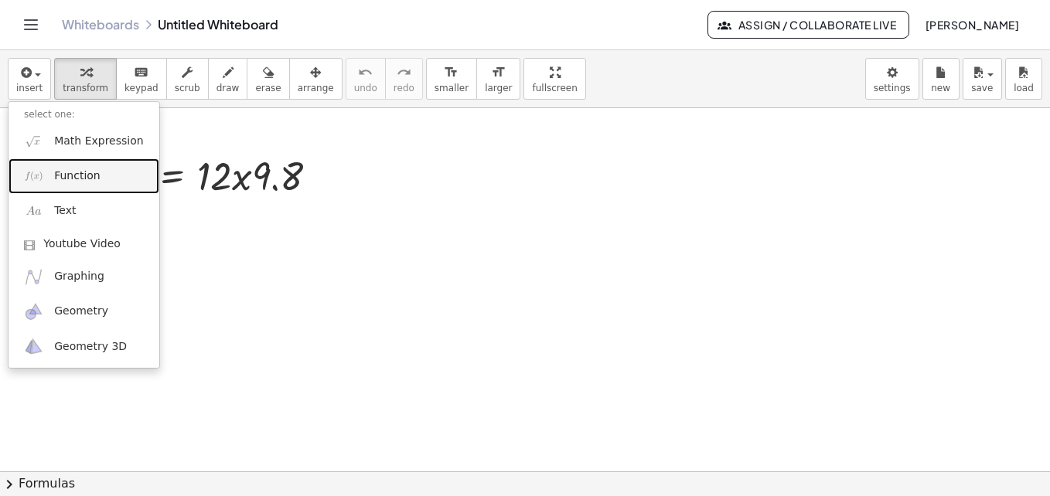
click at [73, 175] on span "Function" at bounding box center [77, 176] width 46 height 15
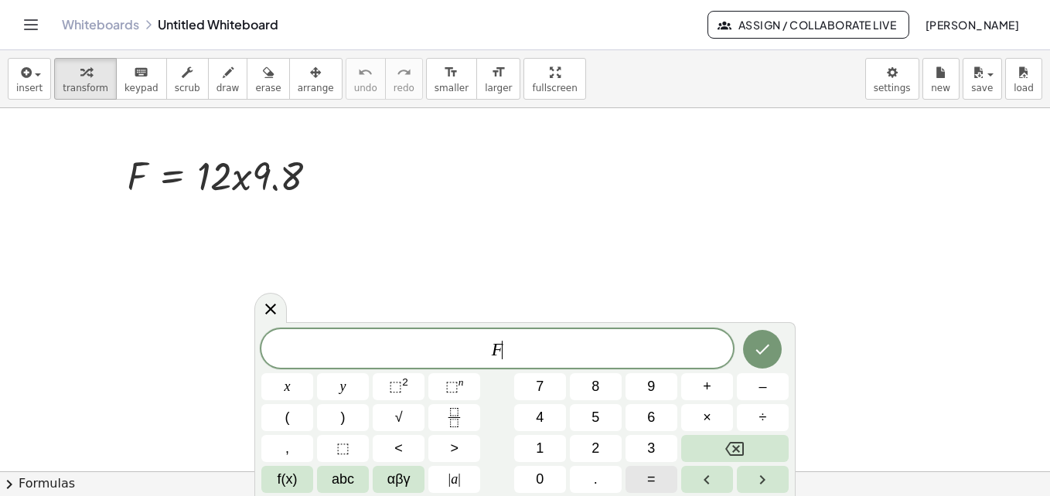
click at [649, 475] on span "=" at bounding box center [651, 479] width 9 height 21
click at [757, 357] on icon "Done" at bounding box center [762, 349] width 19 height 19
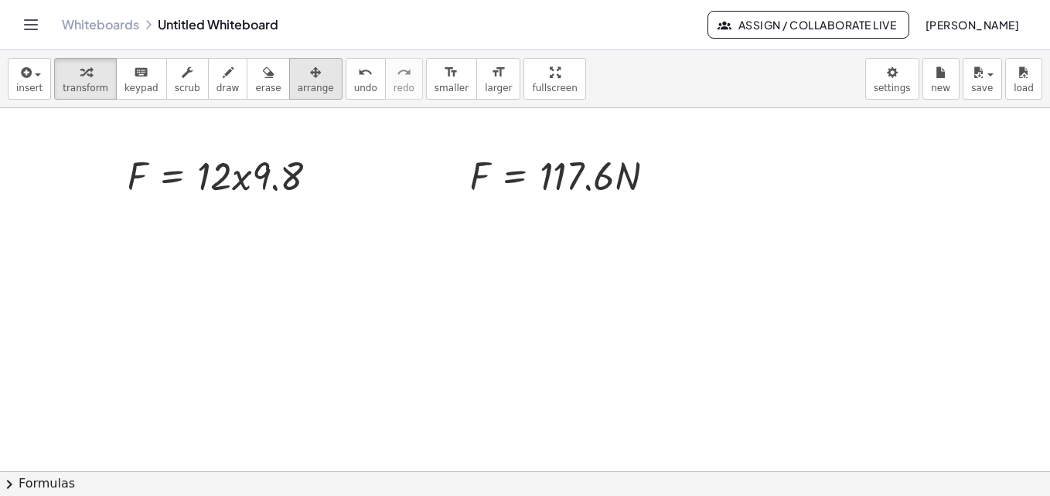
click at [310, 80] on icon "button" at bounding box center [315, 72] width 11 height 19
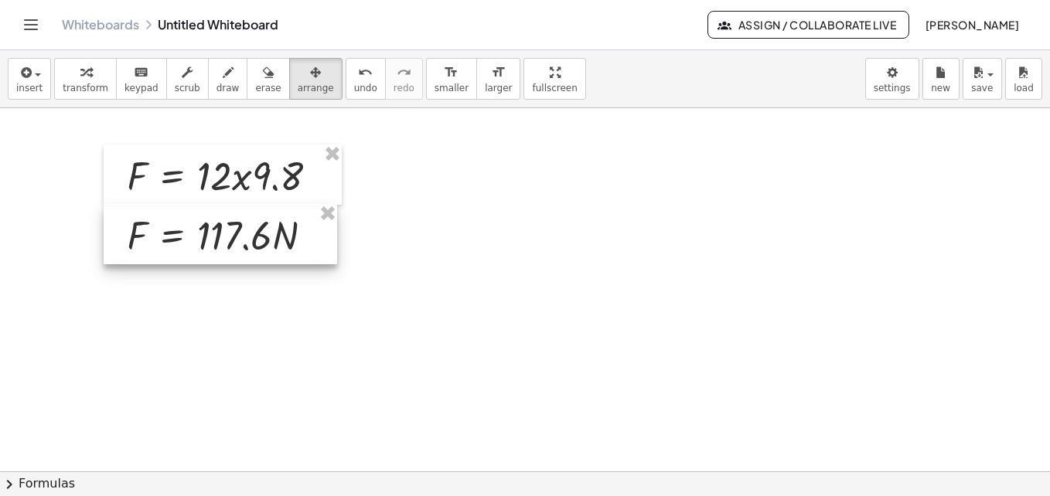
drag, startPoint x: 583, startPoint y: 186, endPoint x: 240, endPoint y: 245, distance: 348.4
click at [240, 245] on div at bounding box center [220, 234] width 233 height 60
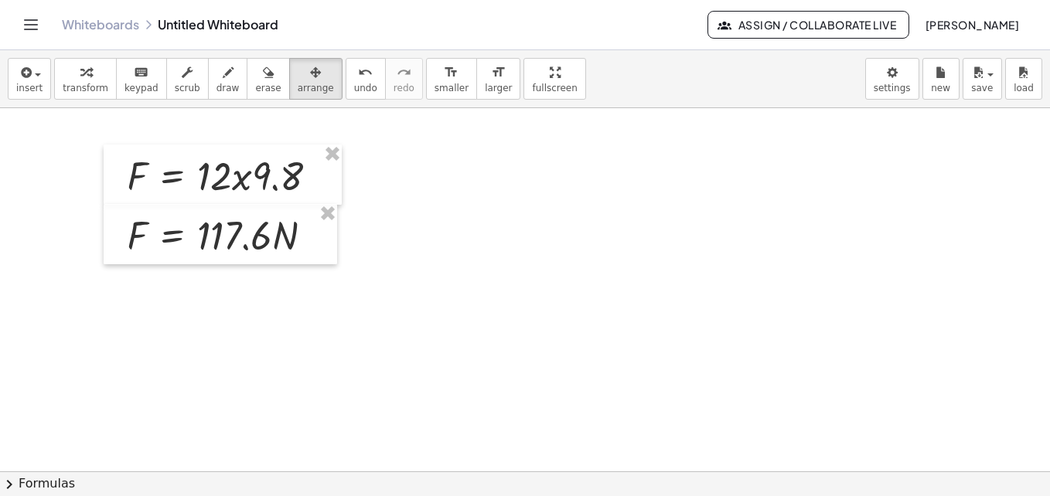
click at [27, 83] on span "insert" at bounding box center [29, 88] width 26 height 11
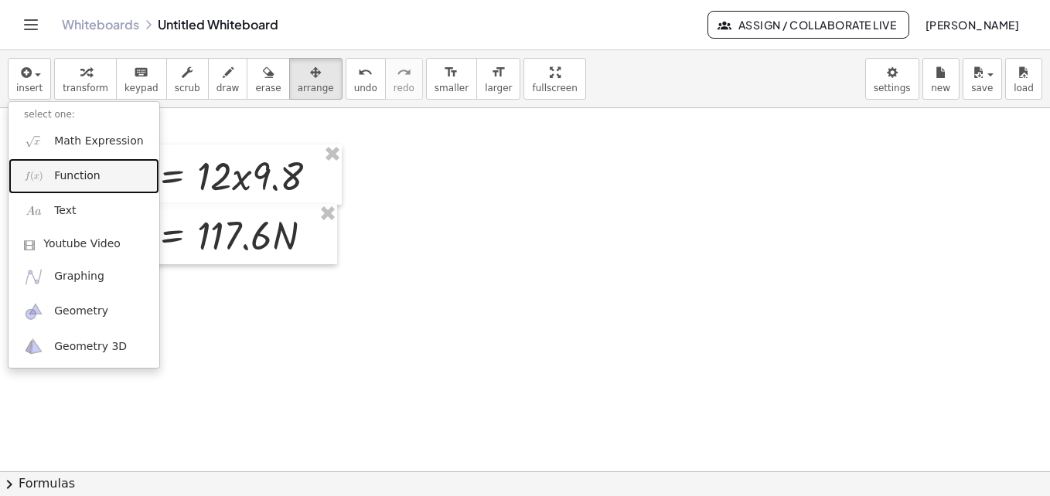
click at [66, 175] on span "Function" at bounding box center [77, 176] width 46 height 15
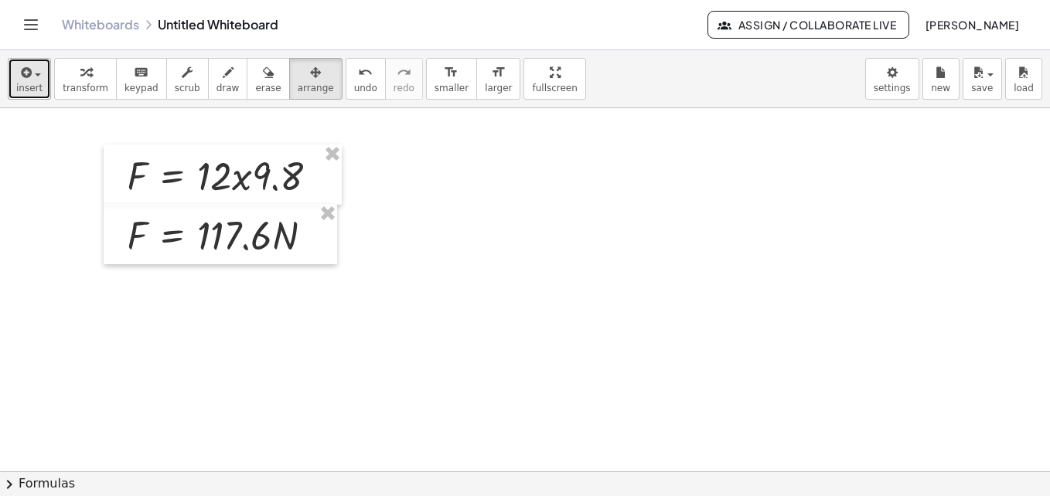
click at [28, 83] on span "insert" at bounding box center [29, 88] width 26 height 11
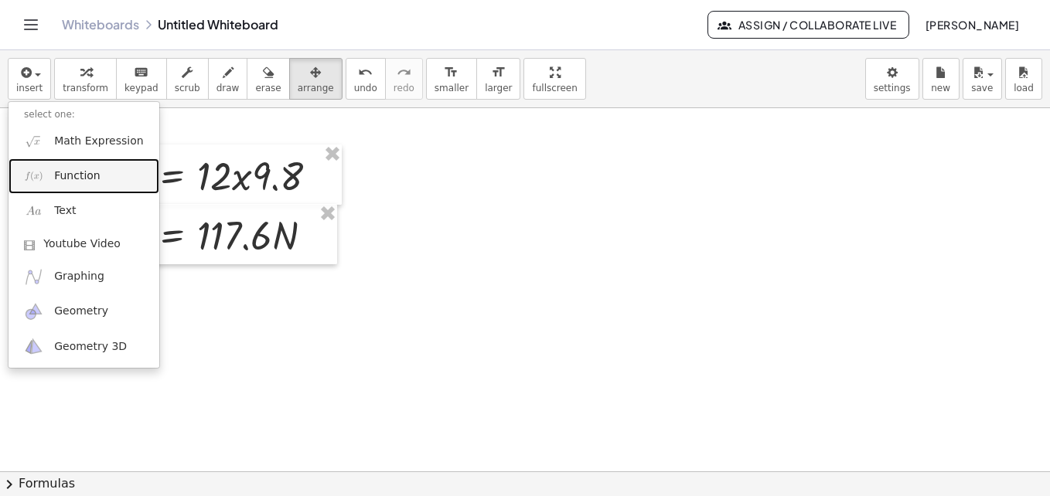
click at [69, 171] on span "Function" at bounding box center [77, 176] width 46 height 15
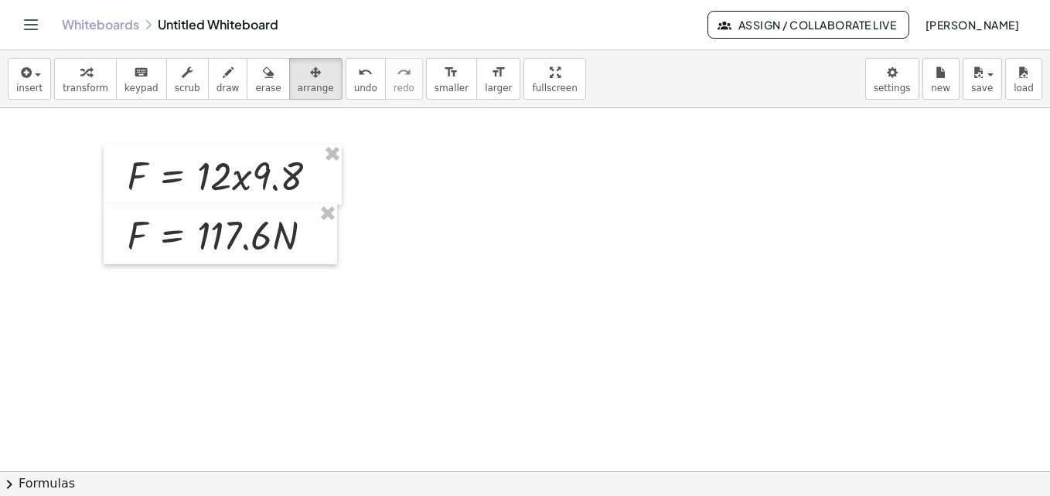
click at [247, 83] on button "erase" at bounding box center [268, 79] width 43 height 42
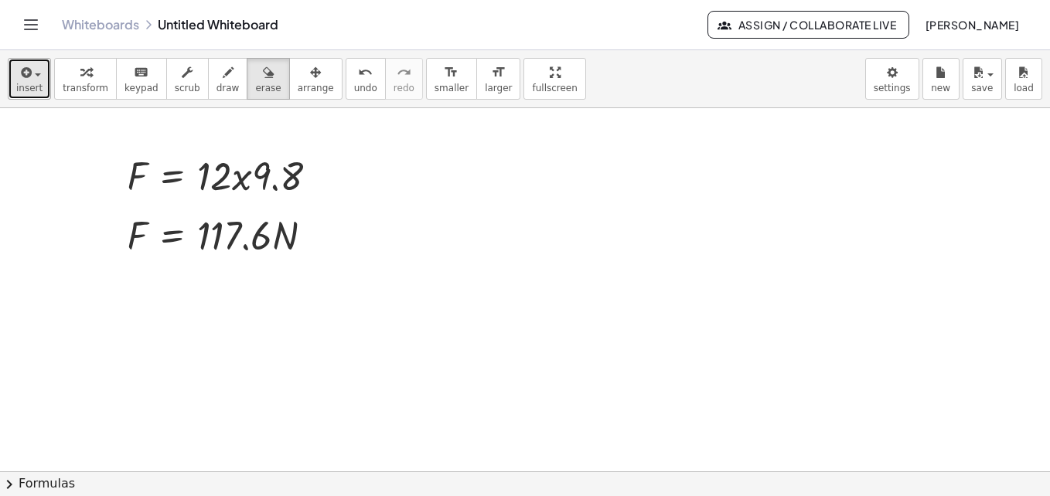
click at [18, 64] on icon "button" at bounding box center [25, 72] width 14 height 19
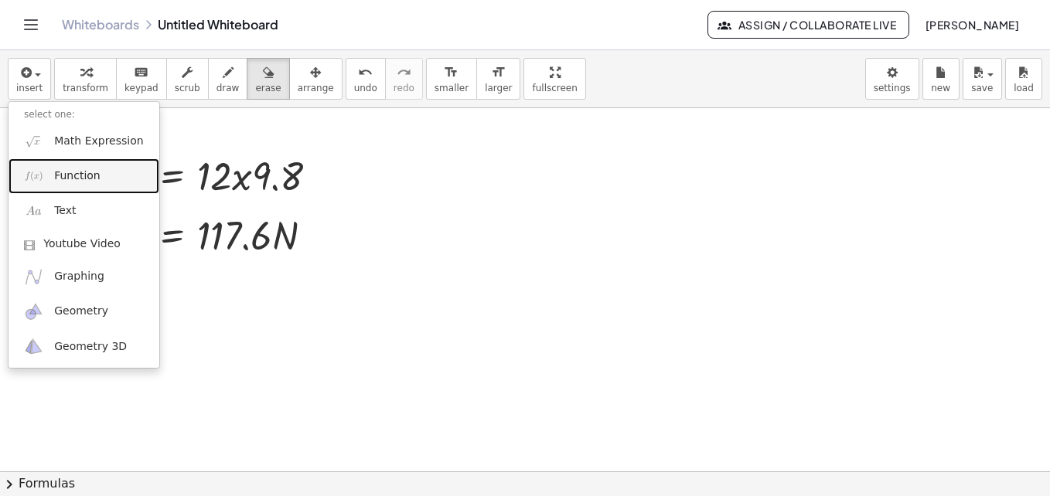
click at [81, 180] on span "Function" at bounding box center [77, 176] width 46 height 15
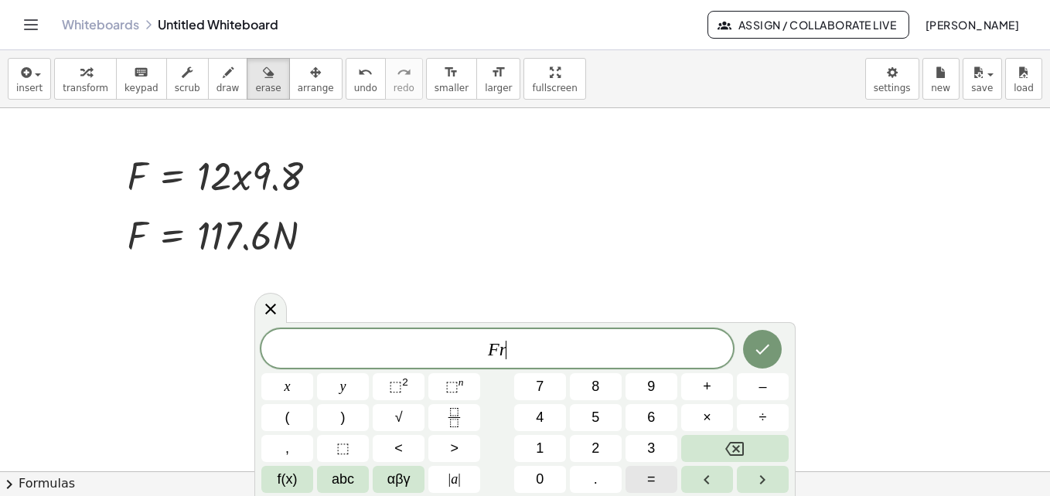
click at [653, 482] on span "=" at bounding box center [651, 479] width 9 height 21
click at [463, 479] on button "| a |" at bounding box center [454, 479] width 52 height 27
click at [354, 83] on span "undo" at bounding box center [365, 88] width 23 height 11
click at [402, 485] on span "αβγ" at bounding box center [398, 479] width 23 height 21
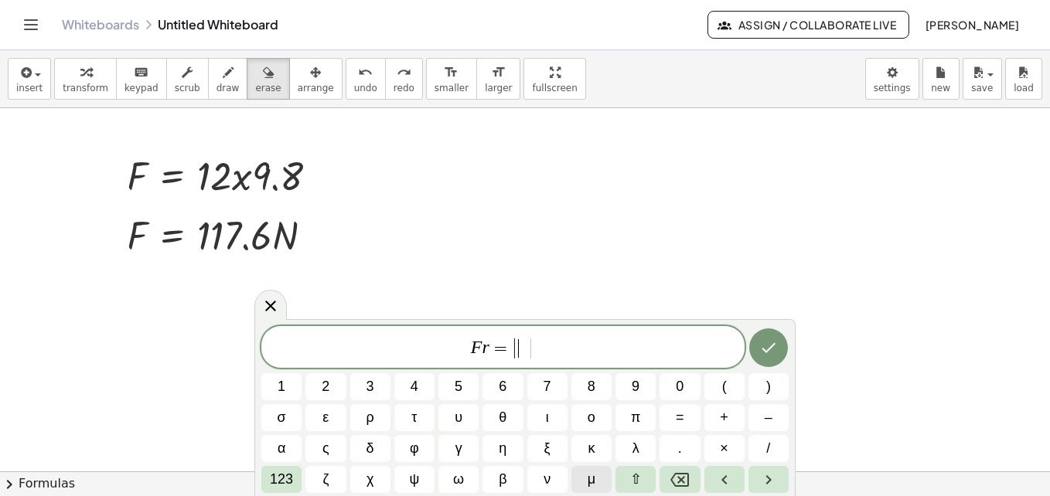
click at [580, 472] on button "μ" at bounding box center [591, 479] width 40 height 27
click at [528, 341] on span "| μ ​ |" at bounding box center [523, 348] width 26 height 22
click at [536, 343] on span "F r = | μ | ​" at bounding box center [502, 349] width 483 height 26
click at [596, 474] on button "μ" at bounding box center [591, 479] width 40 height 27
click at [772, 361] on button "Done" at bounding box center [768, 349] width 39 height 39
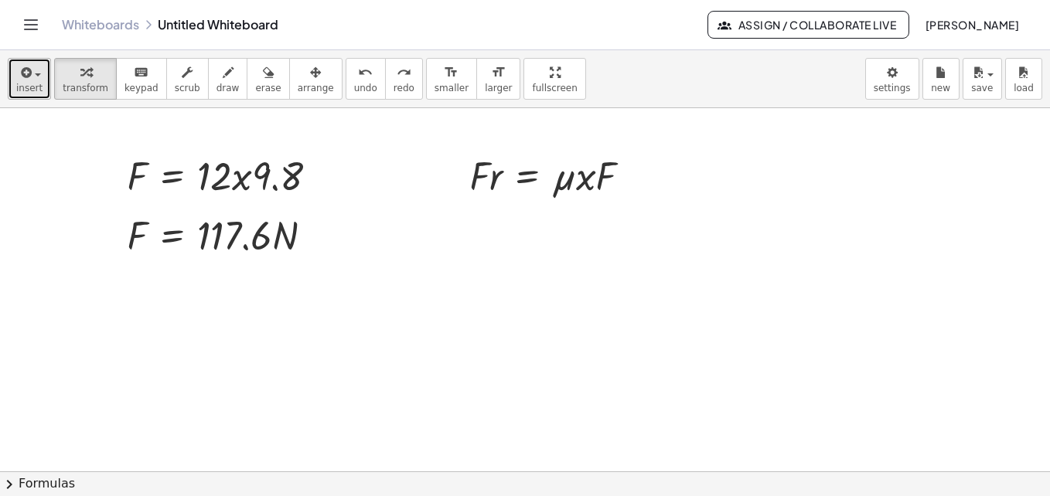
click at [43, 85] on button "insert" at bounding box center [29, 79] width 43 height 42
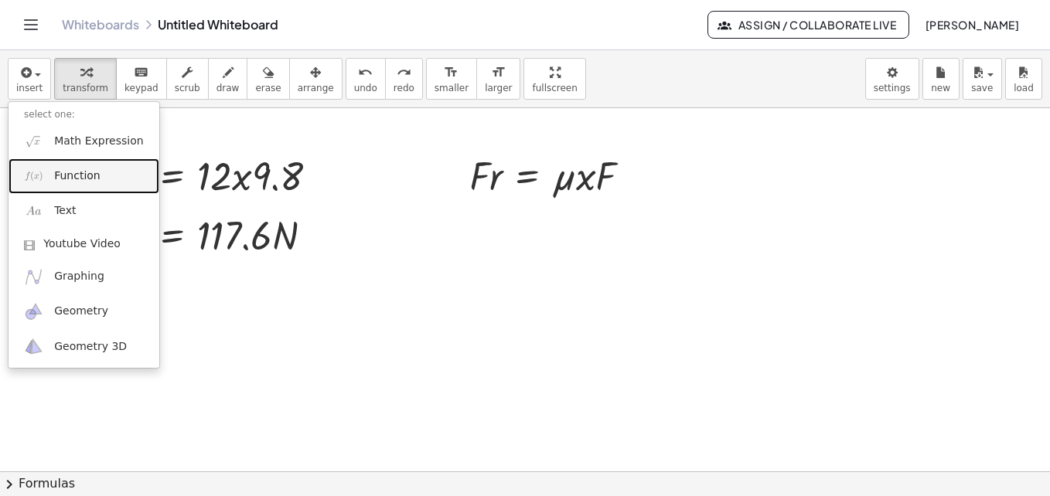
click at [73, 172] on span "Function" at bounding box center [77, 176] width 46 height 15
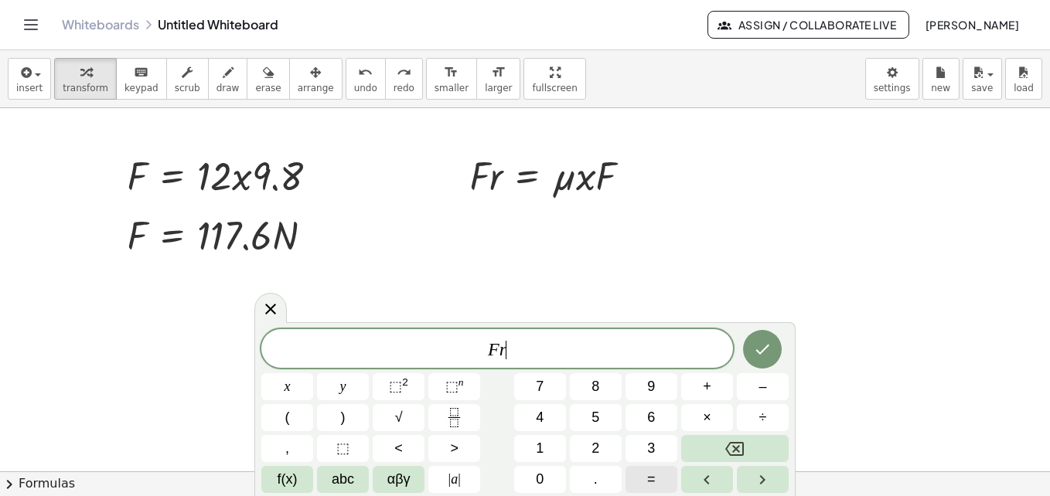
click at [655, 484] on span "=" at bounding box center [651, 479] width 9 height 21
click at [601, 476] on button "." at bounding box center [596, 479] width 52 height 27
click at [723, 446] on button "Backspace" at bounding box center [734, 448] width 107 height 27
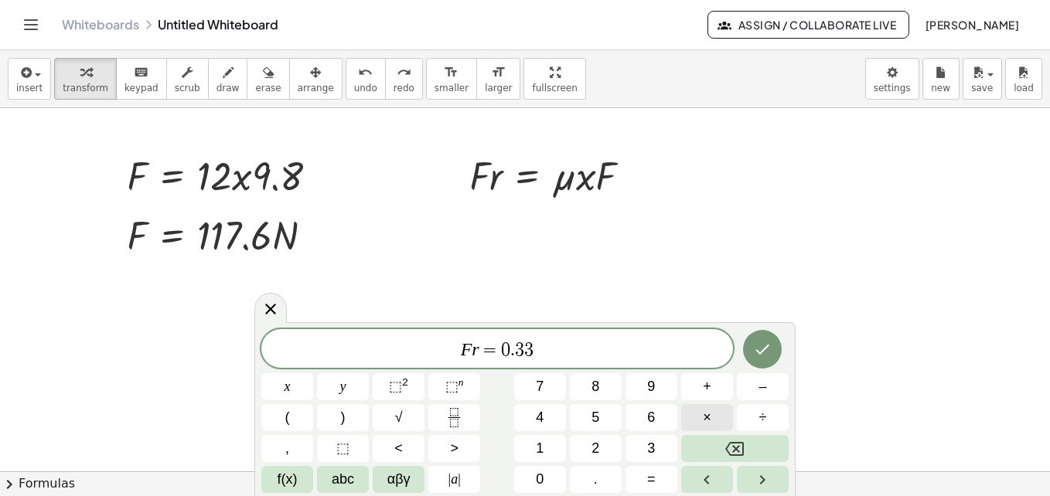
click at [707, 424] on span "×" at bounding box center [707, 417] width 9 height 21
click at [753, 360] on button "Done" at bounding box center [762, 349] width 39 height 39
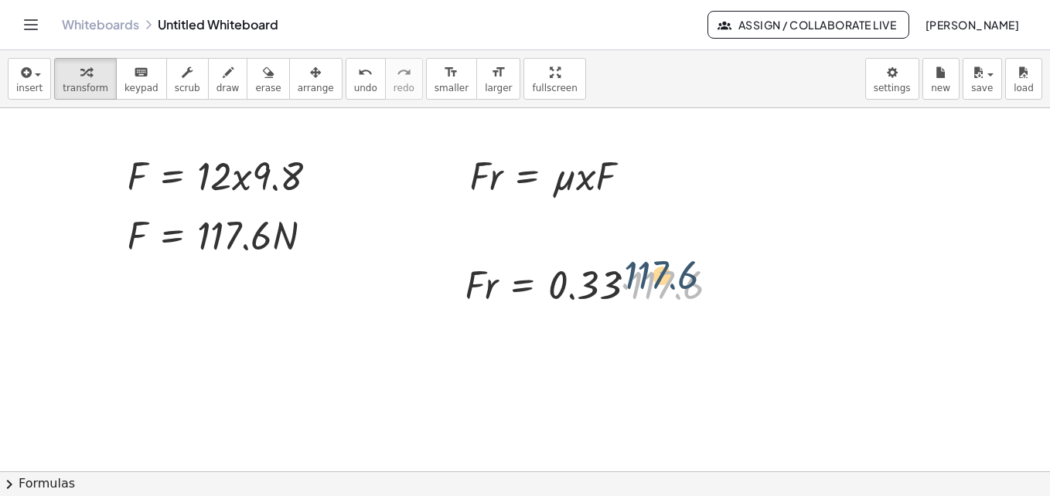
drag, startPoint x: 666, startPoint y: 294, endPoint x: 659, endPoint y: 282, distance: 13.5
click at [659, 282] on div at bounding box center [598, 283] width 283 height 53
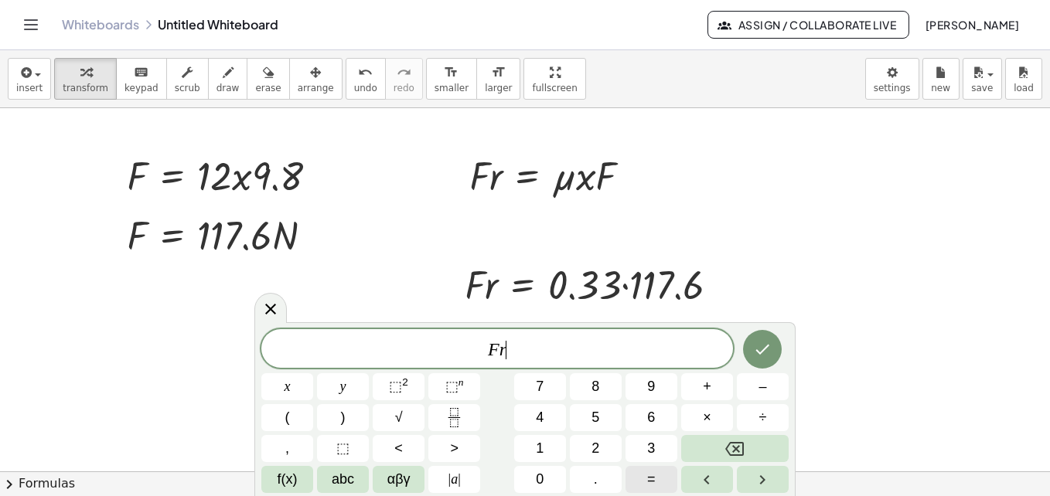
click at [651, 486] on span "=" at bounding box center [651, 479] width 9 height 21
click at [751, 353] on button "Done" at bounding box center [762, 349] width 39 height 39
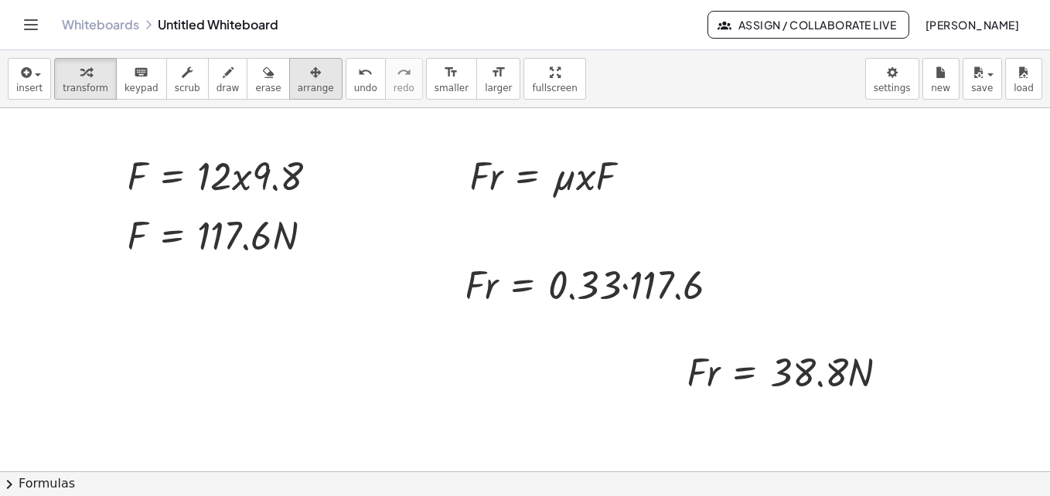
click at [298, 68] on div "button" at bounding box center [316, 72] width 36 height 19
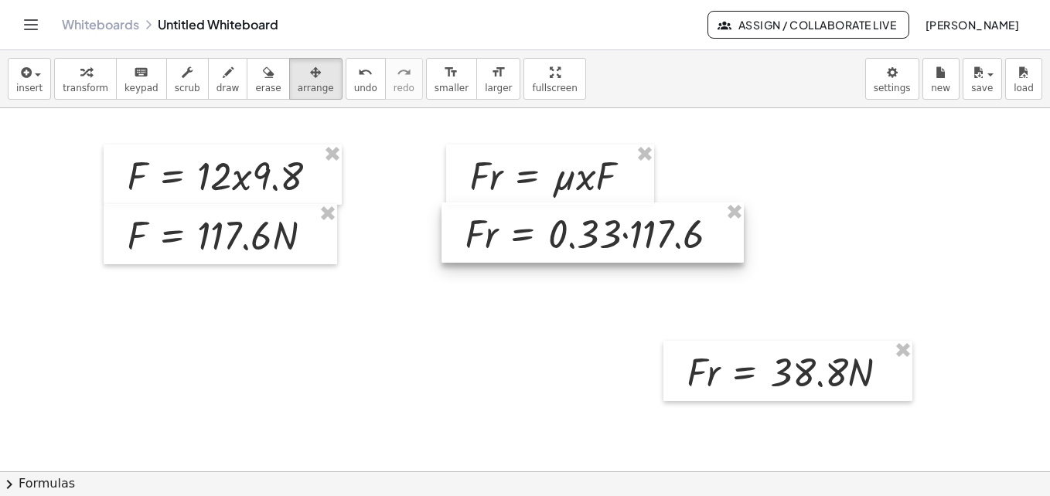
drag, startPoint x: 520, startPoint y: 271, endPoint x: 520, endPoint y: 220, distance: 51.0
click at [520, 220] on div at bounding box center [592, 233] width 302 height 60
drag, startPoint x: 716, startPoint y: 381, endPoint x: 574, endPoint y: 357, distance: 143.5
drag, startPoint x: 574, startPoint y: 357, endPoint x: 704, endPoint y: 377, distance: 130.7
click at [704, 377] on div at bounding box center [787, 371] width 249 height 60
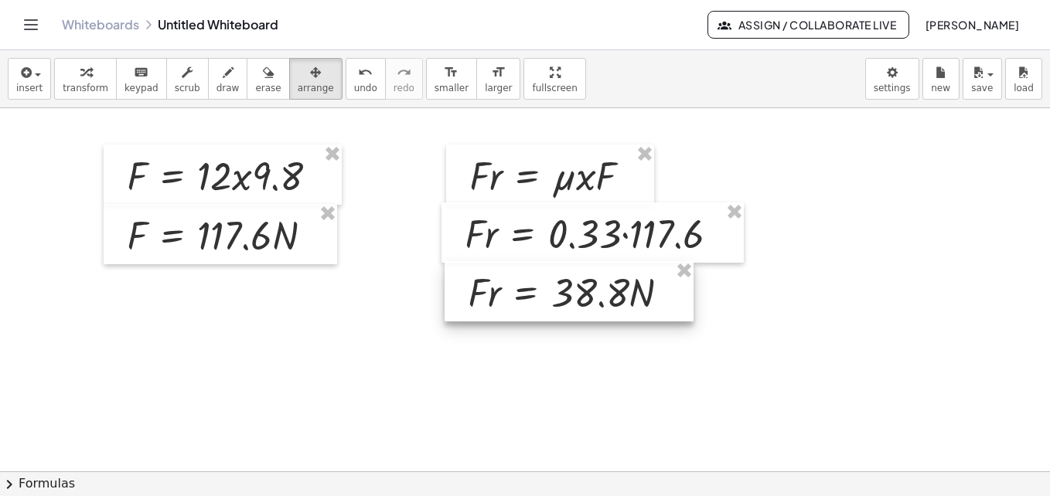
drag, startPoint x: 704, startPoint y: 377, endPoint x: 485, endPoint y: 298, distance: 232.6
click at [485, 298] on div at bounding box center [569, 291] width 249 height 60
click at [482, 298] on div at bounding box center [565, 292] width 249 height 60
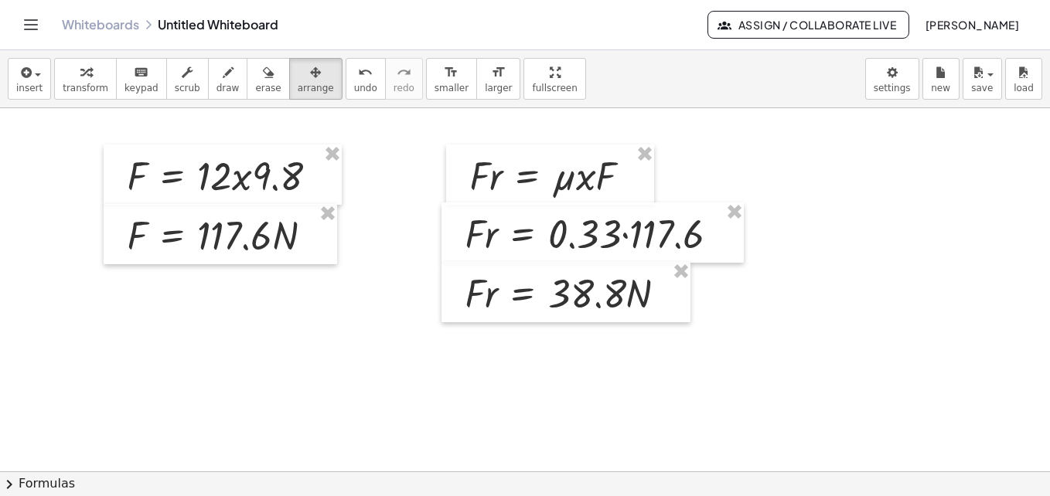
click at [43, 78] on button "insert" at bounding box center [29, 79] width 43 height 42
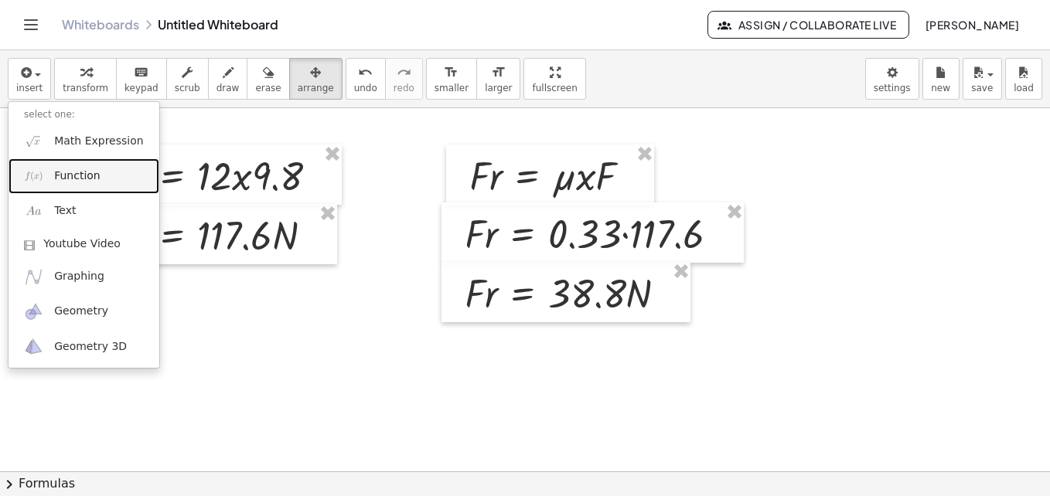
click at [71, 172] on span "Function" at bounding box center [77, 176] width 46 height 15
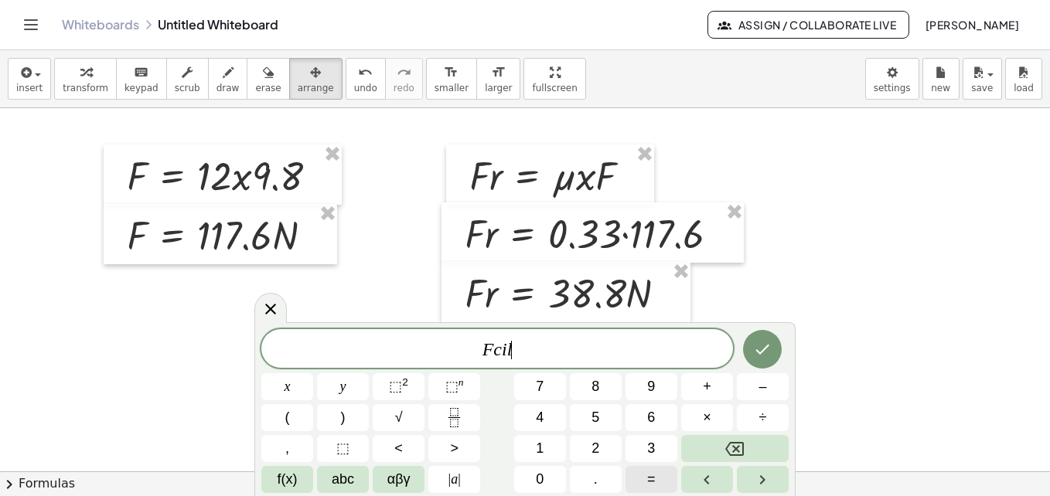
click at [639, 472] on button "=" at bounding box center [651, 479] width 52 height 27
click at [287, 418] on span "(" at bounding box center [287, 417] width 5 height 21
click at [707, 399] on button "+" at bounding box center [707, 386] width 52 height 27
click at [571, 346] on span "+" at bounding box center [574, 348] width 22 height 19
click at [717, 390] on button "+" at bounding box center [707, 386] width 52 height 27
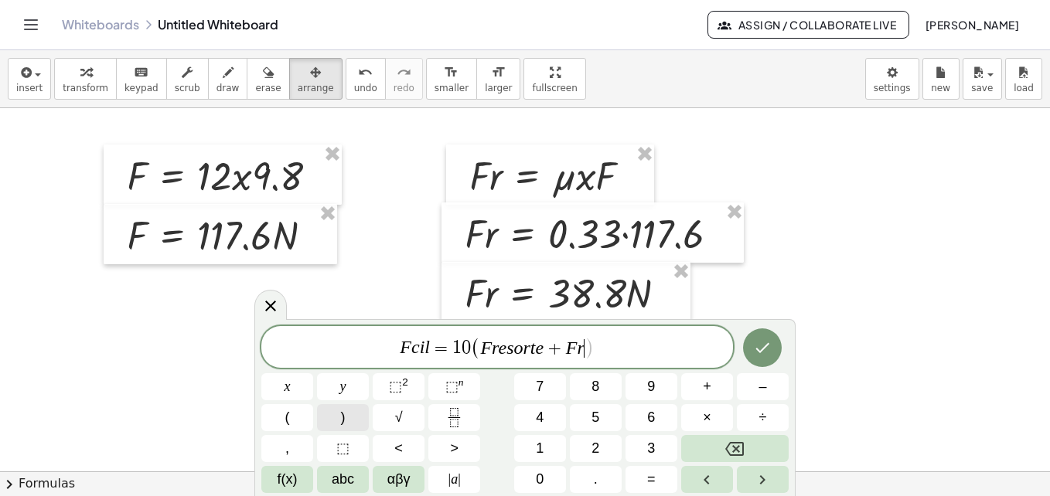
click at [345, 428] on button ")" at bounding box center [343, 417] width 52 height 27
click at [766, 353] on icon "Done" at bounding box center [762, 348] width 19 height 19
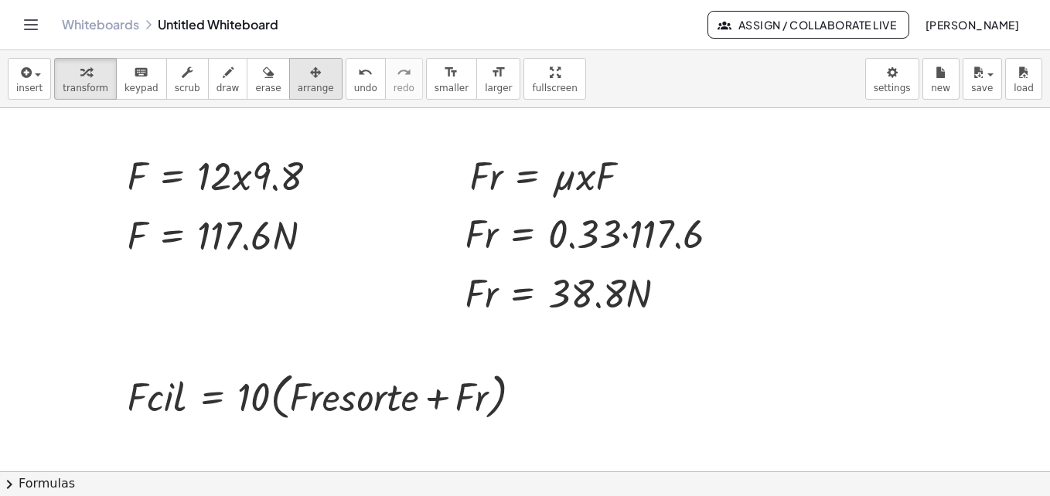
click at [295, 94] on button "arrange" at bounding box center [315, 79] width 53 height 42
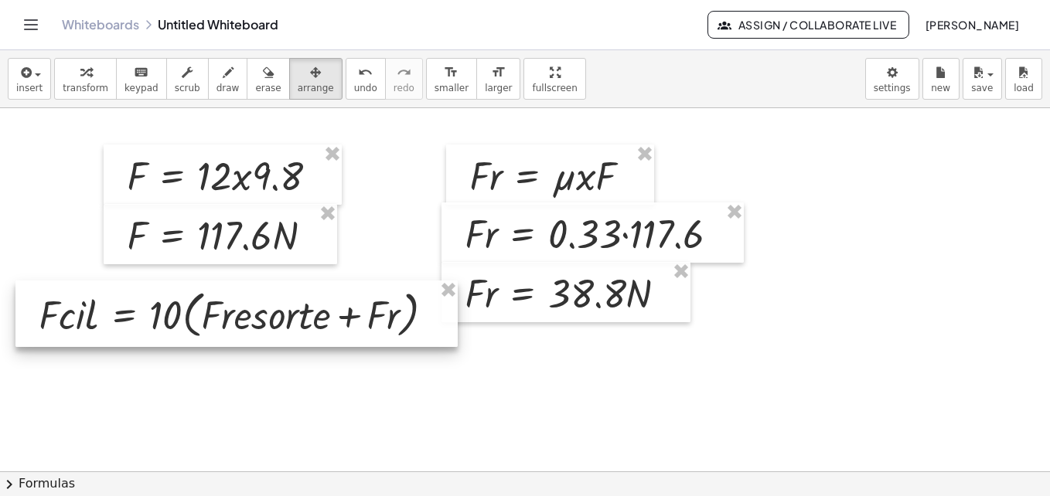
drag, startPoint x: 302, startPoint y: 380, endPoint x: 213, endPoint y: 298, distance: 120.3
click at [213, 298] on div at bounding box center [236, 314] width 442 height 66
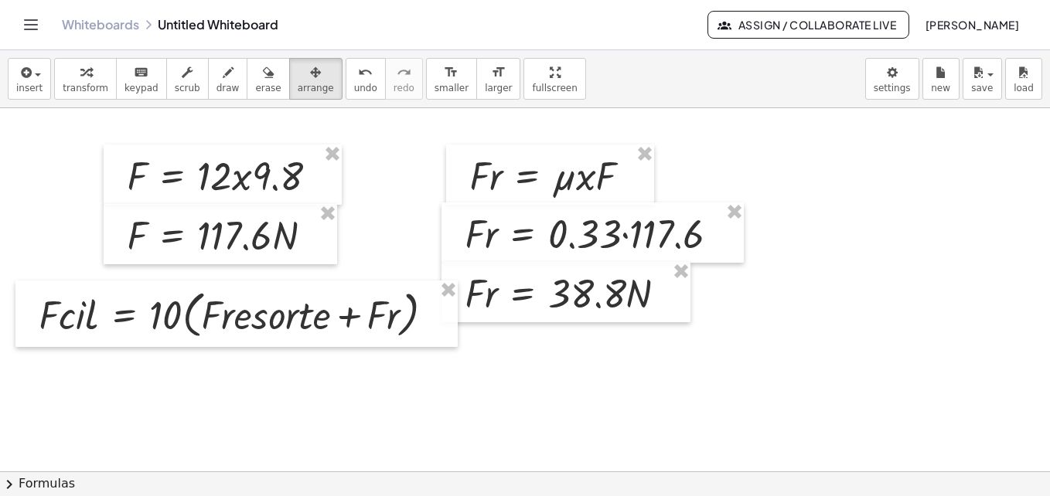
click at [8, 81] on button "insert" at bounding box center [29, 79] width 43 height 42
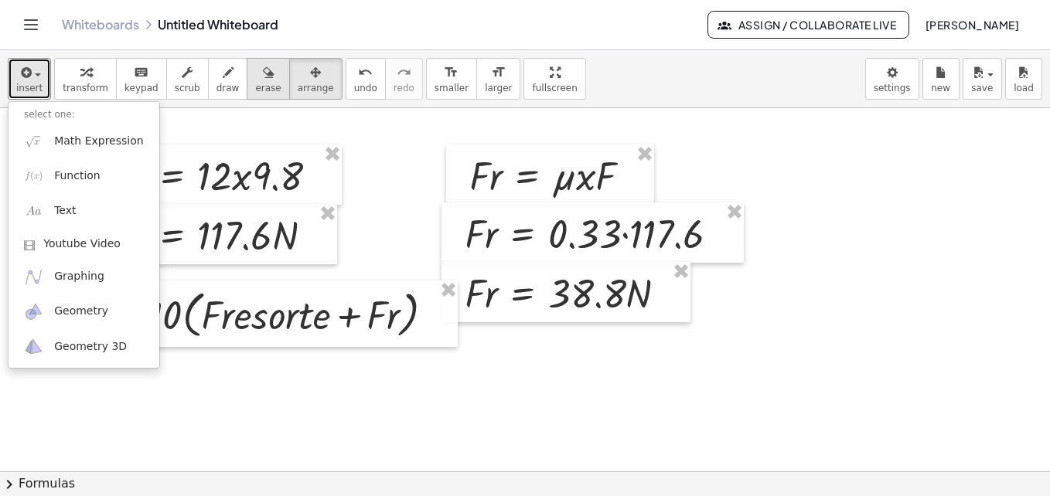
click at [263, 76] on icon "button" at bounding box center [268, 72] width 11 height 19
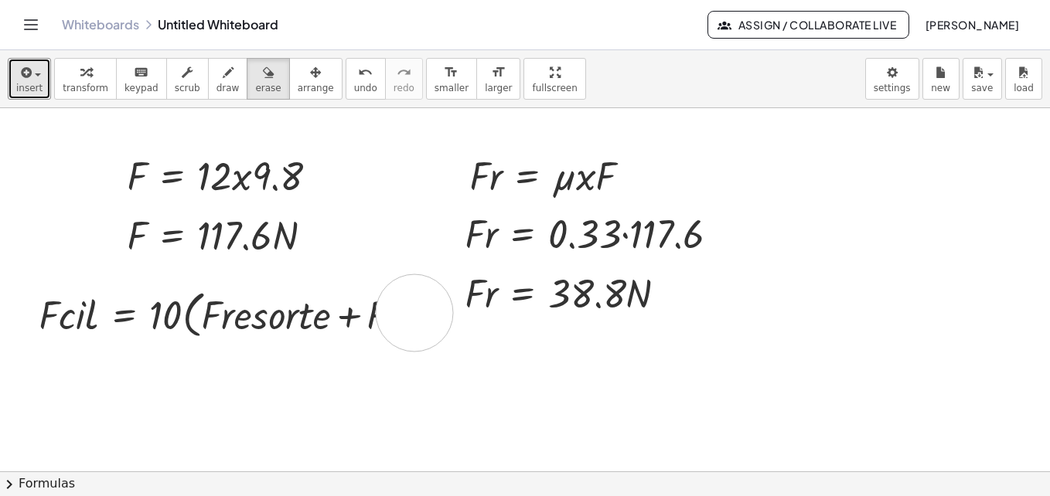
click at [29, 78] on icon "button" at bounding box center [25, 72] width 14 height 19
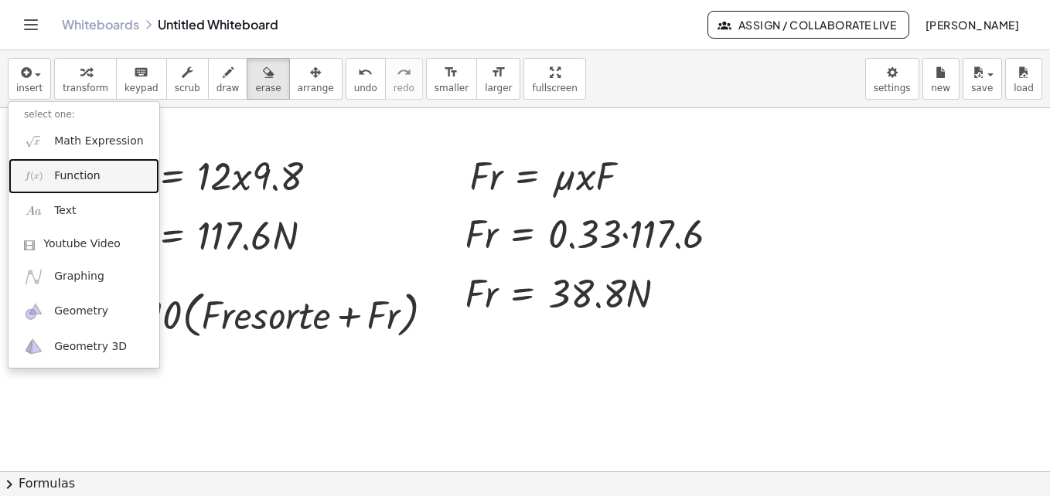
click at [64, 179] on span "Function" at bounding box center [77, 176] width 46 height 15
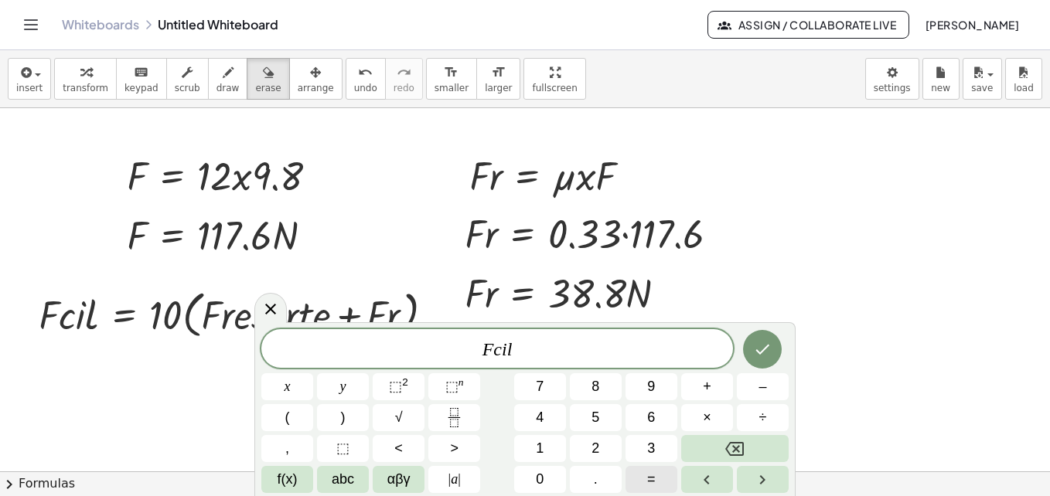
click at [652, 480] on span "=" at bounding box center [651, 479] width 9 height 21
click at [299, 421] on button "(" at bounding box center [287, 417] width 52 height 27
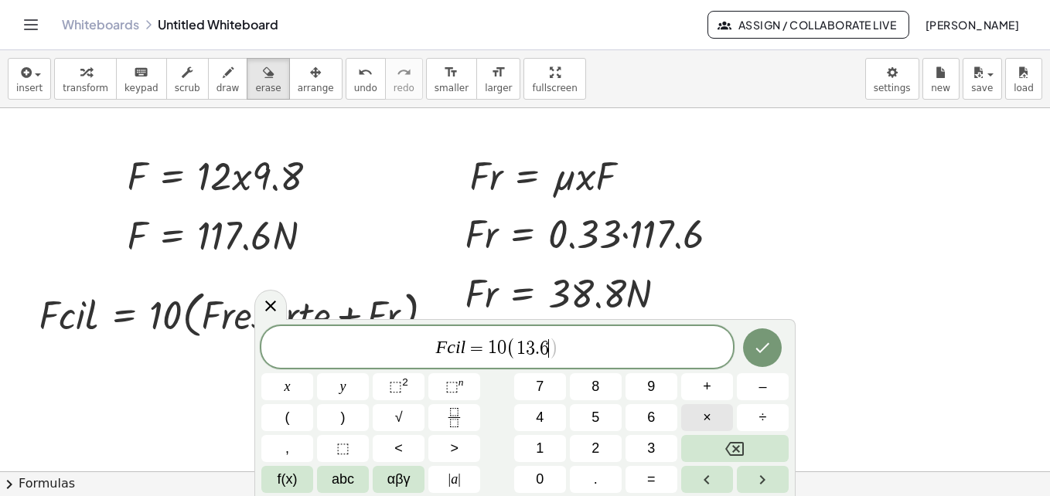
click at [710, 412] on span "×" at bounding box center [707, 417] width 9 height 21
click at [341, 427] on span ")" at bounding box center [343, 417] width 5 height 21
click at [763, 366] on button "Done" at bounding box center [762, 348] width 39 height 39
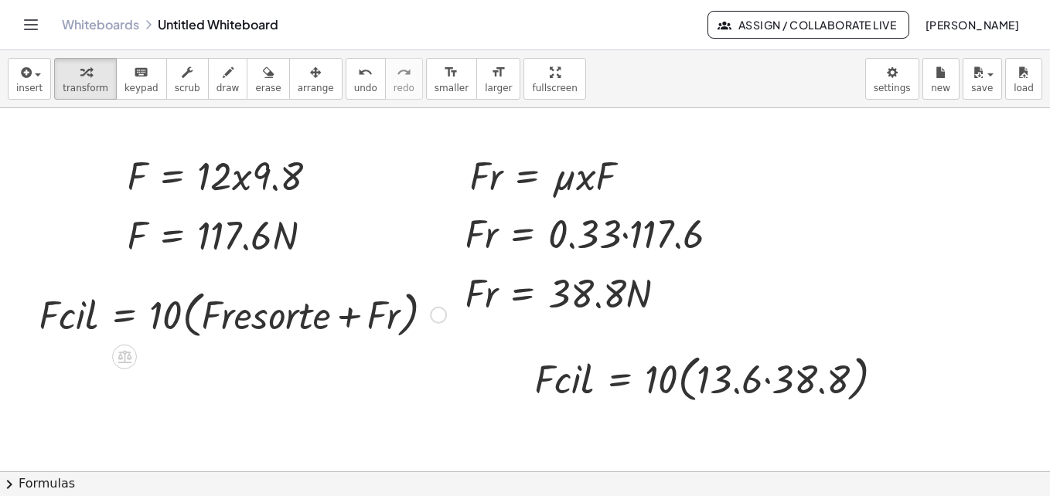
click at [434, 315] on div at bounding box center [438, 315] width 17 height 17
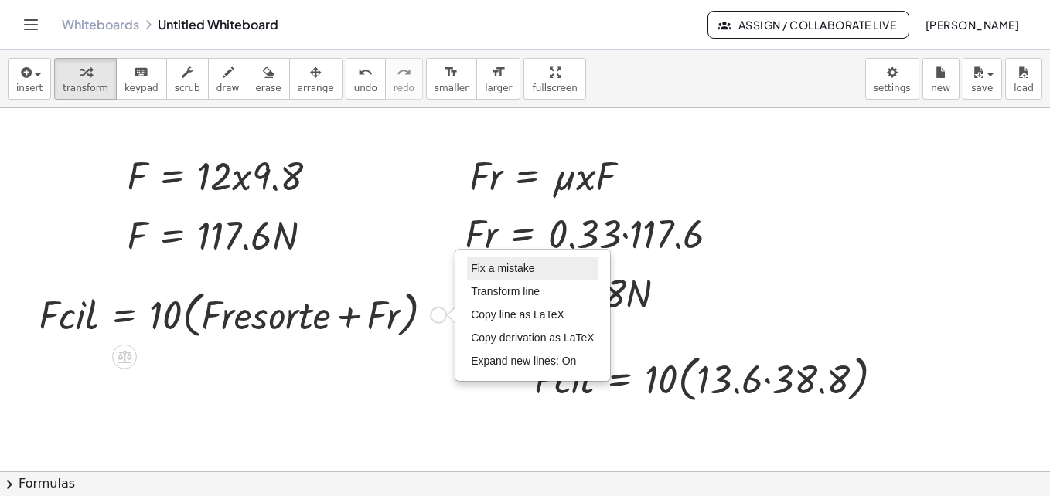
click at [503, 261] on li "Fix a mistake" at bounding box center [532, 268] width 131 height 23
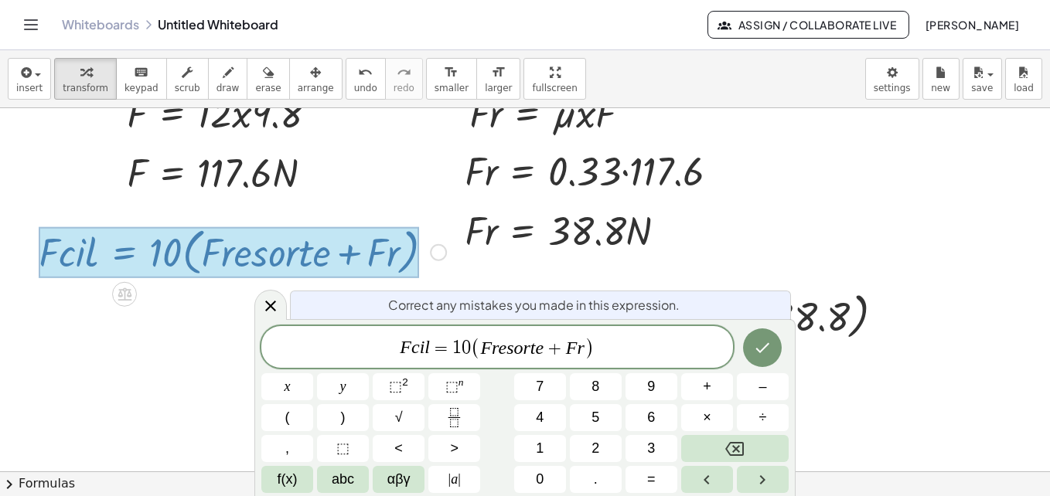
scroll to position [63, 0]
click at [544, 348] on span "+" at bounding box center [554, 348] width 22 height 19
click at [757, 356] on icon "Done" at bounding box center [762, 348] width 19 height 19
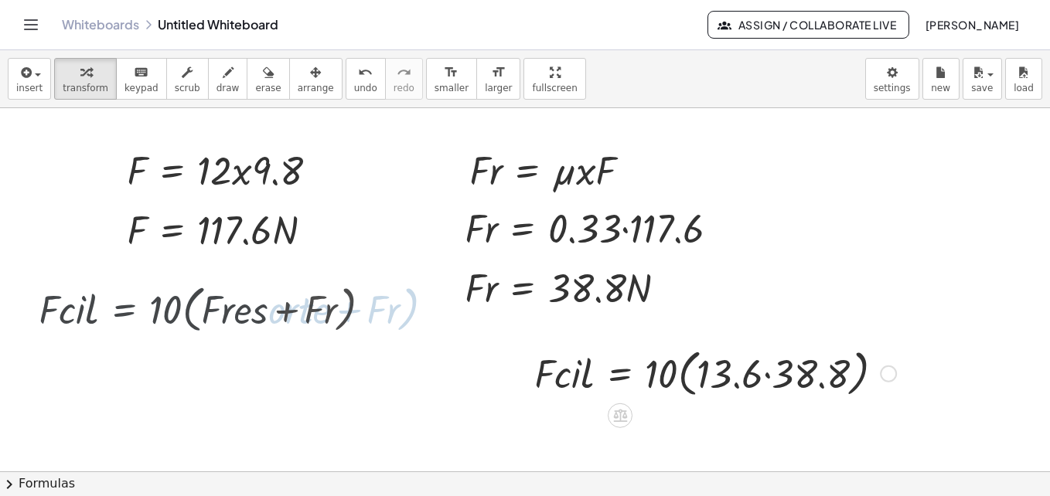
scroll to position [0, 0]
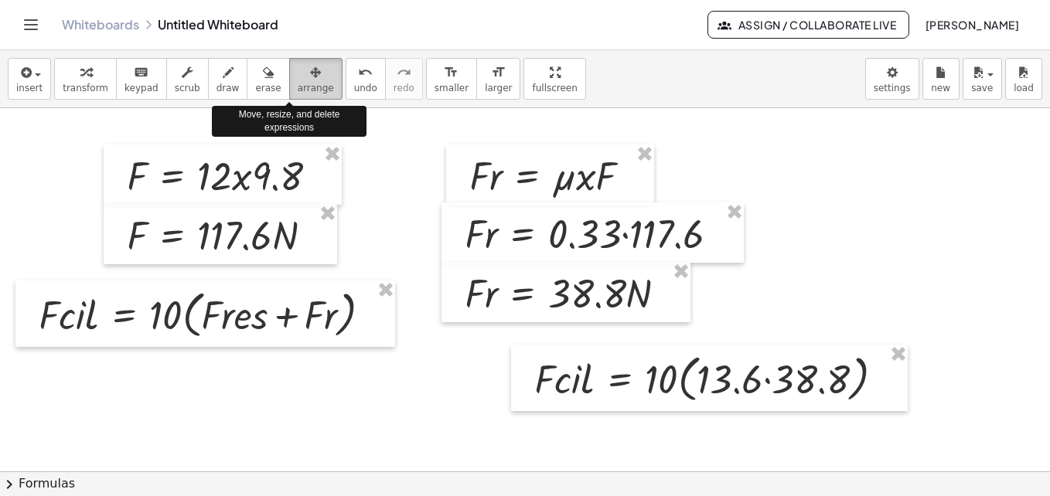
click at [310, 81] on icon "button" at bounding box center [315, 72] width 11 height 19
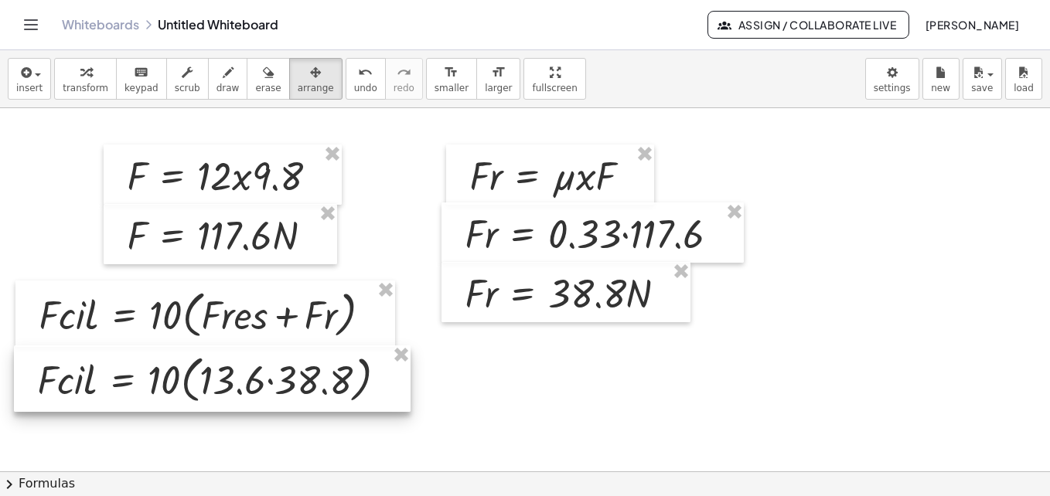
drag, startPoint x: 663, startPoint y: 397, endPoint x: 165, endPoint y: 398, distance: 497.1
click at [165, 398] on div at bounding box center [212, 379] width 397 height 66
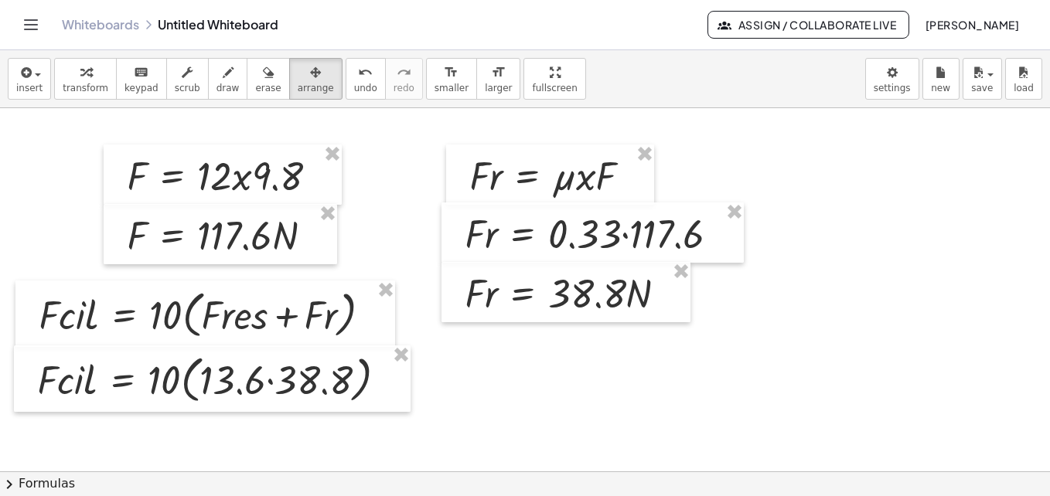
click at [30, 80] on div "button" at bounding box center [29, 72] width 26 height 19
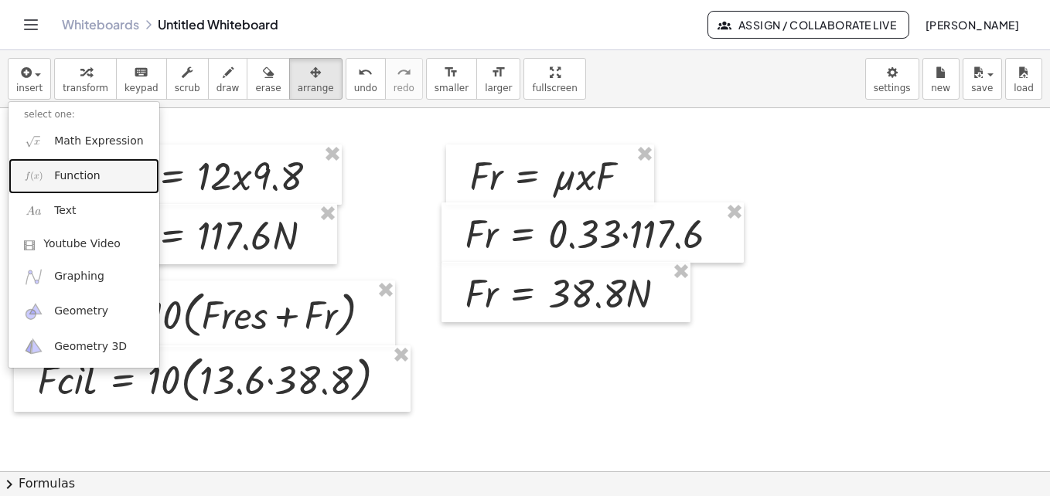
click at [83, 182] on span "Function" at bounding box center [77, 176] width 46 height 15
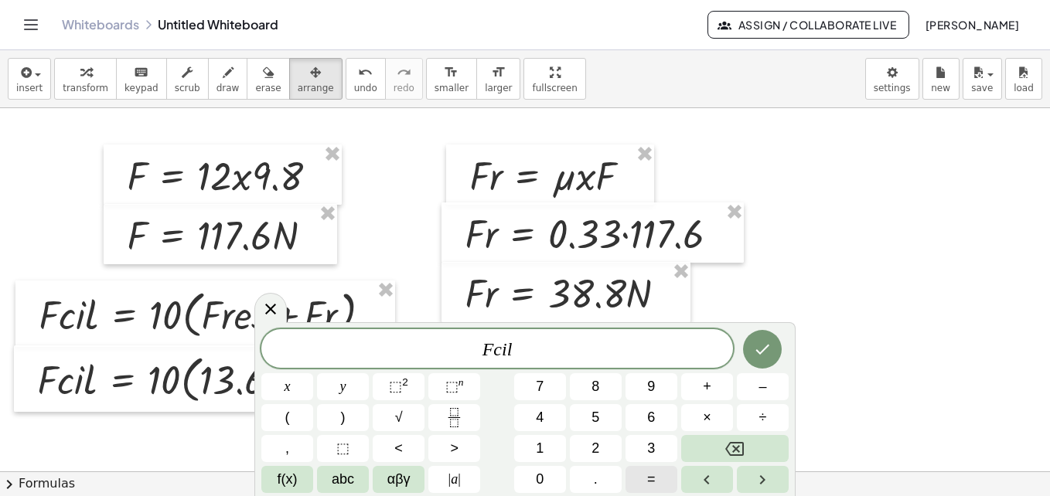
click at [649, 475] on span "=" at bounding box center [651, 479] width 9 height 21
click at [761, 354] on icon "Done" at bounding box center [763, 350] width 14 height 10
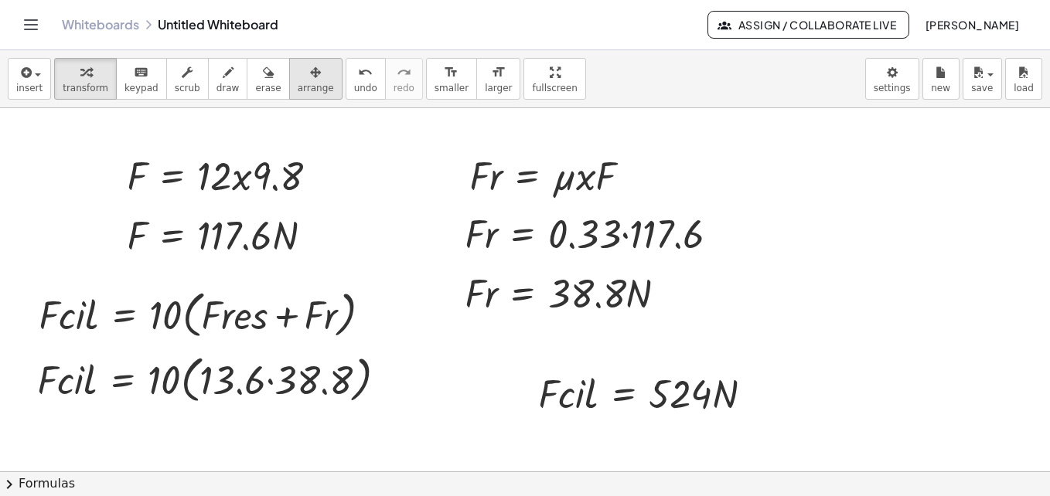
click at [299, 89] on span "arrange" at bounding box center [316, 88] width 36 height 11
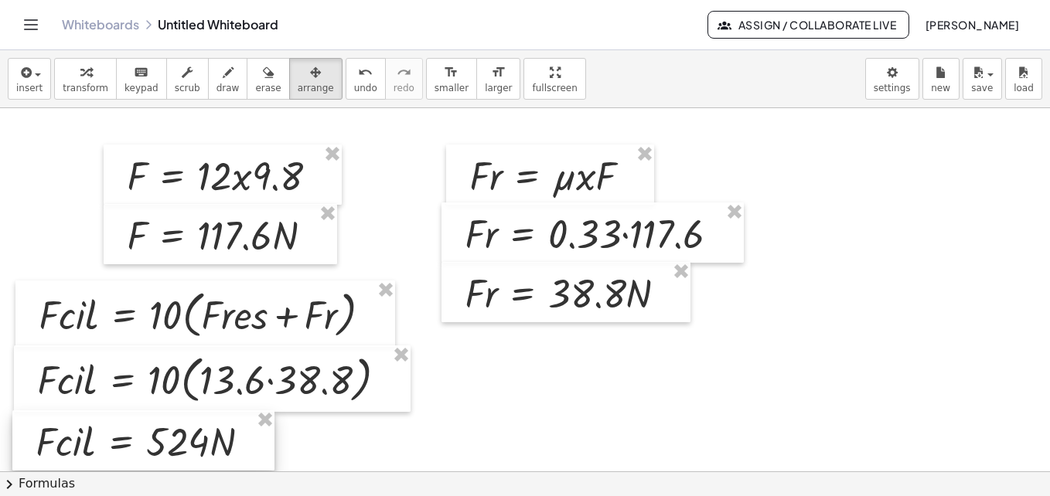
drag, startPoint x: 569, startPoint y: 408, endPoint x: 66, endPoint y: 456, distance: 505.6
click at [66, 456] on div at bounding box center [143, 441] width 262 height 60
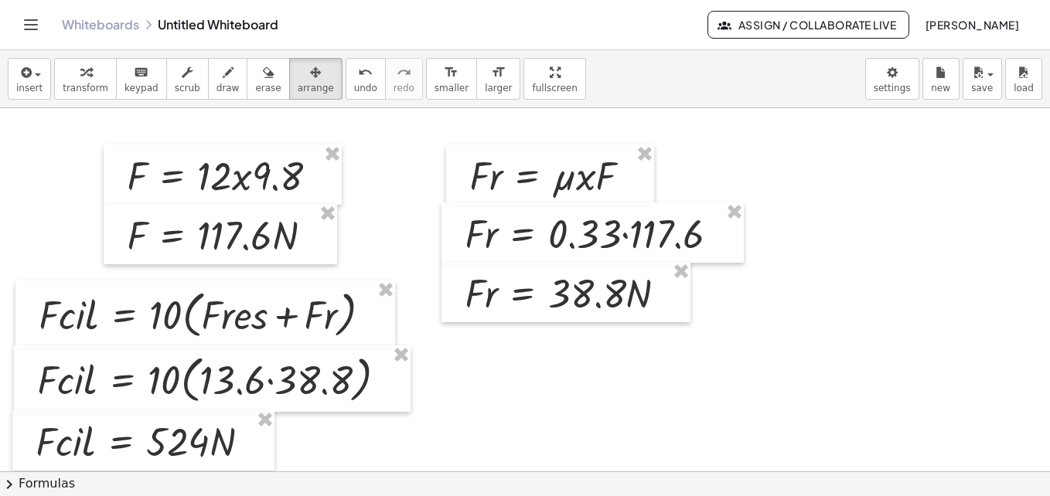
click at [255, 92] on span "erase" at bounding box center [268, 88] width 26 height 11
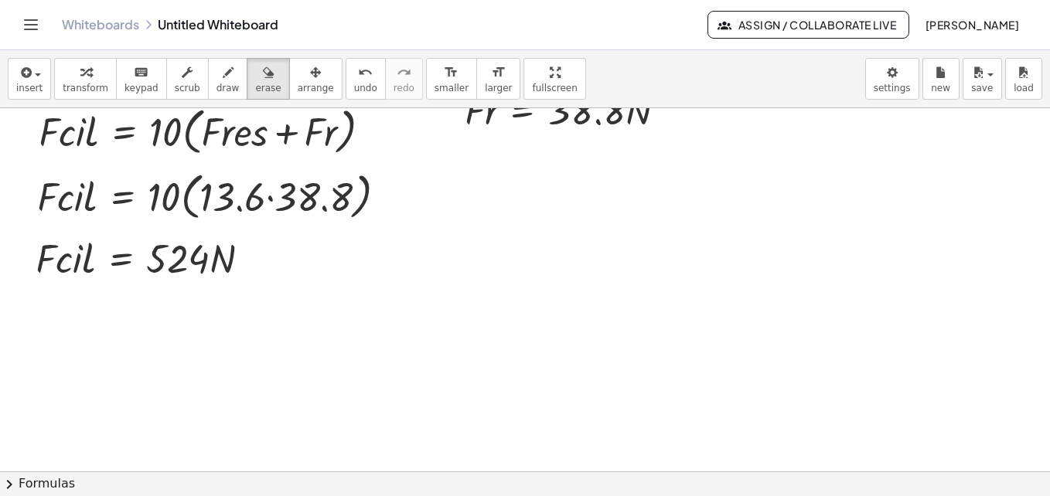
scroll to position [175, 0]
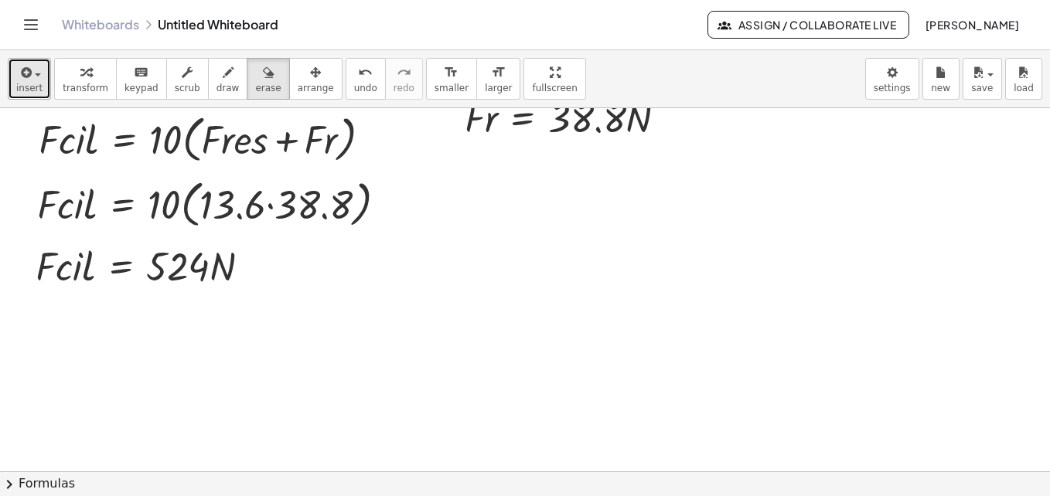
click at [43, 74] on button "insert" at bounding box center [29, 79] width 43 height 42
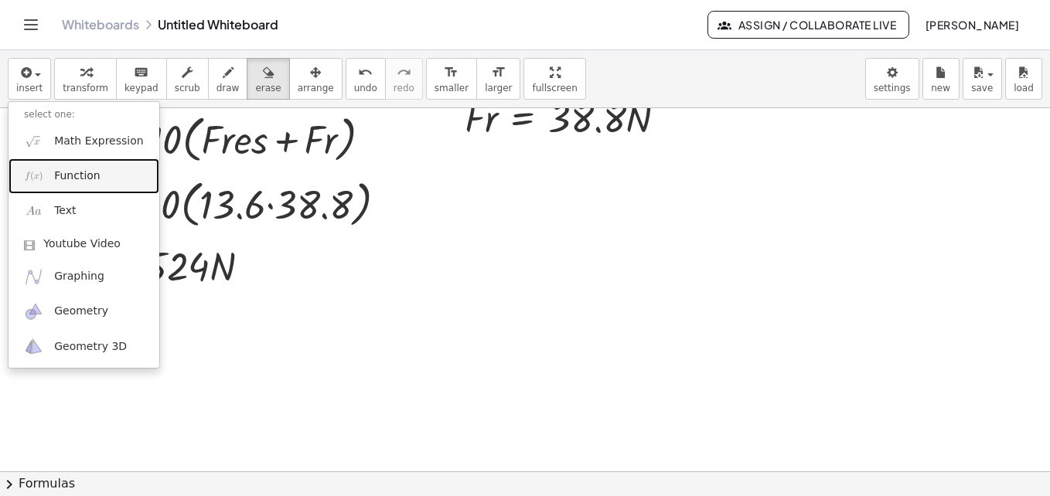
click at [73, 173] on span "Function" at bounding box center [77, 176] width 46 height 15
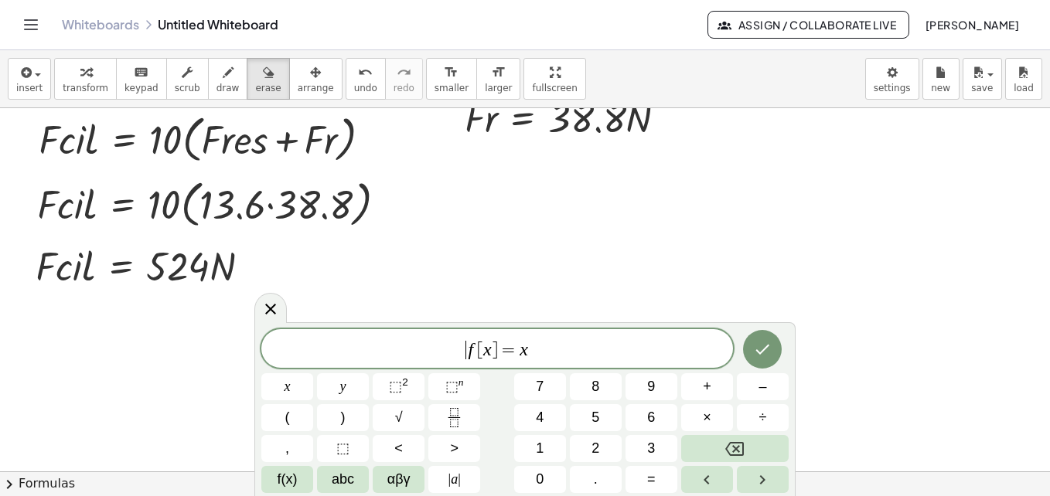
click at [444, 338] on div "​ f [ x ] = x" at bounding box center [497, 348] width 472 height 39
drag, startPoint x: 526, startPoint y: 353, endPoint x: 434, endPoint y: 347, distance: 92.2
click at [653, 482] on span "=" at bounding box center [651, 479] width 9 height 21
click at [768, 421] on button "÷" at bounding box center [763, 417] width 52 height 27
click at [750, 358] on button "Done" at bounding box center [762, 349] width 39 height 39
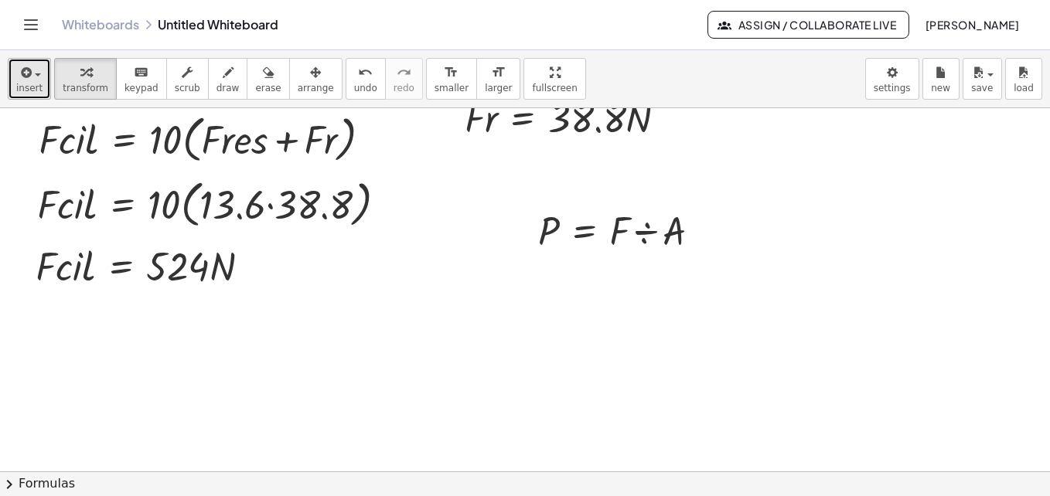
click at [35, 74] on span "button" at bounding box center [38, 74] width 6 height 3
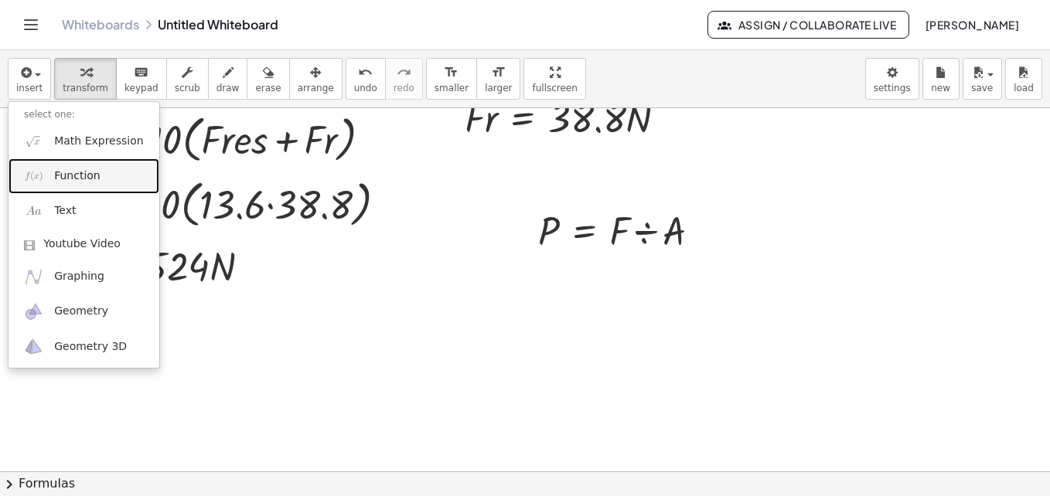
click at [89, 175] on span "Function" at bounding box center [77, 176] width 46 height 15
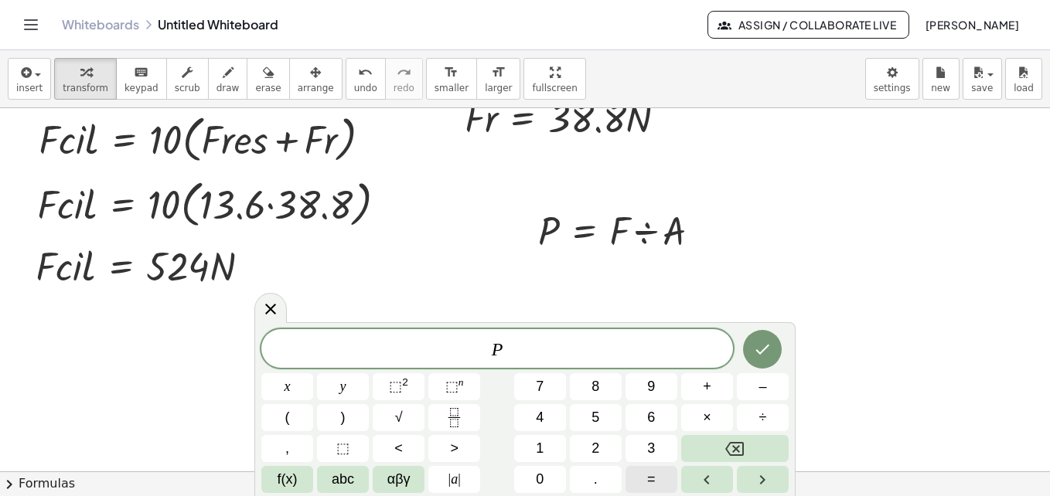
click at [663, 480] on button "=" at bounding box center [651, 479] width 52 height 27
click at [721, 417] on button "×" at bounding box center [707, 417] width 52 height 27
click at [297, 420] on button "(" at bounding box center [287, 417] width 52 height 27
click at [383, 382] on button "⬚ 2" at bounding box center [399, 386] width 52 height 27
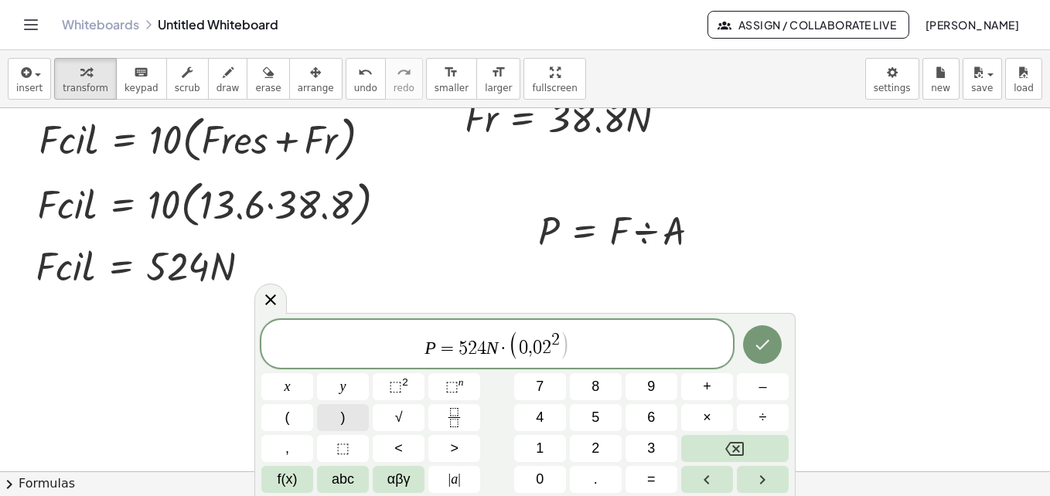
click at [348, 413] on button ")" at bounding box center [343, 417] width 52 height 27
click at [714, 409] on button "×" at bounding box center [707, 417] width 52 height 27
click at [398, 479] on span "αβγ" at bounding box center [398, 479] width 23 height 21
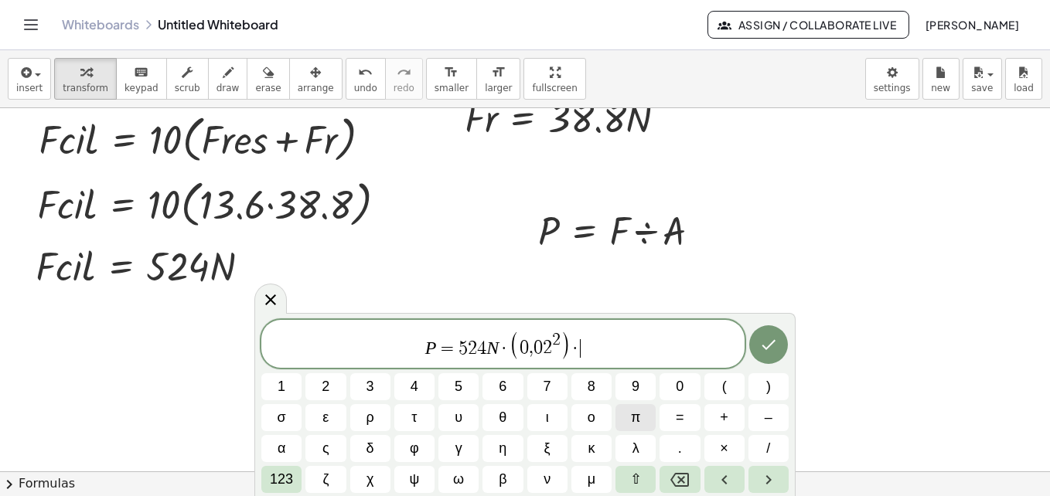
click at [634, 411] on span "π" at bounding box center [635, 417] width 9 height 21
click at [763, 439] on button "/" at bounding box center [768, 448] width 40 height 27
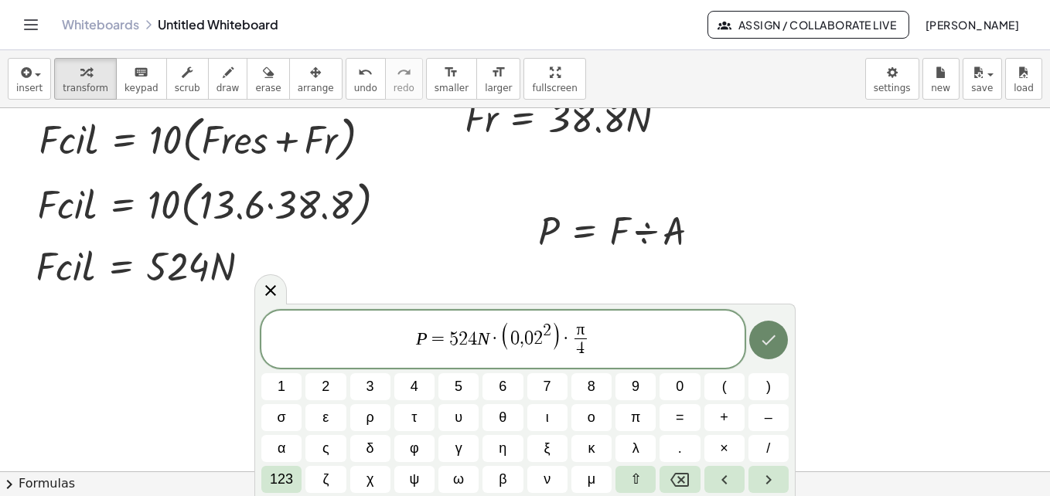
click at [772, 349] on icon "Done" at bounding box center [768, 340] width 19 height 19
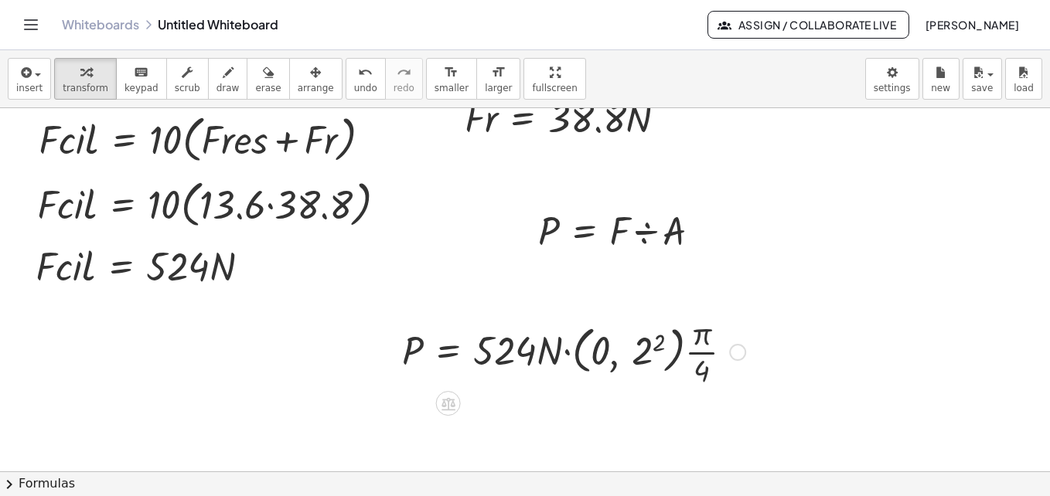
click at [636, 350] on div at bounding box center [573, 350] width 359 height 77
click at [636, 350] on div at bounding box center [567, 350] width 346 height 77
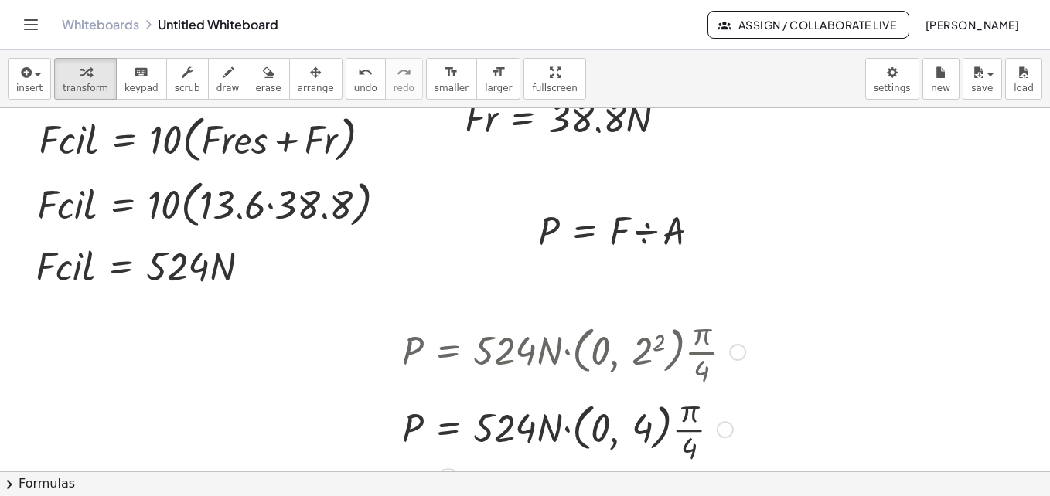
click at [734, 354] on div at bounding box center [737, 352] width 17 height 17
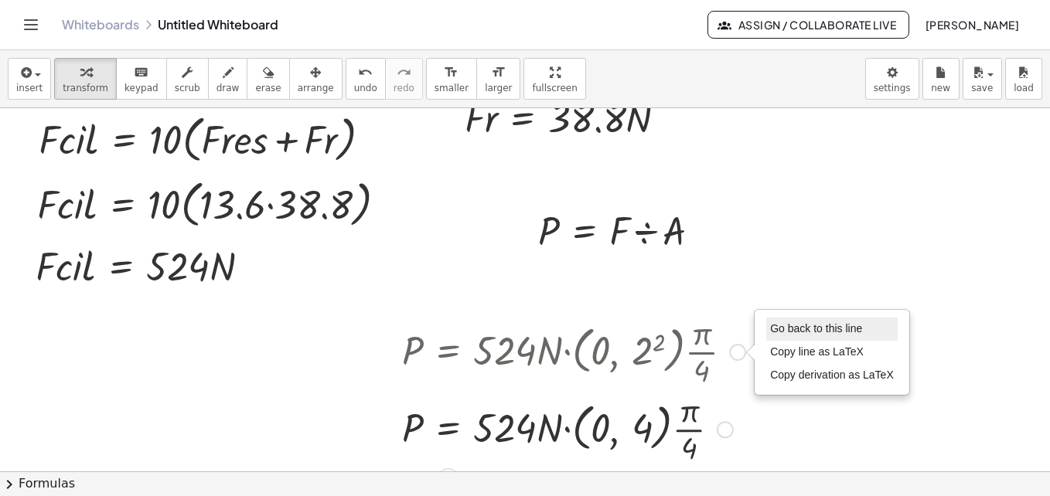
click at [784, 327] on span "Go back to this line" at bounding box center [816, 328] width 92 height 12
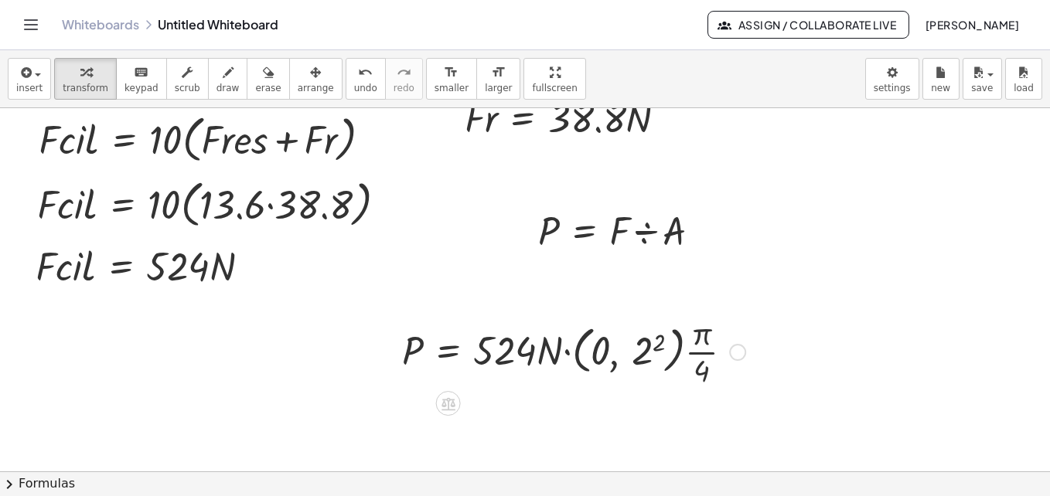
click at [737, 353] on div "Go back to this line Copy line as LaTeX Copy derivation as LaTeX" at bounding box center [737, 352] width 17 height 17
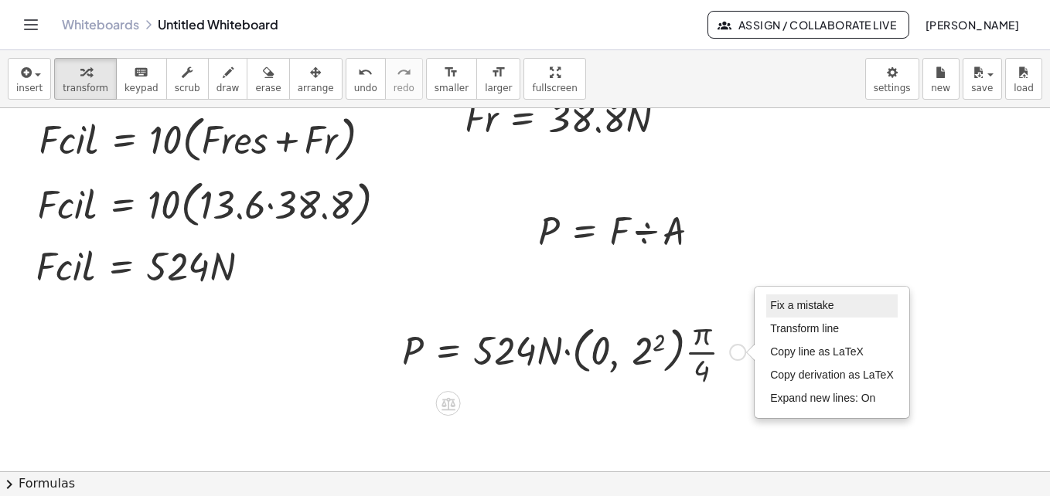
click at [799, 312] on span "Fix a mistake" at bounding box center [801, 305] width 63 height 12
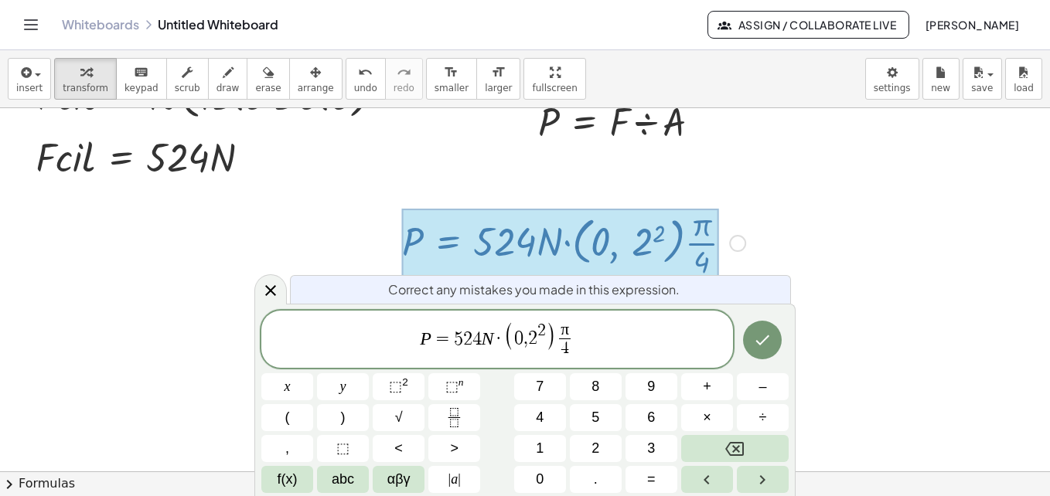
scroll to position [285, 0]
click at [530, 339] on span "2" at bounding box center [532, 338] width 9 height 19
click at [759, 339] on icon "Done" at bounding box center [762, 340] width 19 height 19
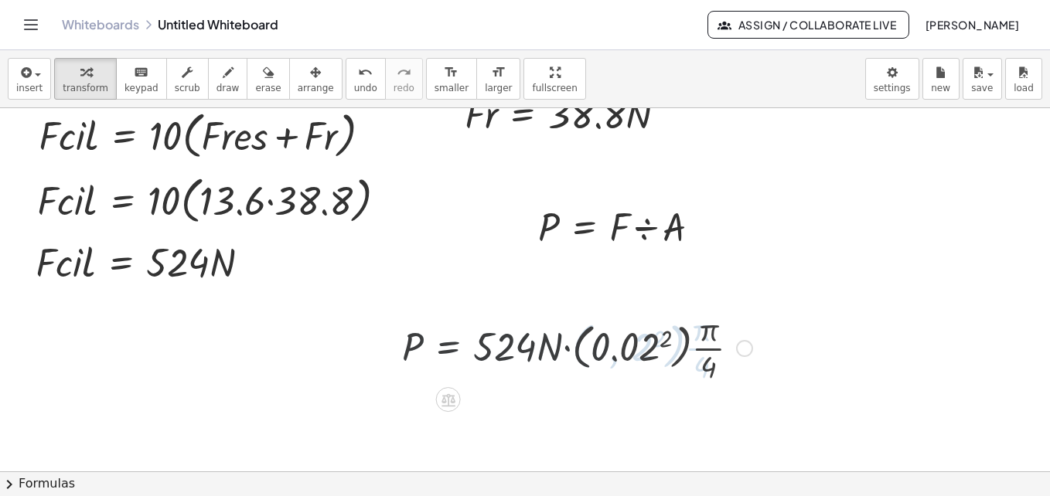
scroll to position [175, 0]
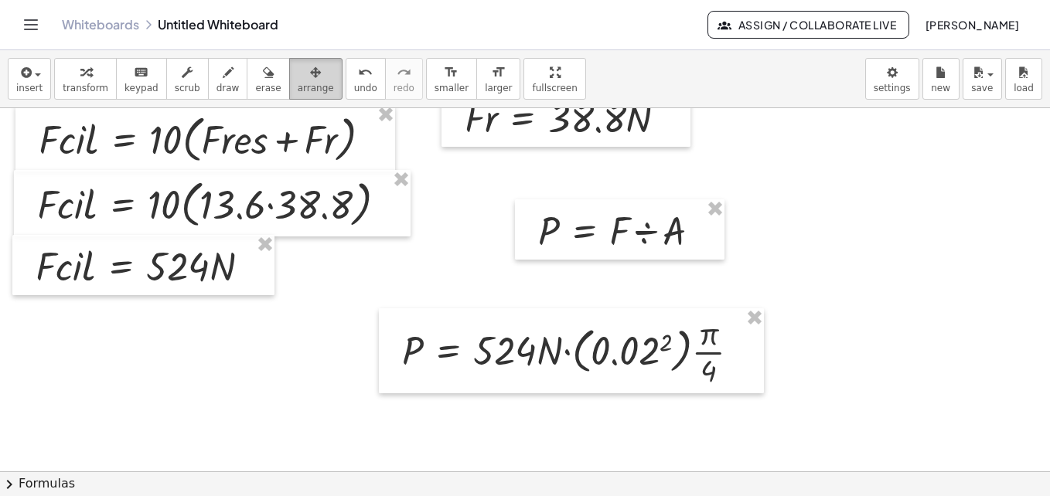
click at [310, 80] on icon "button" at bounding box center [315, 72] width 11 height 19
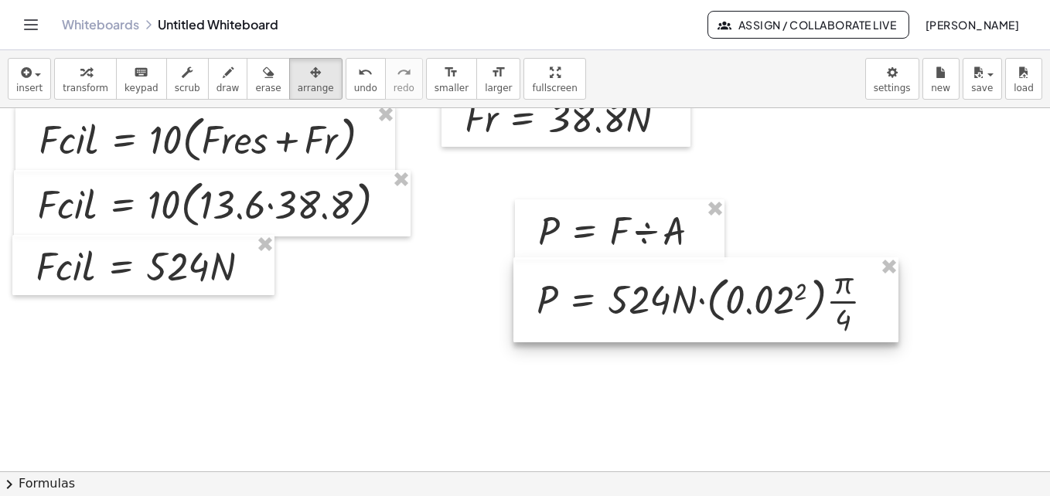
drag, startPoint x: 544, startPoint y: 353, endPoint x: 679, endPoint y: 303, distance: 143.6
click at [679, 303] on div at bounding box center [705, 299] width 385 height 85
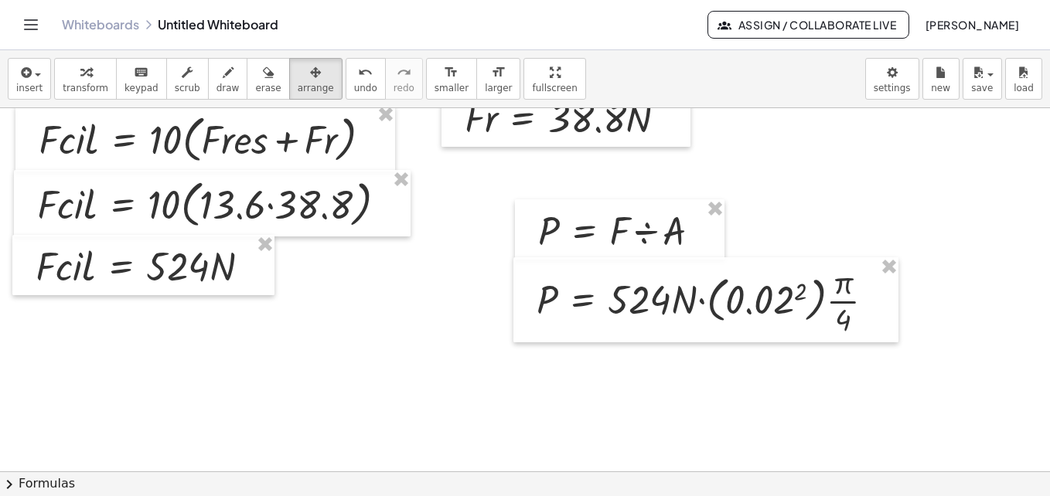
click at [639, 406] on div at bounding box center [525, 346] width 1050 height 827
click at [933, 356] on div at bounding box center [525, 346] width 1050 height 827
click at [917, 377] on div at bounding box center [525, 346] width 1050 height 827
click at [263, 81] on icon "button" at bounding box center [268, 72] width 11 height 19
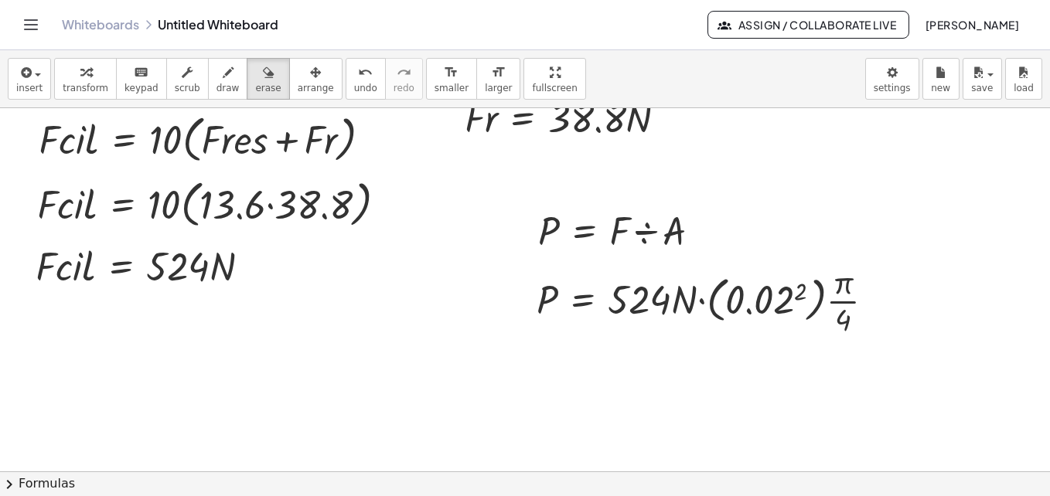
drag, startPoint x: 732, startPoint y: 306, endPoint x: 690, endPoint y: 326, distance: 47.0
click at [690, 326] on div at bounding box center [525, 346] width 1050 height 827
click at [682, 312] on div at bounding box center [525, 346] width 1050 height 827
click at [739, 421] on div at bounding box center [525, 346] width 1050 height 827
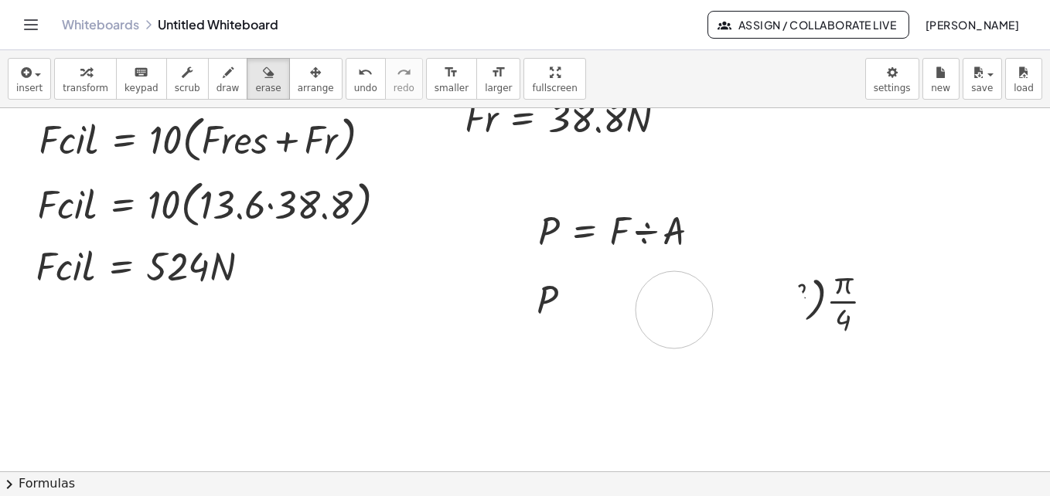
drag, startPoint x: 768, startPoint y: 310, endPoint x: 678, endPoint y: 311, distance: 89.7
click at [678, 311] on div at bounding box center [525, 346] width 1050 height 827
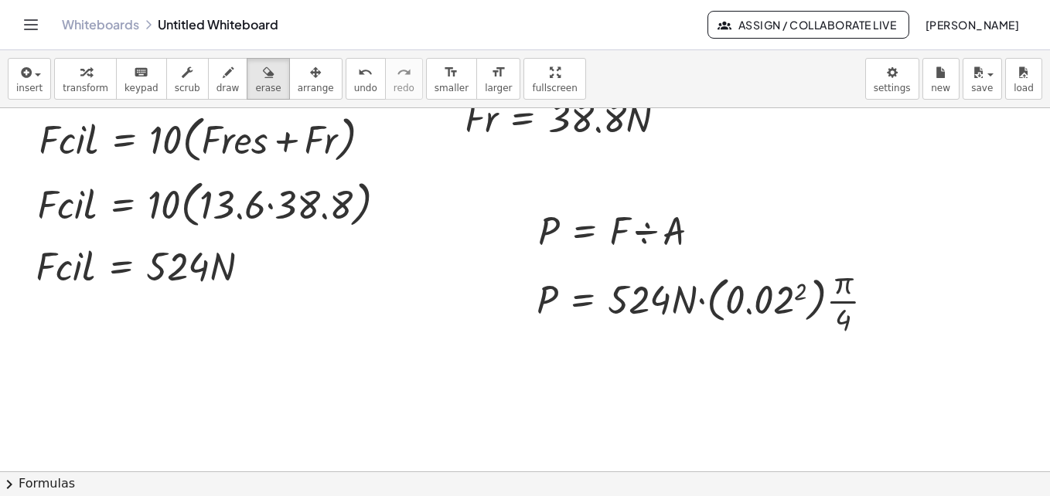
drag, startPoint x: 870, startPoint y: 369, endPoint x: 844, endPoint y: 353, distance: 29.8
click at [844, 353] on div at bounding box center [525, 346] width 1050 height 827
click at [21, 83] on span "insert" at bounding box center [29, 88] width 26 height 11
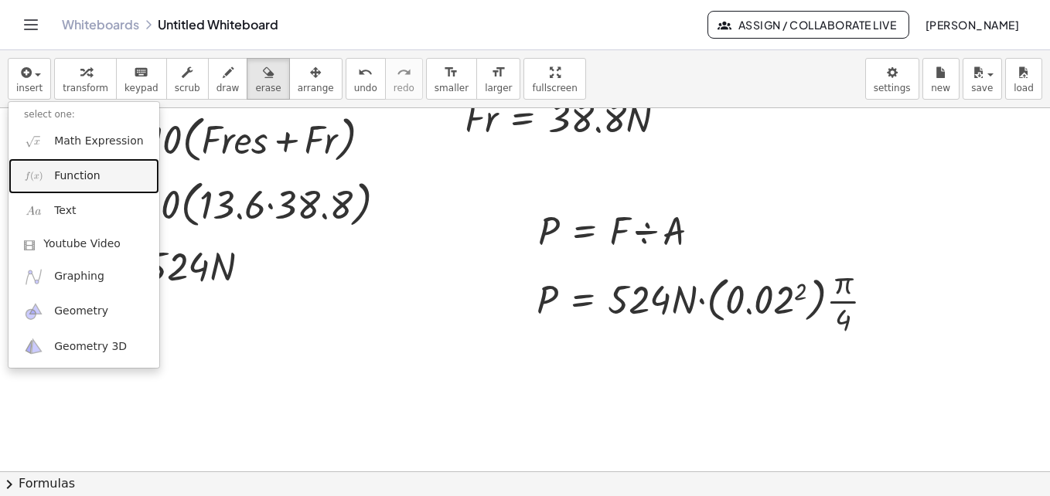
click at [92, 172] on span "Function" at bounding box center [77, 176] width 46 height 15
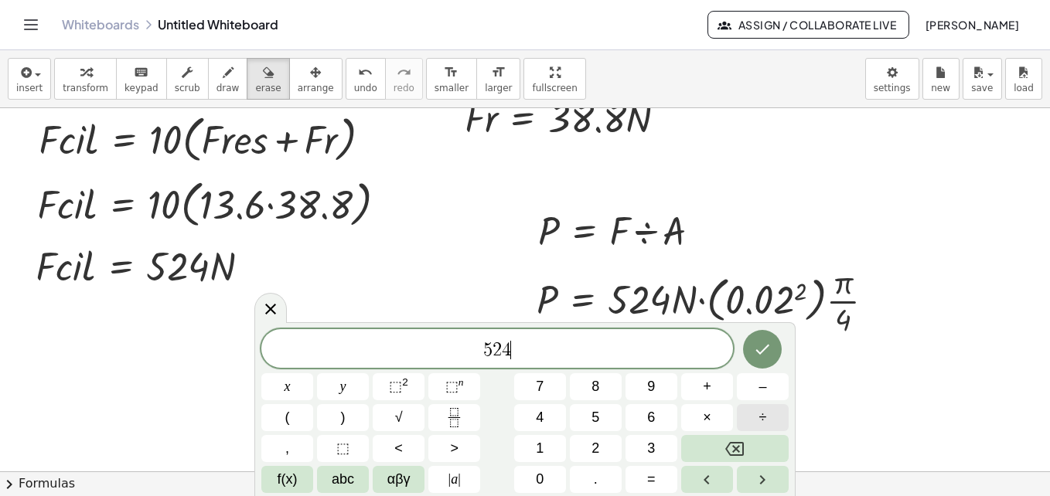
click at [766, 420] on span "÷" at bounding box center [763, 417] width 8 height 21
click at [756, 350] on icon "Done" at bounding box center [762, 349] width 19 height 19
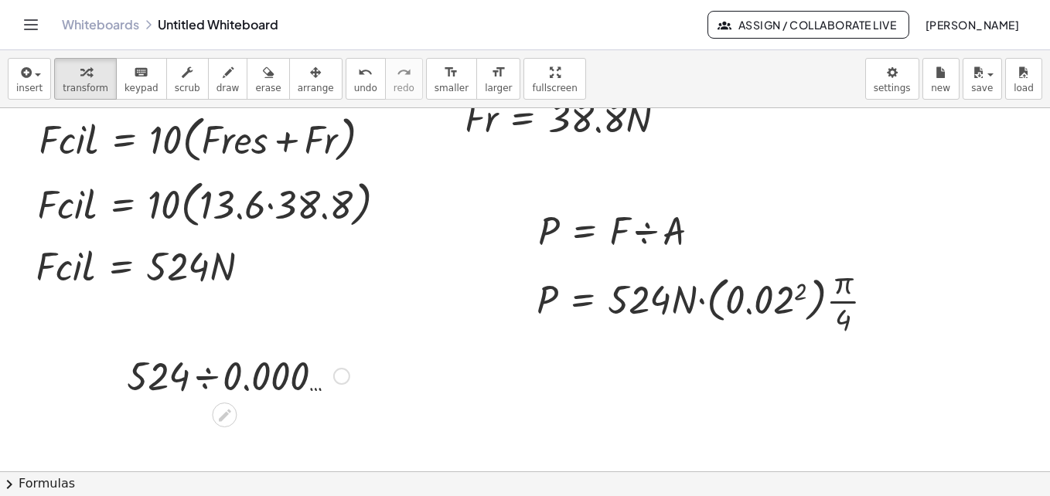
click at [340, 381] on div at bounding box center [341, 376] width 17 height 17
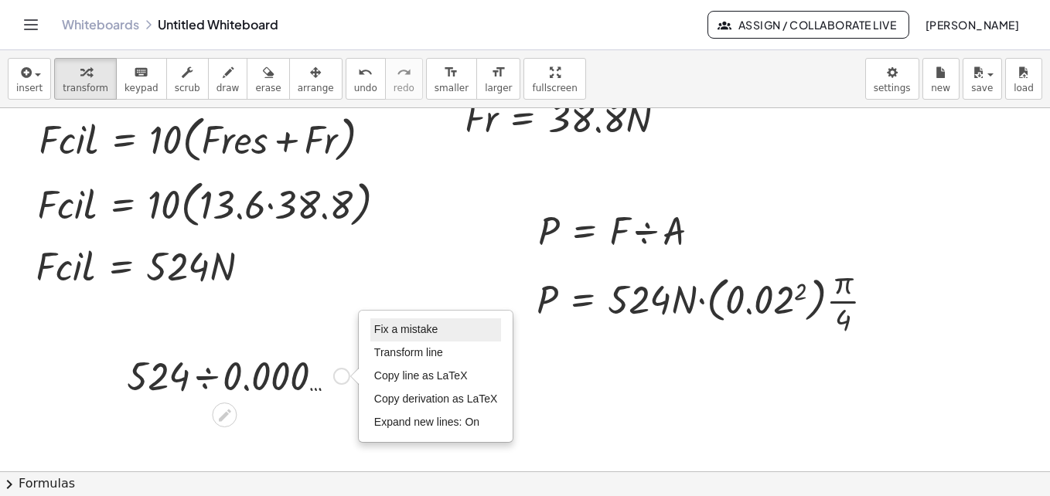
click at [404, 332] on span "Fix a mistake" at bounding box center [405, 329] width 63 height 12
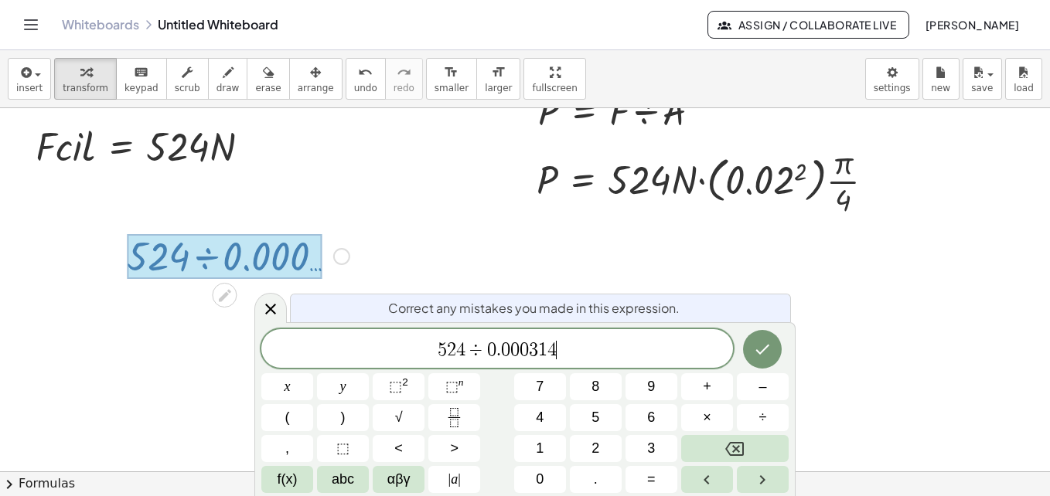
scroll to position [297, 0]
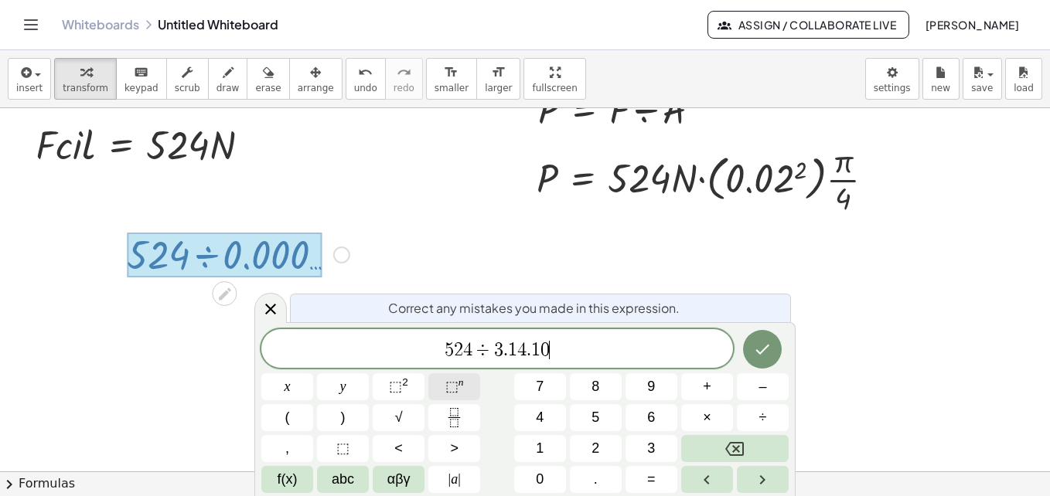
click at [451, 390] on span "⬚" at bounding box center [451, 386] width 13 height 15
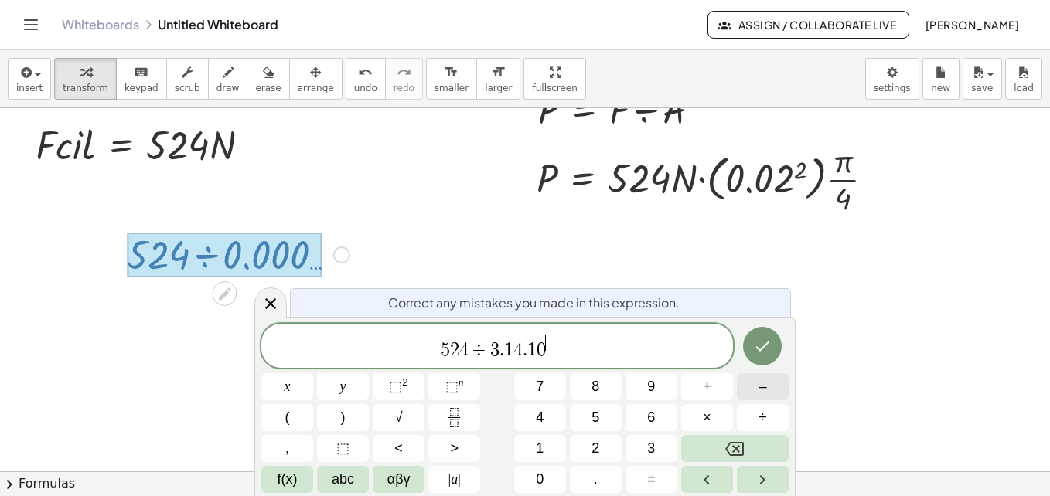
click at [767, 383] on button "–" at bounding box center [763, 386] width 52 height 27
click at [755, 343] on icon "Done" at bounding box center [762, 346] width 19 height 19
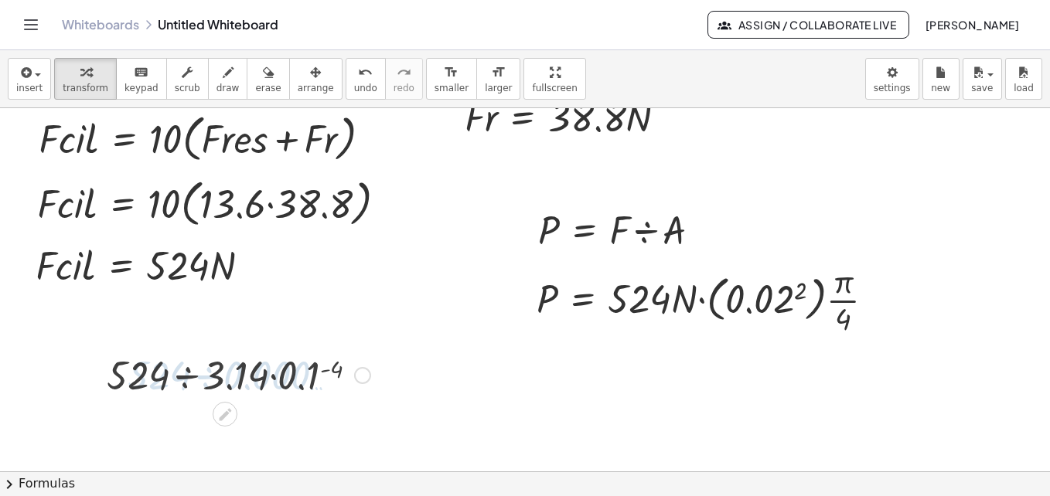
scroll to position [175, 0]
click at [360, 376] on div "Fix a mistake Transform line Copy line as LaTeX Copy derivation as LaTeX Expand…" at bounding box center [362, 376] width 17 height 17
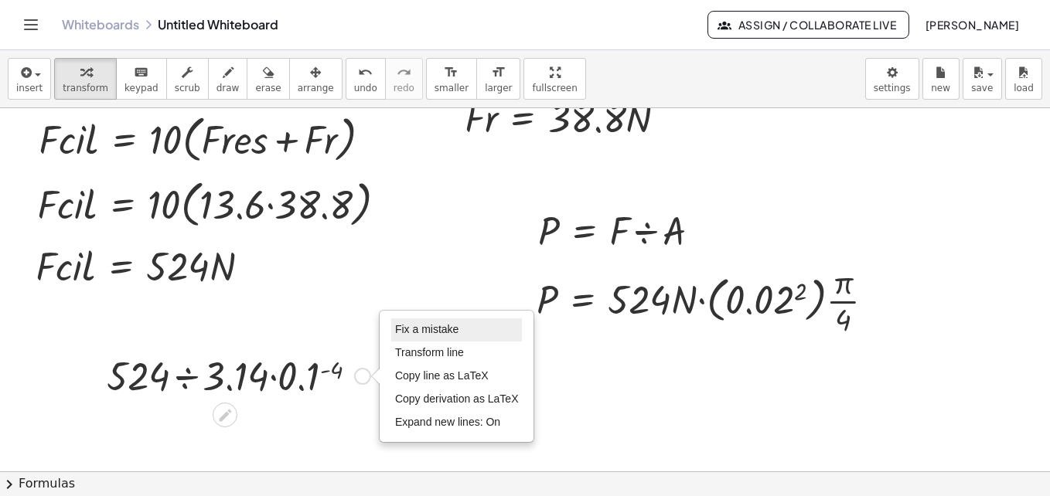
click at [419, 327] on span "Fix a mistake" at bounding box center [426, 329] width 63 height 12
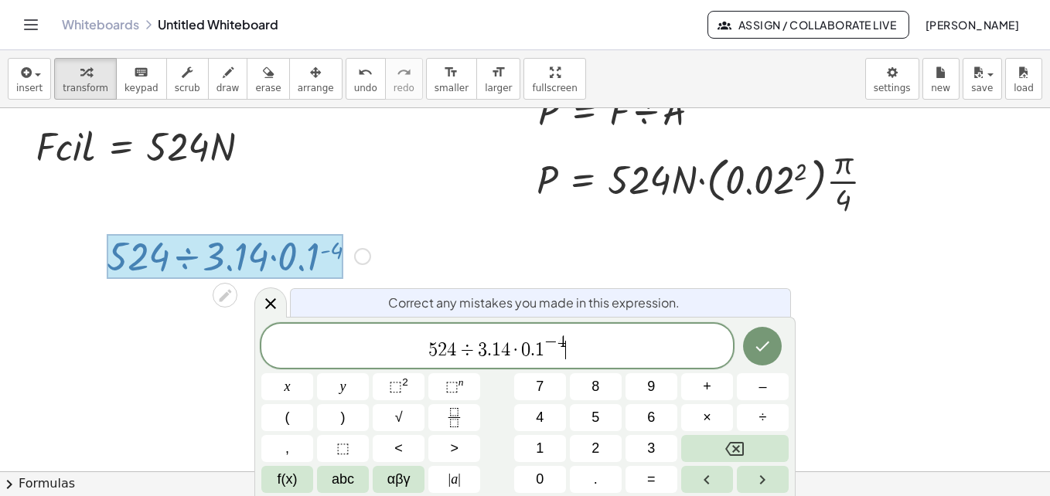
scroll to position [297, 0]
